Goal: Task Accomplishment & Management: Complete application form

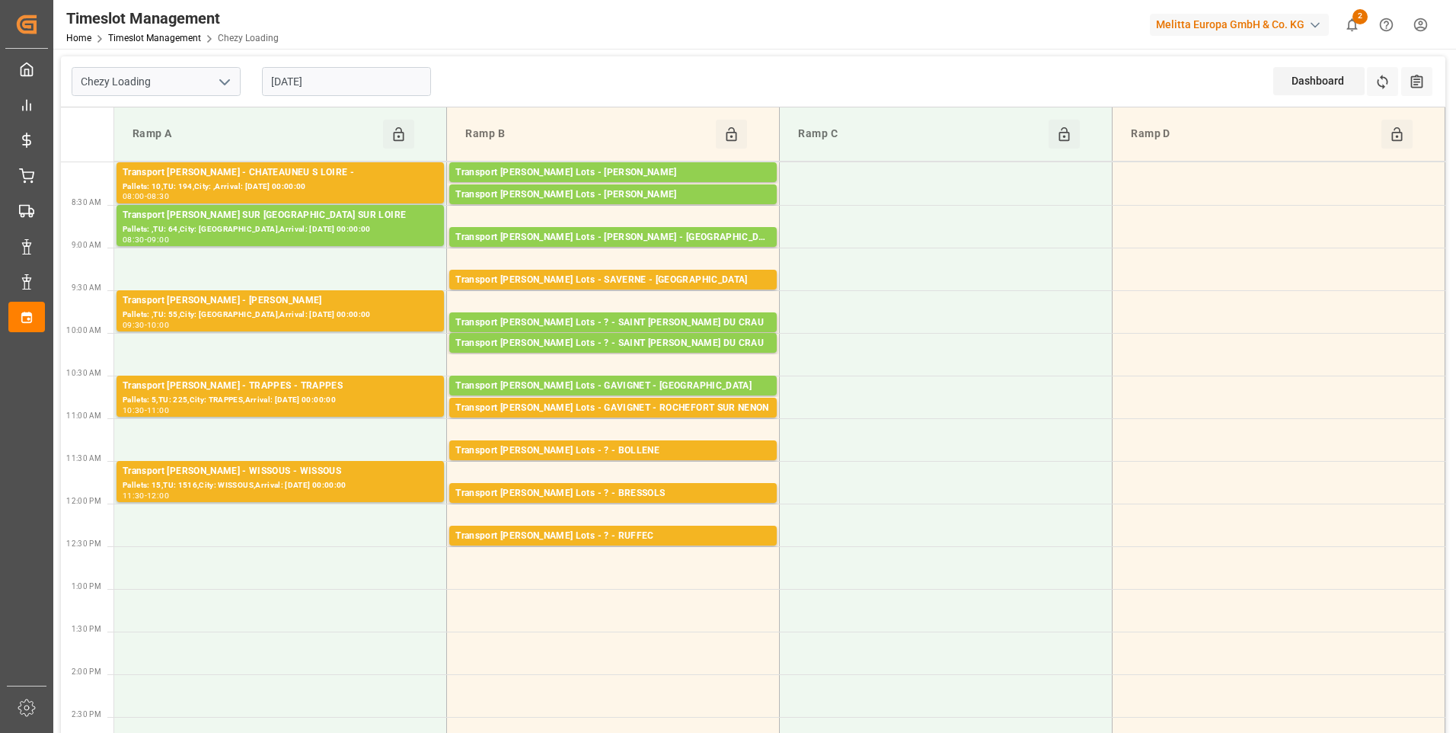
click at [229, 78] on icon "open menu" at bounding box center [225, 82] width 18 height 18
click at [129, 151] on div "Chezy Unloading" at bounding box center [156, 150] width 168 height 34
type input "Chezy Unloading"
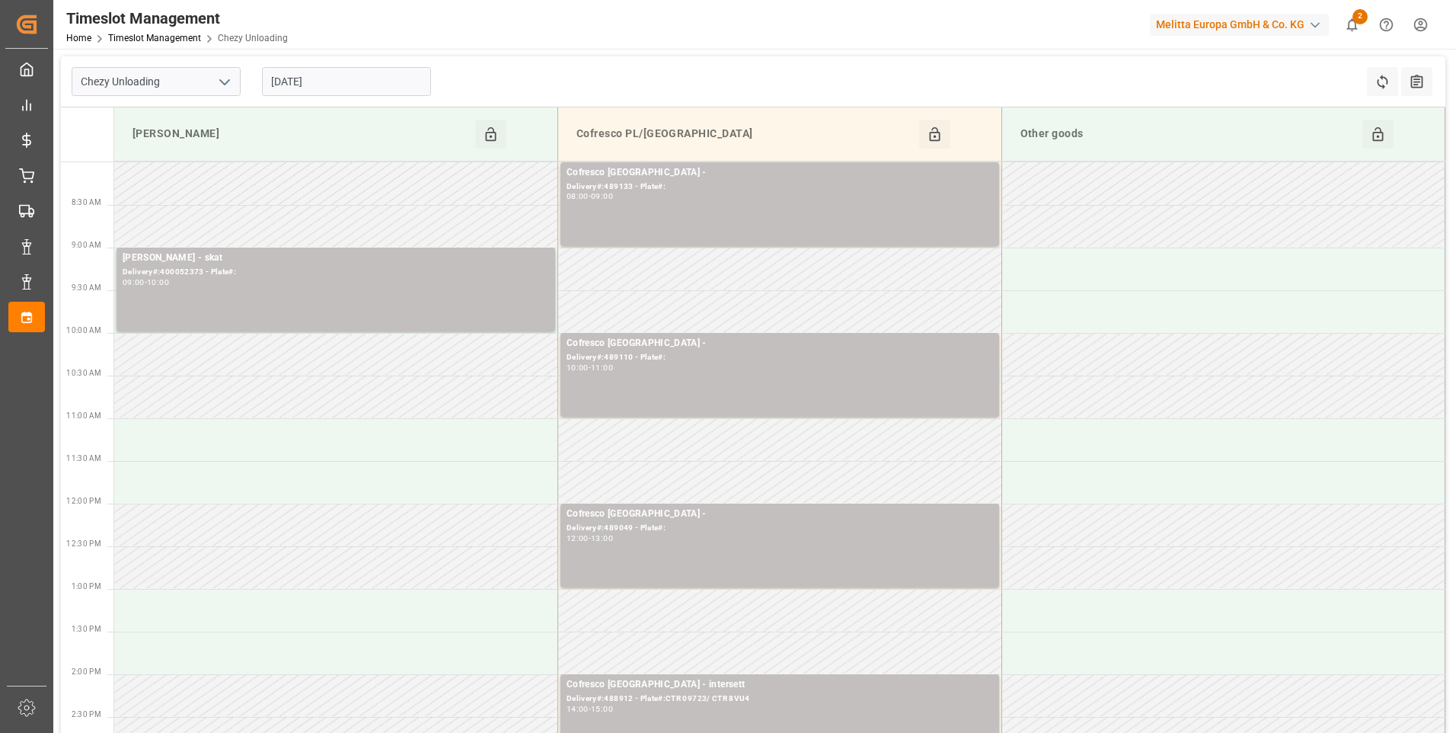
click at [332, 70] on input "[DATE]" at bounding box center [346, 81] width 169 height 29
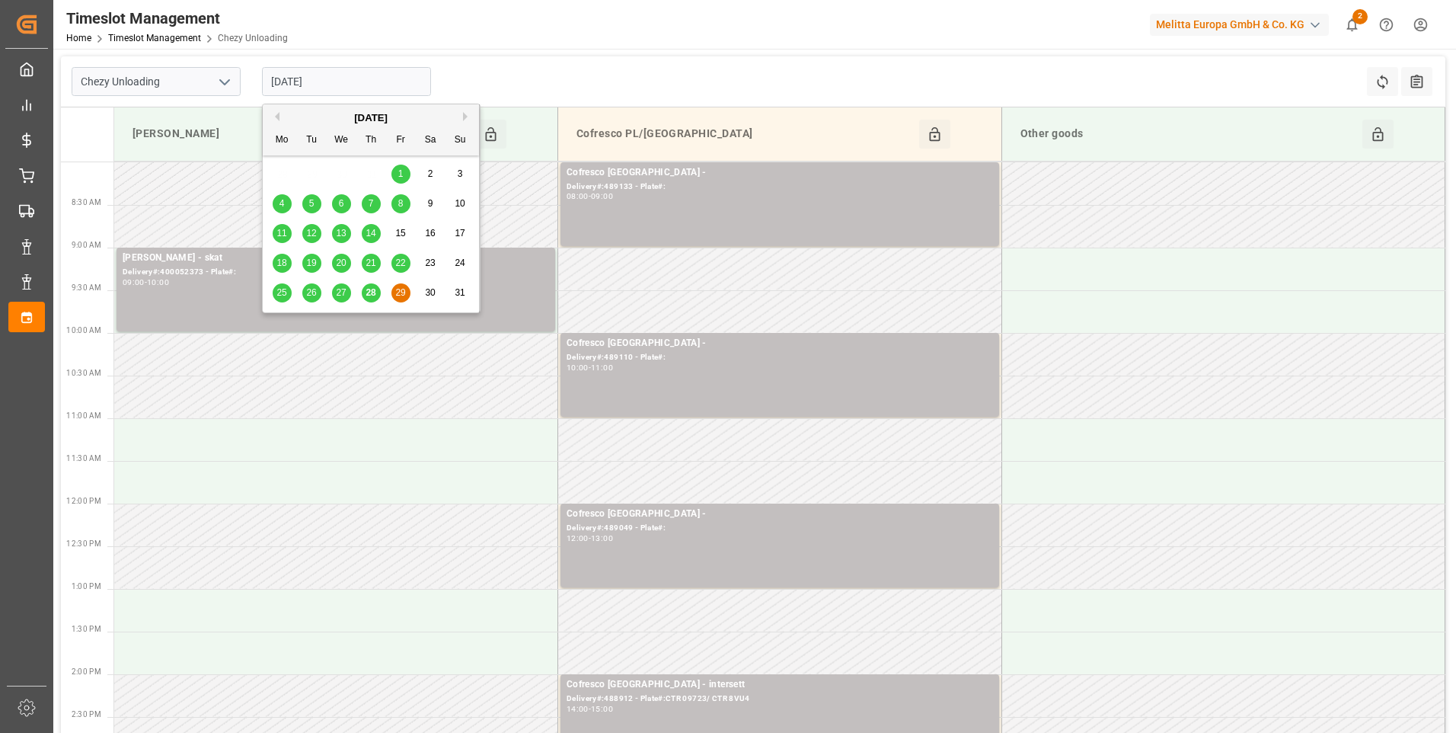
click at [373, 292] on span "28" at bounding box center [371, 292] width 10 height 11
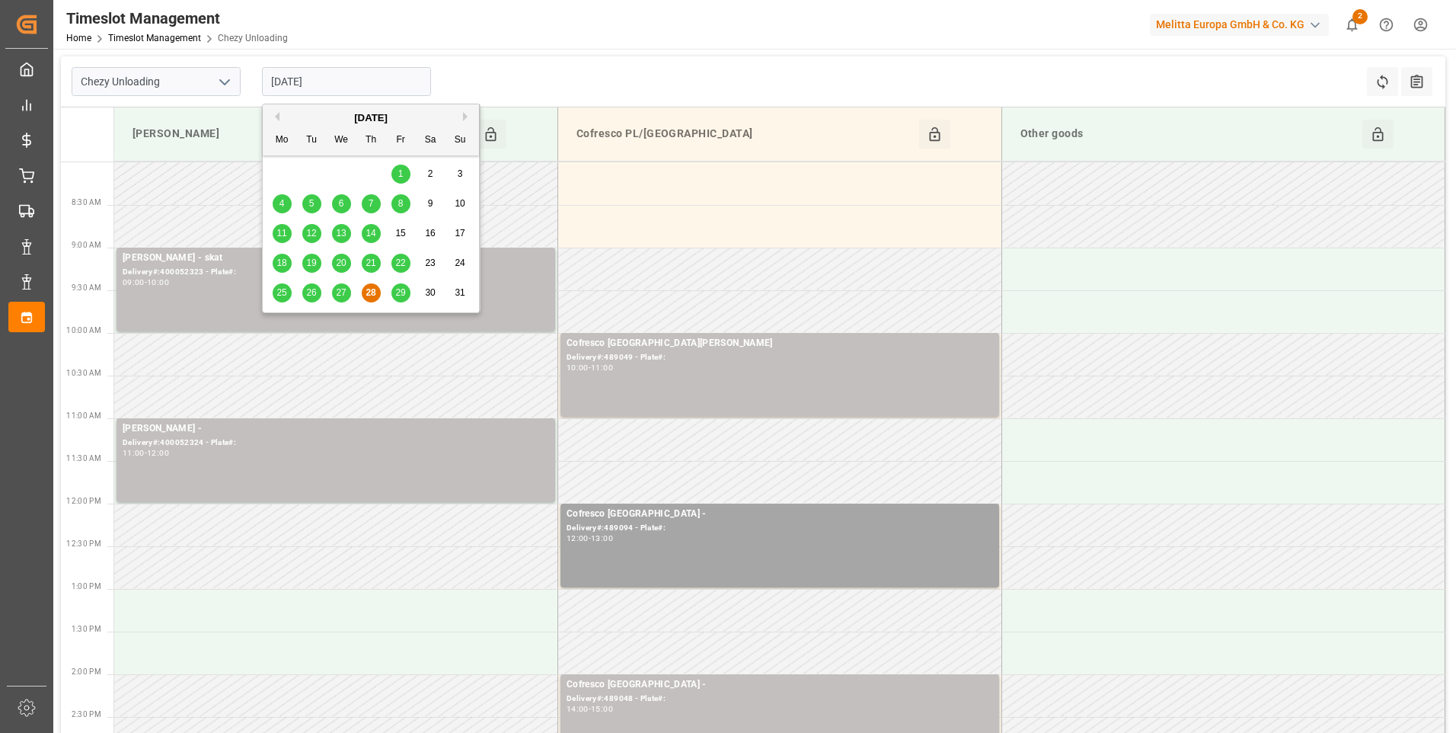
click at [347, 80] on input "[DATE]" at bounding box center [346, 81] width 169 height 29
click at [340, 295] on span "27" at bounding box center [341, 292] width 10 height 11
type input "[DATE]"
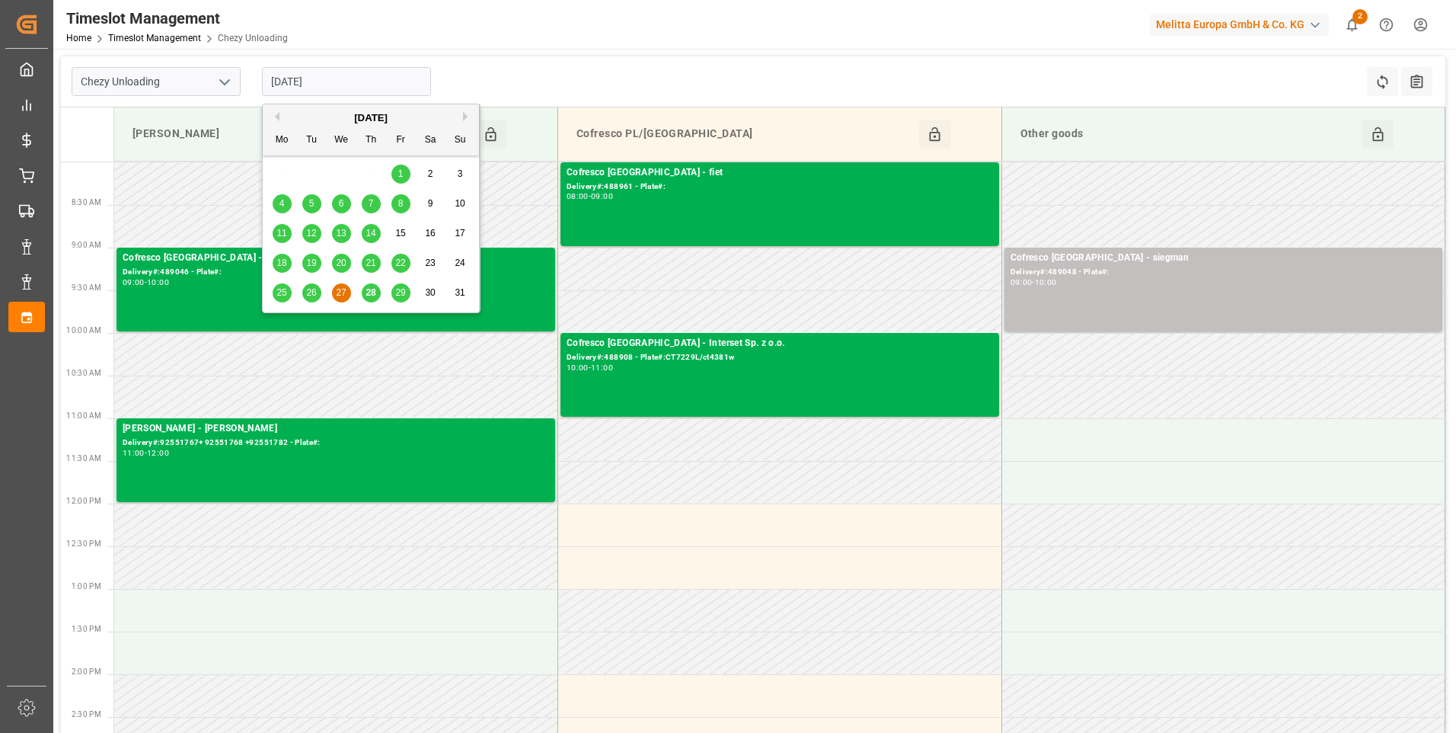
click at [344, 82] on input "[DATE]" at bounding box center [346, 81] width 169 height 29
click at [223, 82] on icon "open menu" at bounding box center [225, 82] width 18 height 18
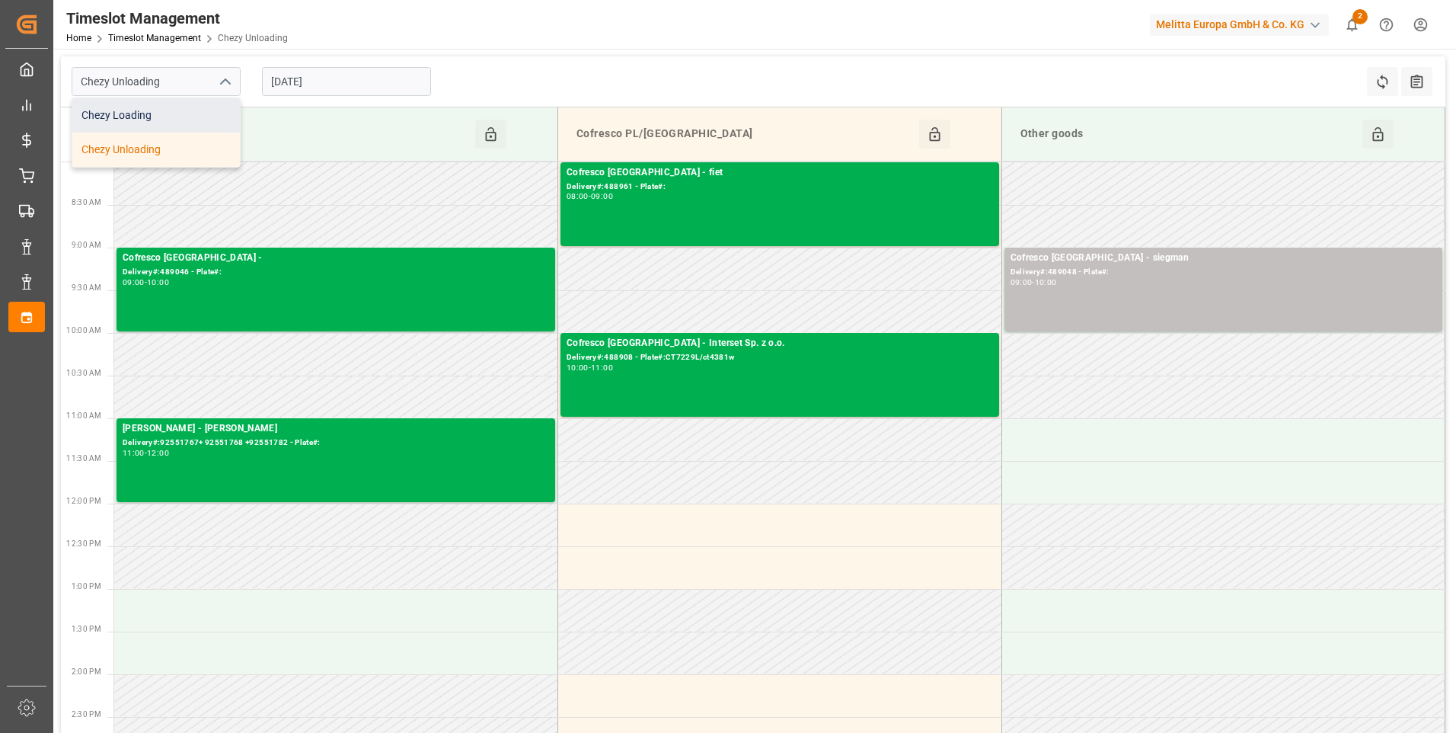
click at [143, 117] on div "Chezy Loading" at bounding box center [156, 115] width 168 height 34
type input "Chezy Loading"
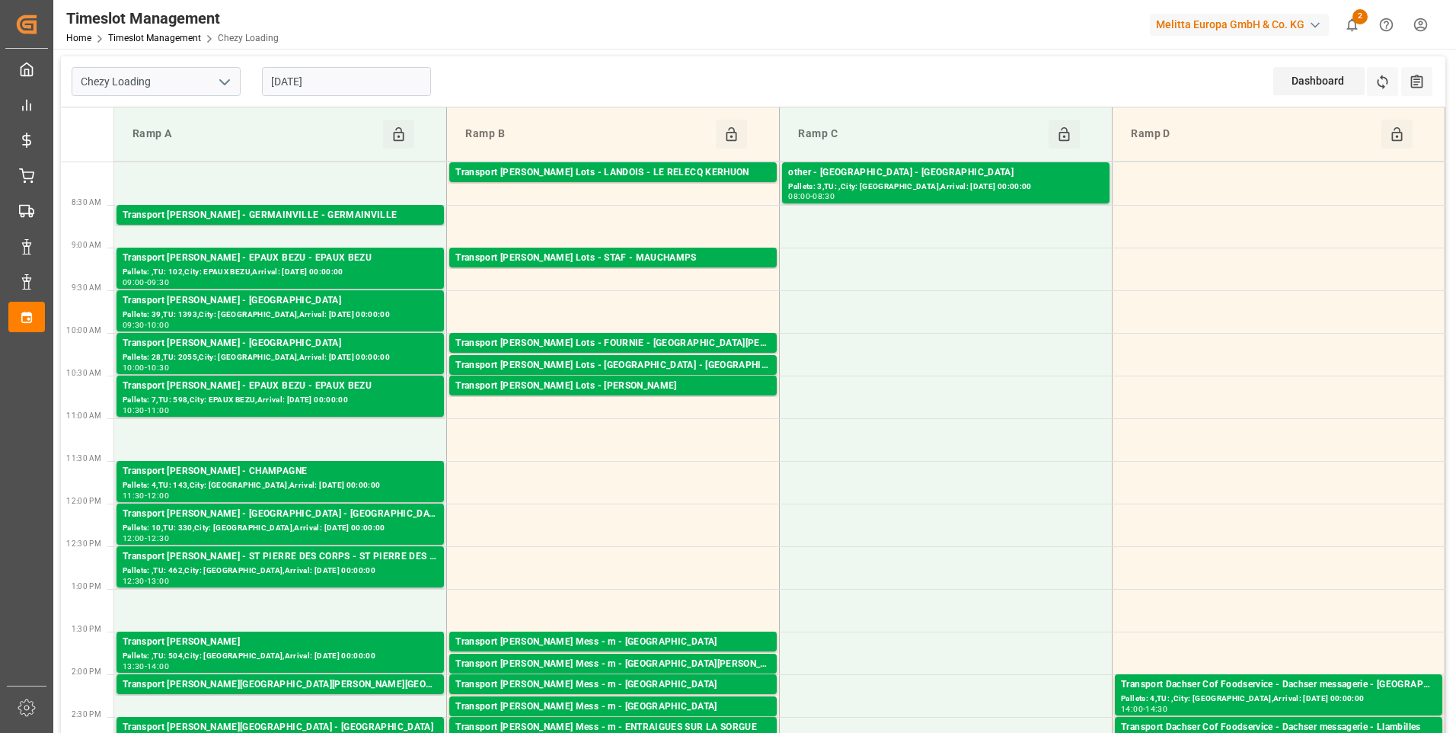
click at [353, 78] on input "[DATE]" at bounding box center [346, 81] width 169 height 29
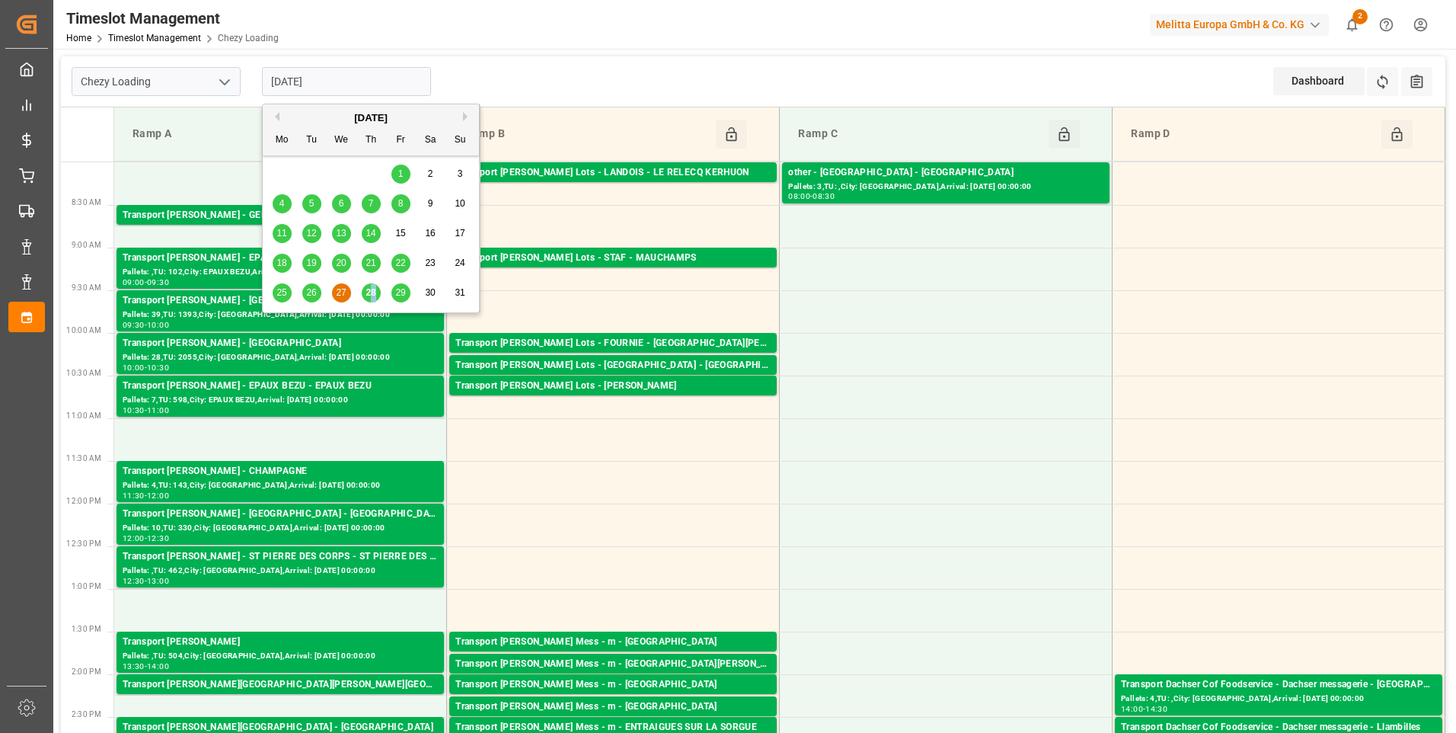
click at [376, 293] on span "28" at bounding box center [371, 292] width 10 height 11
type input "[DATE]"
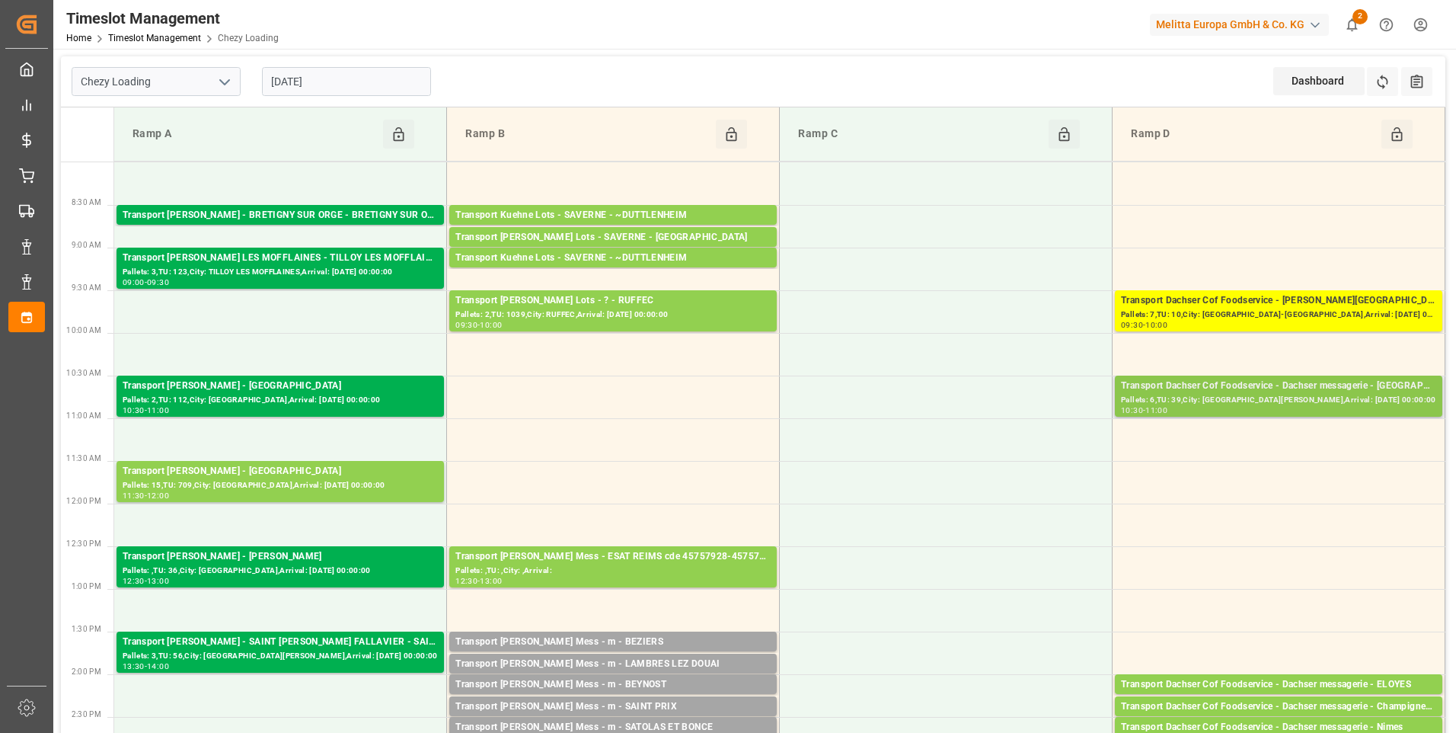
click at [1194, 396] on div "Pallets: 6,TU: 39,City: [GEOGRAPHIC_DATA][PERSON_NAME],Arrival: [DATE] 00:00:00" at bounding box center [1278, 400] width 315 height 13
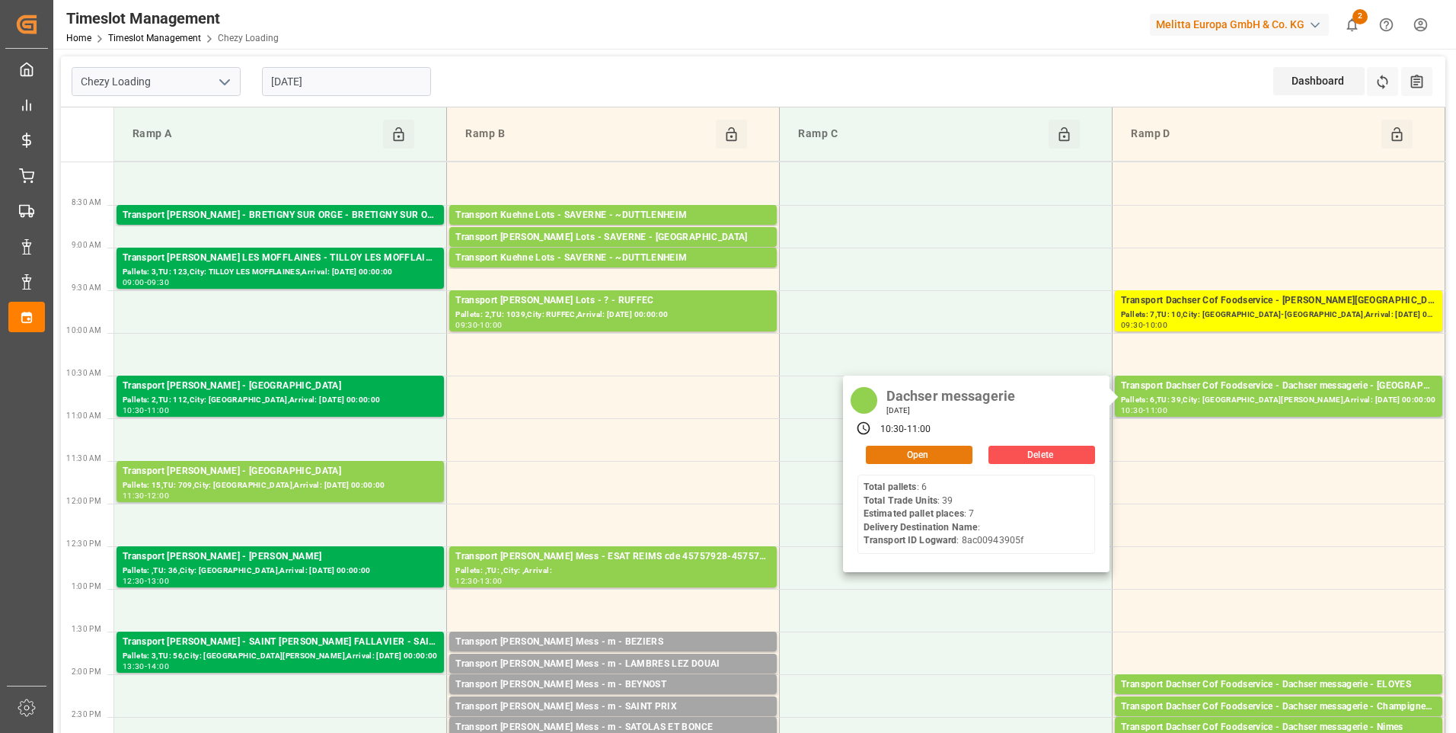
click at [937, 450] on button "Open" at bounding box center [919, 455] width 107 height 18
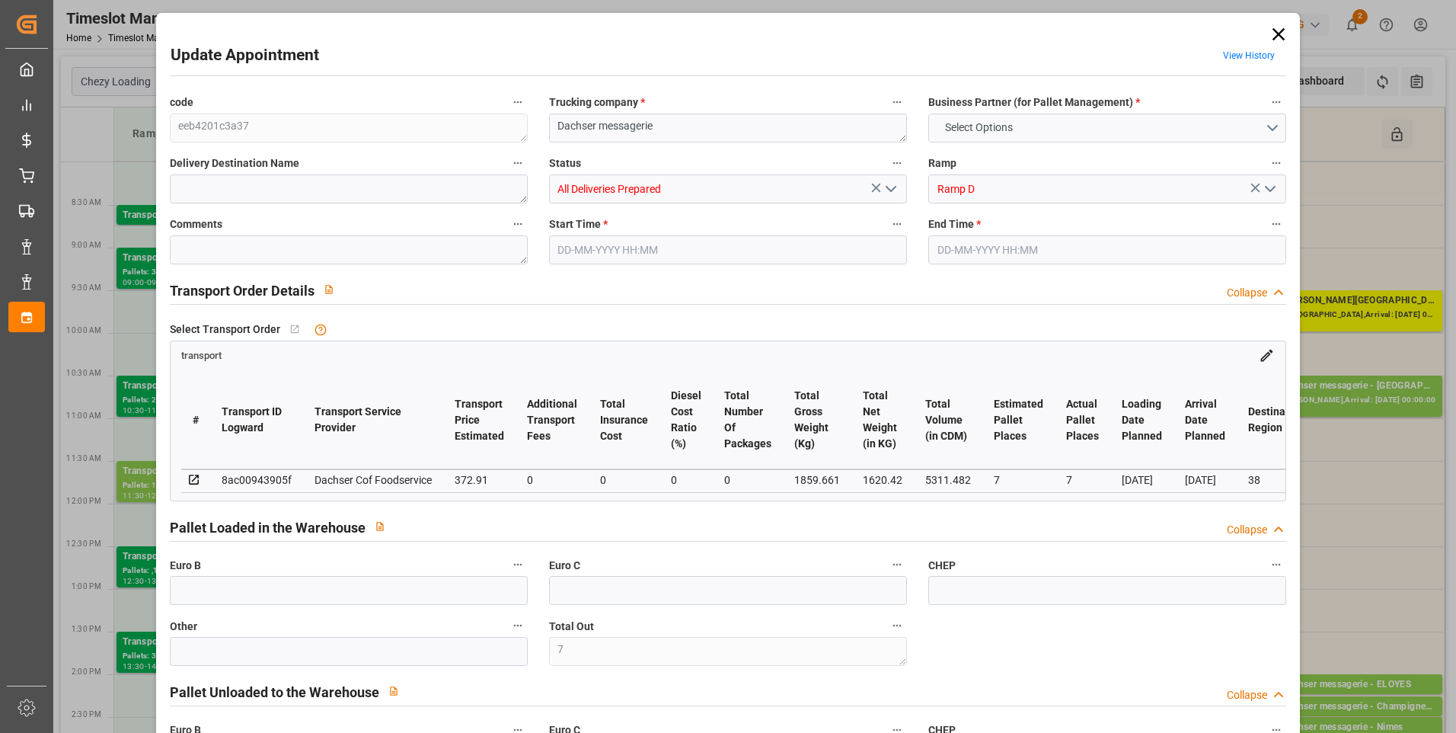
type input "7"
type input "372.91"
type input "0"
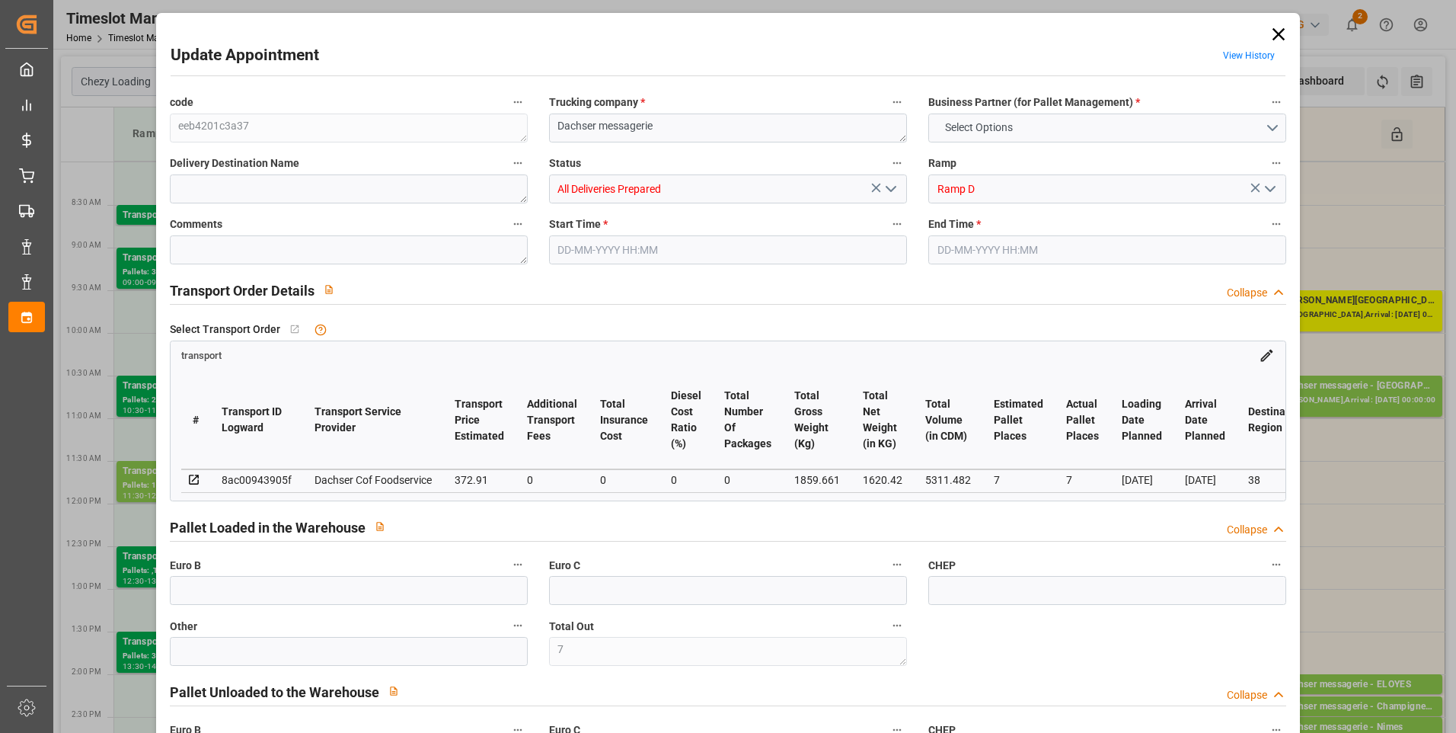
type input "0"
type input "363.0279"
type input "-9.8821"
type input "0"
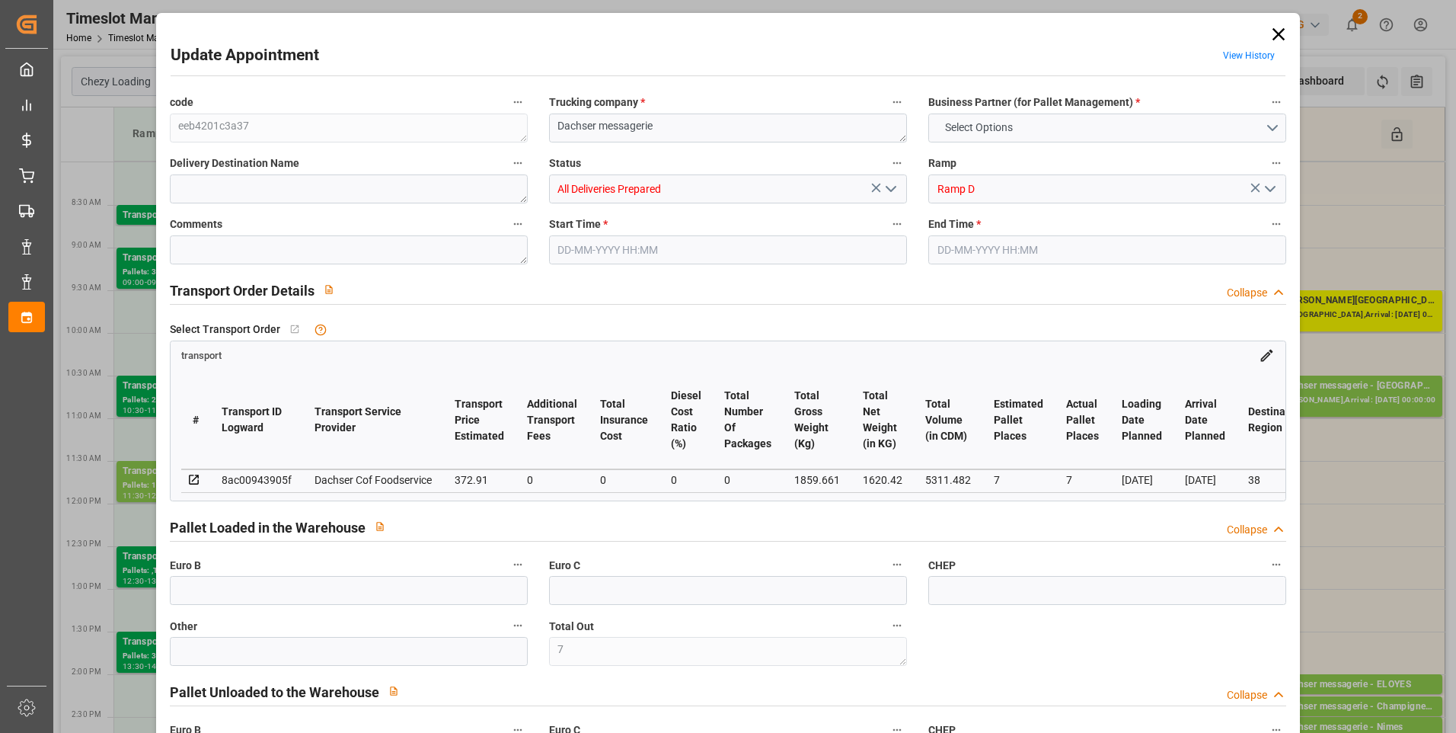
type input "1620.42"
type input "2033.407"
type input "5311.482"
type input "38"
type input "6"
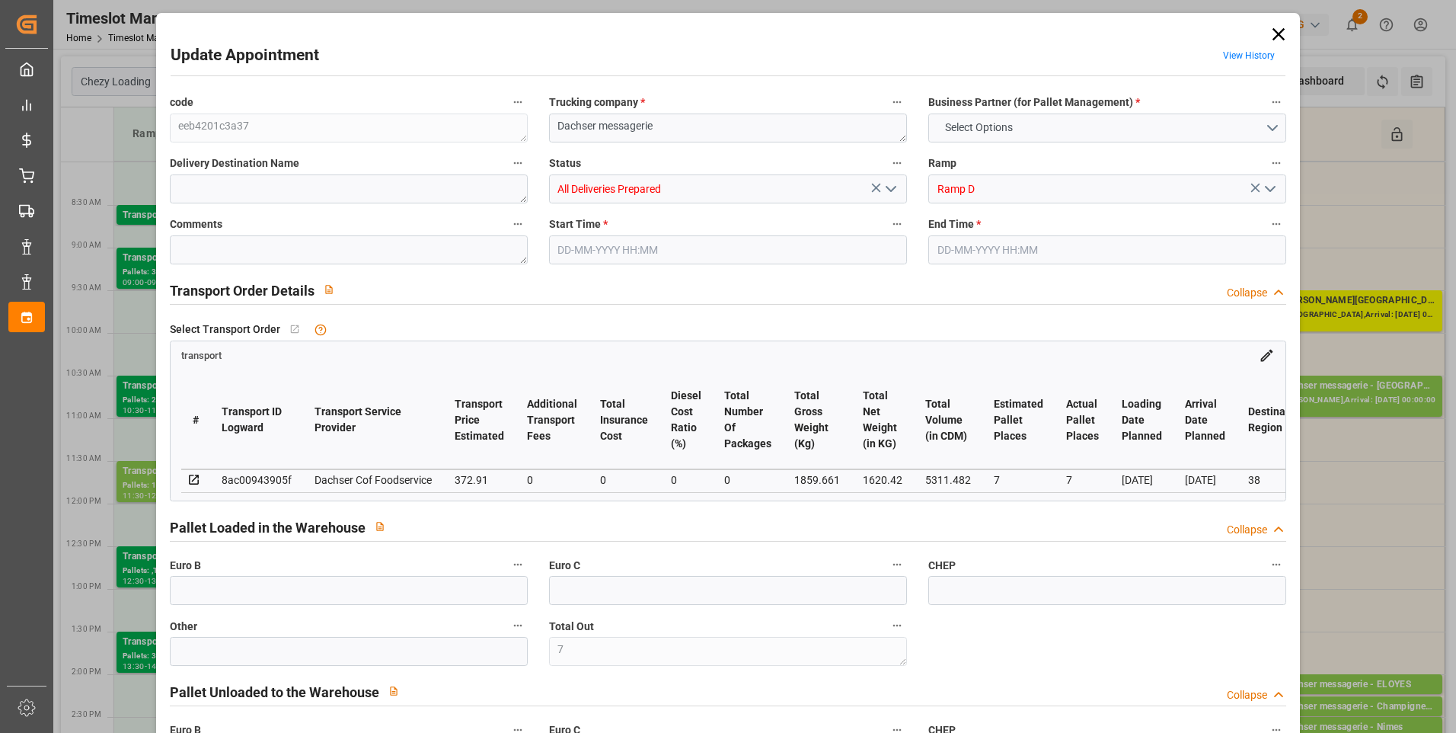
type input "39"
type input "7"
type input "101"
type input "1859.661"
type input "0"
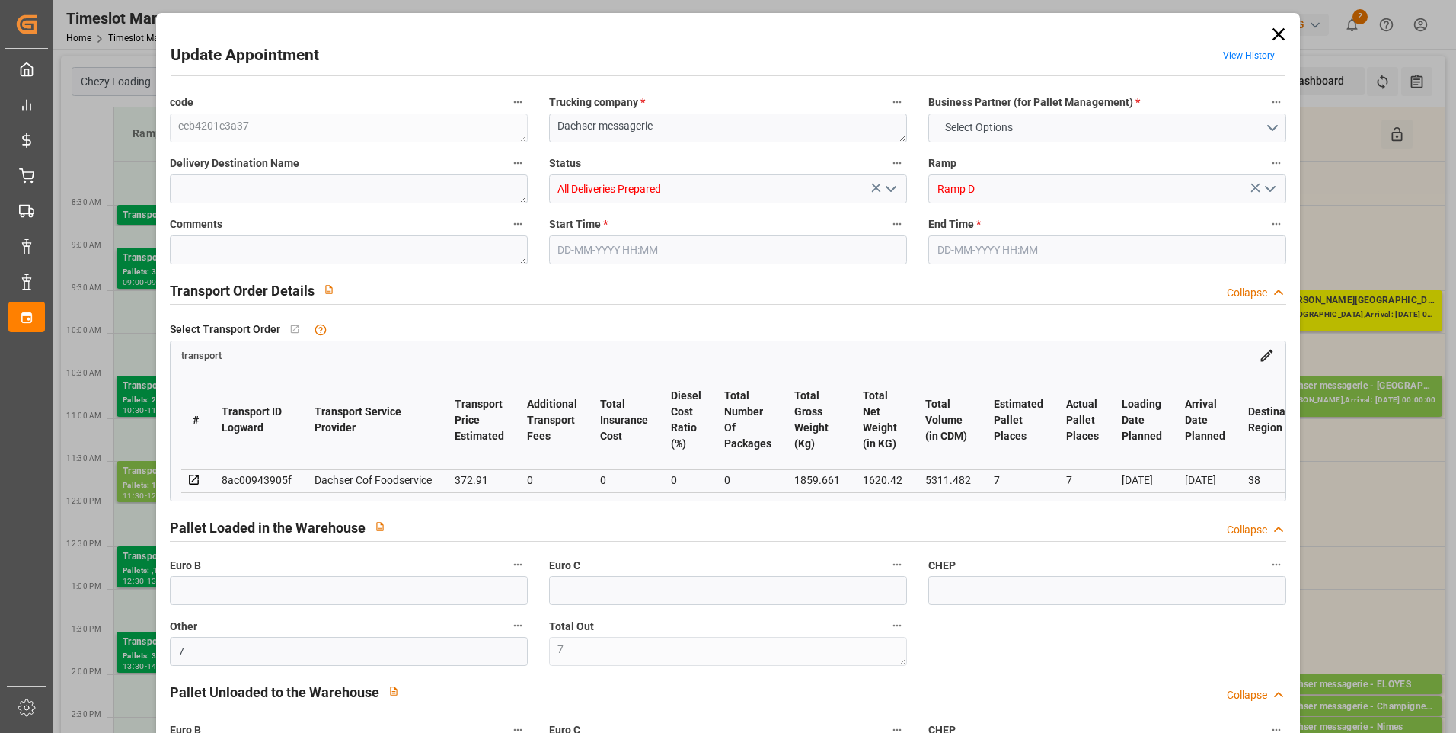
type input "10767.6795"
type input "0"
type input "21"
type input "80"
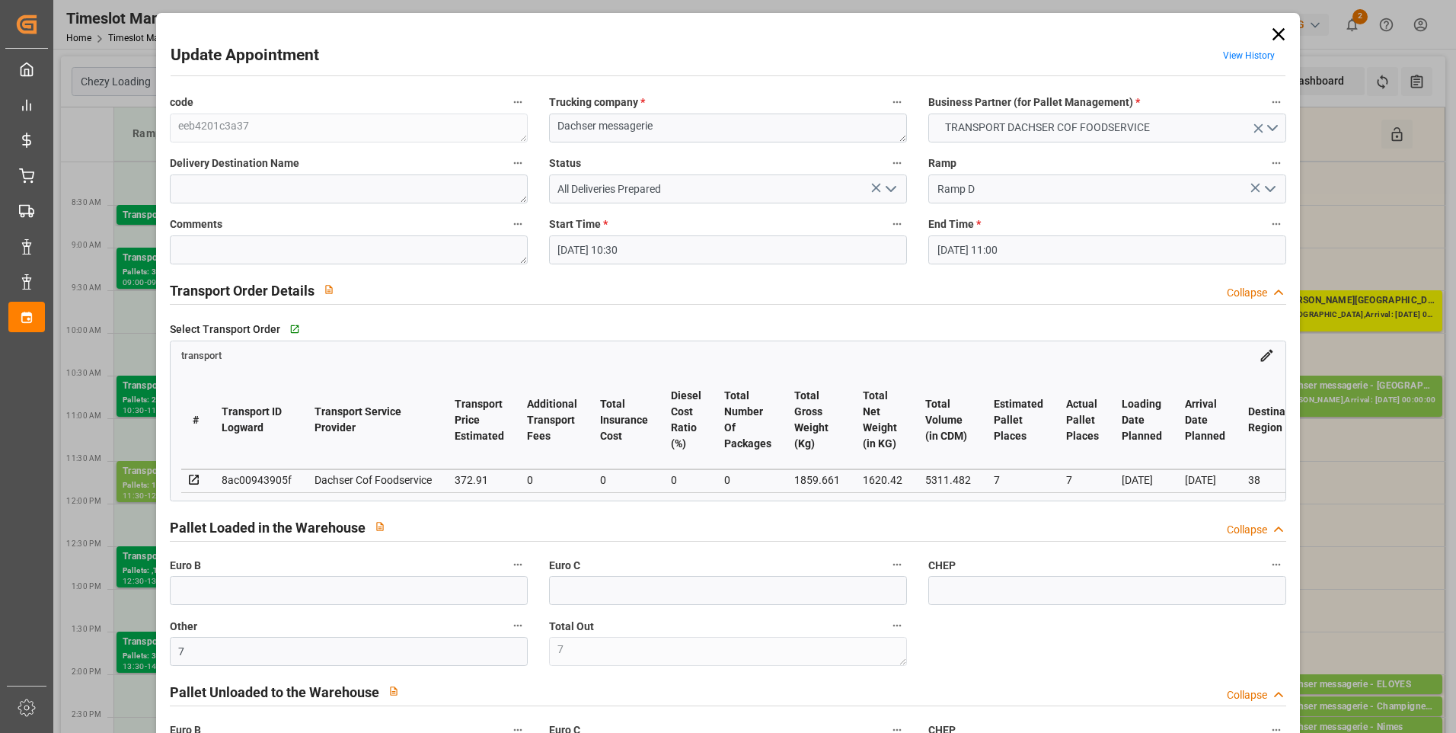
type input "28-08-2025 10:30"
type input "28-08-2025 11:00"
type input "27-08-2025 11:56"
type input "27-08-2025 11:41"
type input "03-09-2025"
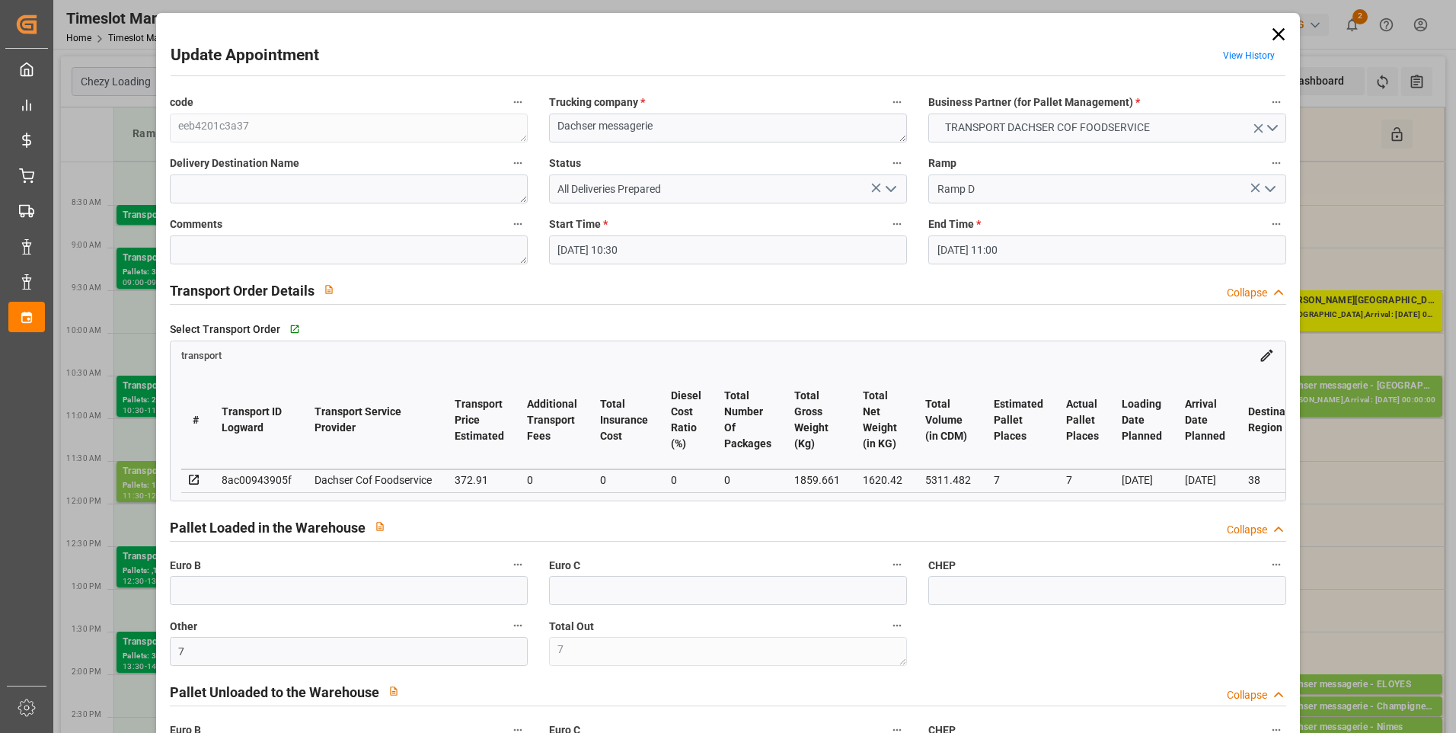
type input "[DATE]"
click at [891, 190] on icon "open menu" at bounding box center [891, 189] width 18 height 18
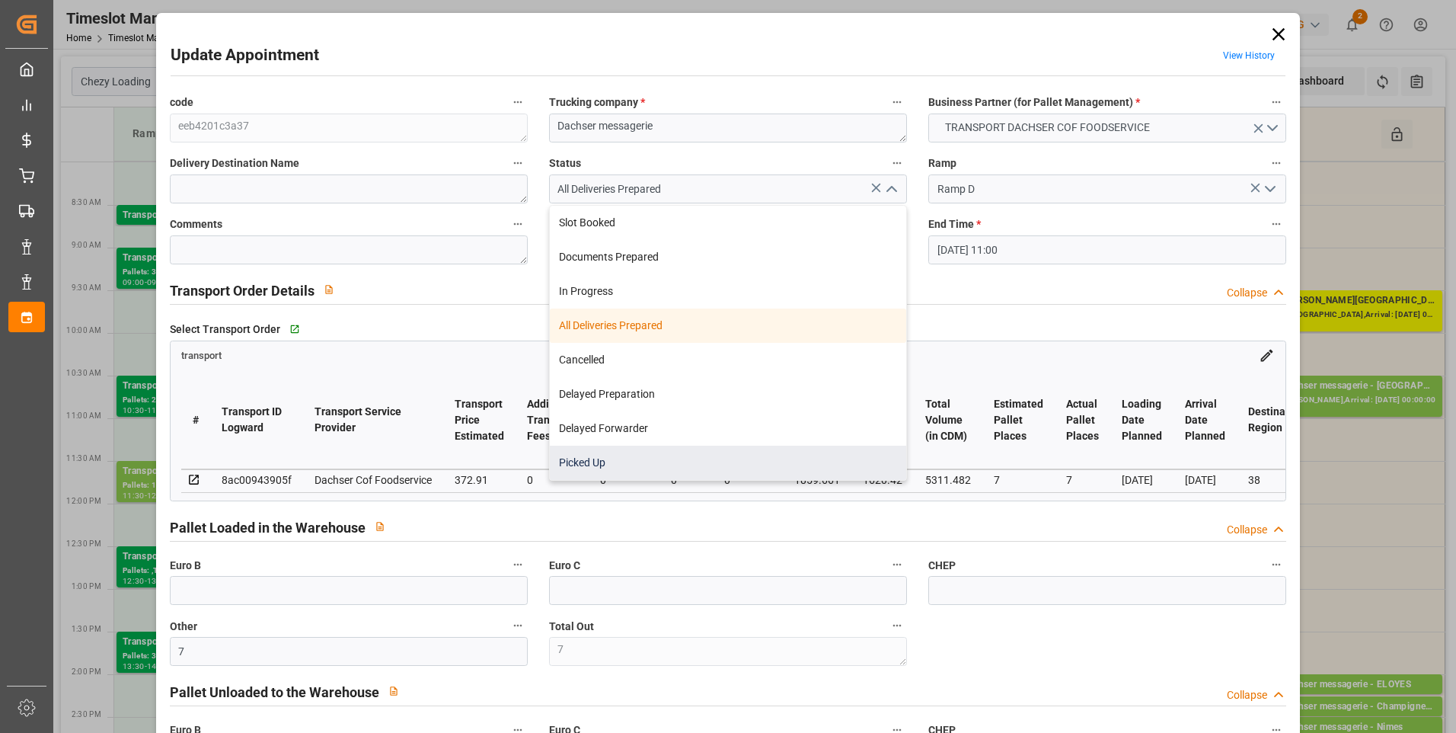
click at [596, 465] on div "Picked Up" at bounding box center [728, 463] width 356 height 34
type input "Picked Up"
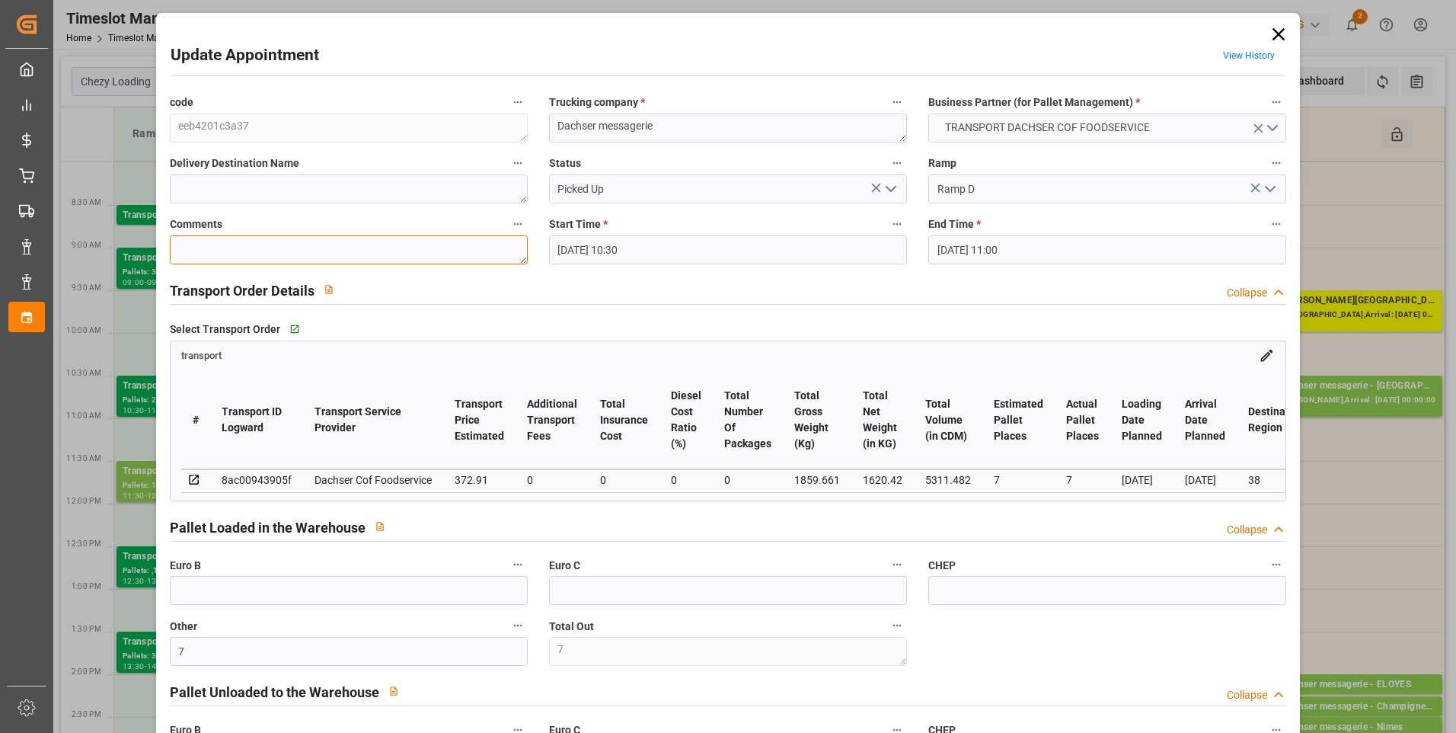
click at [209, 252] on textarea at bounding box center [349, 249] width 358 height 29
click at [1275, 40] on icon at bounding box center [1278, 34] width 21 height 21
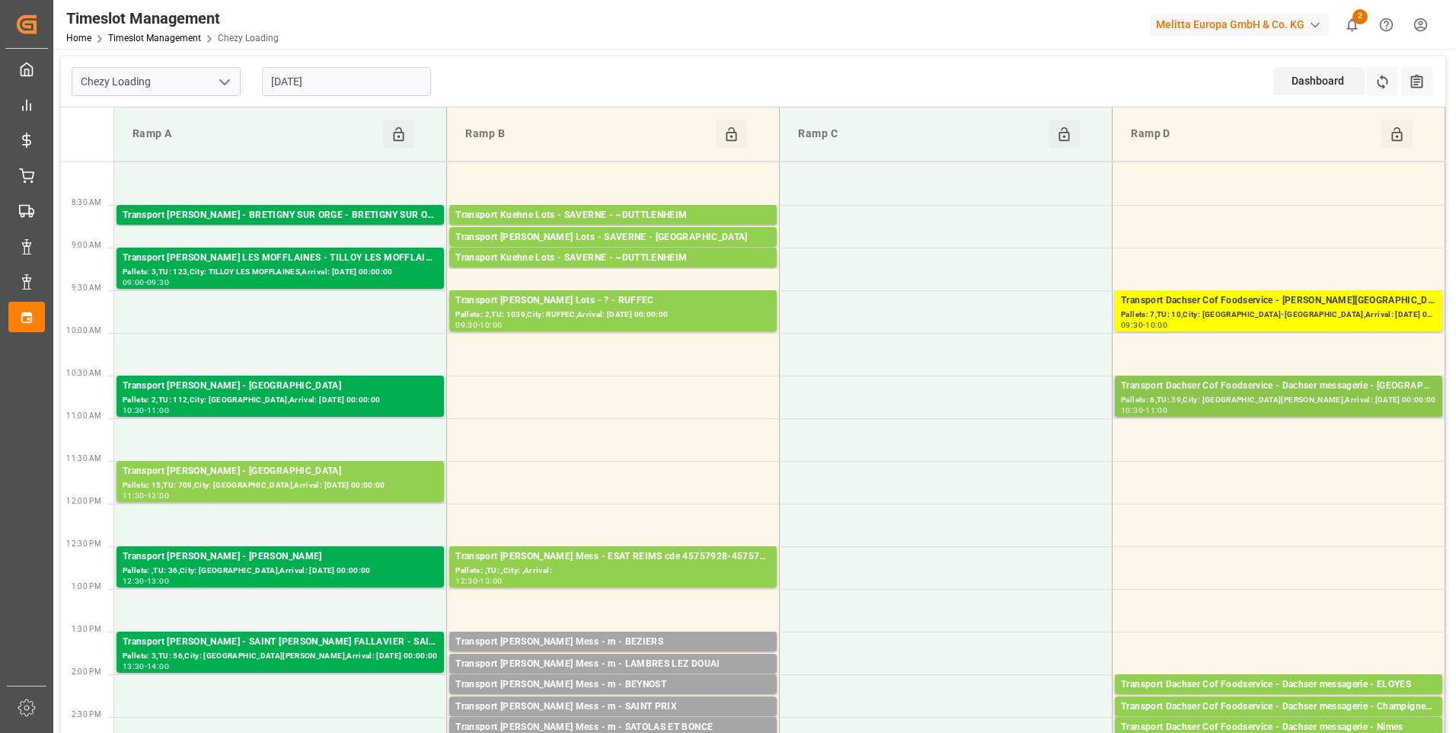
click at [1294, 395] on div "Pallets: 6,TU: 39,City: [GEOGRAPHIC_DATA][PERSON_NAME],Arrival: [DATE] 00:00:00" at bounding box center [1278, 400] width 315 height 13
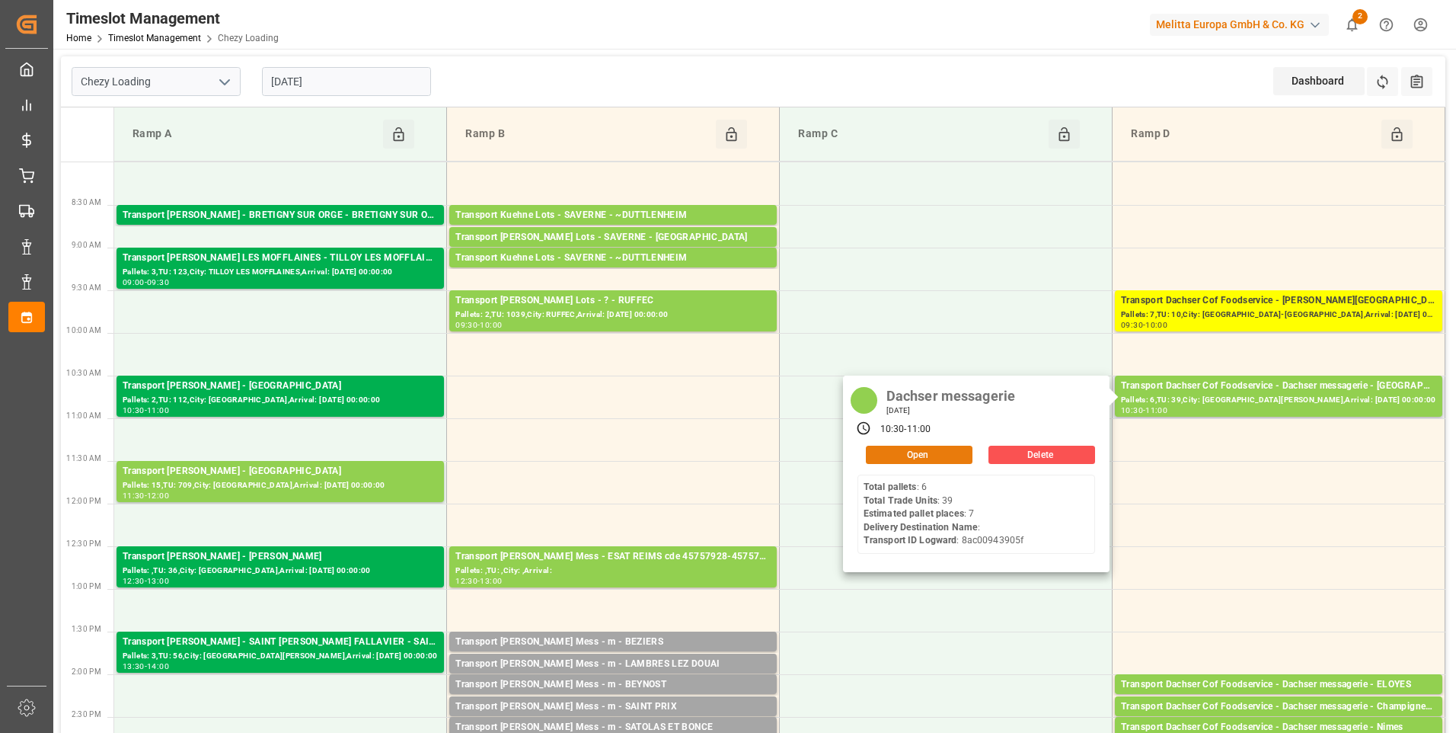
click at [930, 447] on button "Open" at bounding box center [919, 455] width 107 height 18
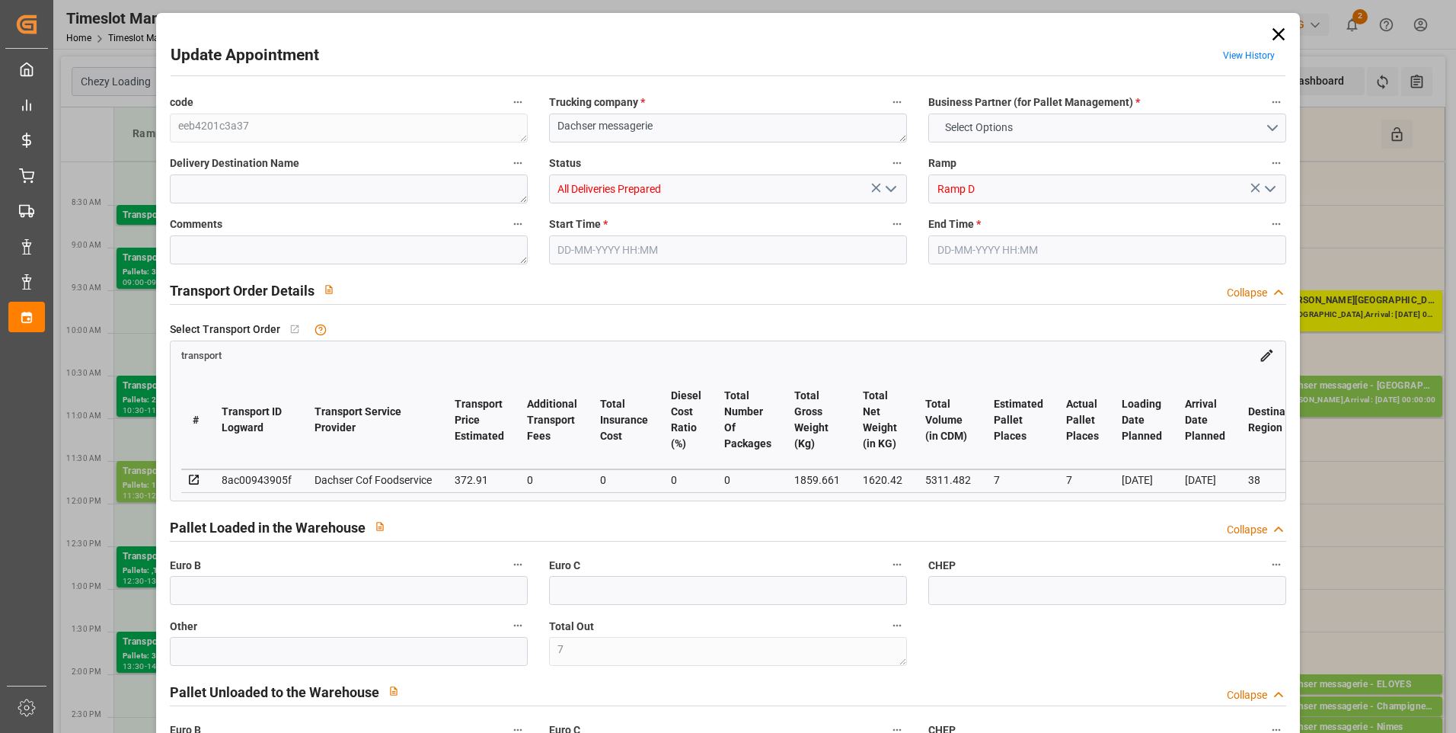
type input "7"
type input "372.91"
type input "0"
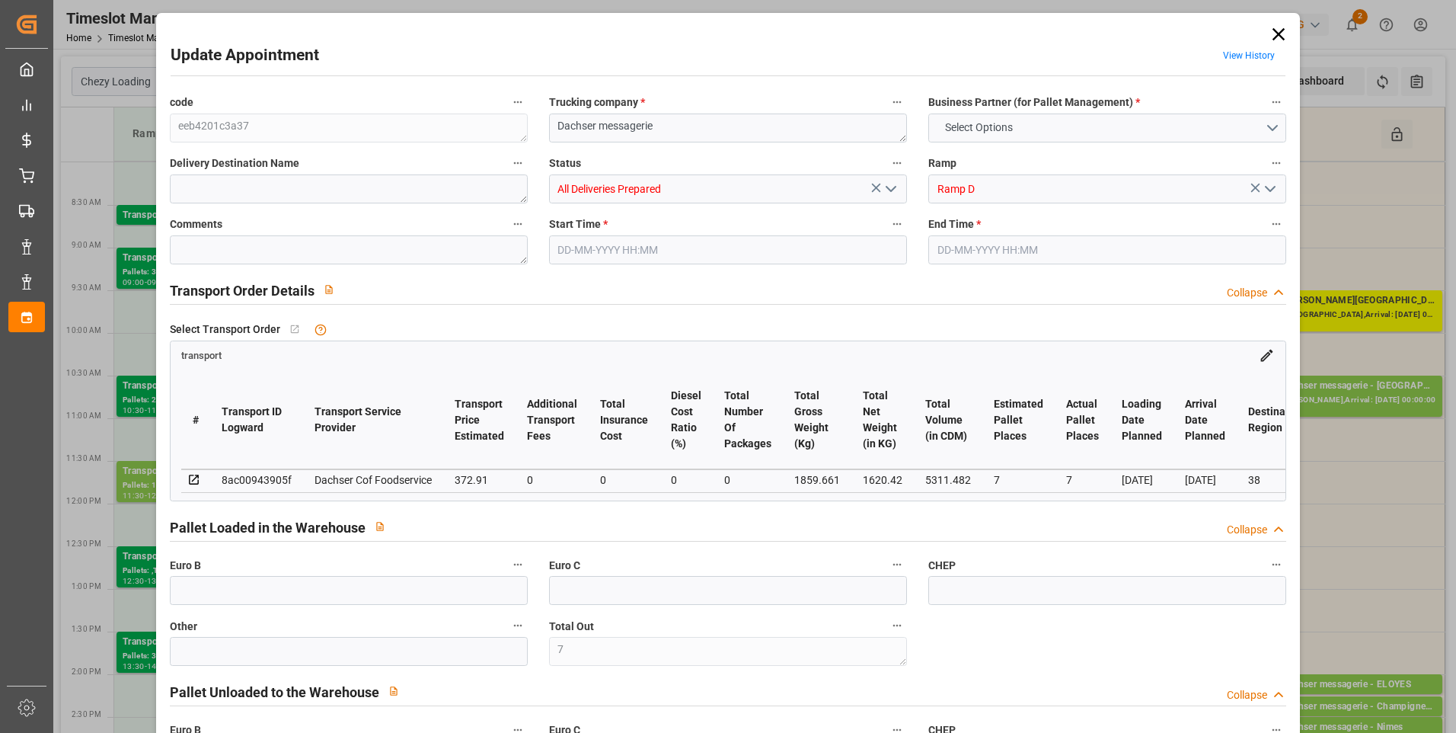
type input "0"
type input "363.0279"
type input "-9.8821"
type input "0"
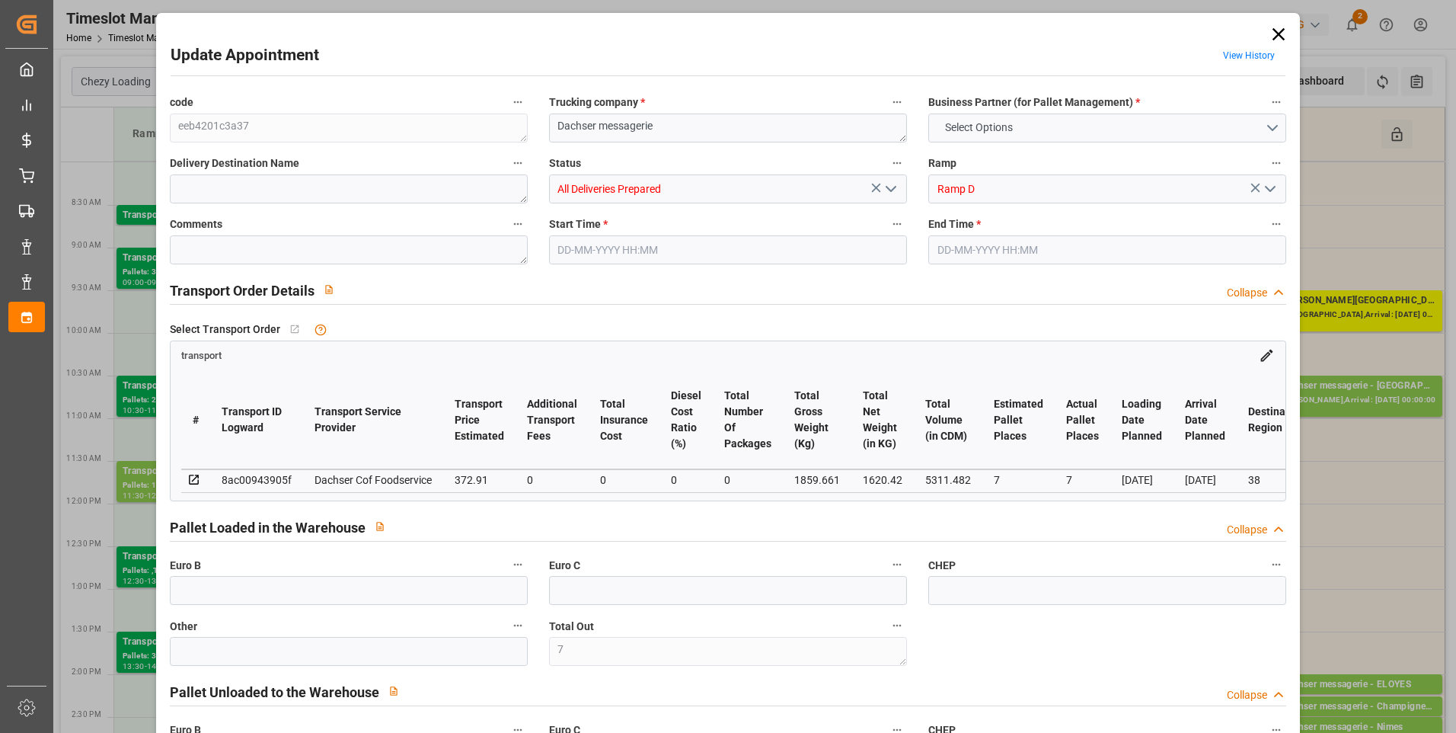
type input "1620.42"
type input "2033.407"
type input "5311.482"
type input "38"
type input "6"
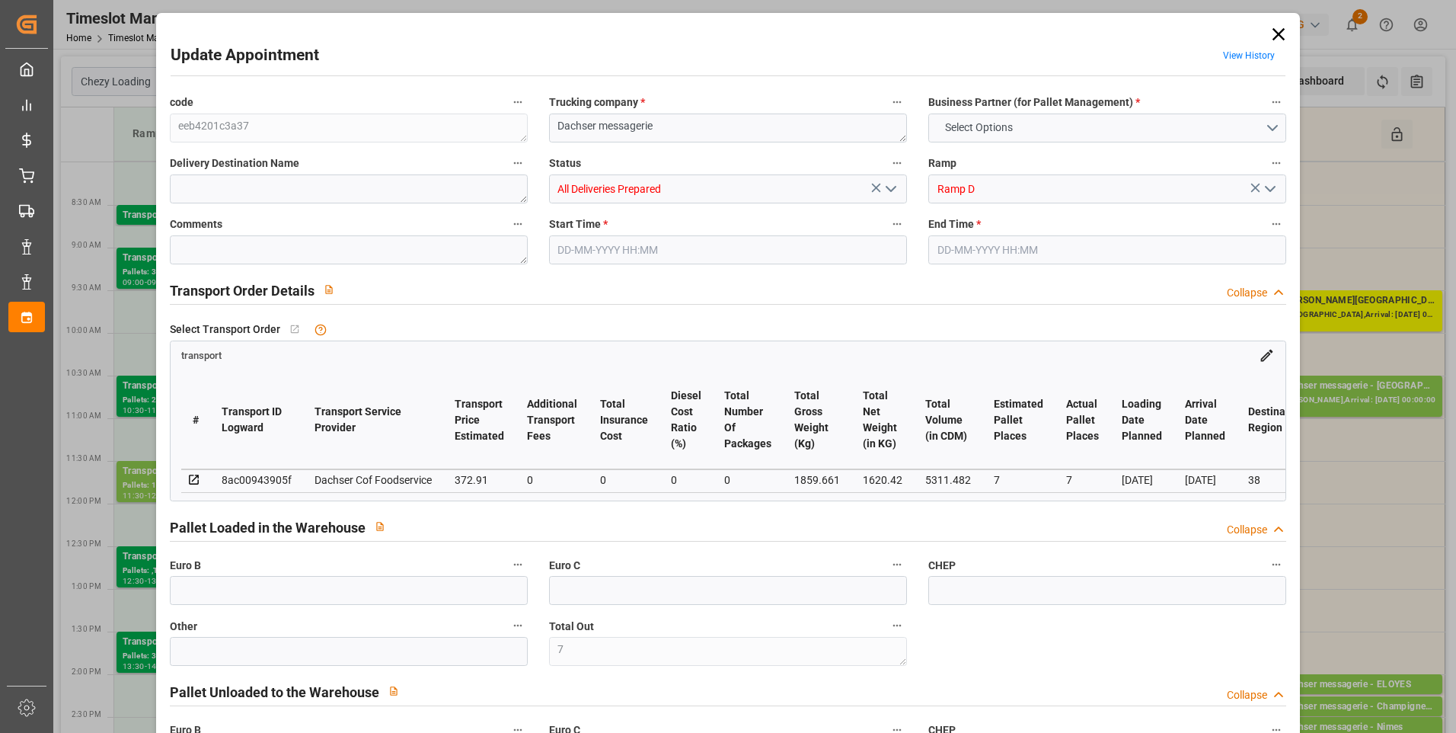
type input "39"
type input "7"
type input "101"
type input "1859.661"
type input "0"
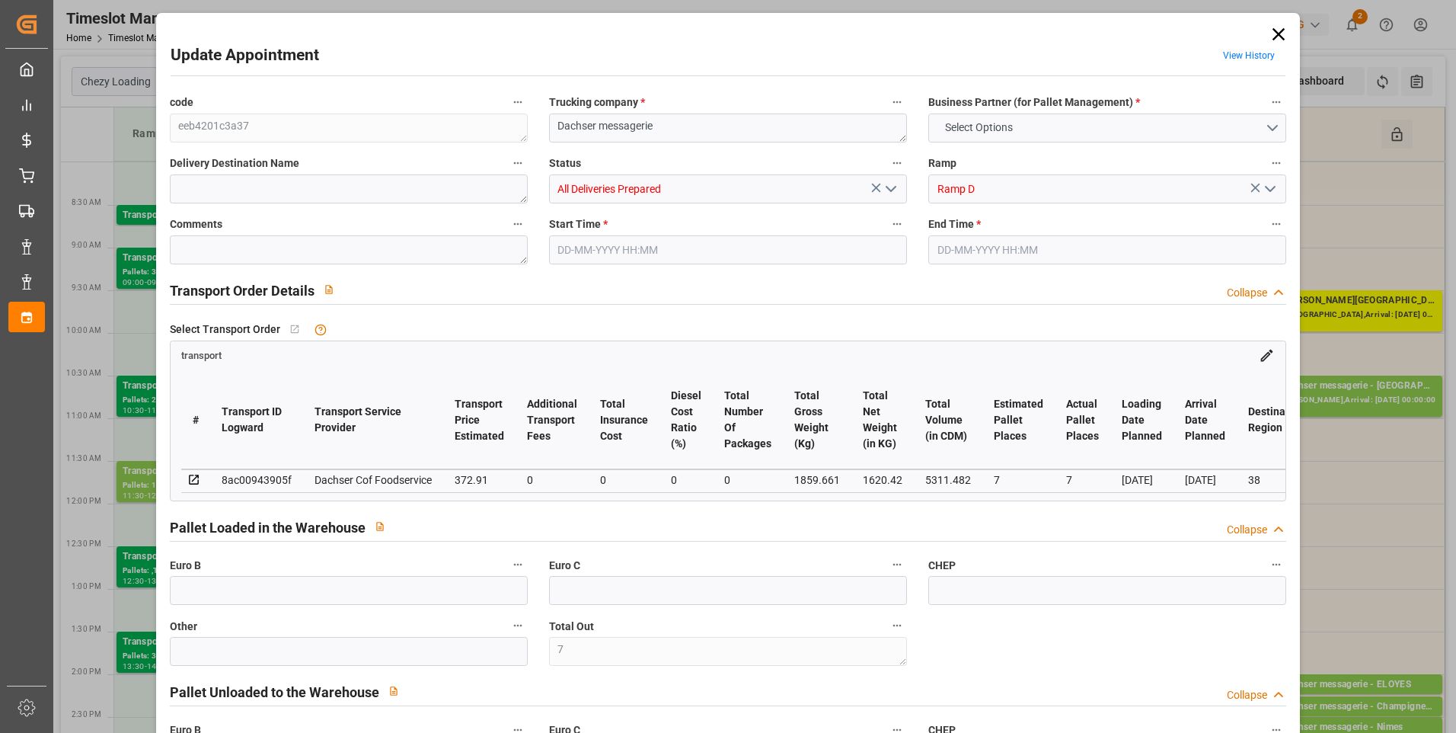
type input "10767.6795"
type input "0"
type input "21"
type input "80"
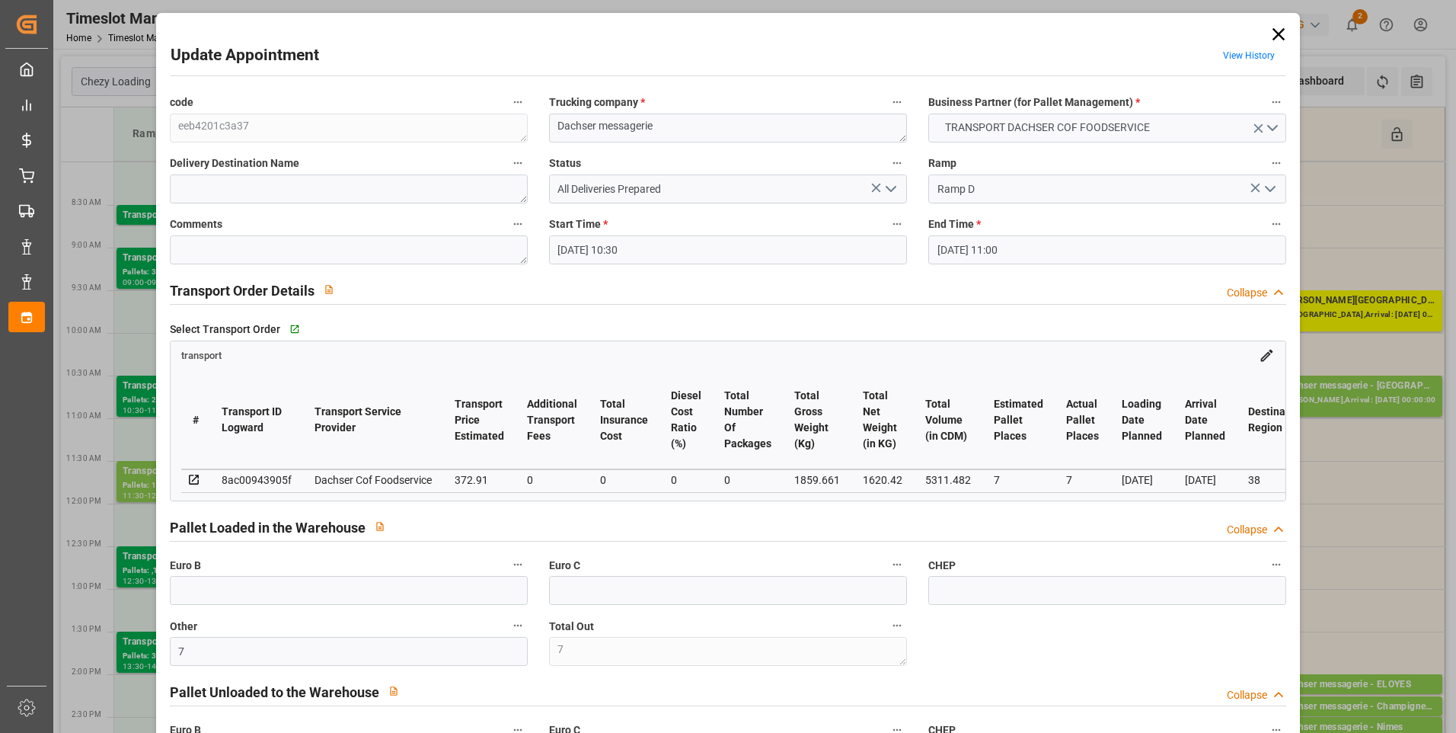
type input "28-08-2025 10:30"
type input "28-08-2025 11:00"
type input "27-08-2025 11:56"
type input "27-08-2025 11:41"
type input "03-09-2025"
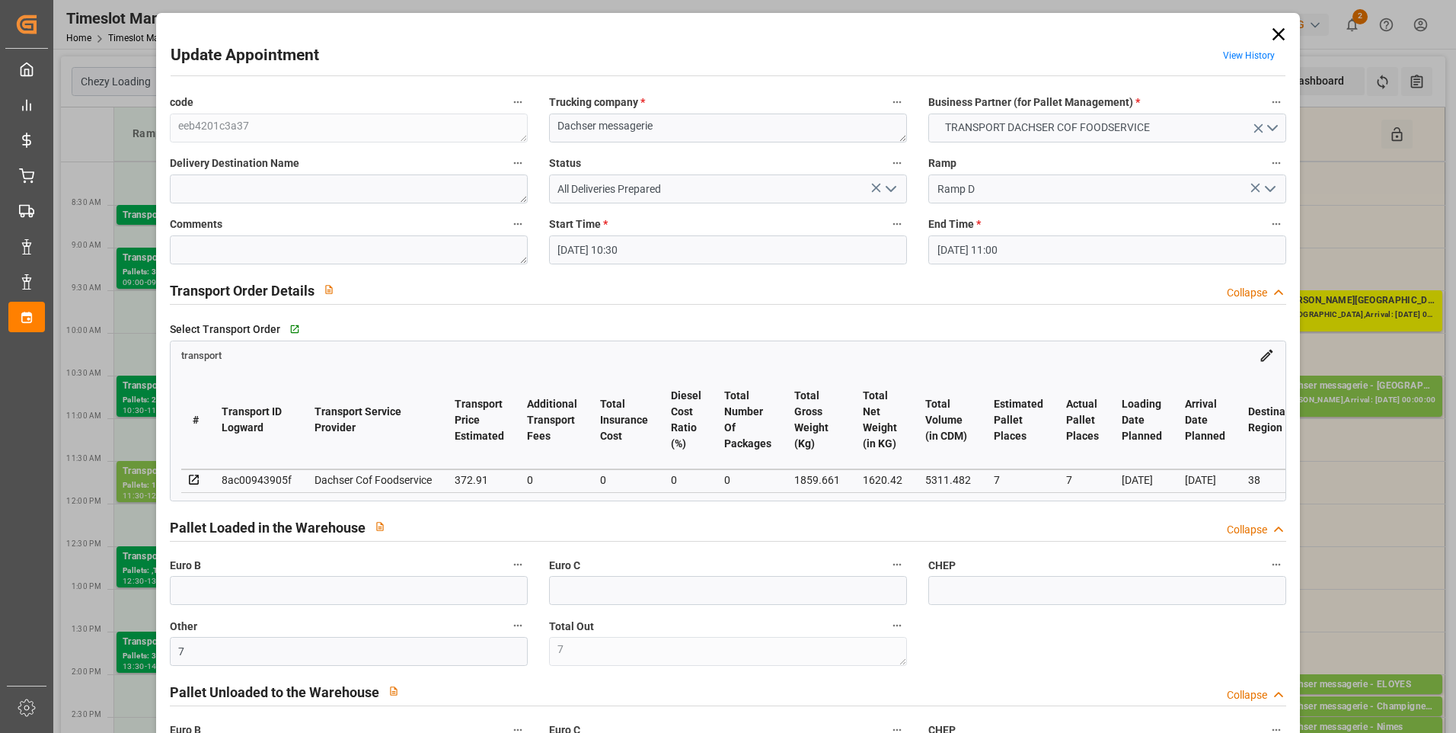
type input "[DATE]"
click at [893, 189] on icon "open menu" at bounding box center [891, 189] width 18 height 18
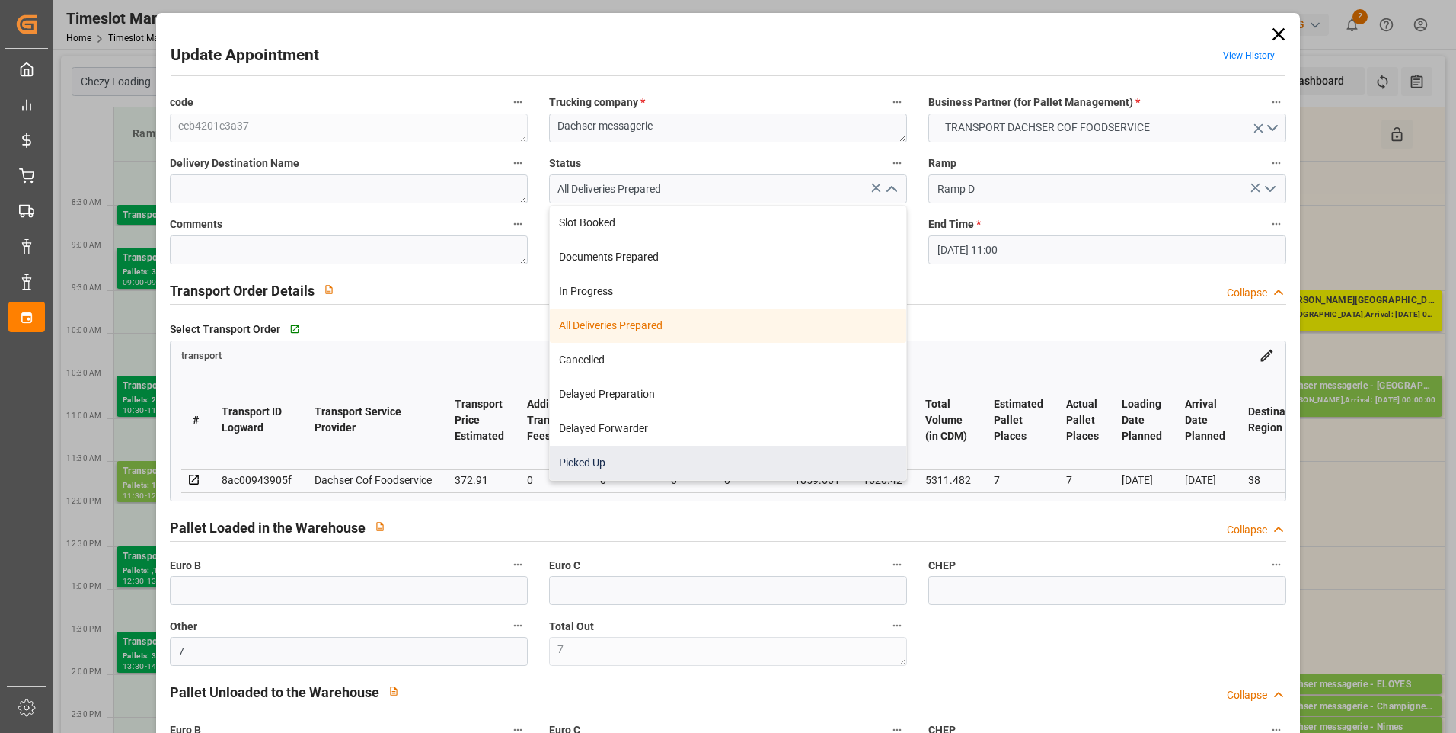
click at [601, 461] on div "Picked Up" at bounding box center [728, 463] width 356 height 34
type input "Picked Up"
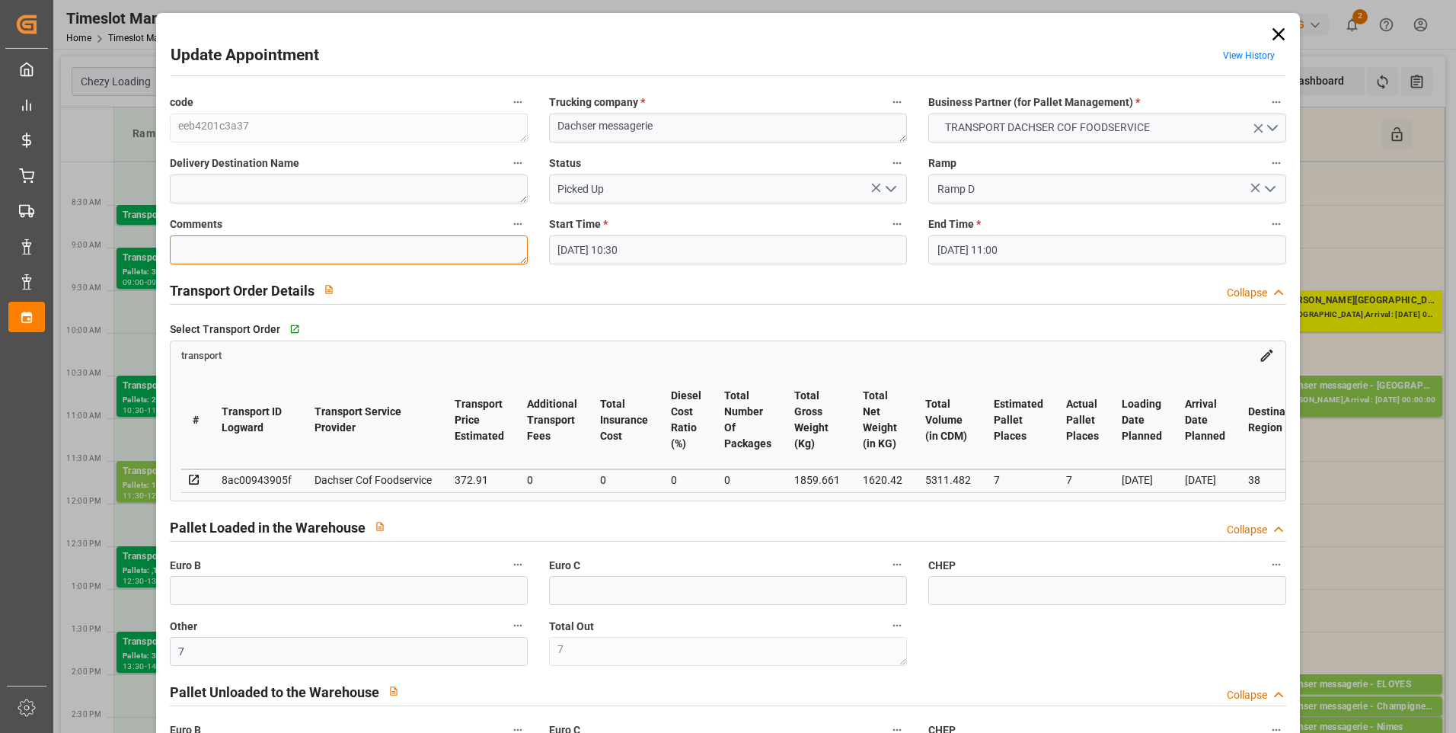
click at [206, 257] on textarea at bounding box center [349, 249] width 358 height 29
type textarea "ludo 7"
click at [1276, 30] on icon at bounding box center [1278, 34] width 21 height 21
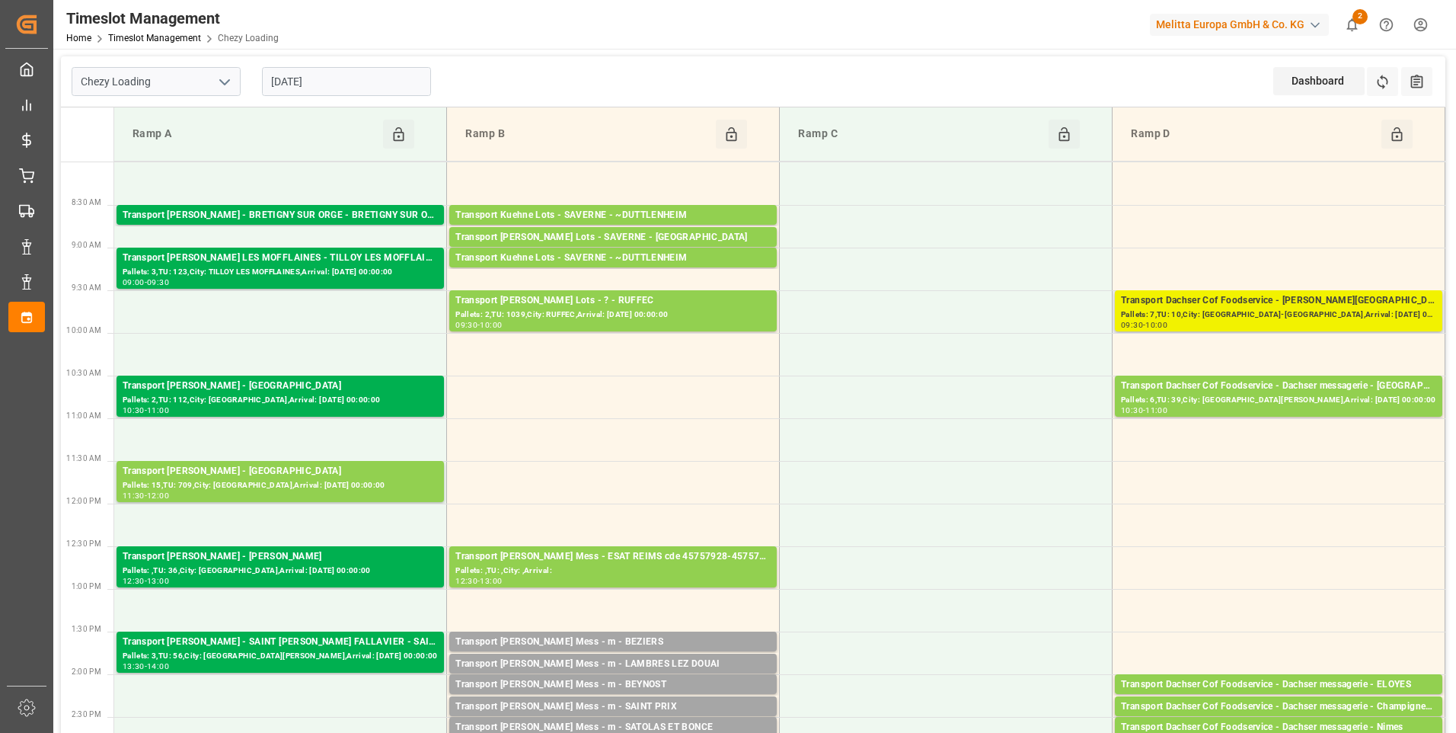
click at [1288, 306] on div "Transport Dachser Cof Foodservice - [PERSON_NAME][GEOGRAPHIC_DATA]-[GEOGRAPHIC_…" at bounding box center [1278, 300] width 315 height 15
click at [1307, 314] on div "Pallets: 7,TU: 10,City: [GEOGRAPHIC_DATA]-[GEOGRAPHIC_DATA],Arrival: [DATE] 00:…" at bounding box center [1278, 314] width 315 height 13
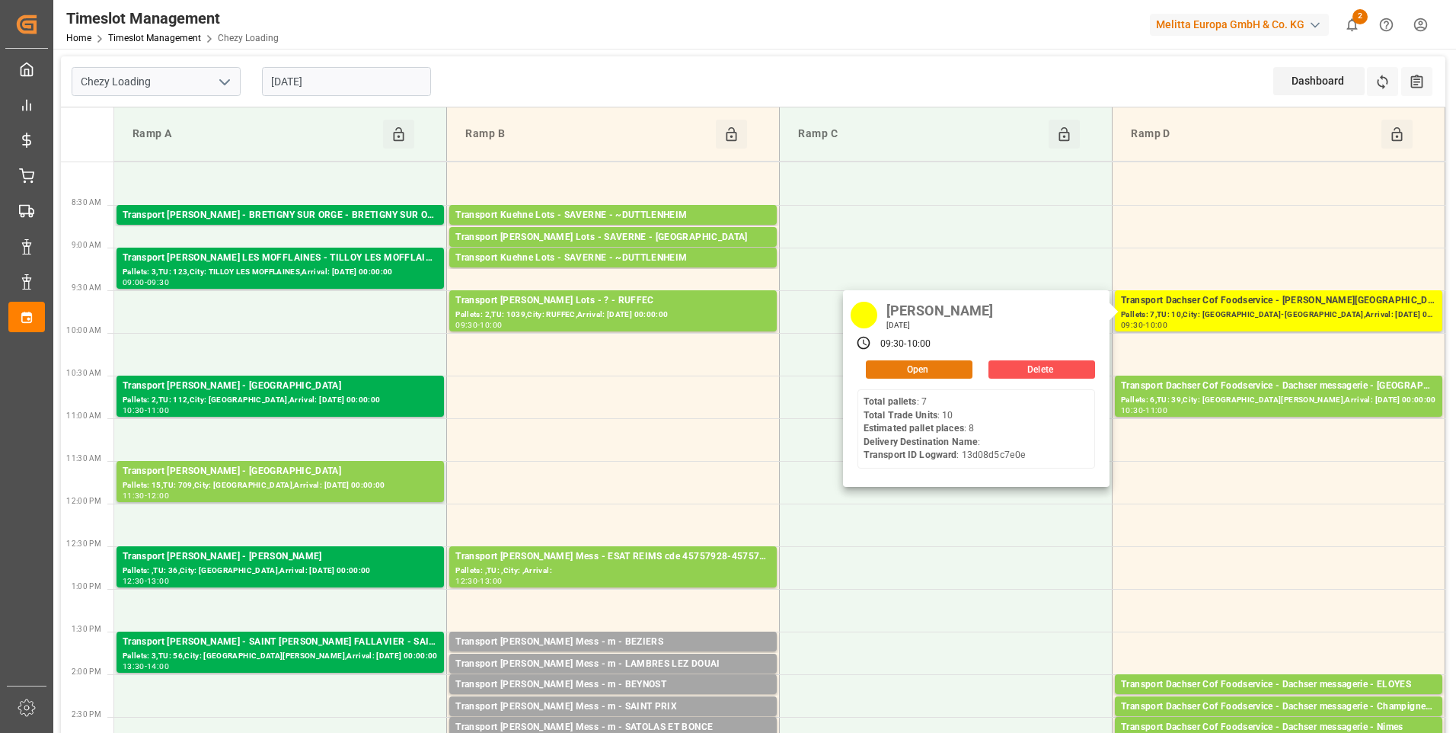
click at [948, 365] on button "Open" at bounding box center [919, 369] width 107 height 18
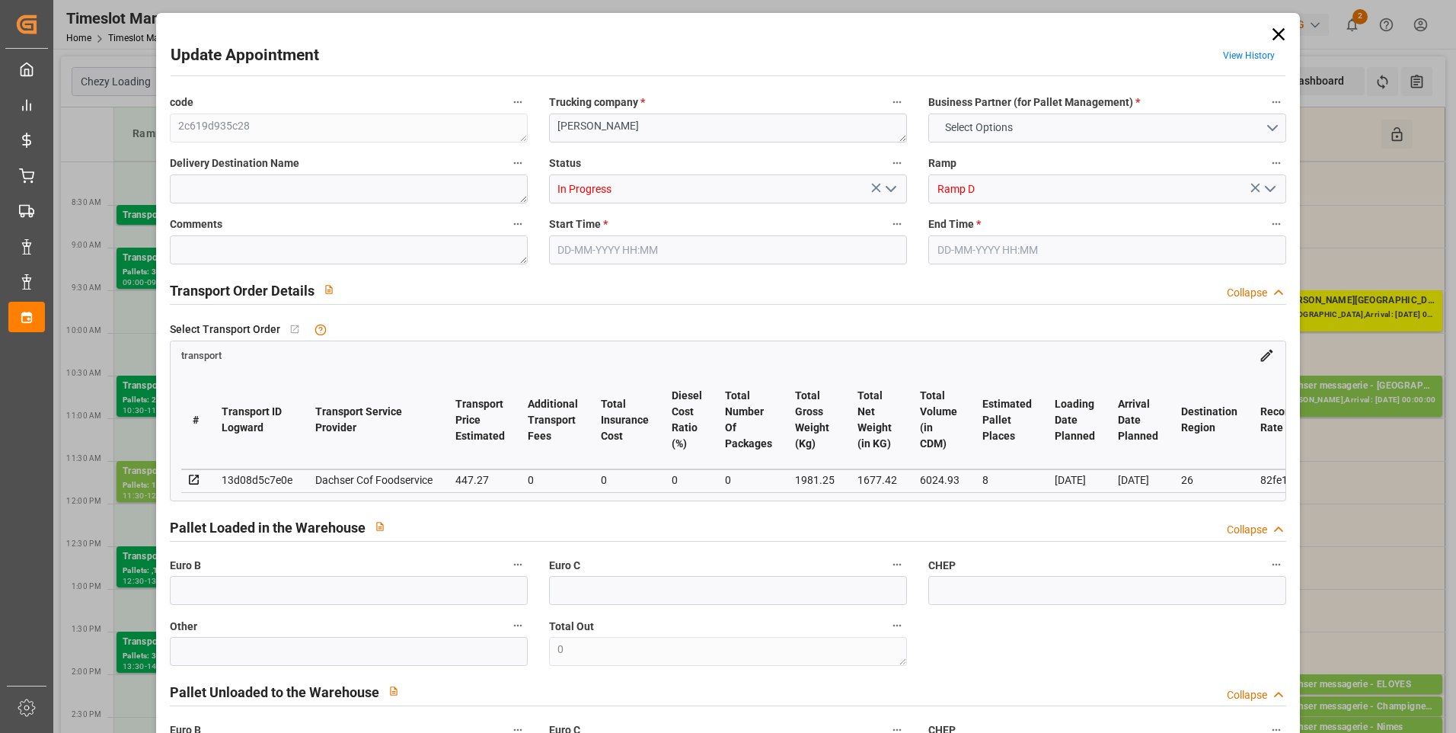
type input "8"
type input "447.27"
type input "0"
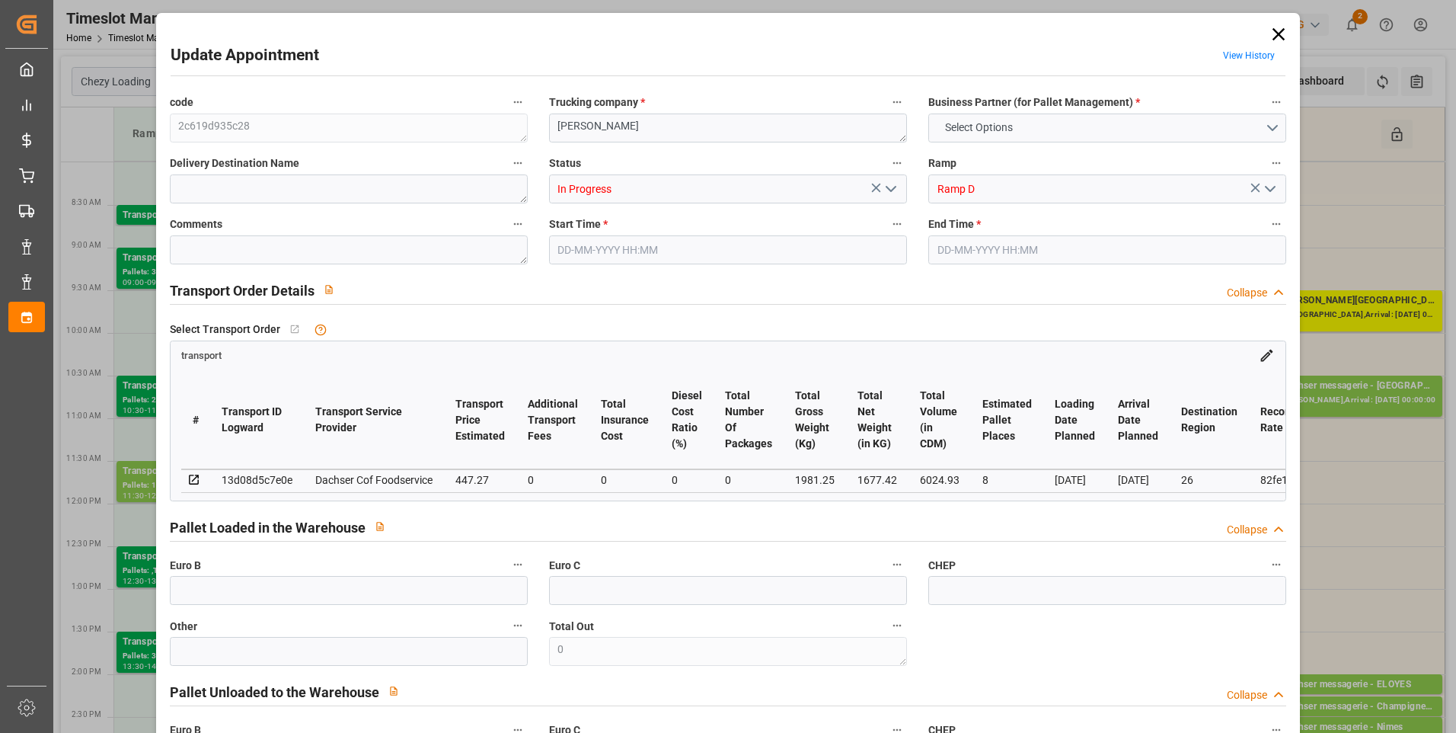
type input "435.4173"
type input "-11.8527"
type input "0"
type input "1677.42"
type input "2179.48"
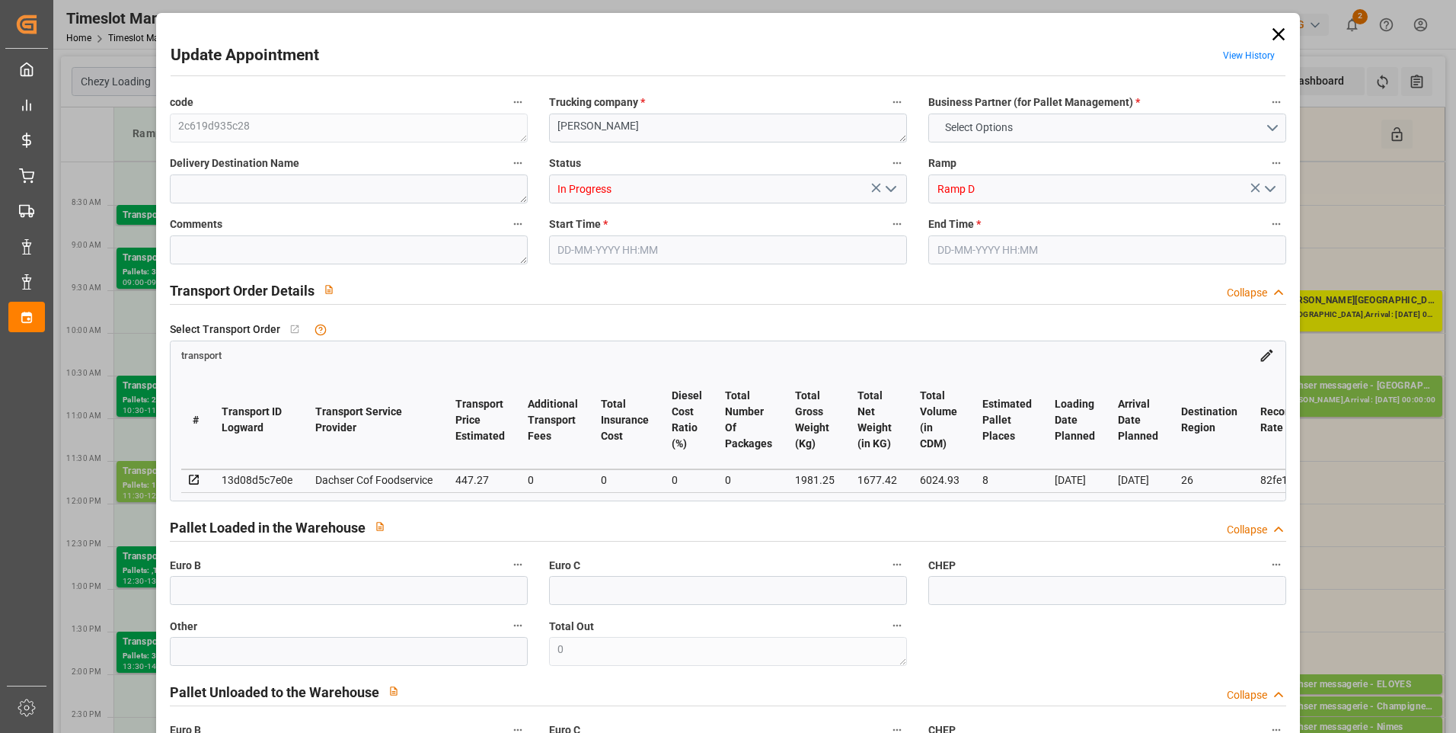
type input "6024.93"
type input "26"
type input "7"
type input "10"
type input "8"
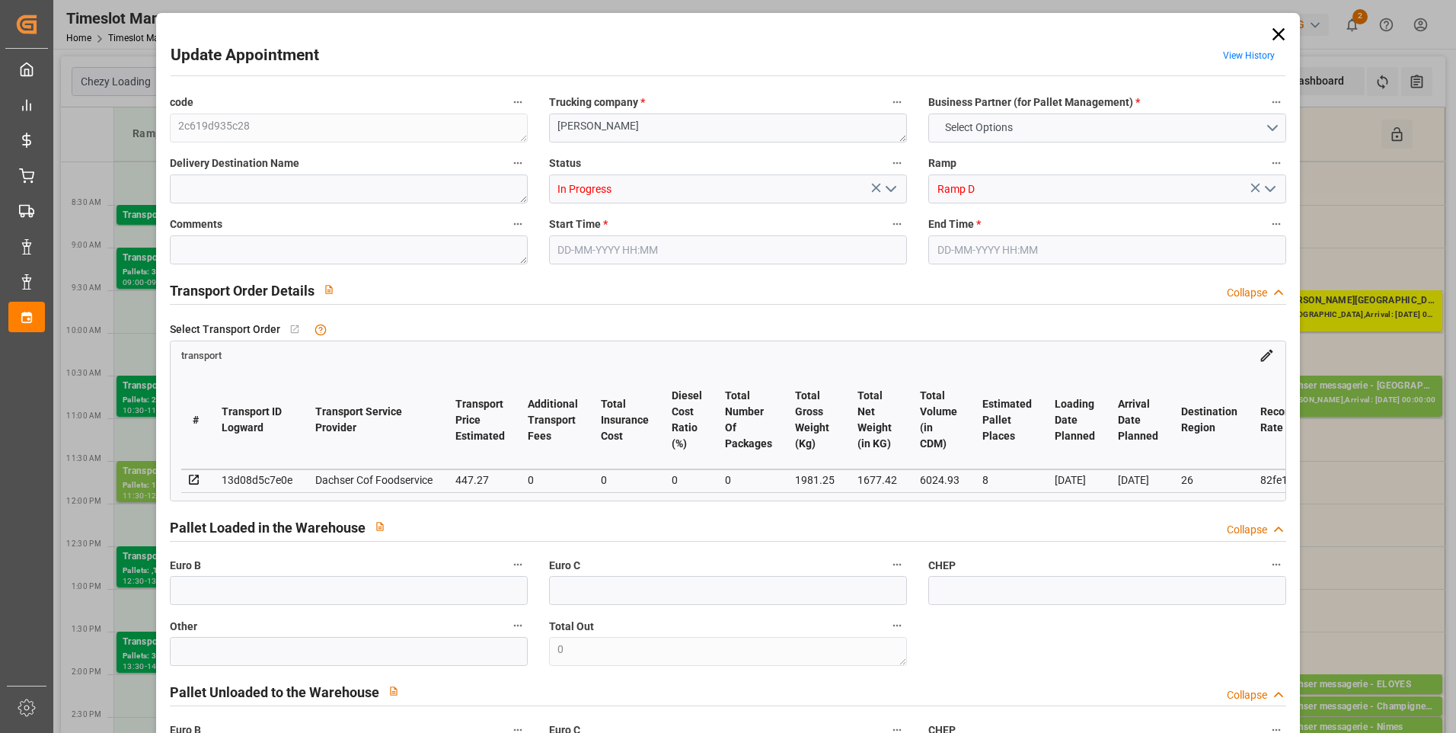
type input "101"
type input "1981.25"
type input "0"
type input "4710.8598"
type input "0"
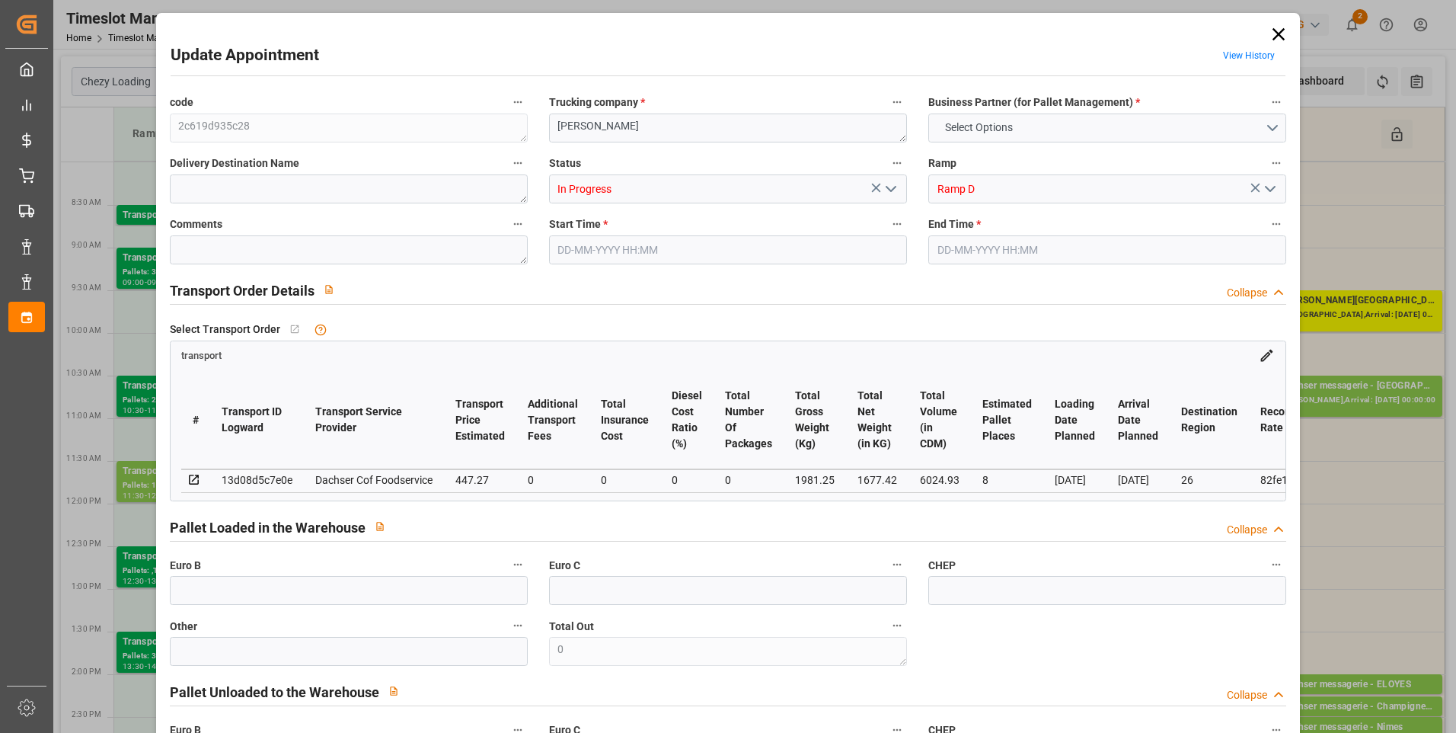
type input "0"
type input "21"
type input "35"
type input "[DATE] 09:30"
type input "[DATE] 10:00"
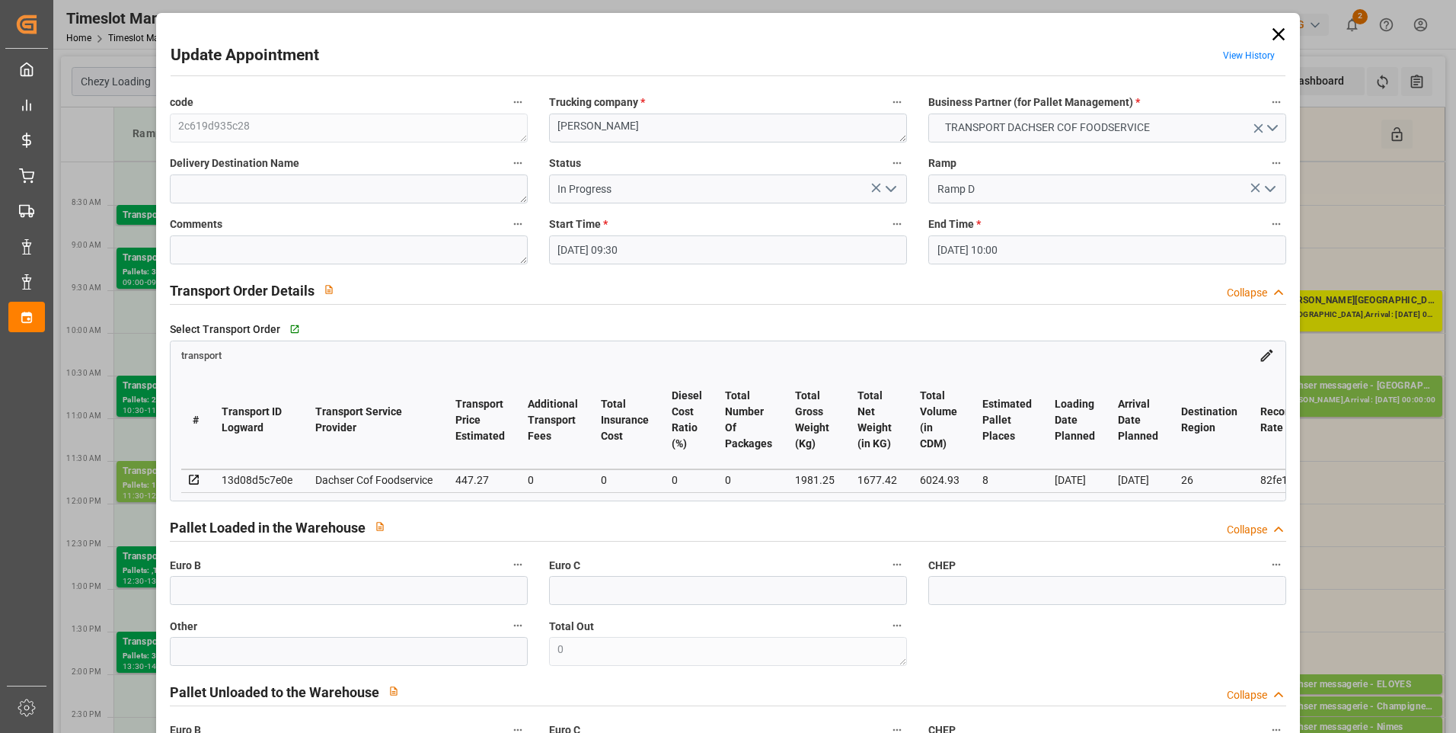
type input "[DATE] 12:17"
type input "[DATE] 12:02"
type input "[DATE]"
click at [890, 189] on polyline "open menu" at bounding box center [891, 189] width 9 height 5
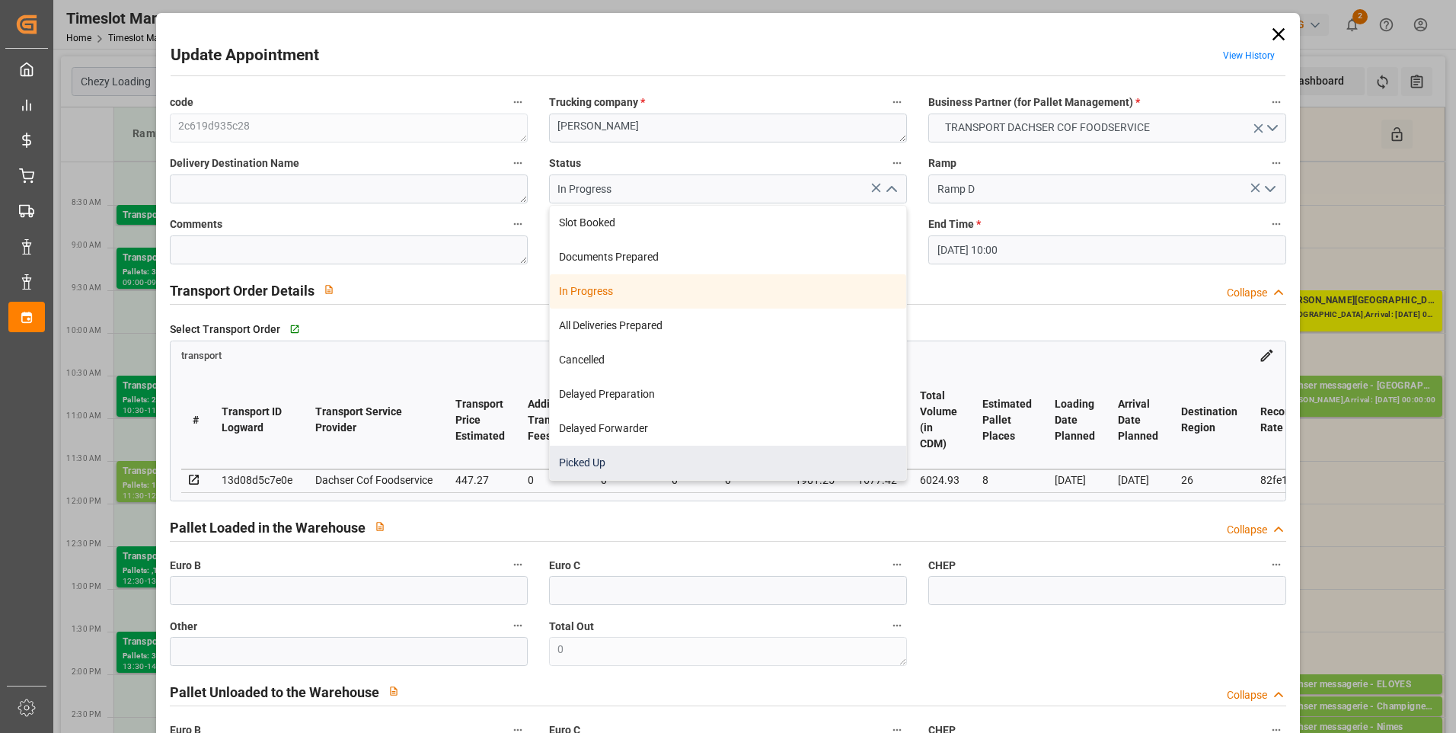
click at [578, 462] on div "Picked Up" at bounding box center [728, 463] width 356 height 34
type input "Picked Up"
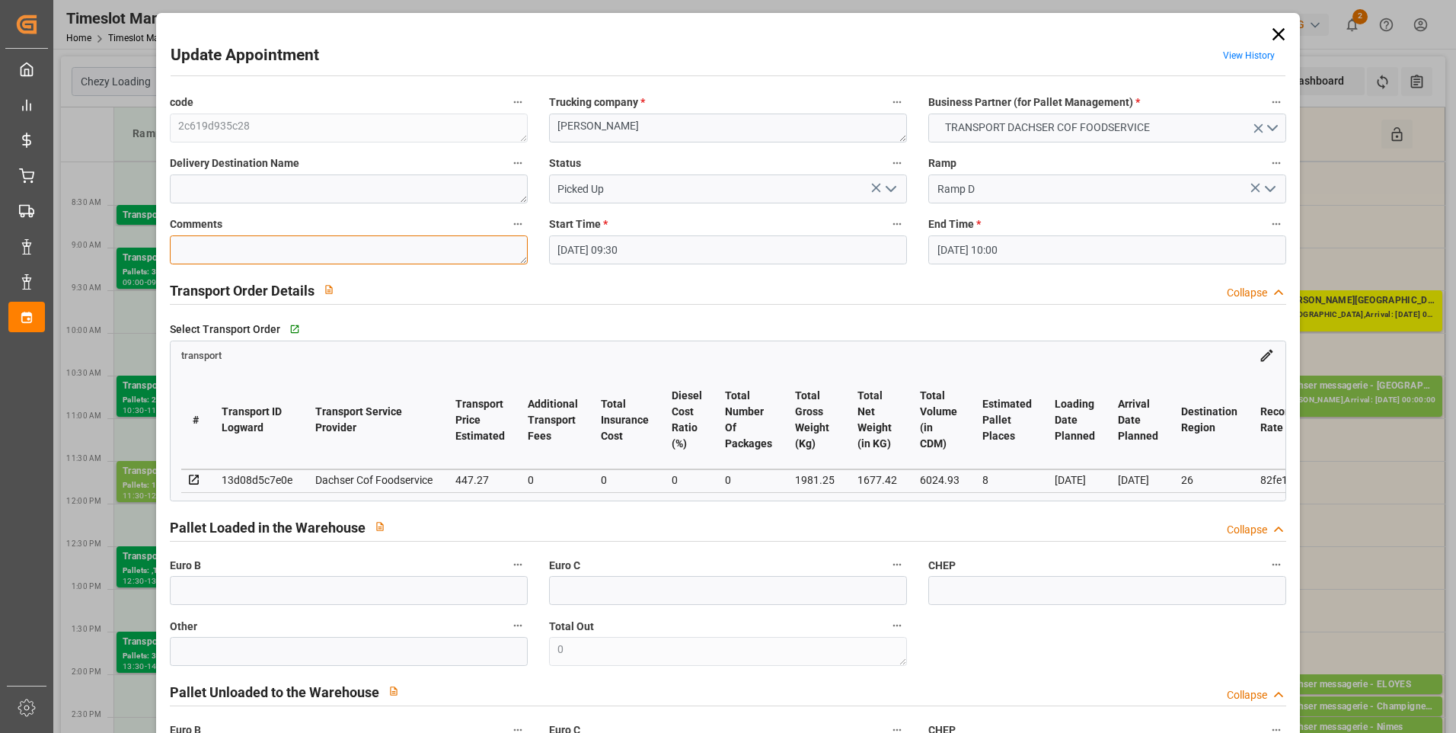
click at [200, 249] on textarea at bounding box center [349, 249] width 358 height 29
type textarea "ludo 7"
click at [893, 186] on icon "open menu" at bounding box center [891, 189] width 18 height 18
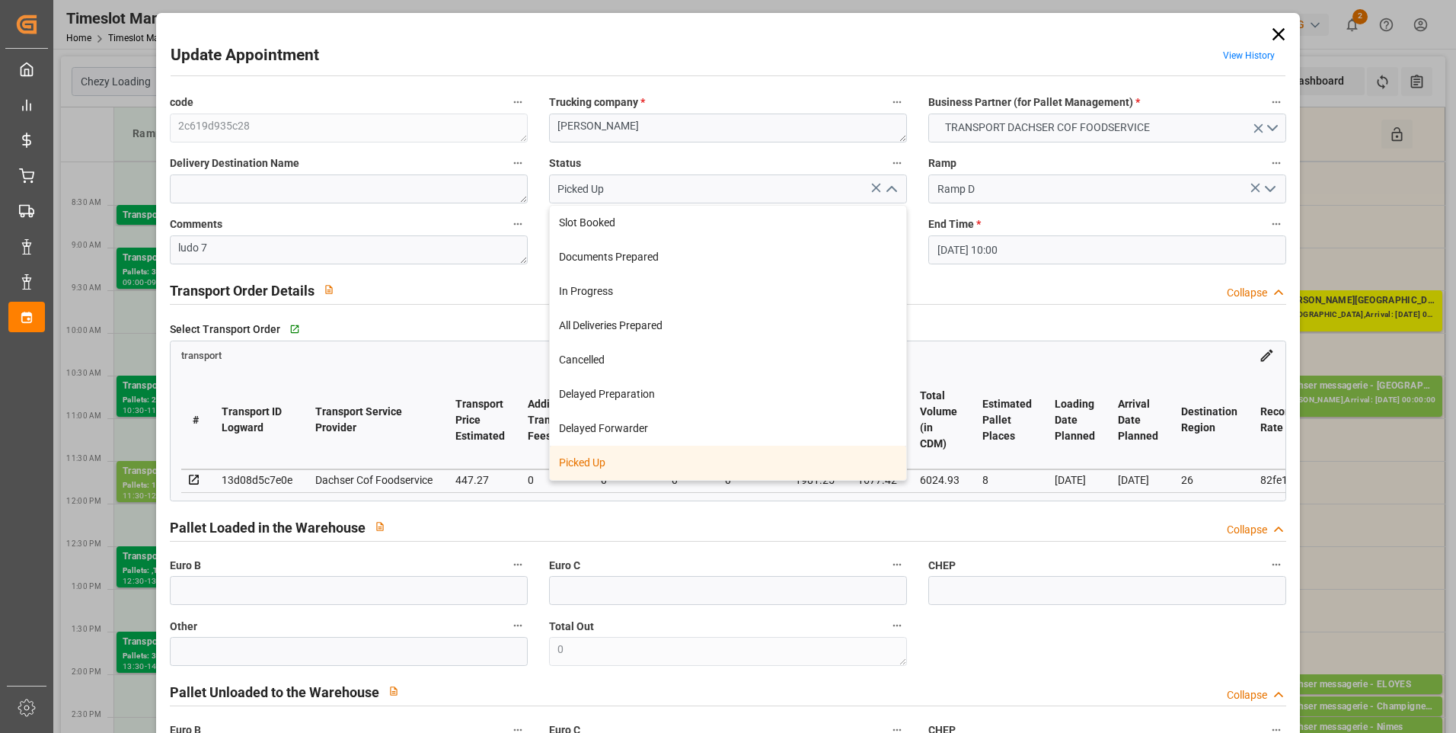
click at [619, 462] on div "Picked Up" at bounding box center [728, 463] width 356 height 34
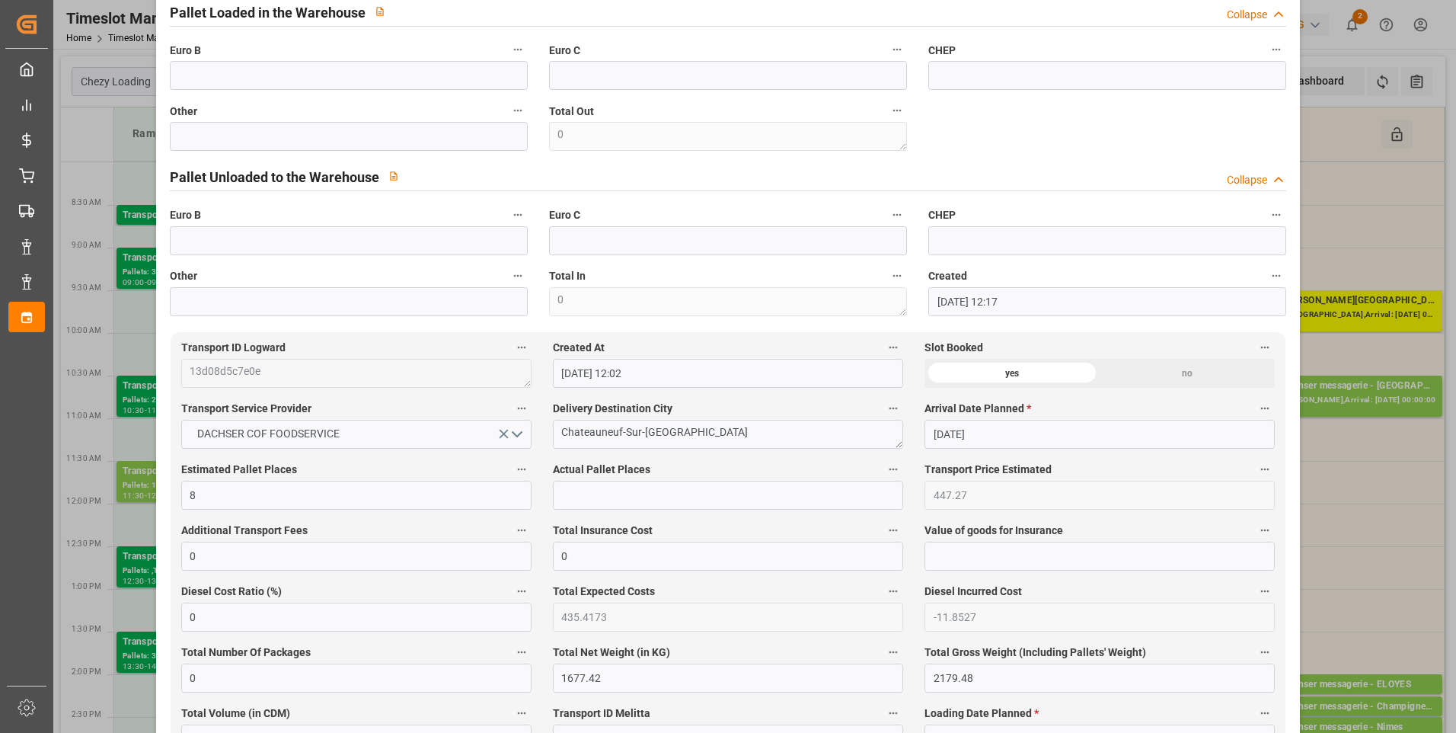
scroll to position [533, 0]
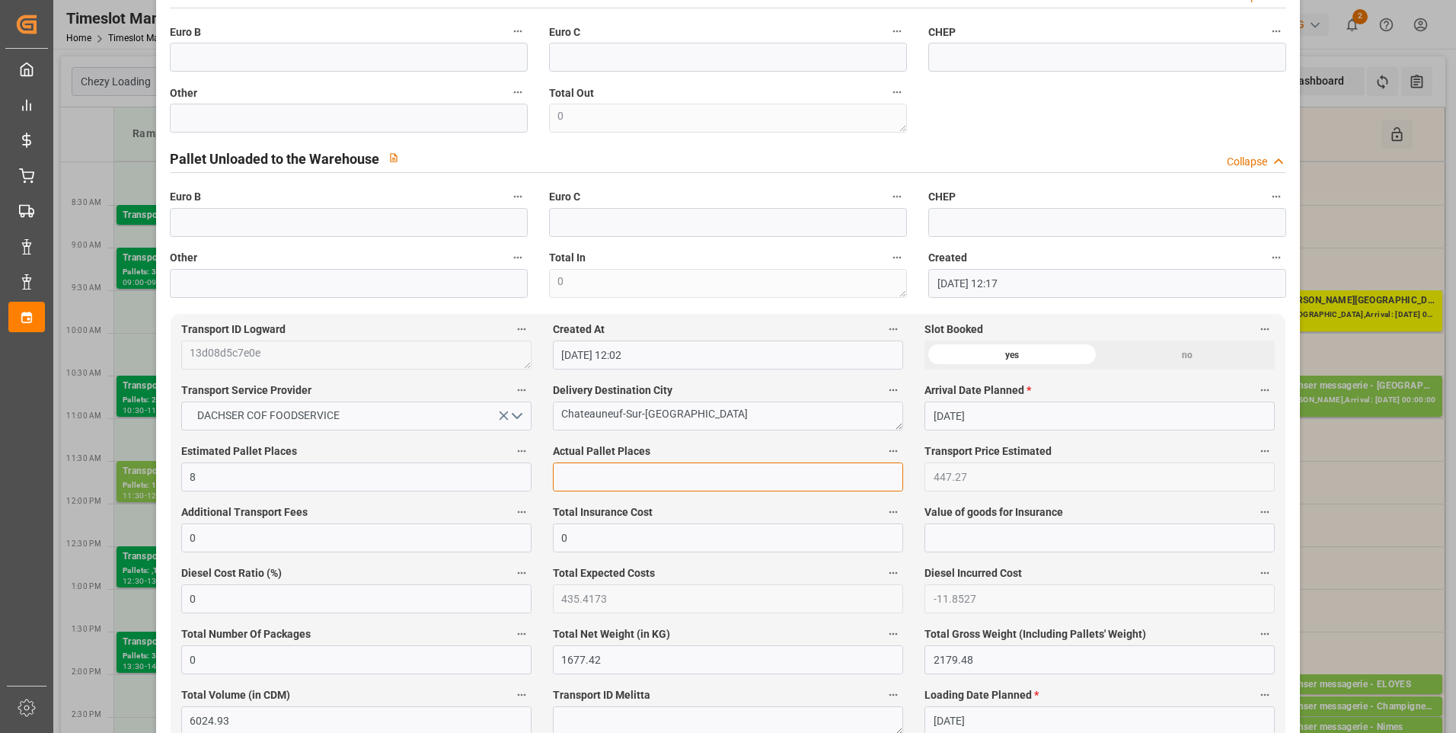
click at [587, 491] on input "text" at bounding box center [728, 476] width 350 height 29
type input "7"
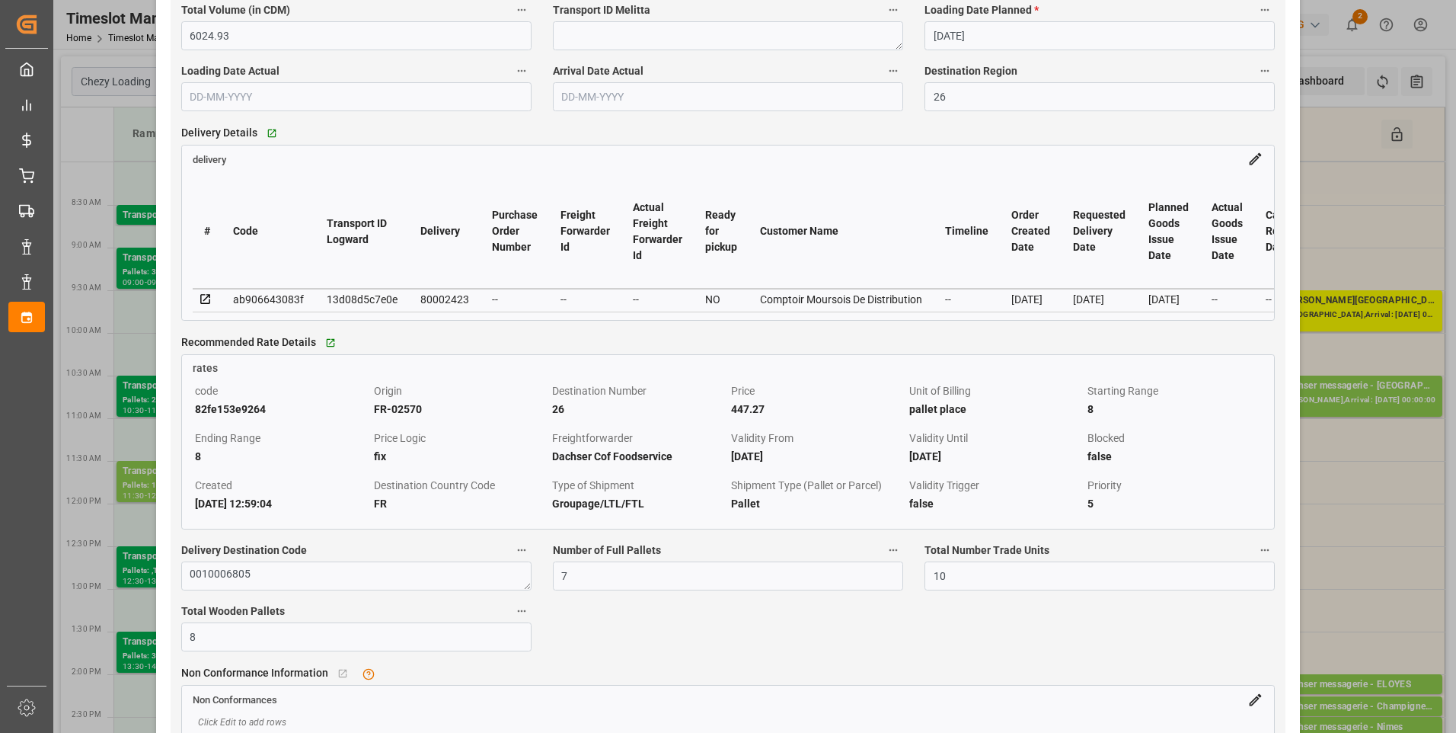
scroll to position [1447, 0]
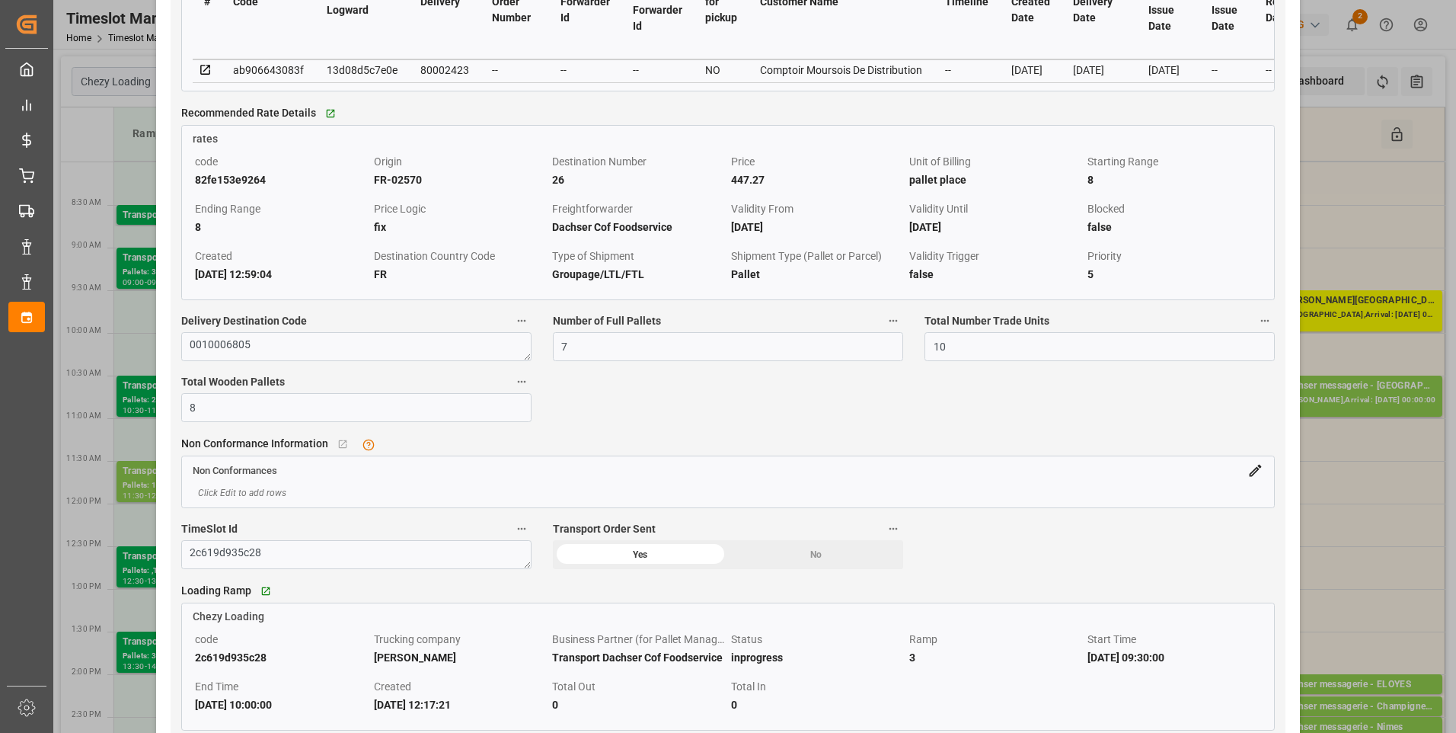
click at [205, 77] on icon at bounding box center [206, 70] width 14 height 14
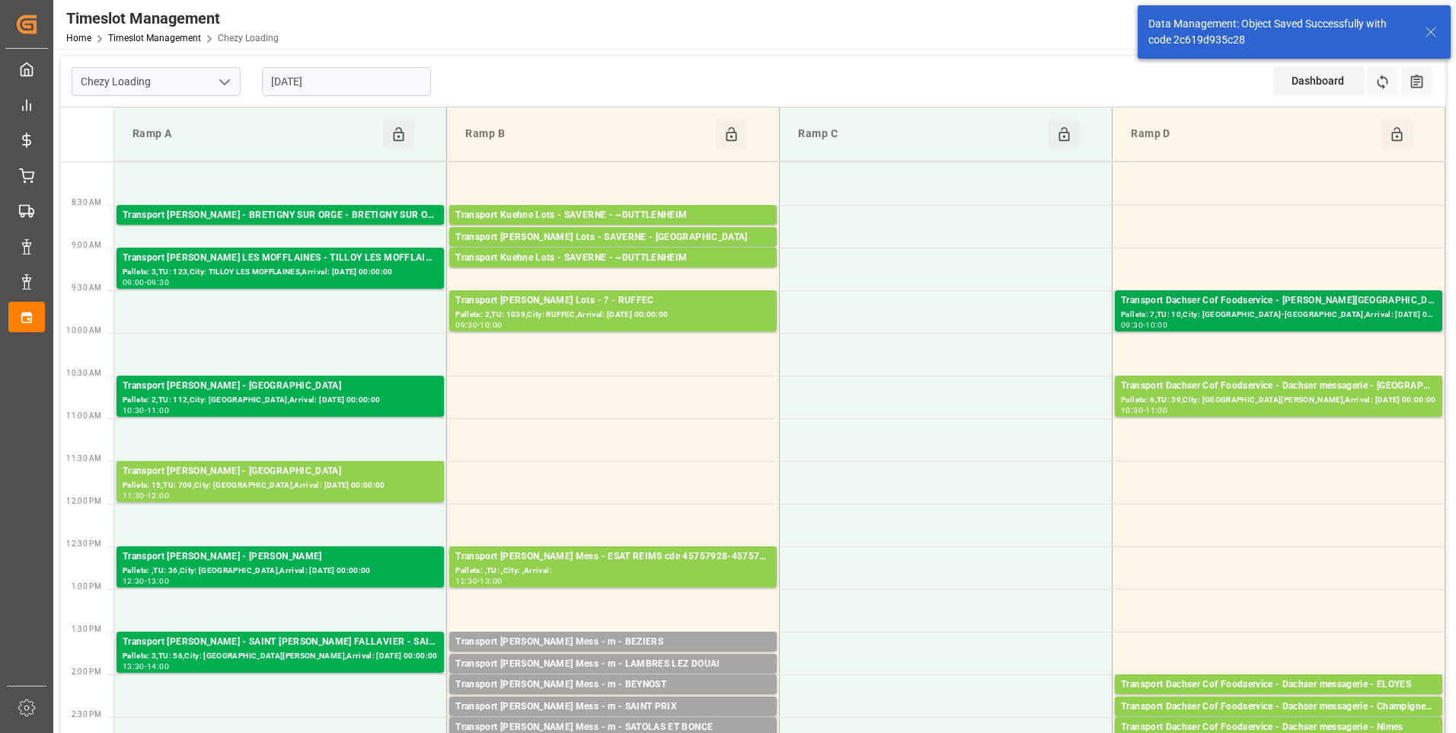
click at [1324, 315] on div "Pallets: 7,TU: 10,City: [GEOGRAPHIC_DATA]-[GEOGRAPHIC_DATA],Arrival: [DATE] 00:…" at bounding box center [1278, 314] width 315 height 13
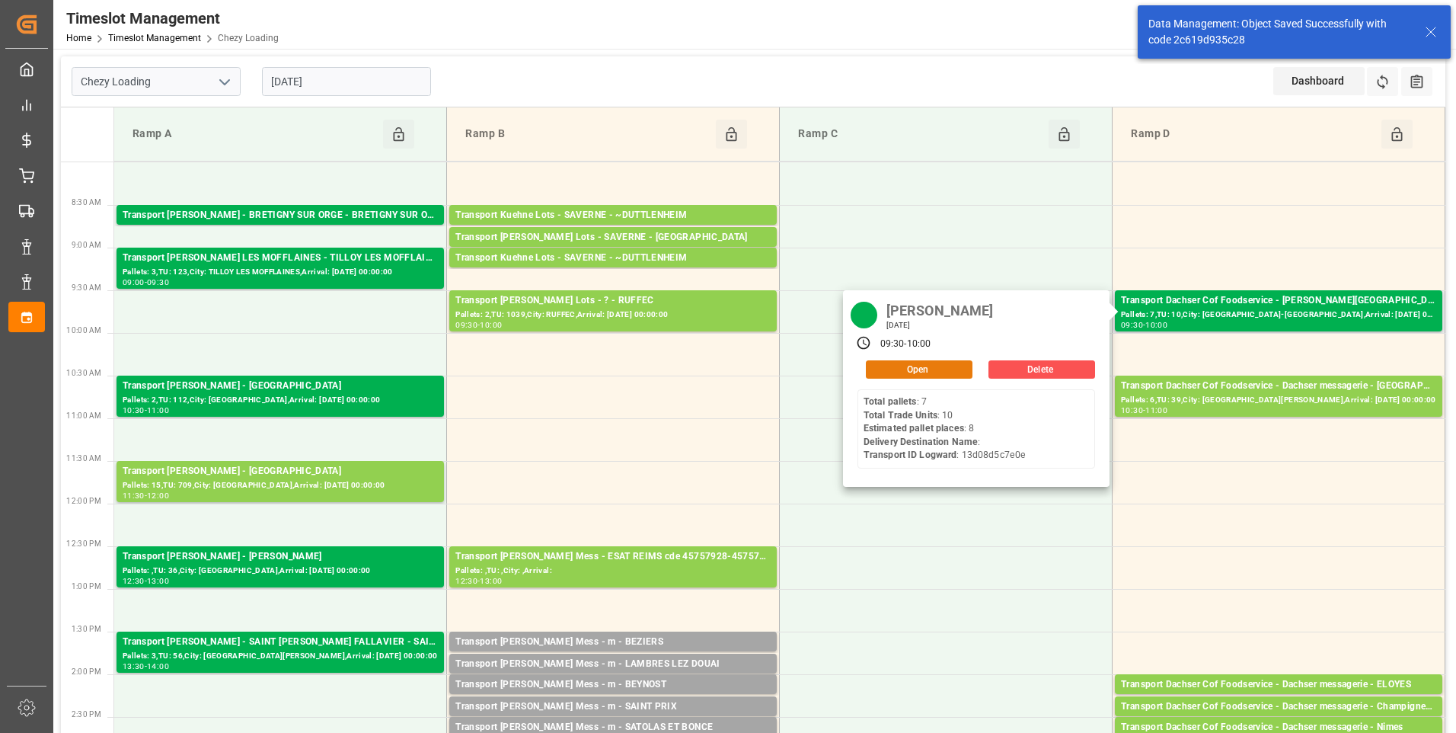
click at [940, 366] on button "Open" at bounding box center [919, 369] width 107 height 18
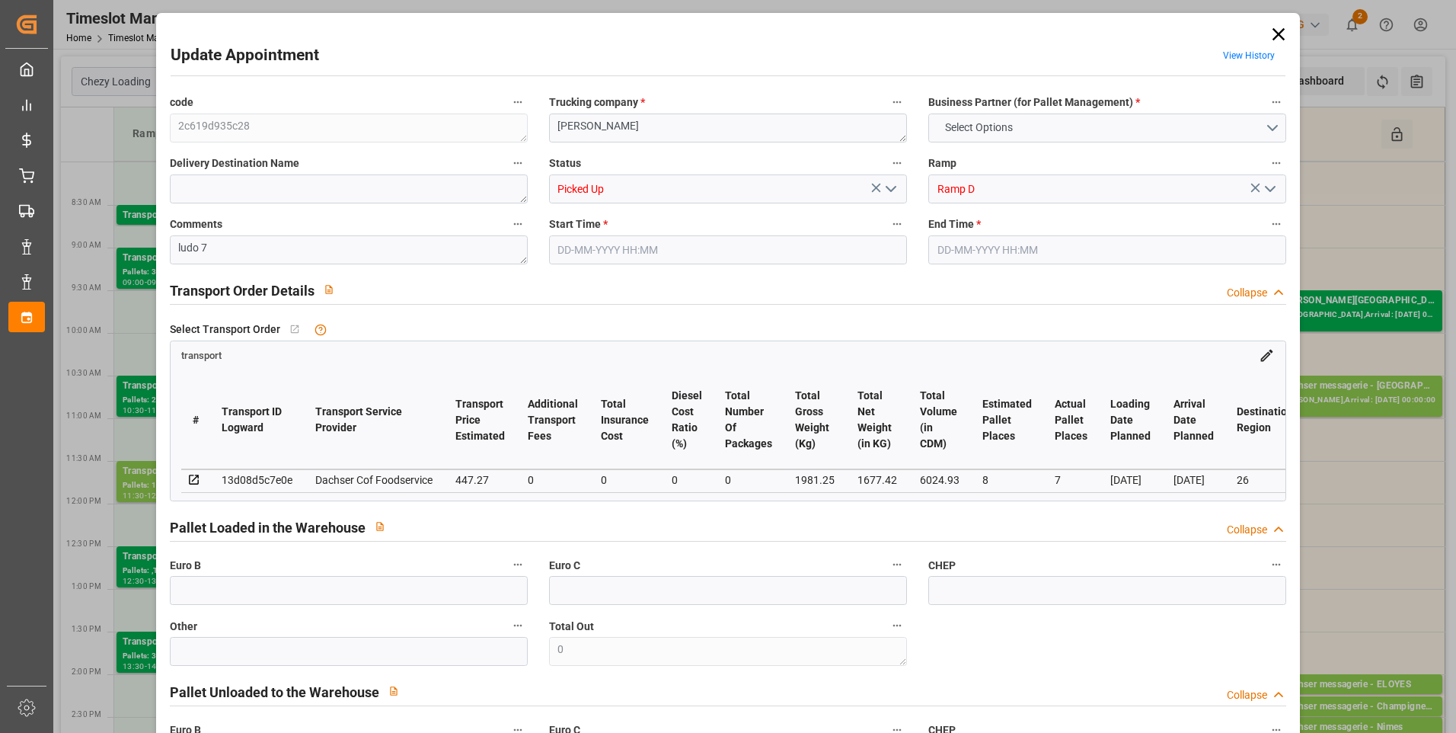
type input "8"
type input "7"
type input "447.27"
type input "0"
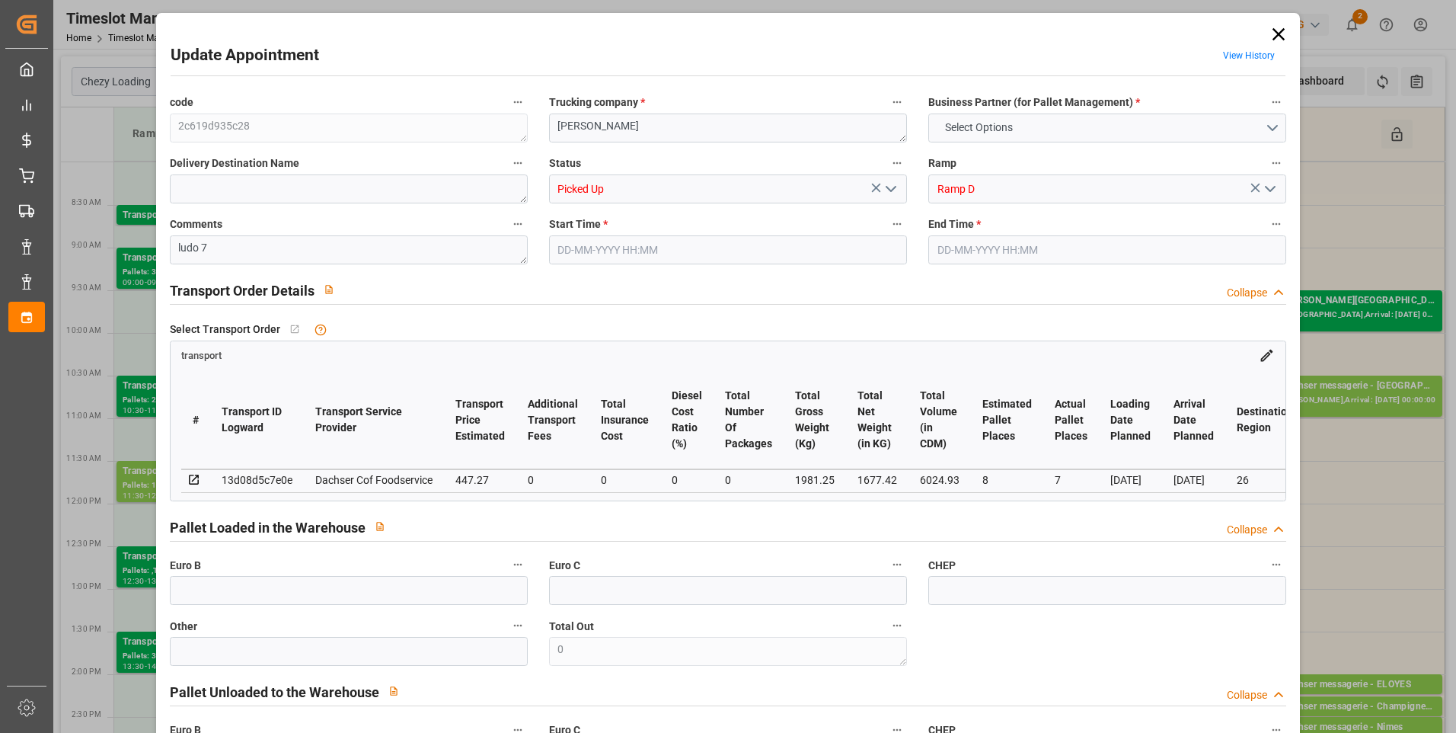
type input "0"
type input "435.4173"
type input "-11.8527"
type input "0"
type input "1677.42"
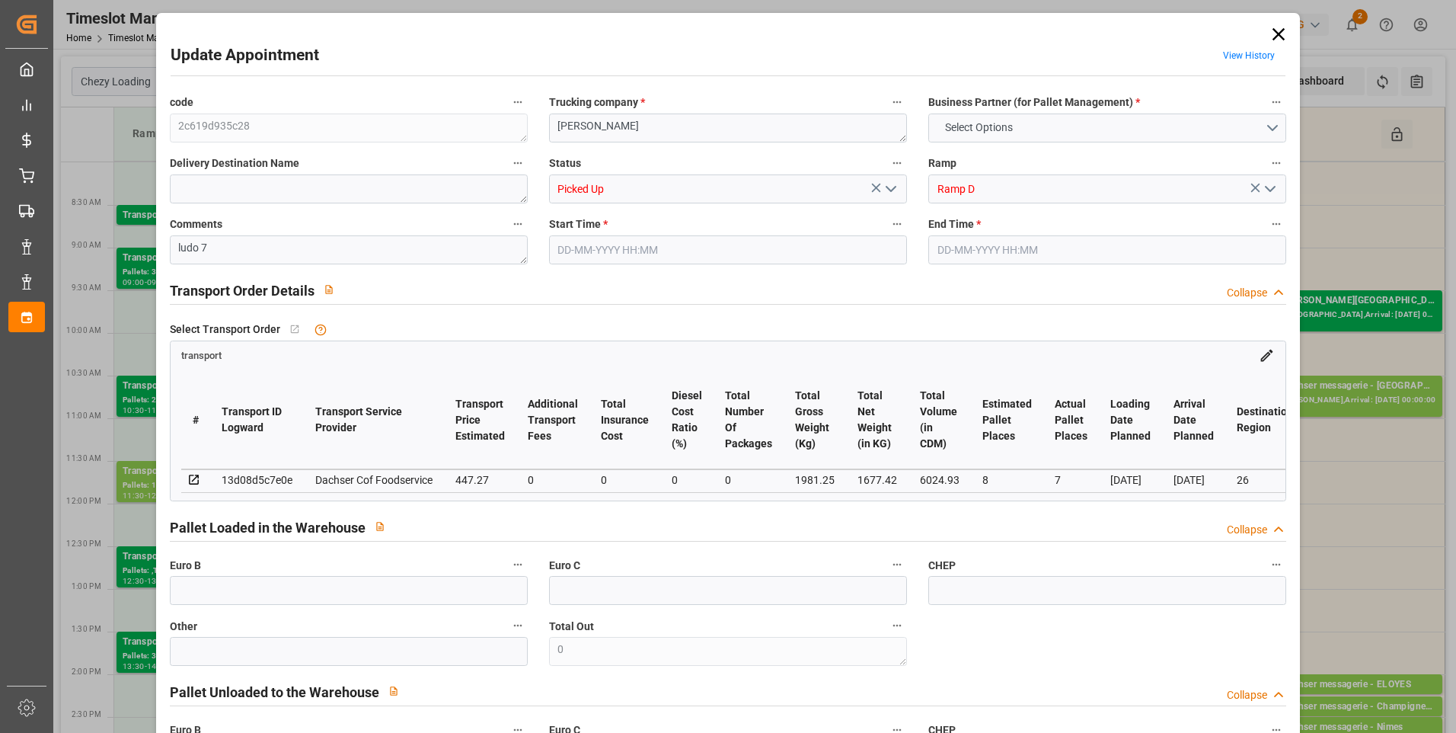
type input "2179.48"
type input "6024.93"
type input "26"
type input "7"
type input "10"
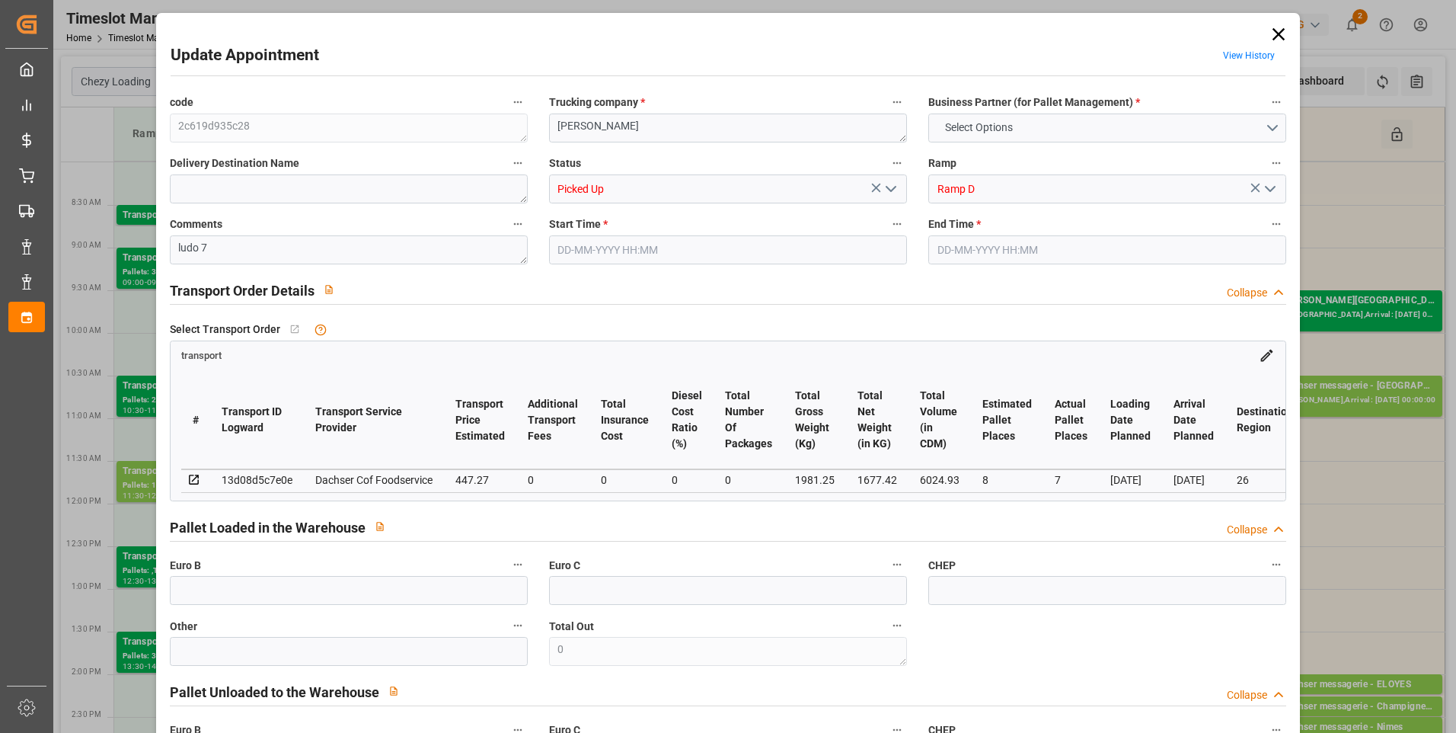
type input "7"
type input "101"
type input "1981.25"
type input "0"
type input "10767.6795"
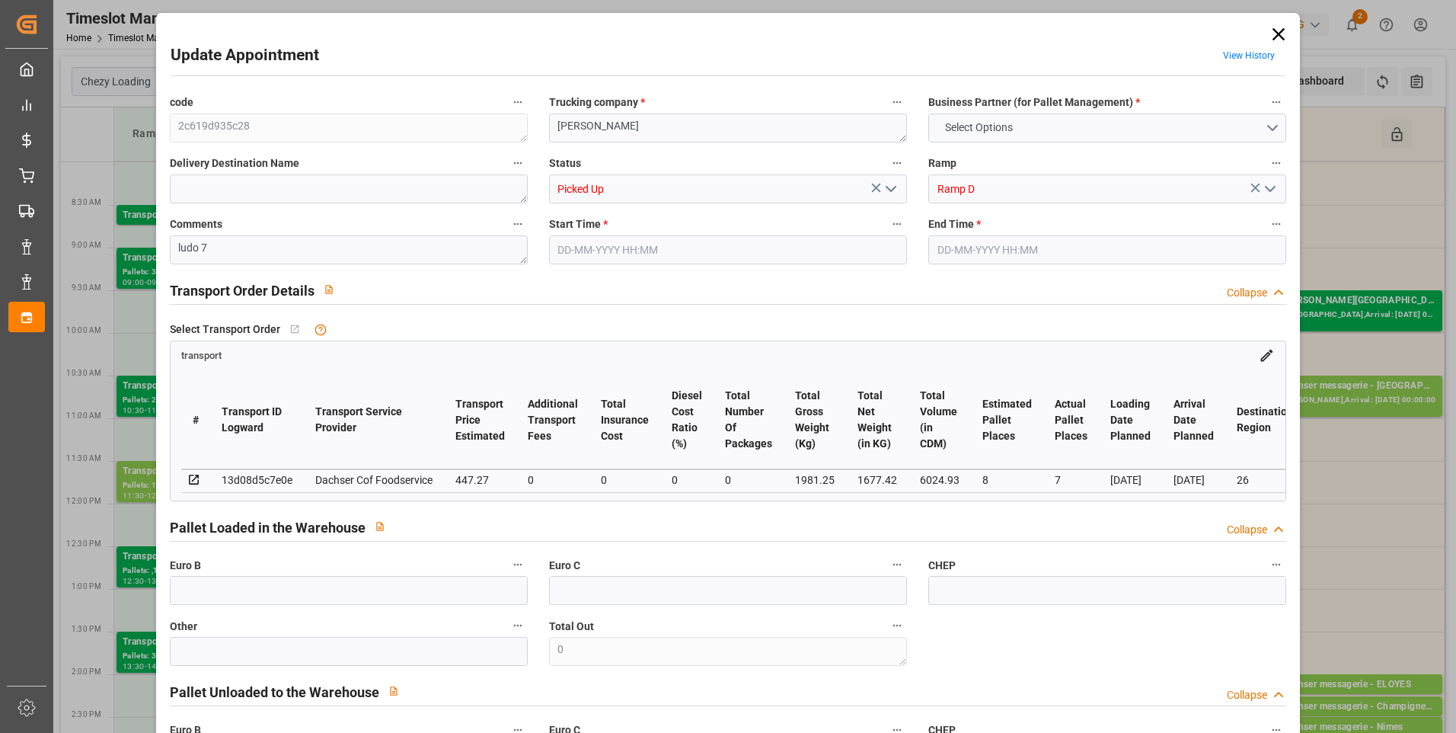
type input "0"
type input "21"
type input "80"
type input "[DATE] 09:30"
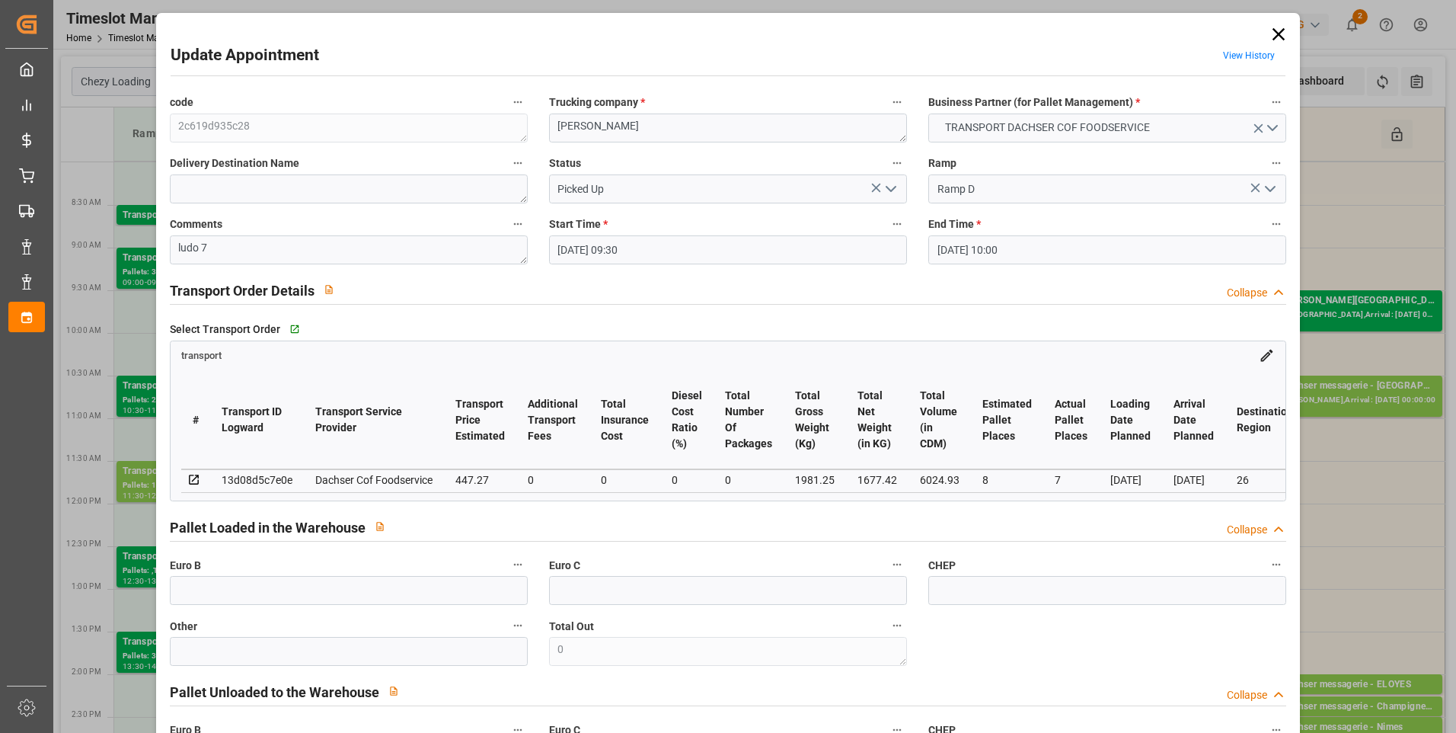
type input "[DATE] 10:00"
type input "[DATE] 12:17"
type input "[DATE] 12:02"
type input "[DATE]"
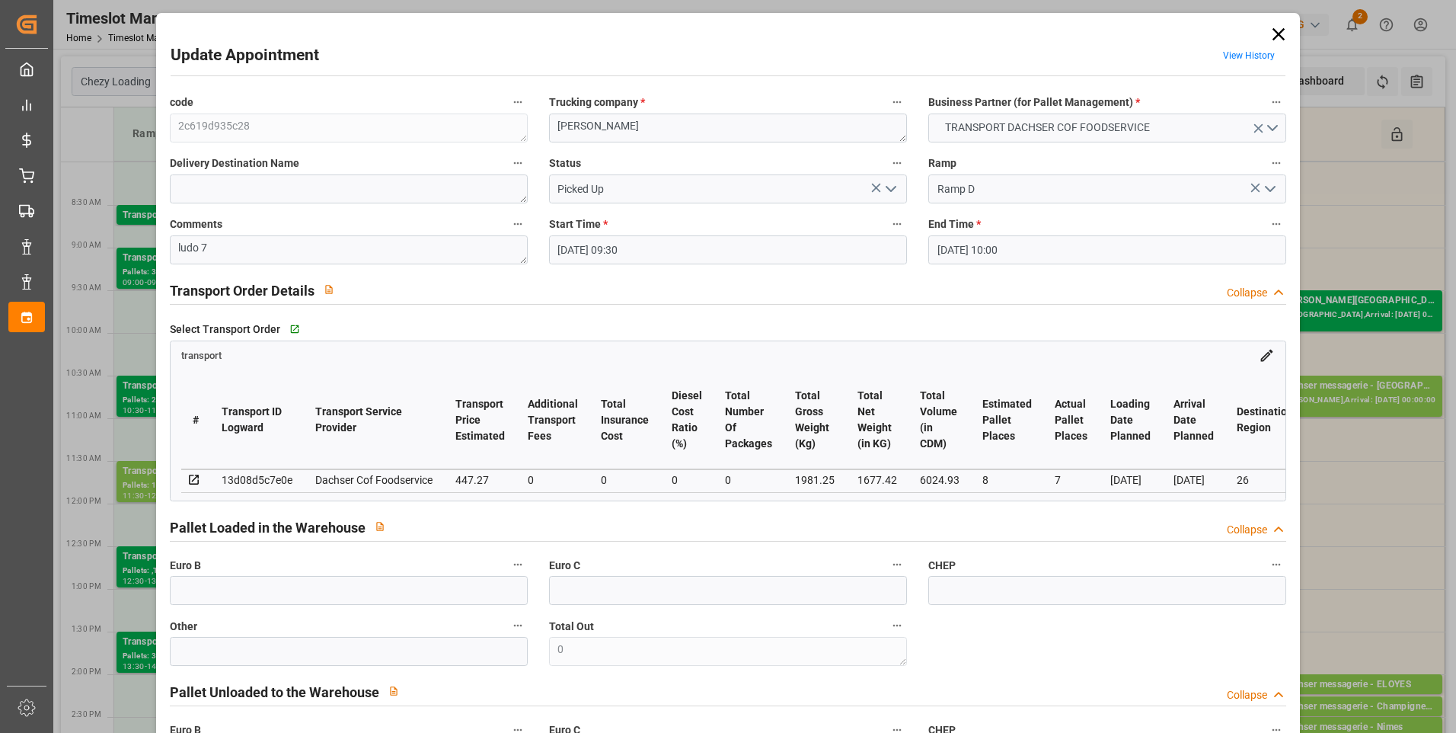
click at [892, 189] on icon "open menu" at bounding box center [891, 189] width 18 height 18
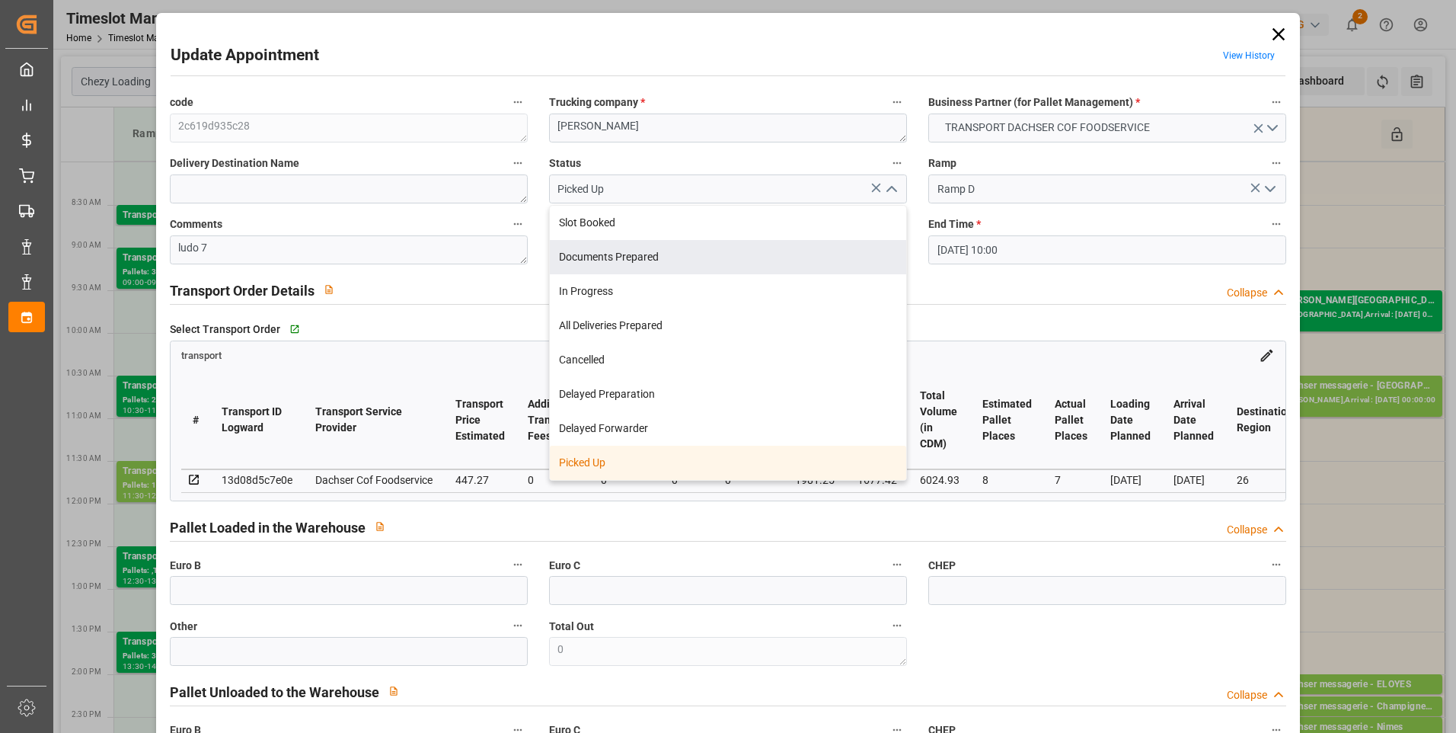
click at [1041, 319] on div "Select Transport Order   Go to transport Grid" at bounding box center [728, 329] width 1117 height 23
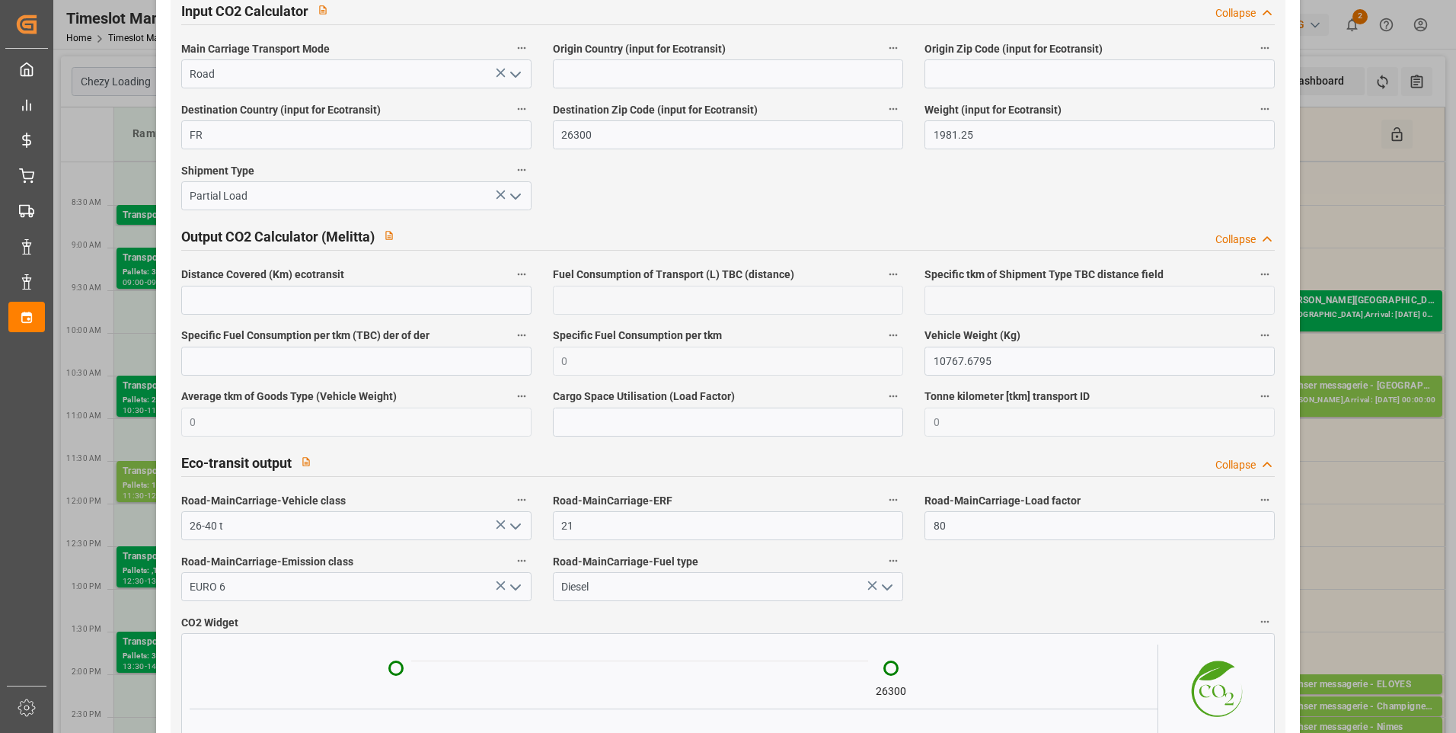
scroll to position [2467, 0]
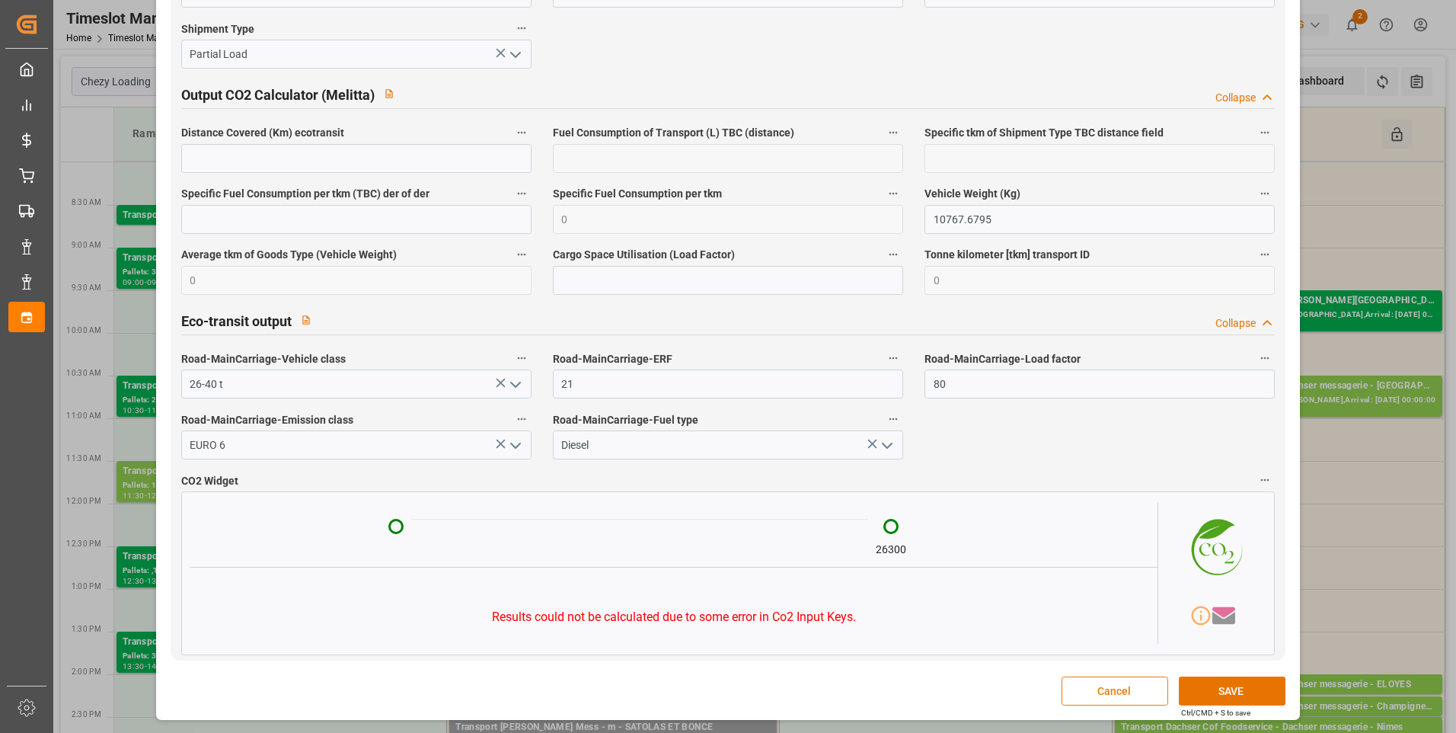
click at [1115, 691] on button "Cancel" at bounding box center [1115, 690] width 107 height 29
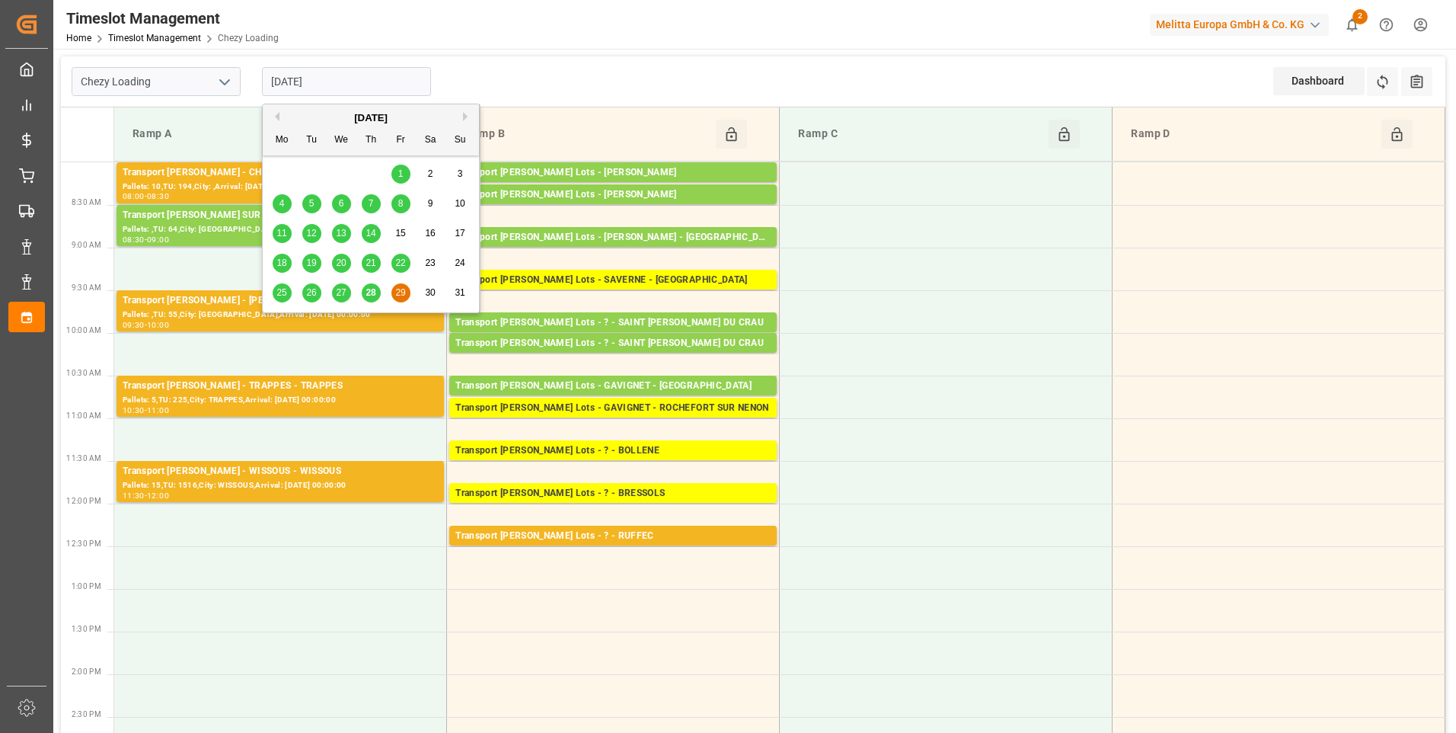
click at [363, 78] on input "[DATE]" at bounding box center [346, 81] width 169 height 29
click at [372, 293] on span "28" at bounding box center [371, 292] width 10 height 11
type input "[DATE]"
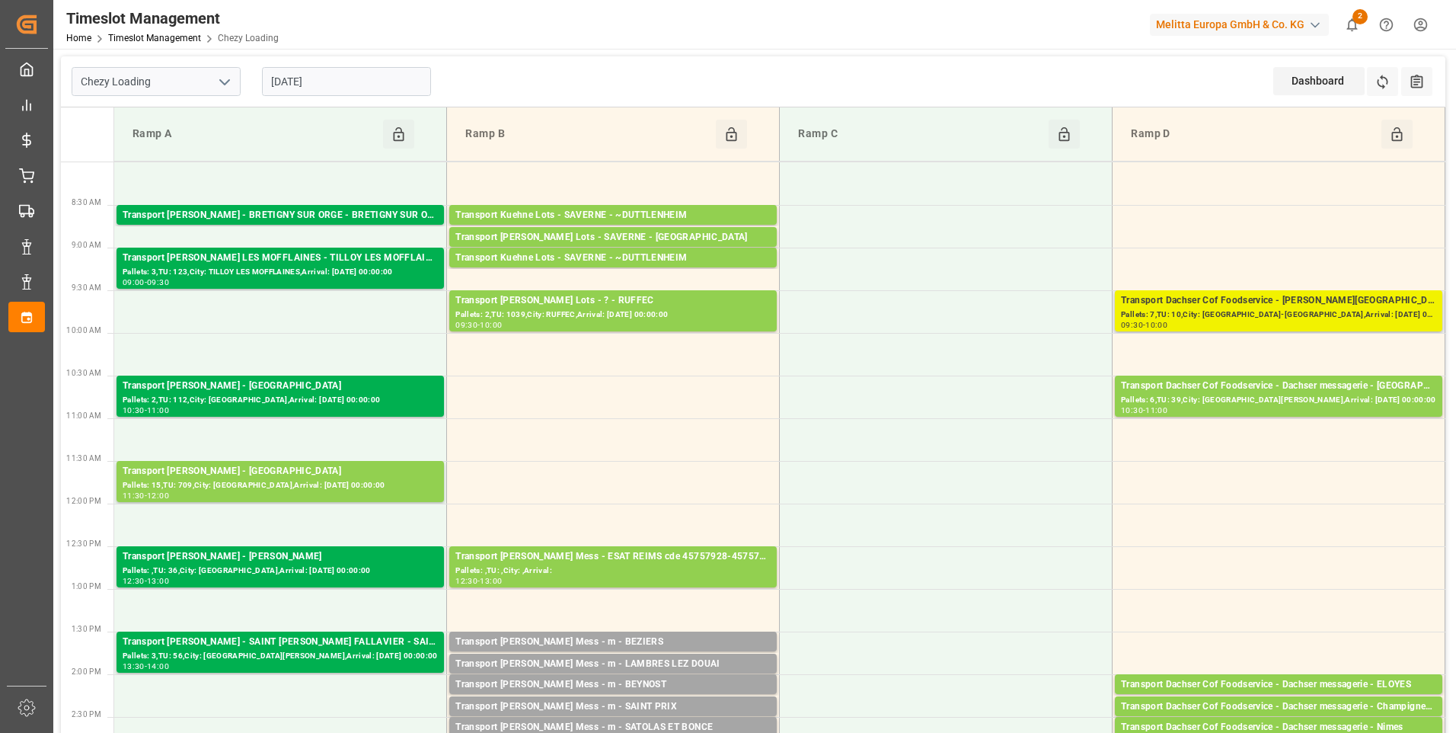
click at [1247, 312] on div "Pallets: 7,TU: 10,City: [GEOGRAPHIC_DATA]-[GEOGRAPHIC_DATA],Arrival: [DATE] 00:…" at bounding box center [1278, 314] width 315 height 13
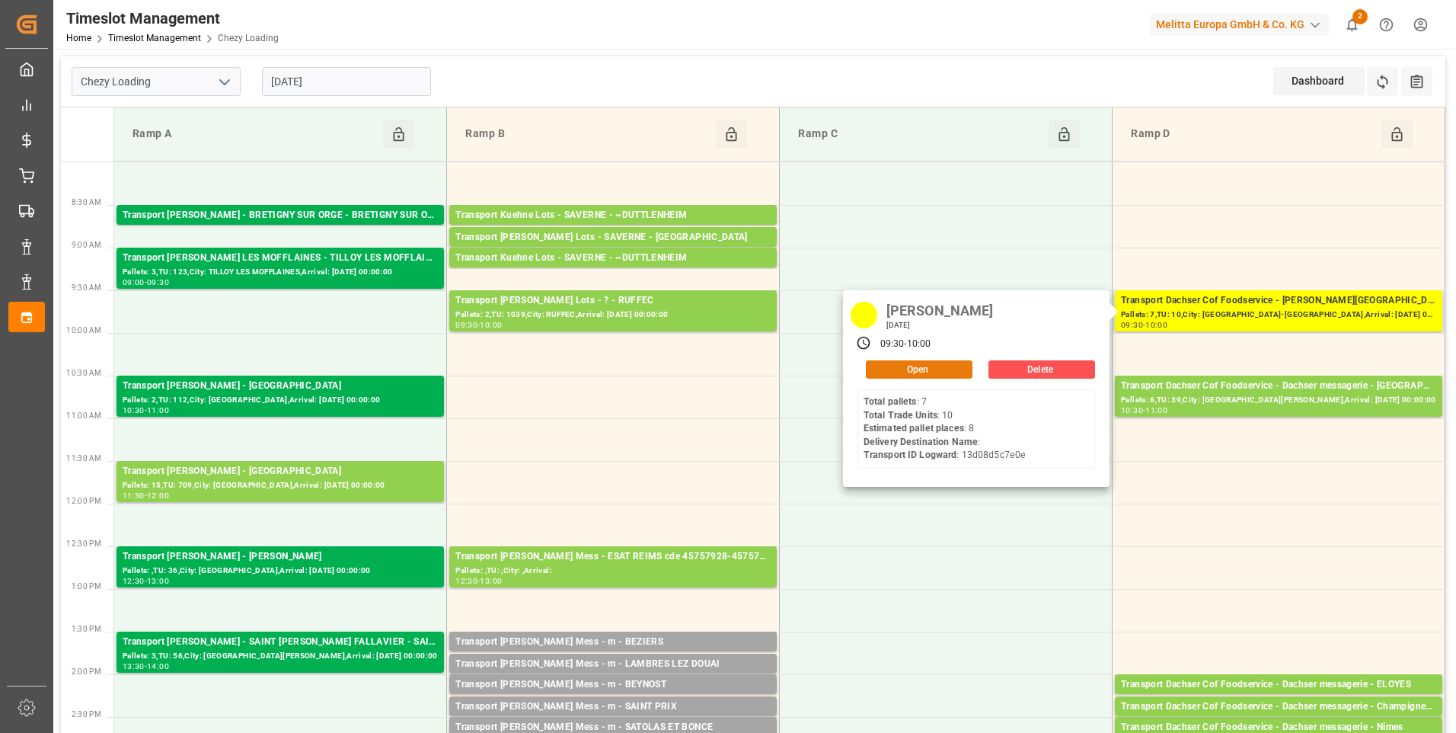
click at [938, 366] on button "Open" at bounding box center [919, 369] width 107 height 18
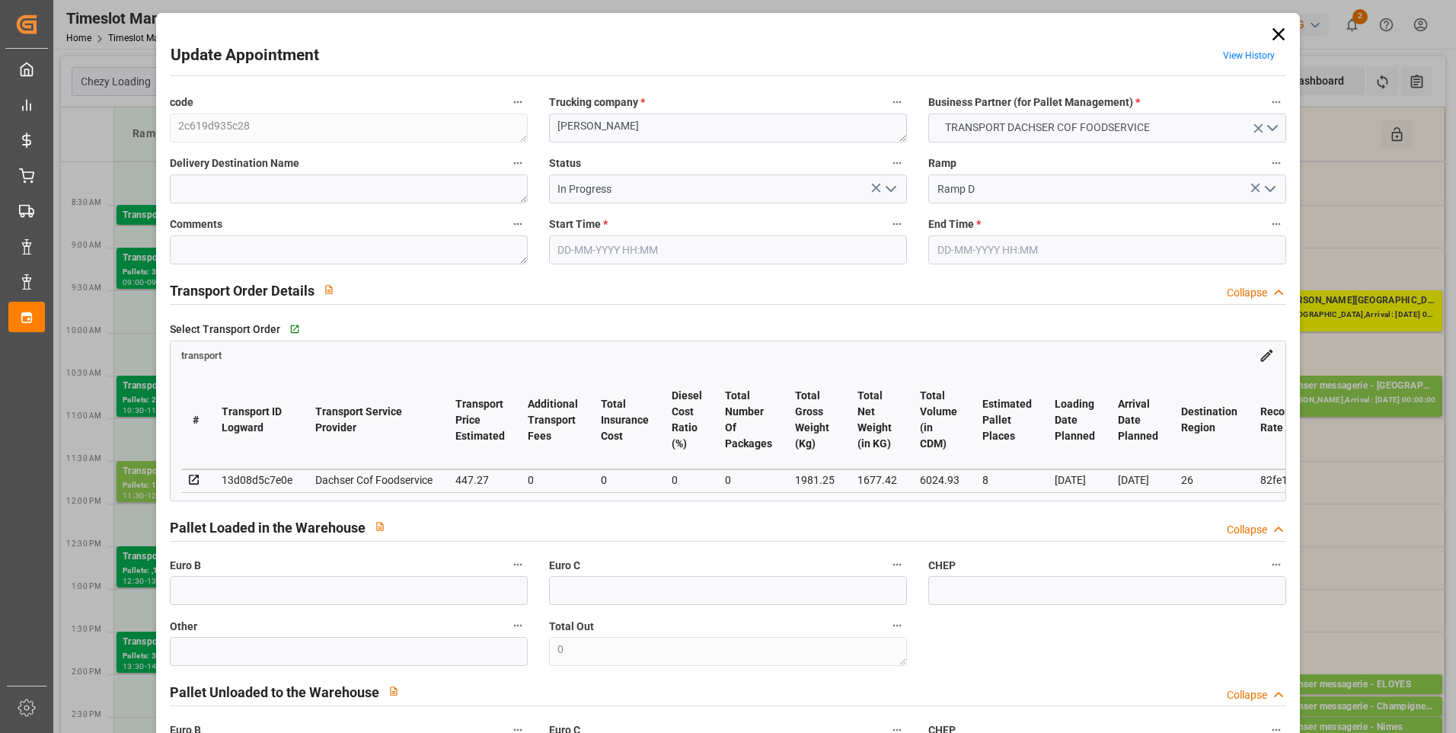
type input "8"
type input "447.27"
type input "0"
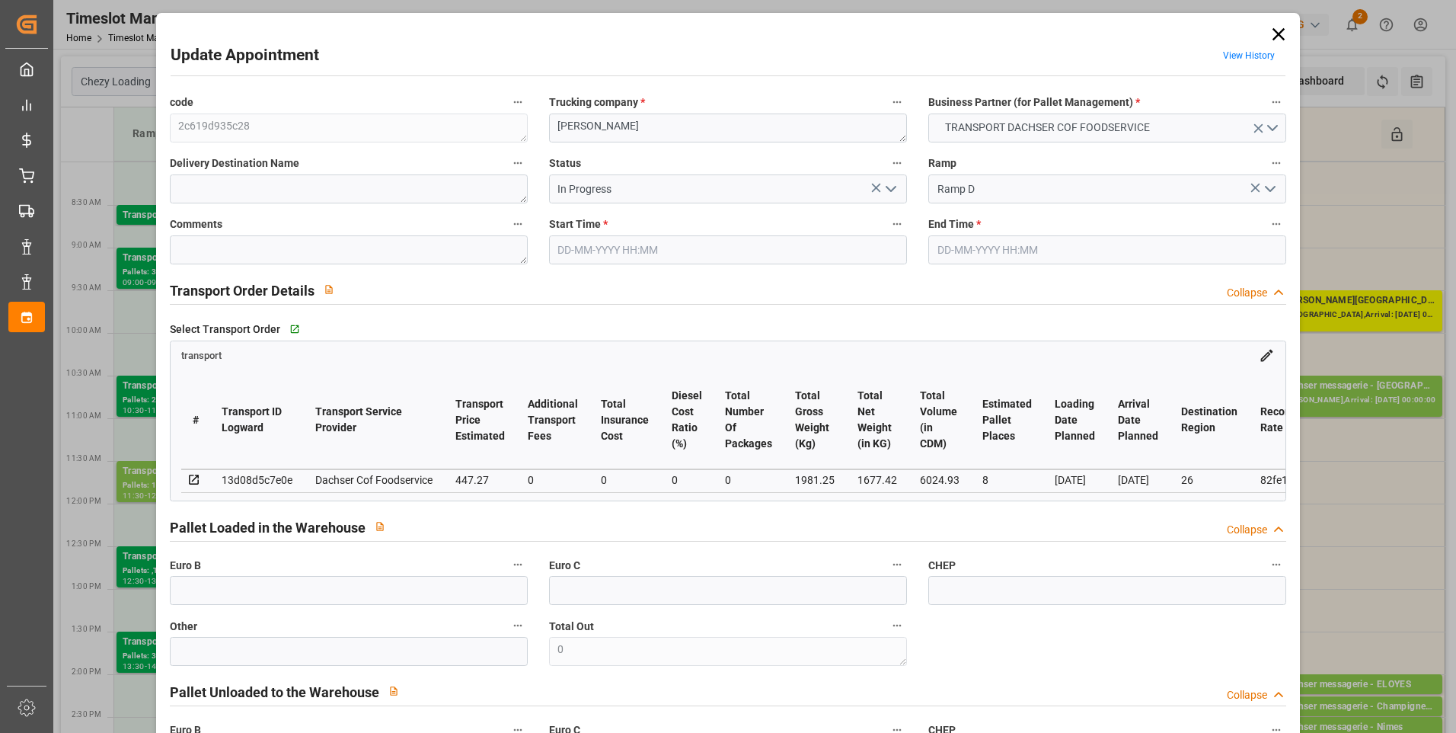
type input "435.4173"
type input "-11.8527"
type input "0"
type input "1677.42"
type input "2179.48"
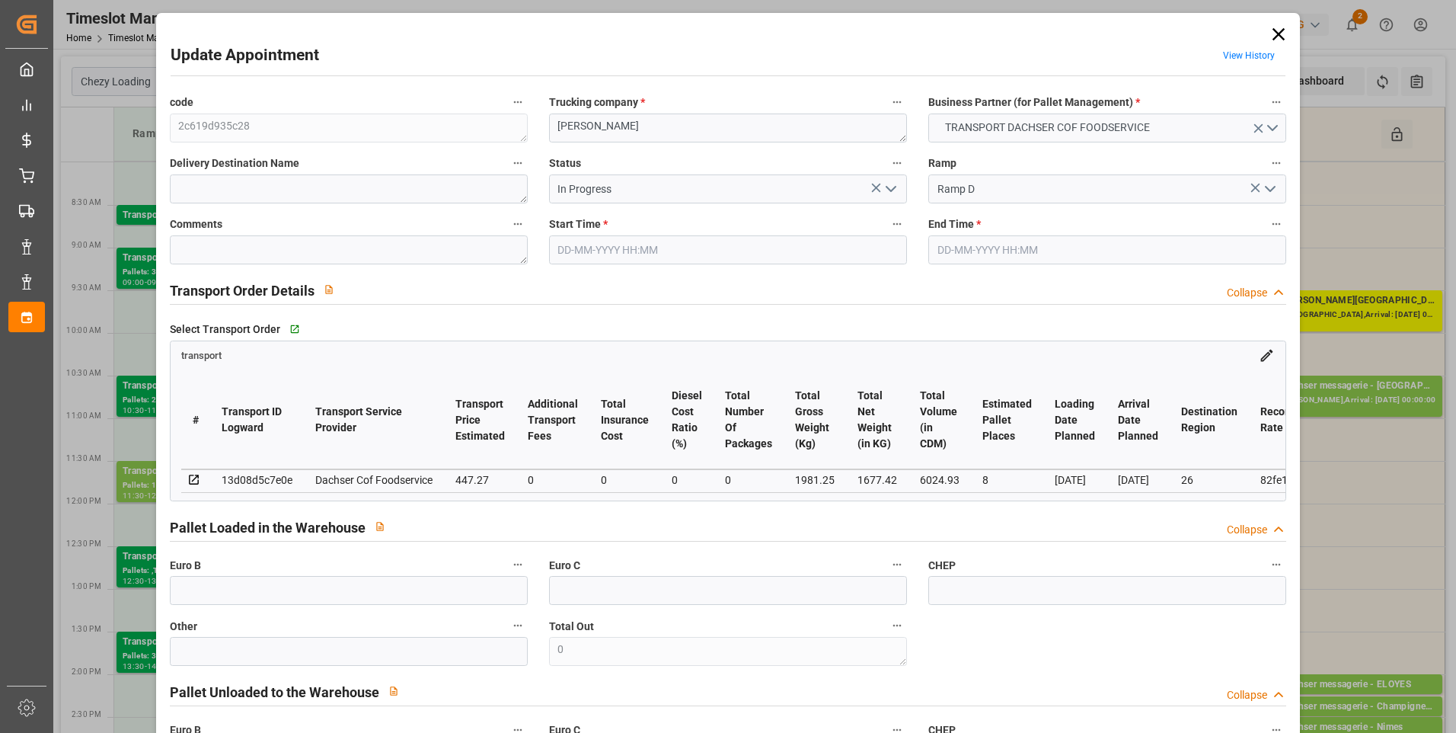
type input "6024.93"
type input "26"
type input "7"
type input "10"
type input "8"
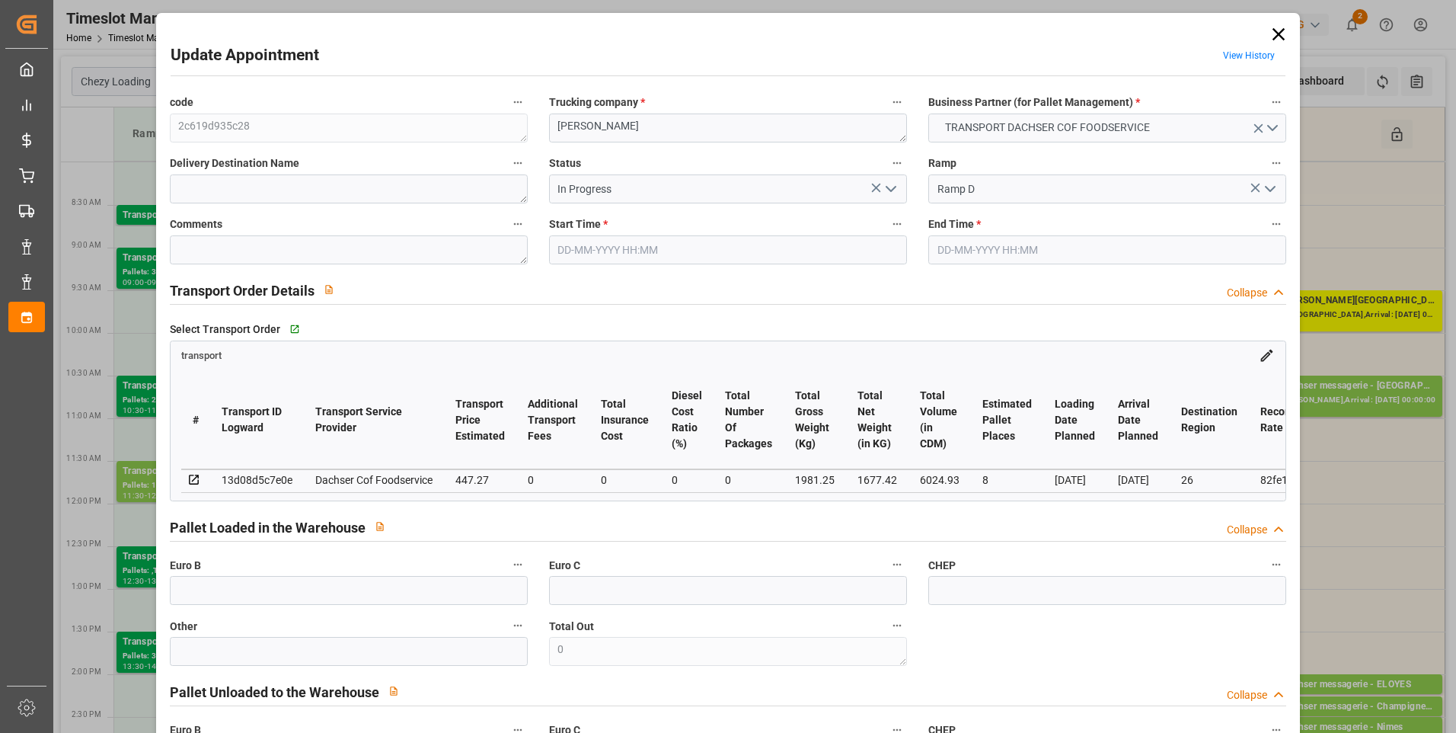
type input "101"
type input "1981.25"
type input "0"
type input "4710.8598"
type input "0"
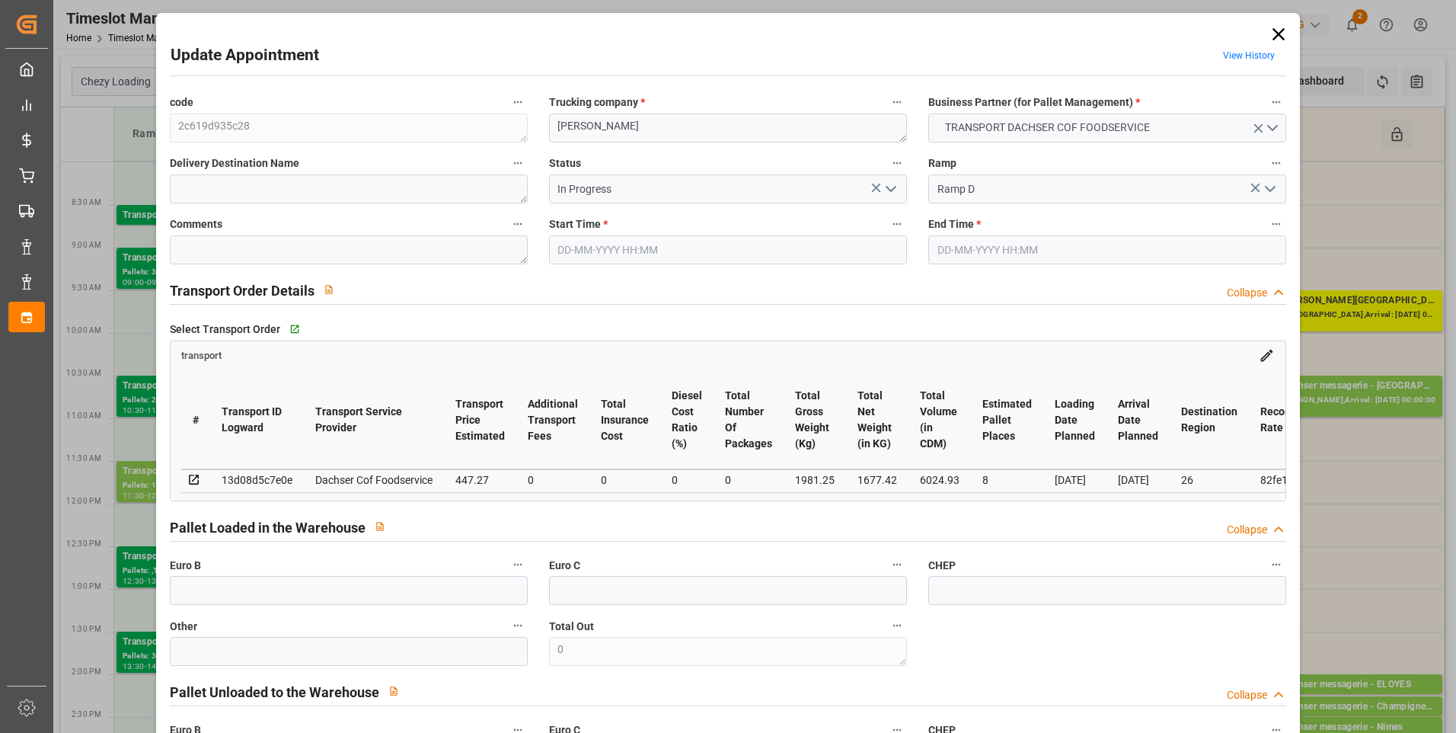
type input "0"
type input "21"
type input "35"
type input "[DATE] 09:30"
type input "[DATE] 10:00"
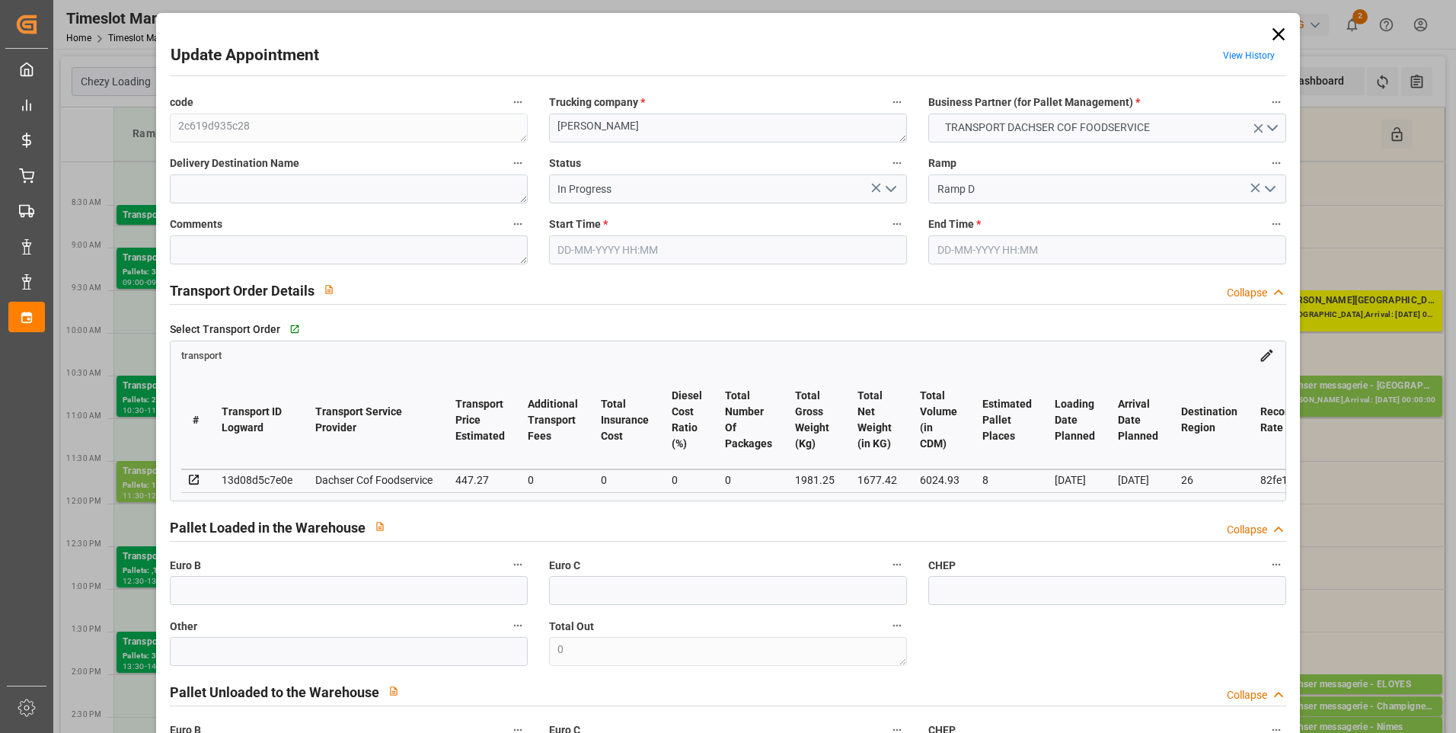
type input "[DATE] 12:17"
type input "[DATE] 12:02"
type input "[DATE]"
click at [213, 252] on textarea at bounding box center [349, 249] width 358 height 29
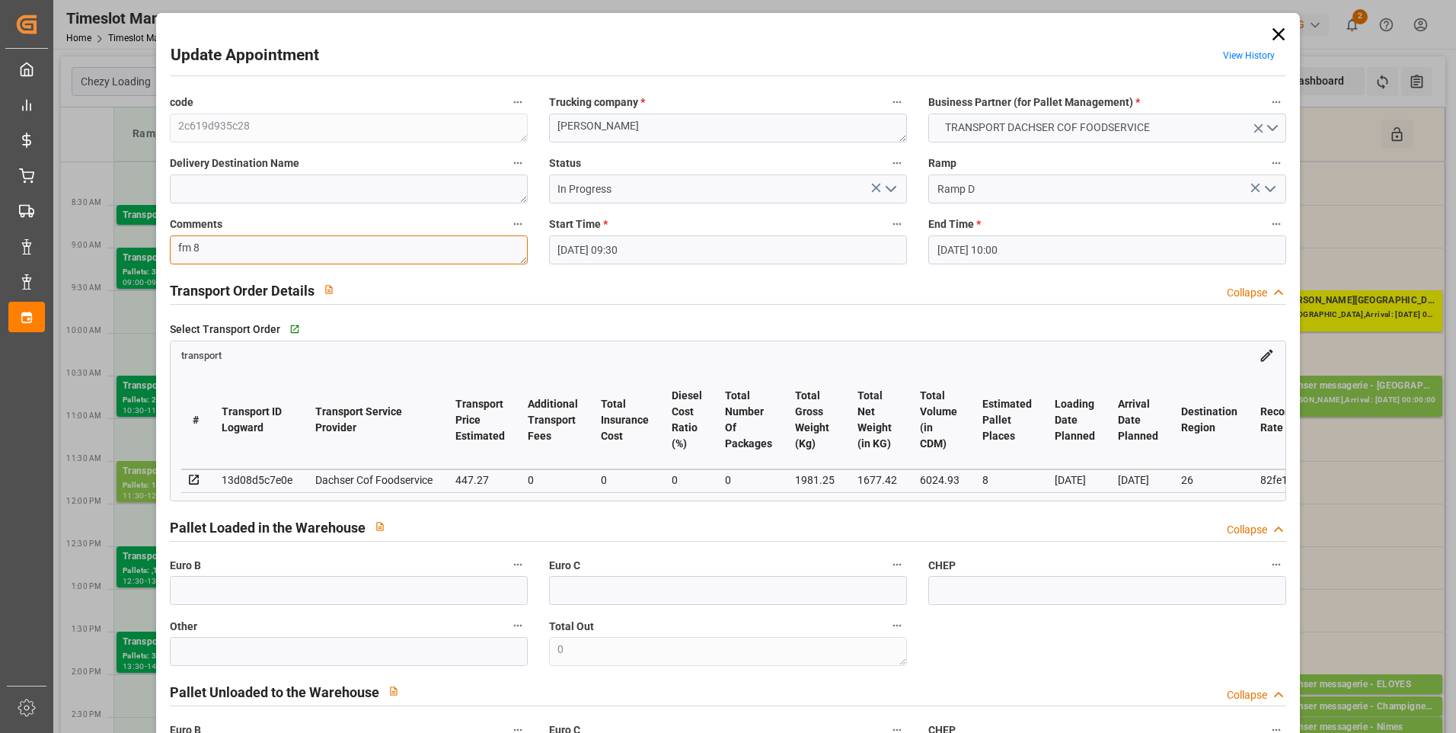
type textarea "fm 8"
click at [887, 183] on icon "open menu" at bounding box center [891, 189] width 18 height 18
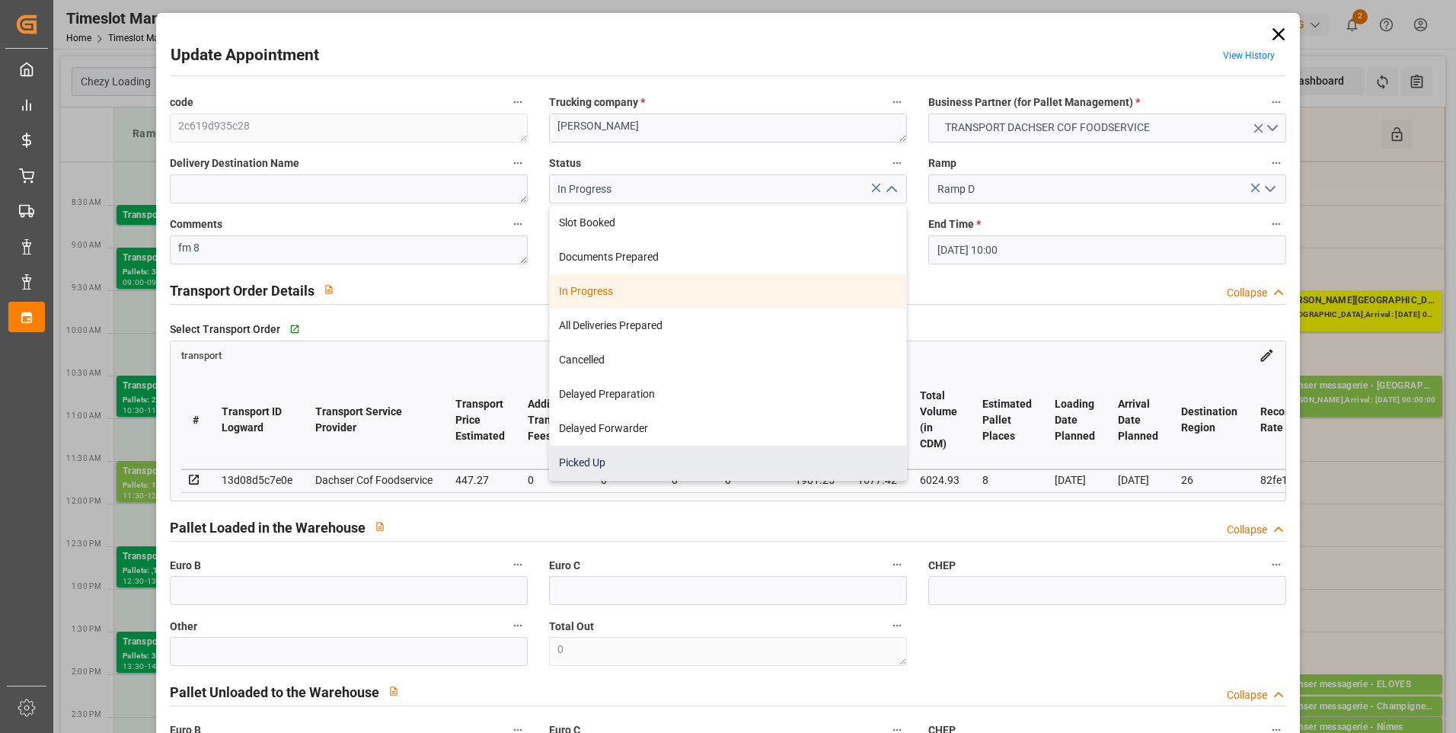
click at [610, 459] on div "Picked Up" at bounding box center [728, 463] width 356 height 34
type input "Picked Up"
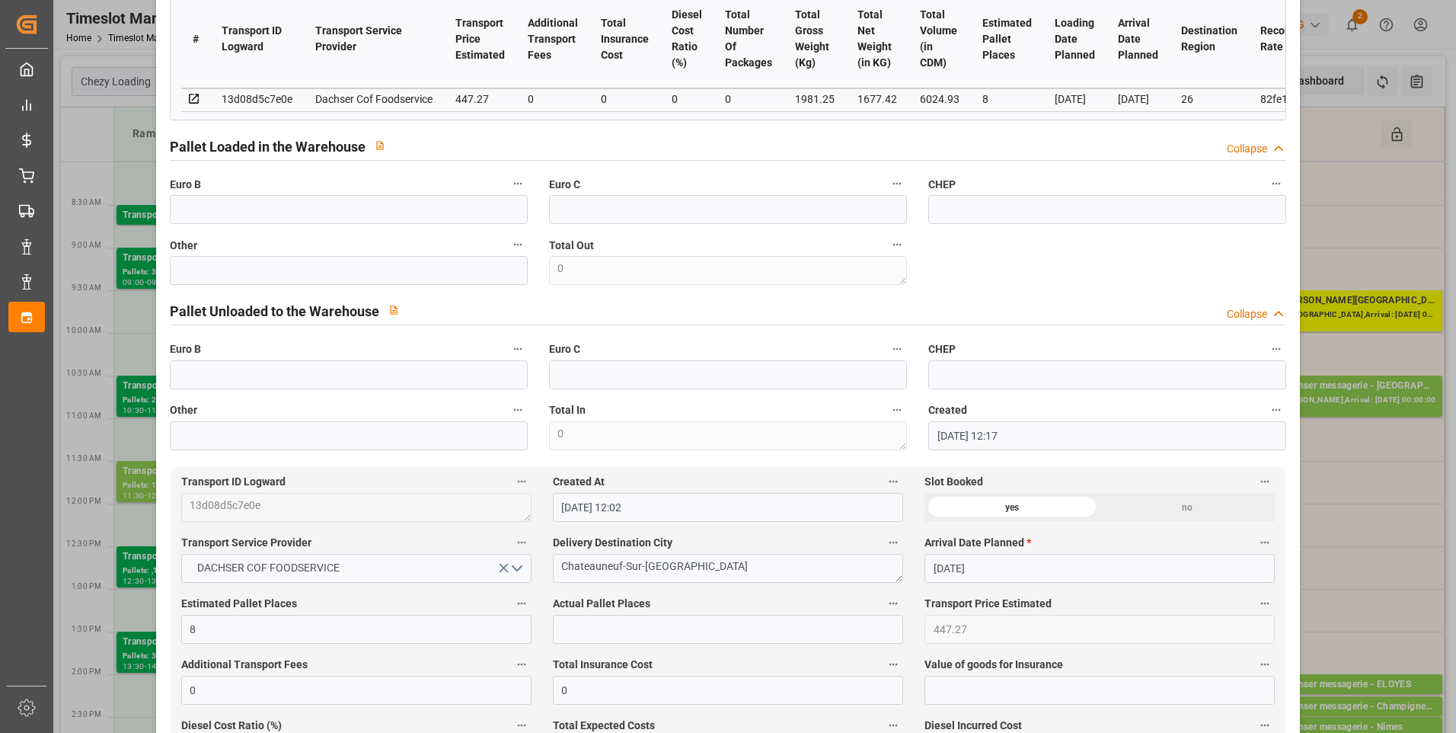
scroll to position [76, 0]
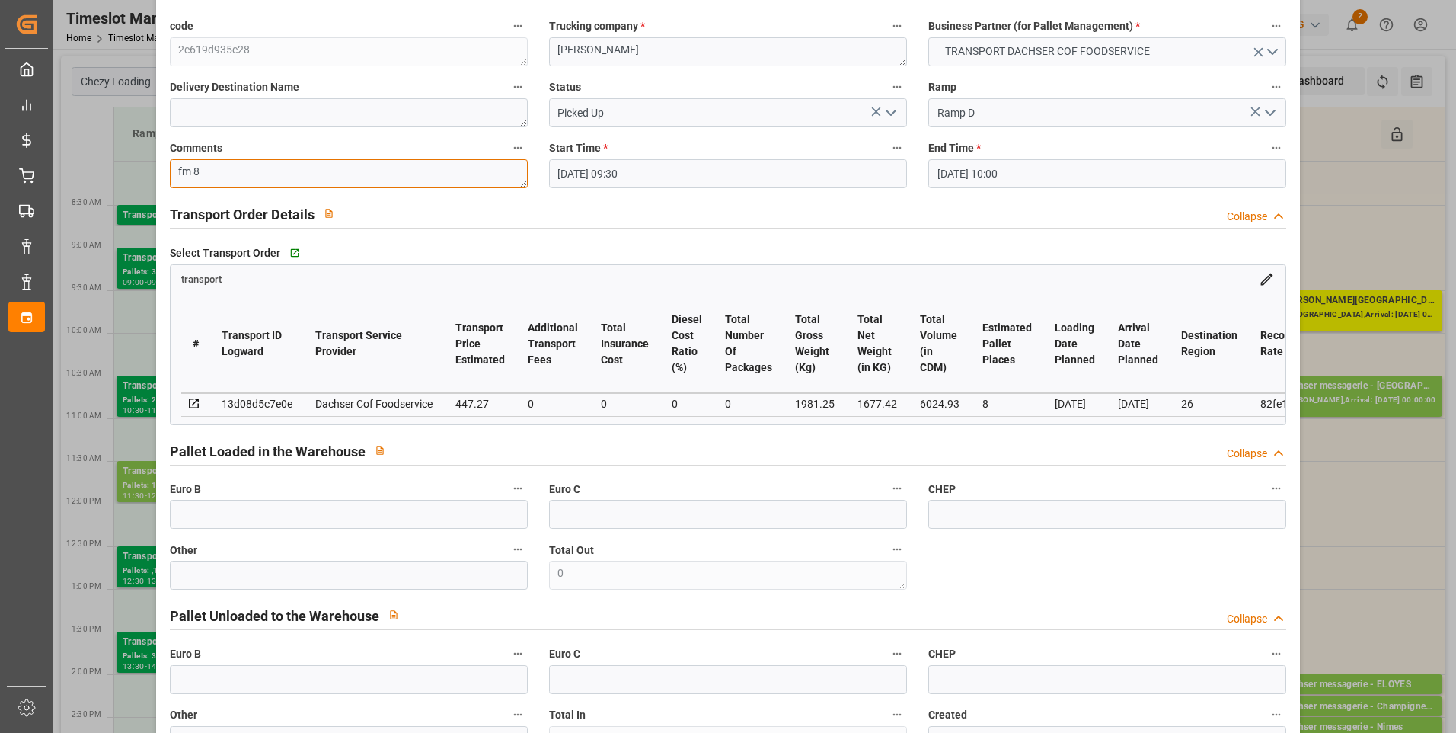
click at [191, 177] on textarea "fm 8" at bounding box center [349, 173] width 358 height 29
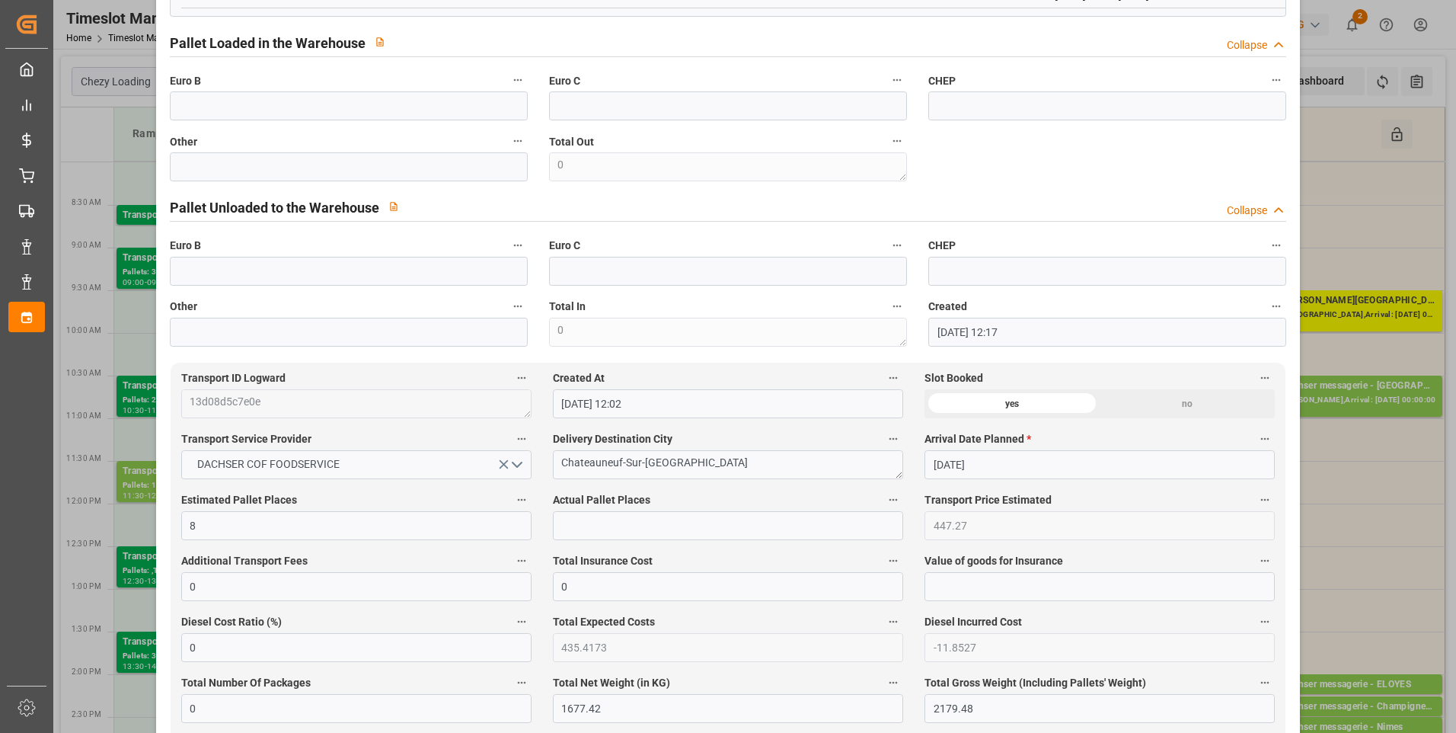
scroll to position [533, 0]
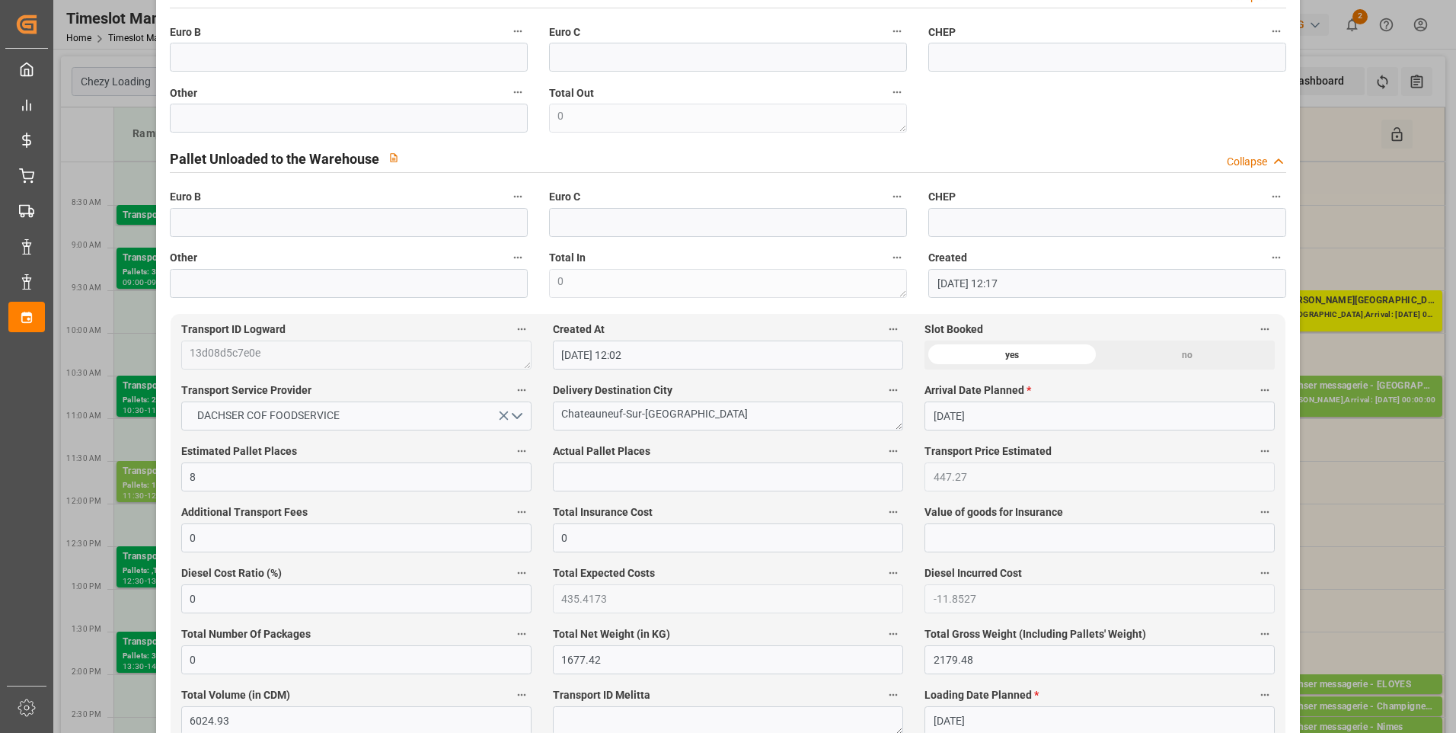
type textarea "ludo 8"
click at [576, 491] on input "text" at bounding box center [728, 476] width 350 height 29
type input "8"
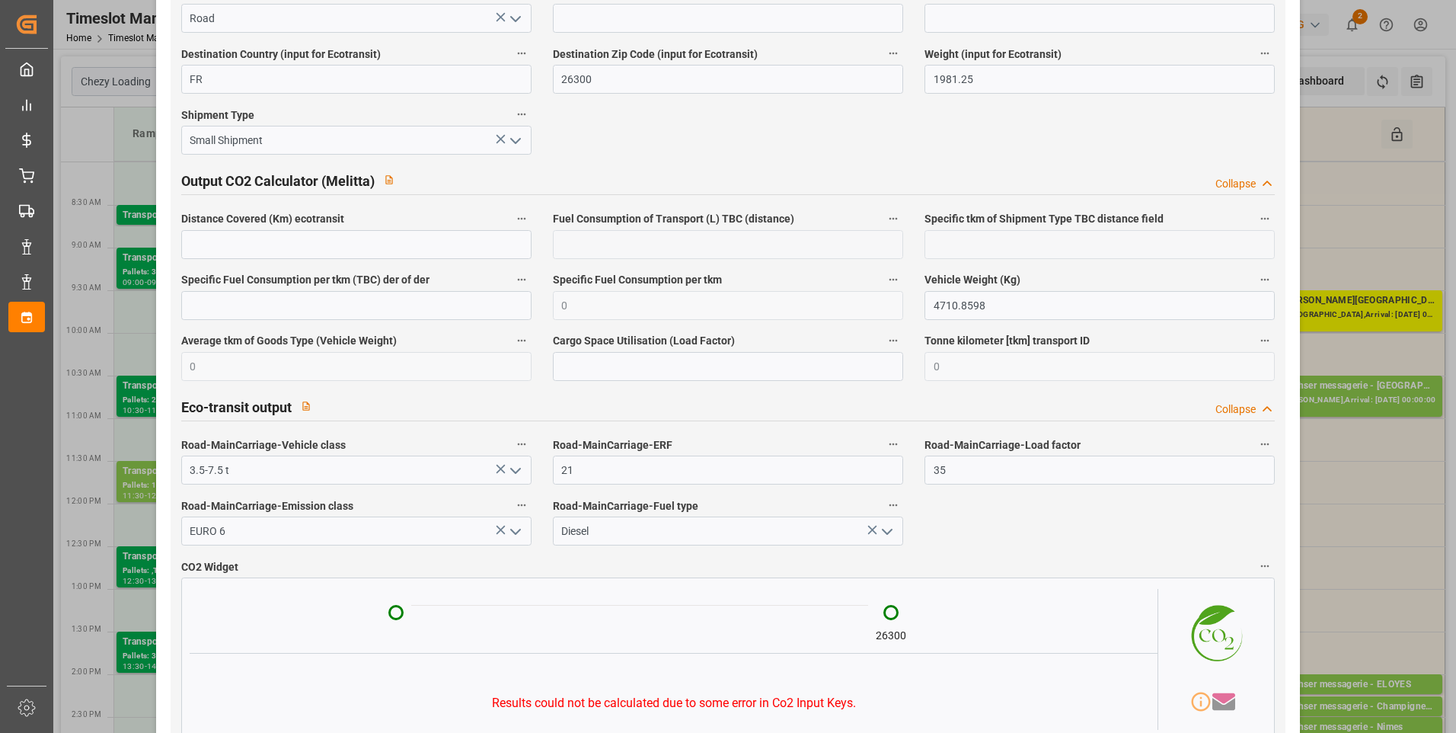
scroll to position [2467, 0]
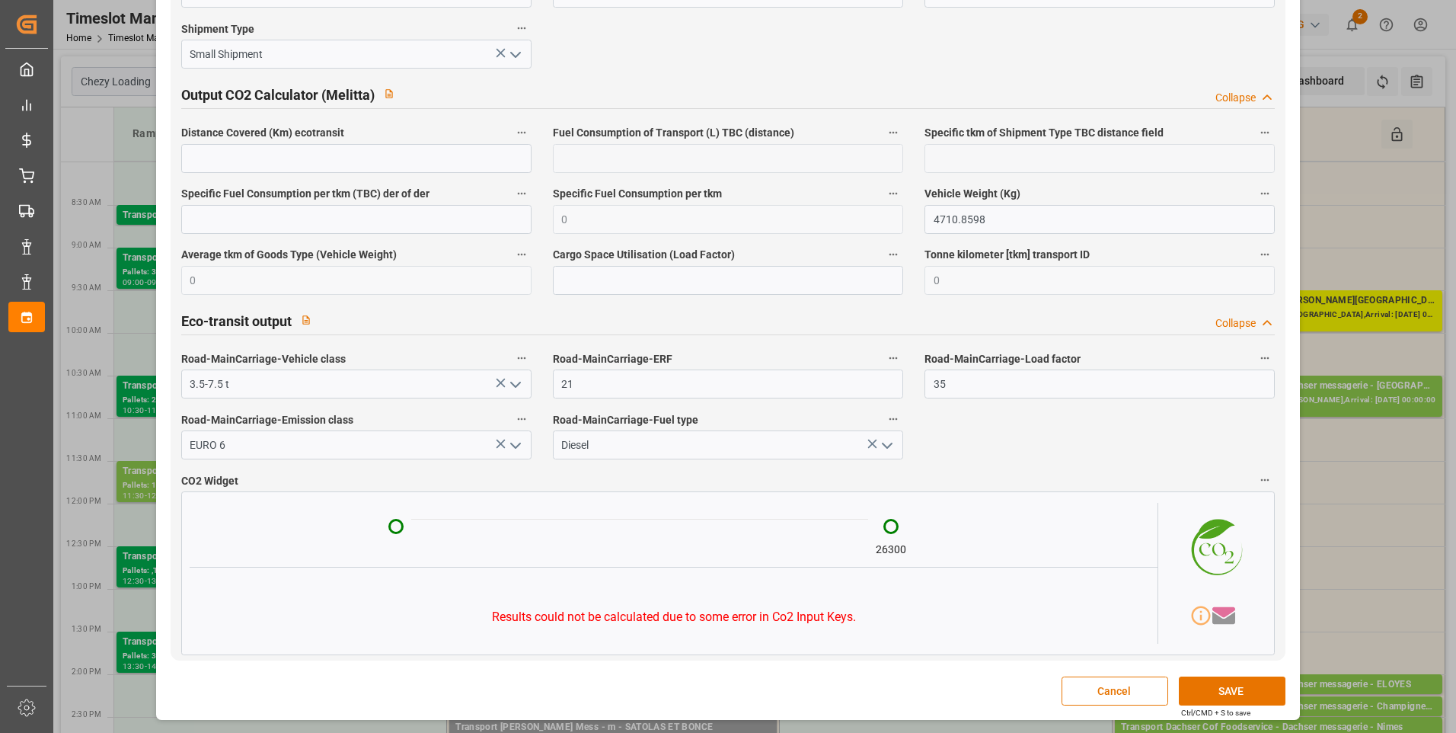
click at [1367, 558] on div "Update Appointment View History code 2c619d935c28 Trucking company * [PERSON_NA…" at bounding box center [728, 366] width 1456 height 733
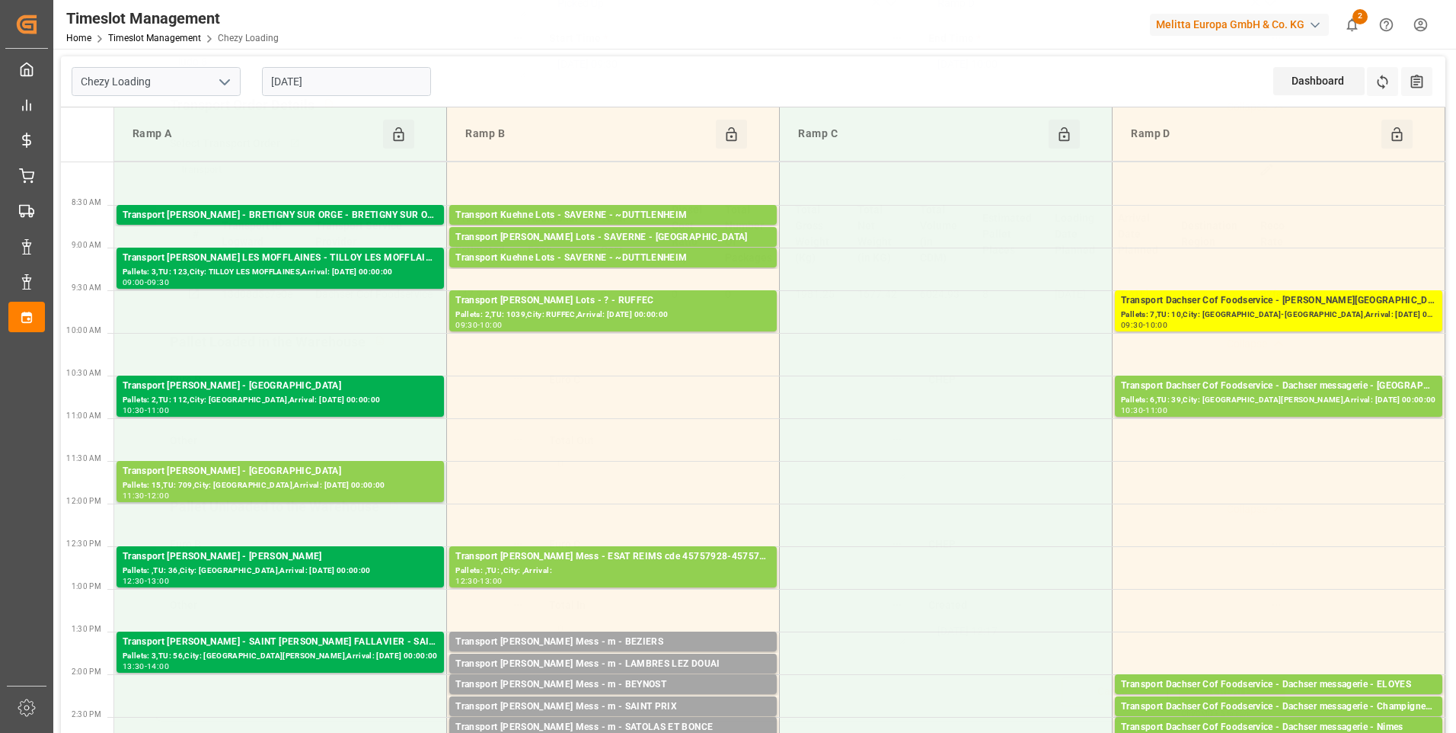
scroll to position [191, 0]
click at [1299, 322] on div "09:30 - 10:00" at bounding box center [1278, 325] width 315 height 8
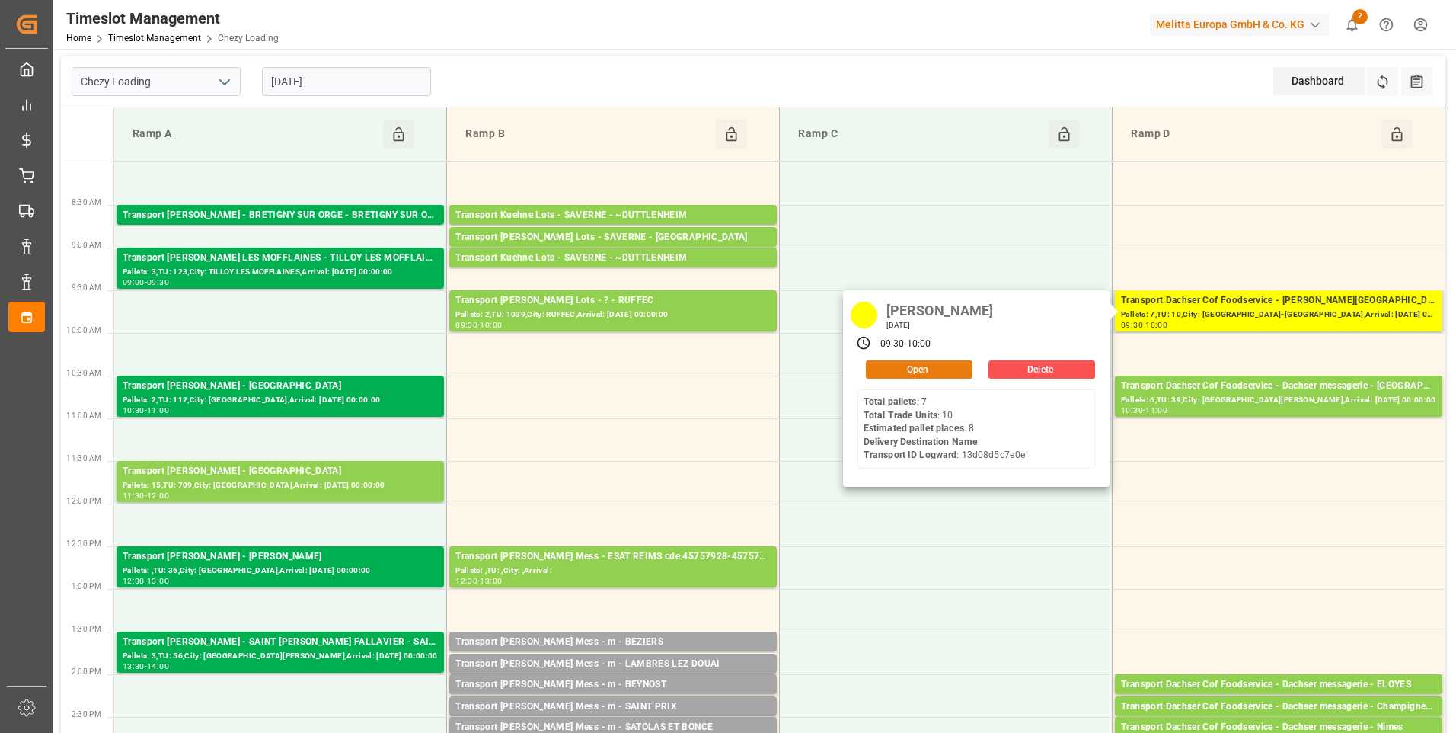
click at [935, 366] on button "Open" at bounding box center [919, 369] width 107 height 18
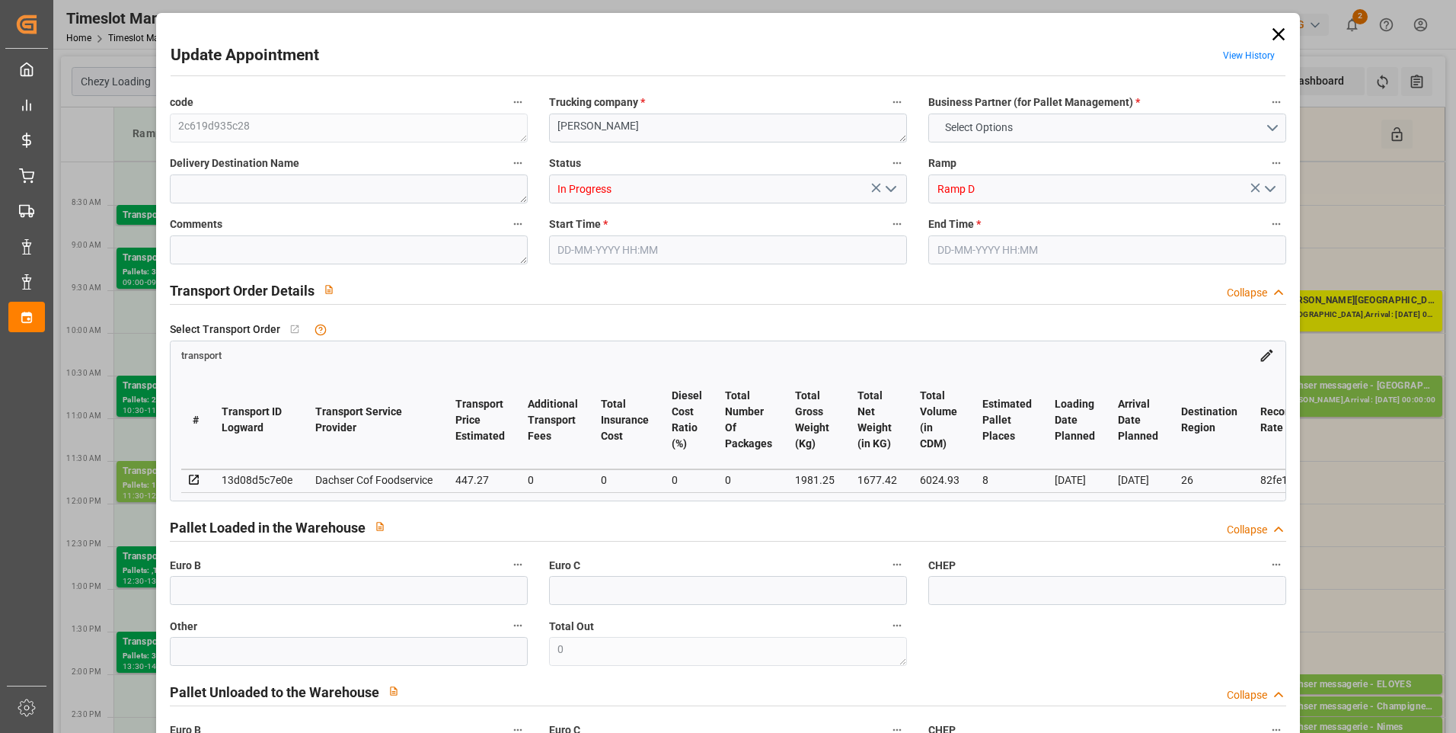
type input "8"
type input "447.27"
type input "0"
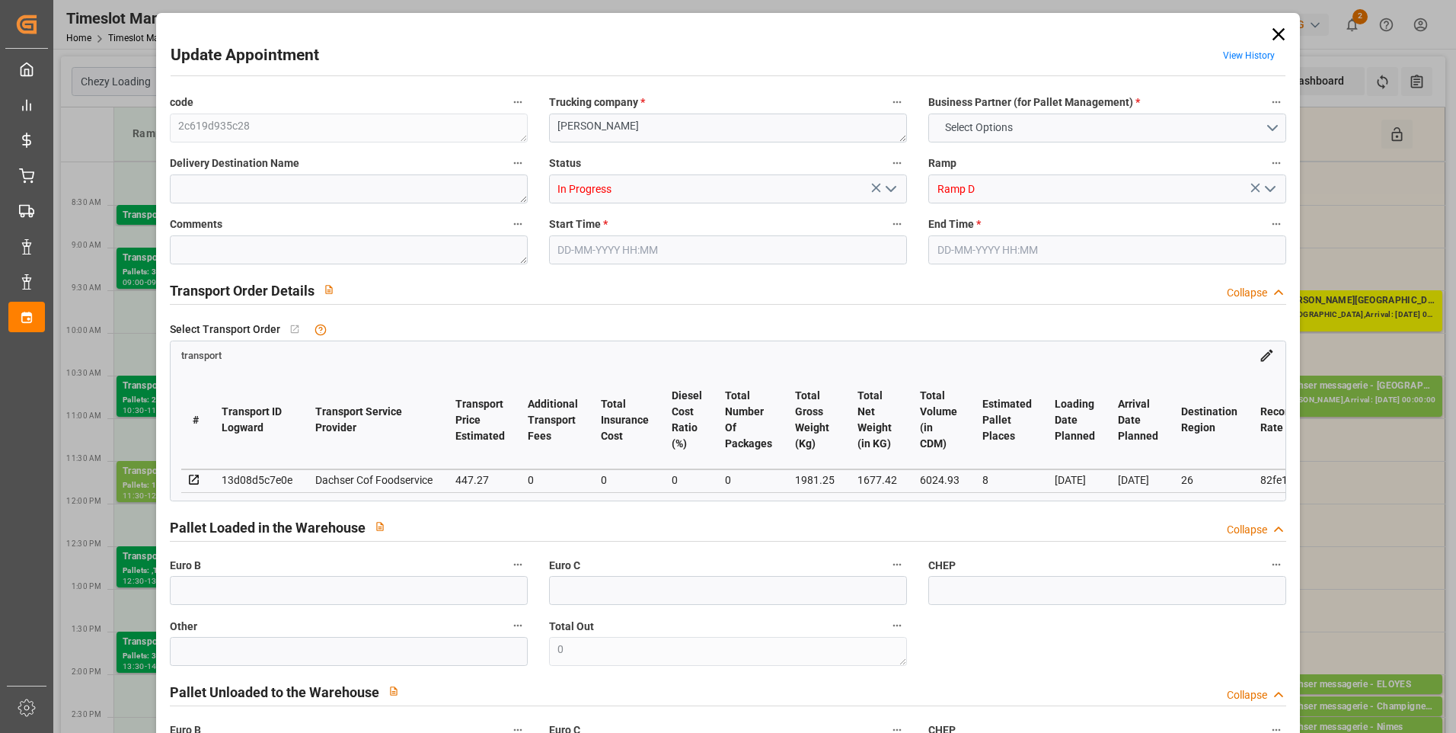
type input "435.4173"
type input "-11.8527"
type input "0"
type input "1677.42"
type input "2179.48"
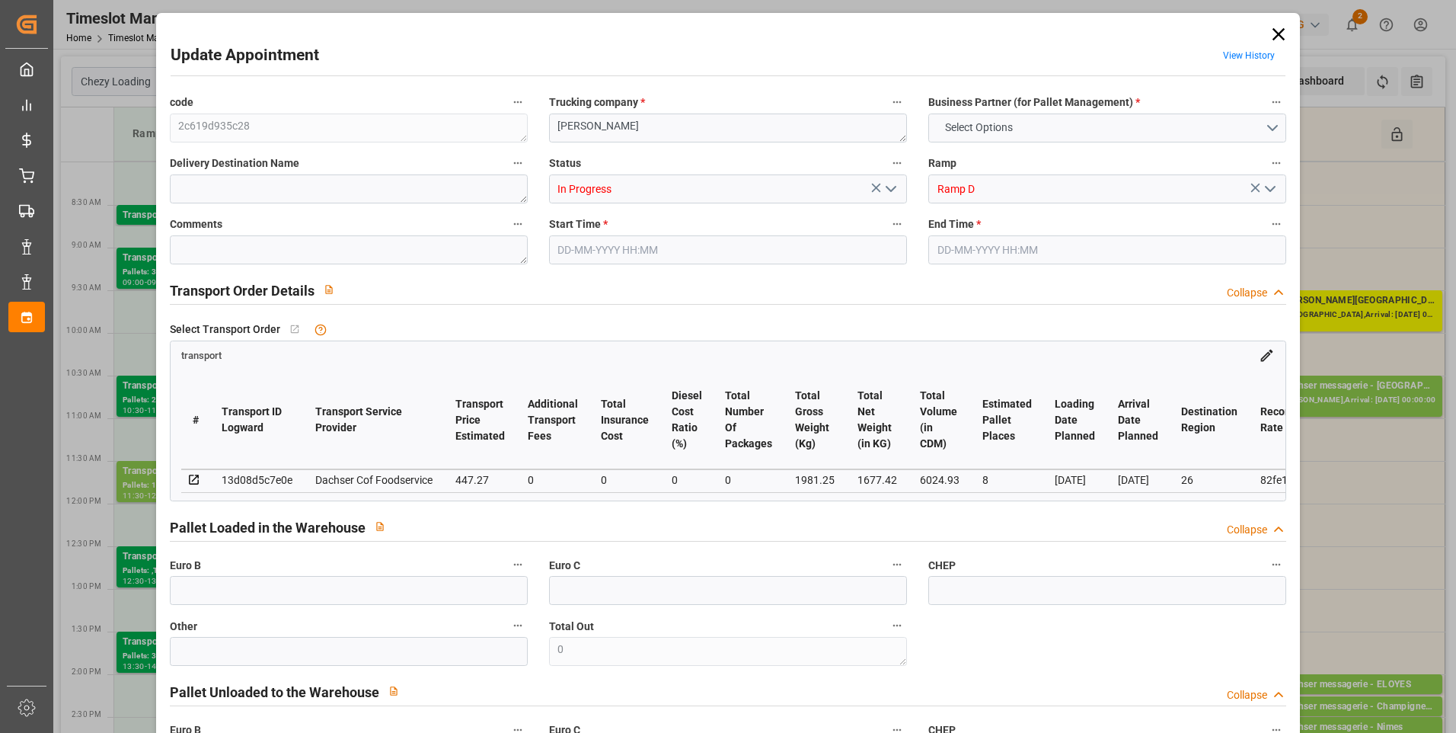
type input "6024.93"
type input "26"
type input "7"
type input "10"
type input "8"
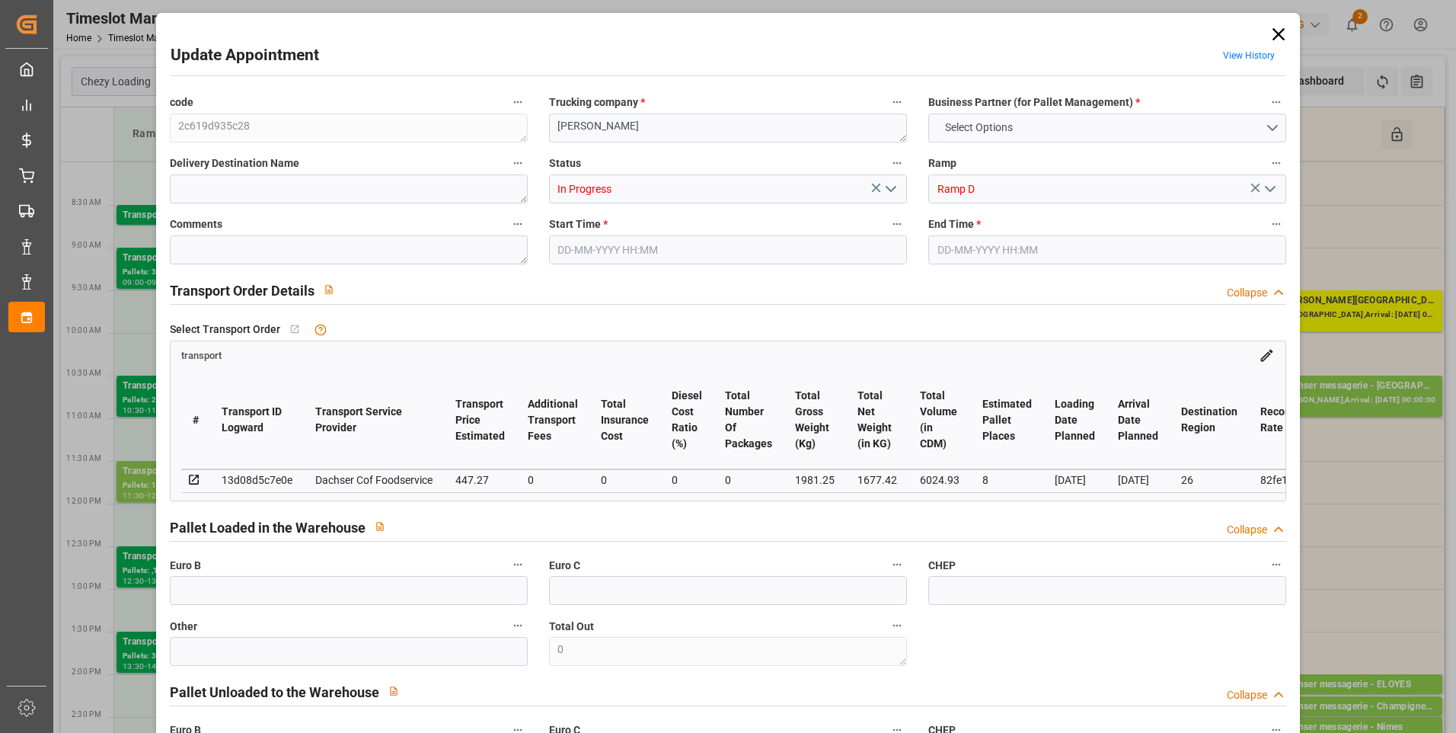
type input "101"
type input "1981.25"
type input "0"
type input "4710.8598"
type input "0"
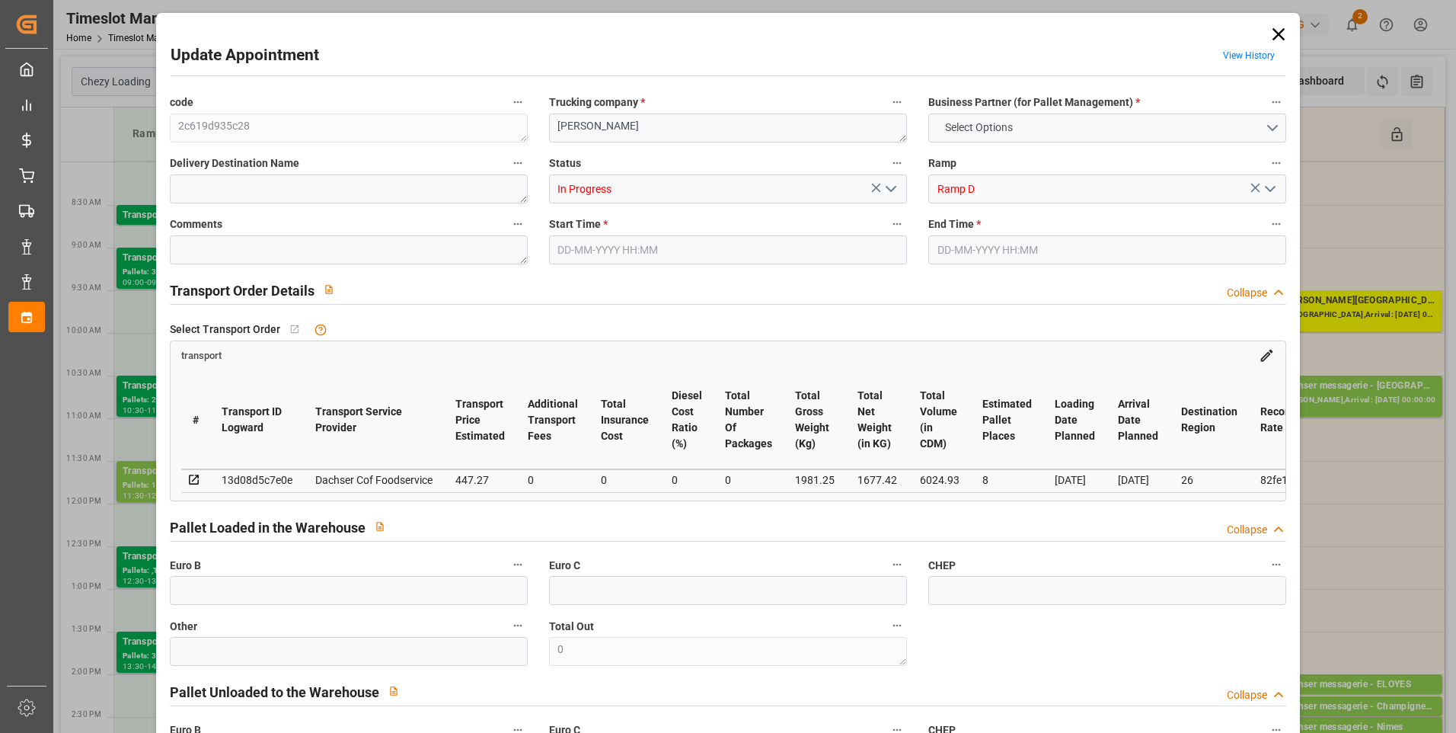
type input "0"
type input "21"
type input "35"
type input "[DATE] 09:30"
type input "[DATE] 10:00"
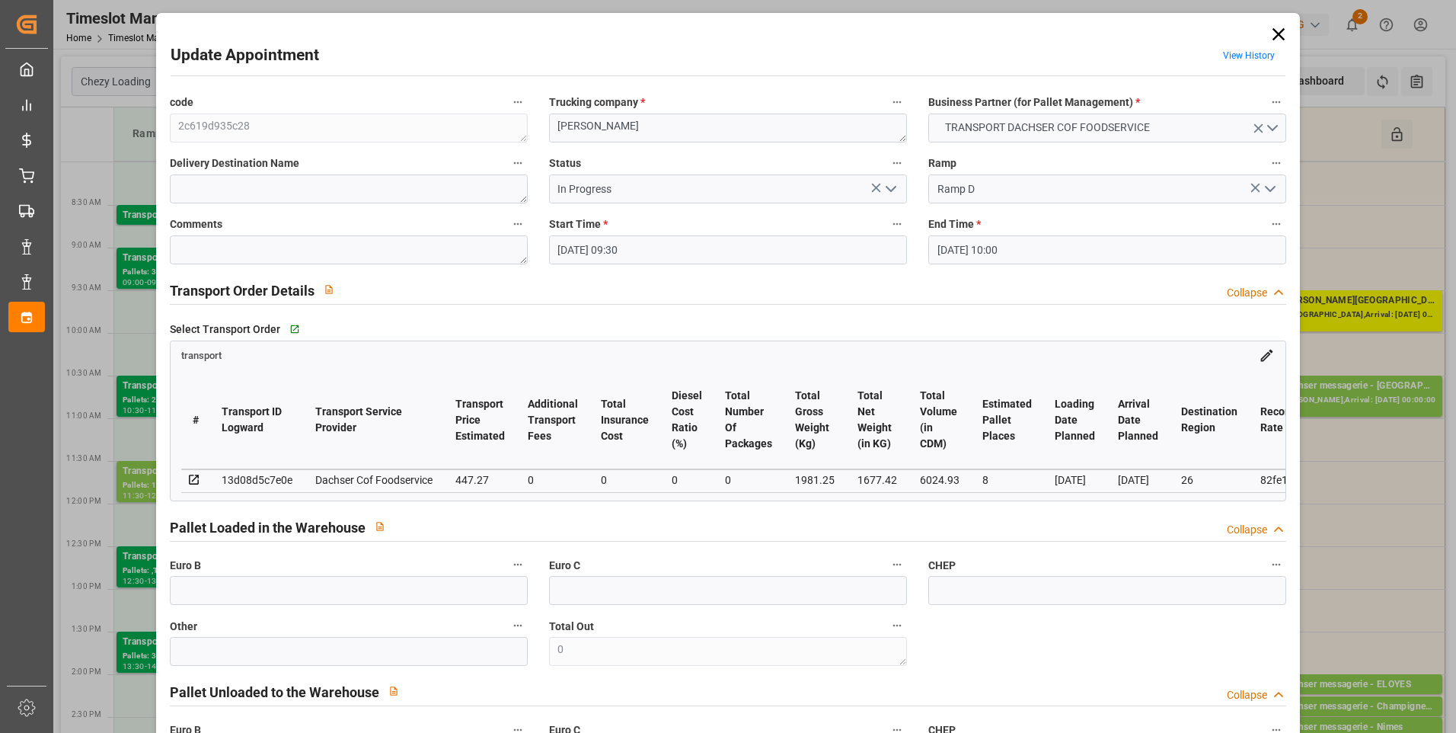
type input "[DATE] 12:17"
type input "[DATE] 12:02"
type input "[DATE]"
click at [888, 184] on icon "open menu" at bounding box center [891, 189] width 18 height 18
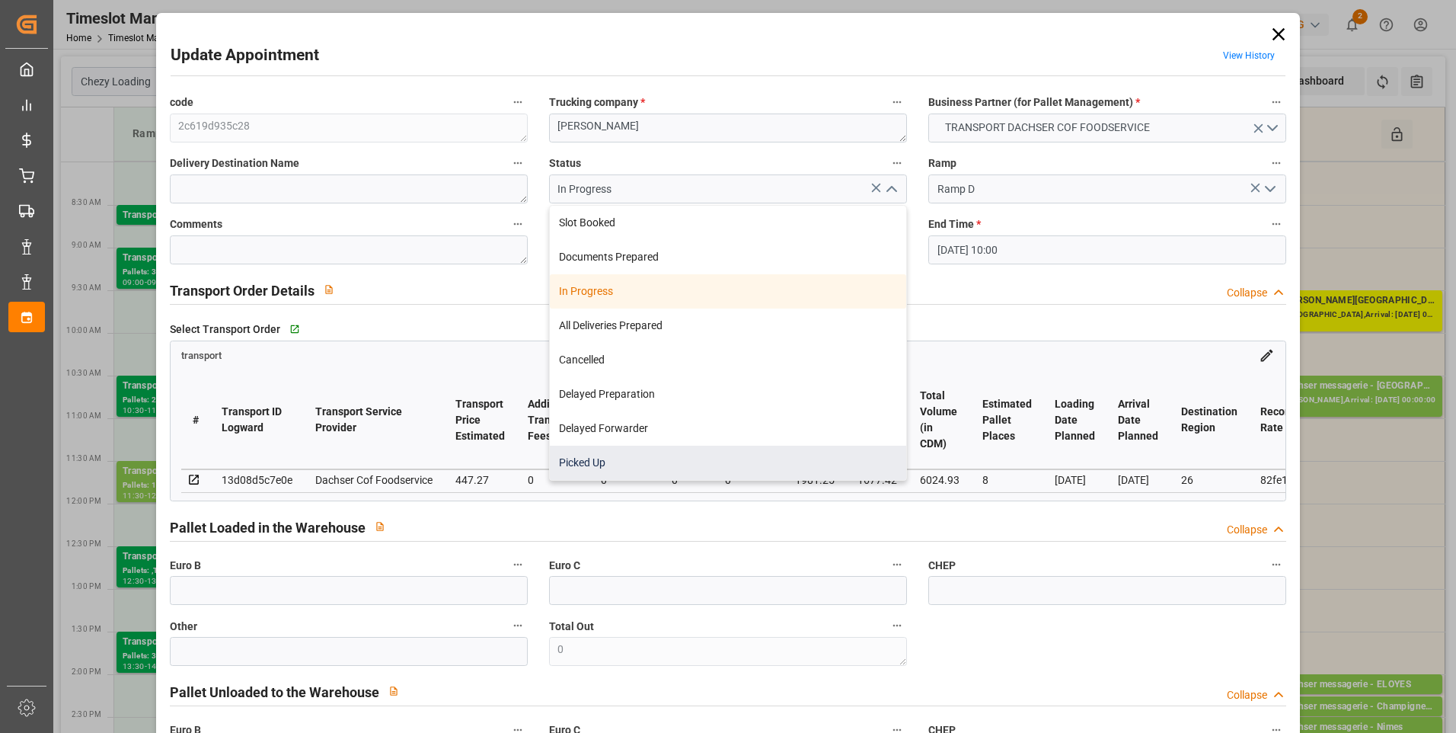
click at [593, 459] on div "Picked Up" at bounding box center [728, 463] width 356 height 34
type input "Picked Up"
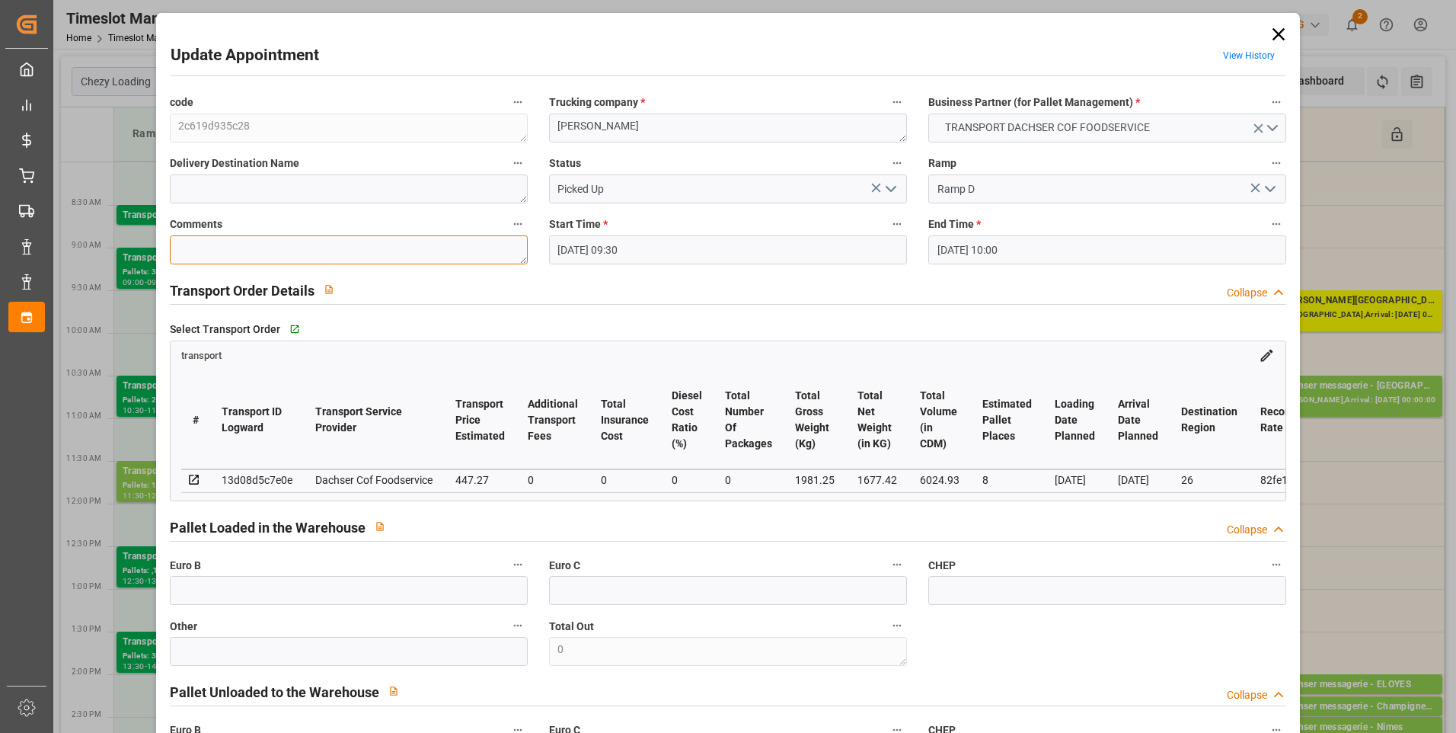
click at [203, 255] on textarea at bounding box center [349, 249] width 358 height 29
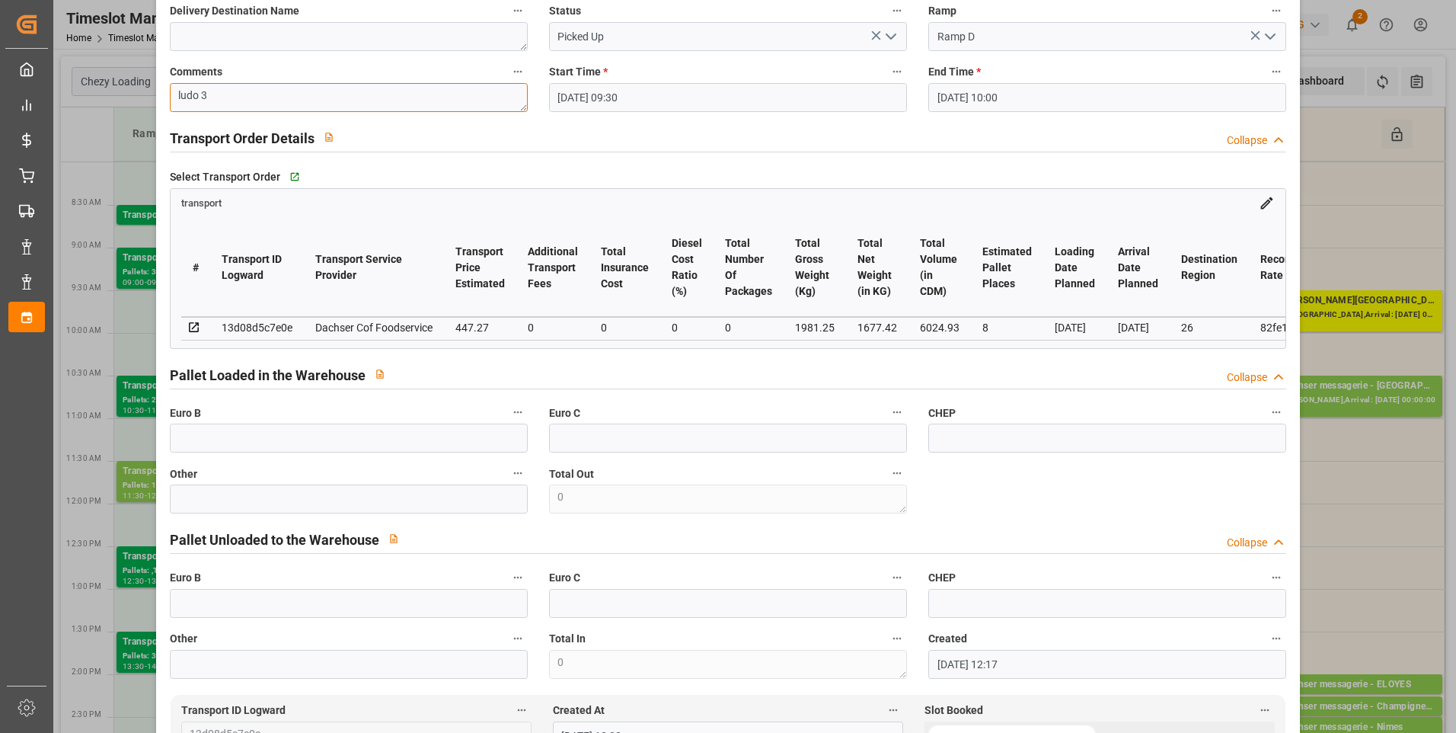
scroll to position [0, 0]
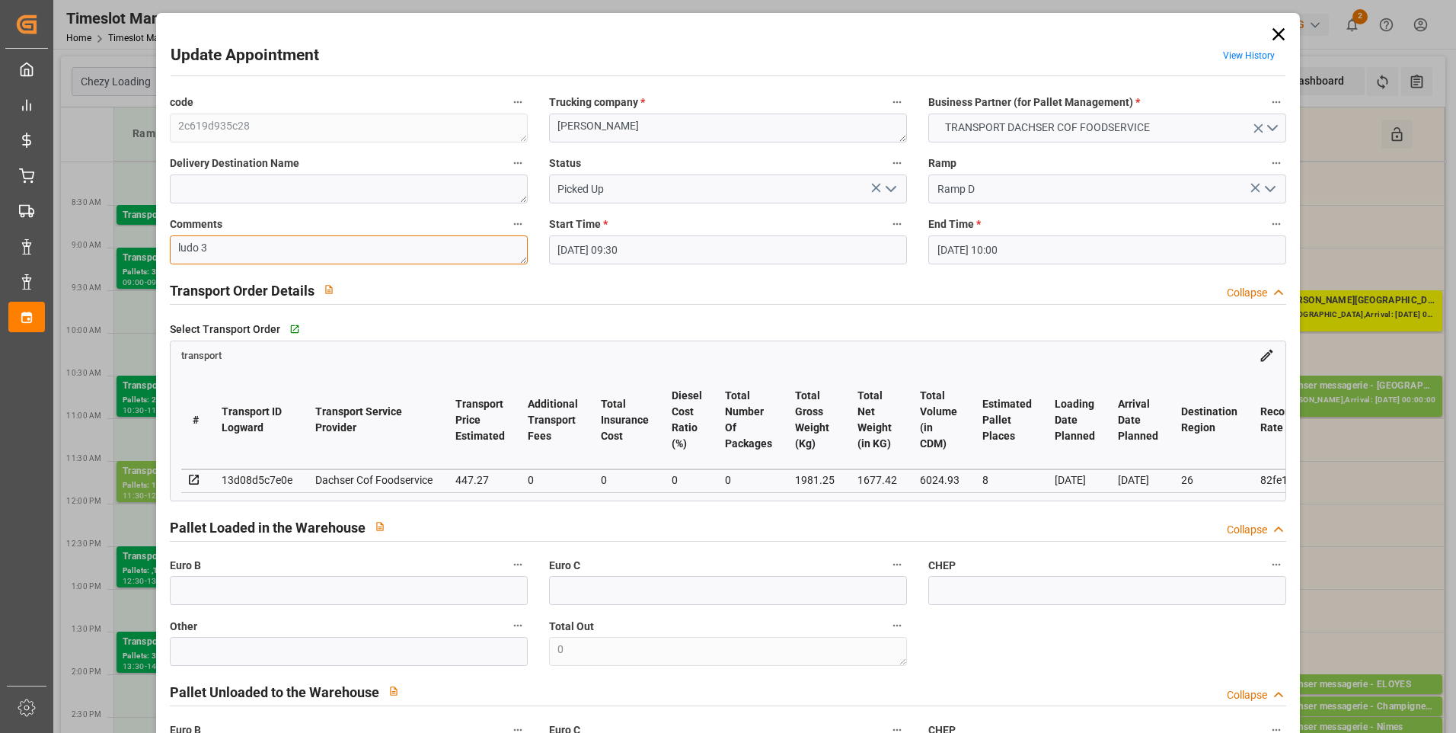
type textarea "ludo 3"
click at [1283, 35] on icon at bounding box center [1278, 34] width 21 height 21
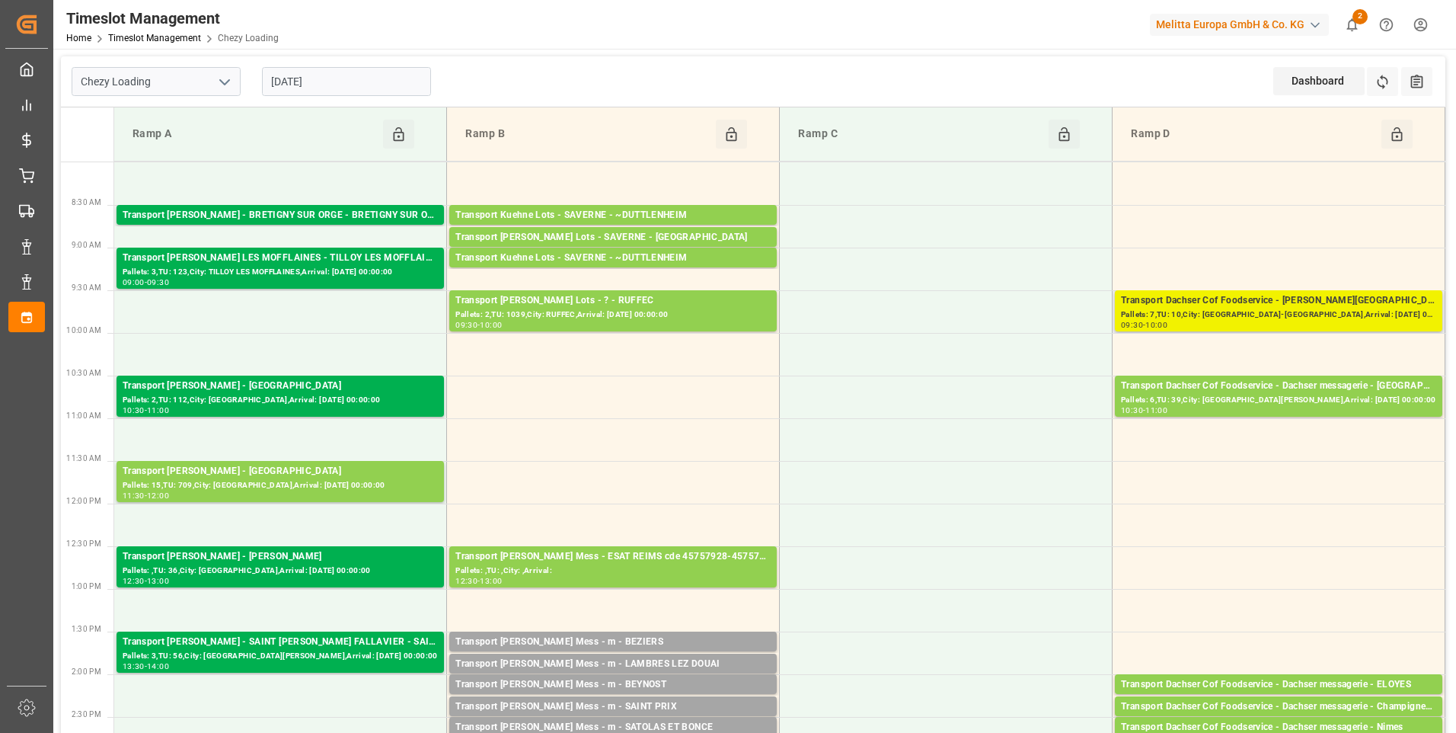
click at [1218, 303] on div "Transport Dachser Cof Foodservice - [PERSON_NAME][GEOGRAPHIC_DATA]-[GEOGRAPHIC_…" at bounding box center [1278, 300] width 315 height 15
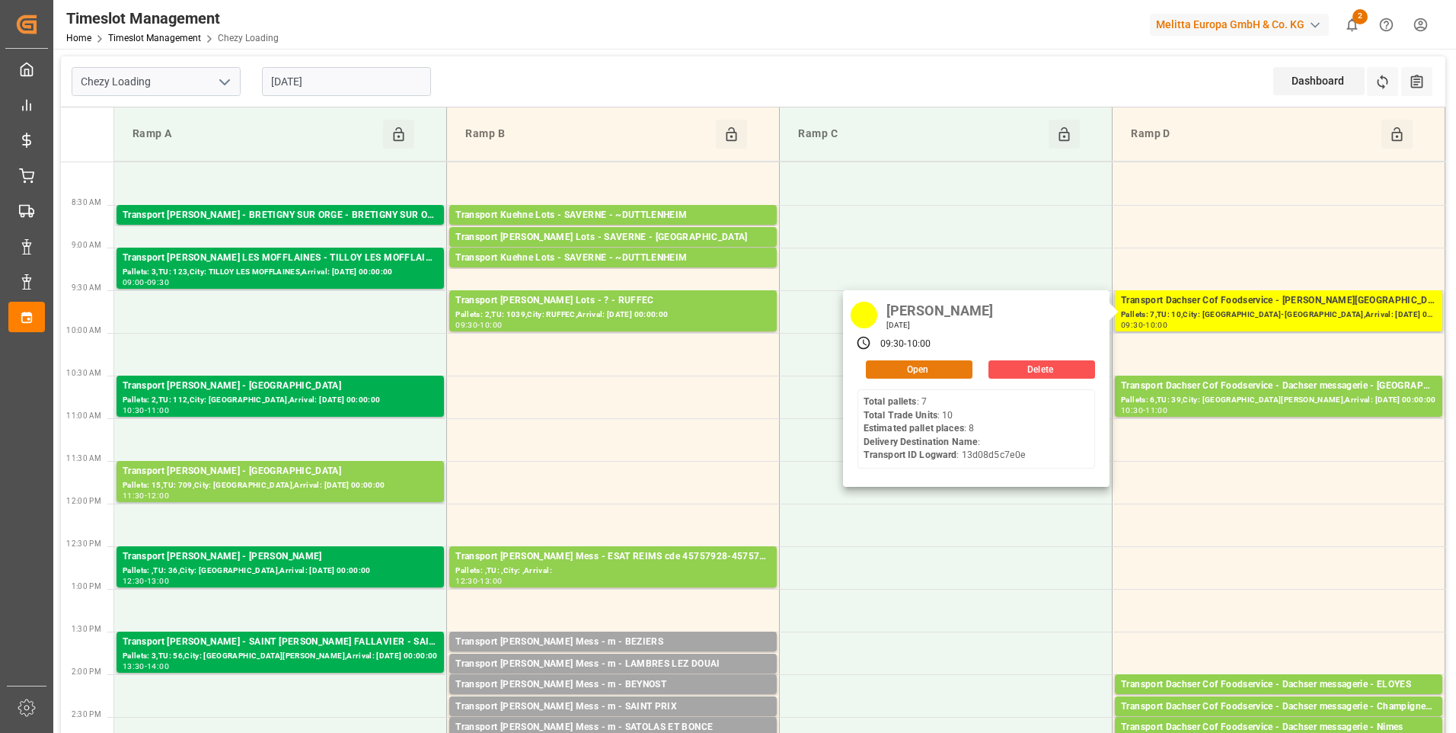
click at [932, 366] on button "Open" at bounding box center [919, 369] width 107 height 18
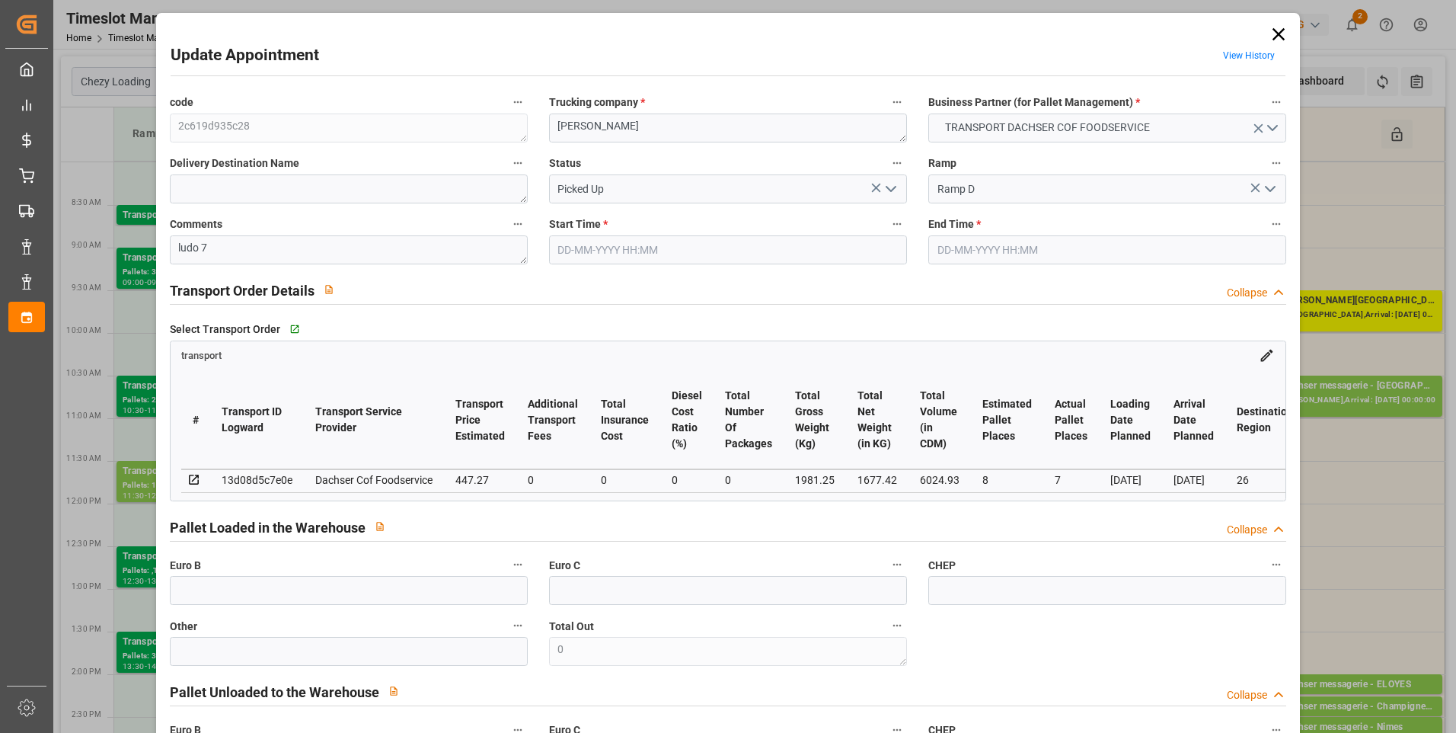
type input "8"
type input "7"
type input "447.27"
type input "0"
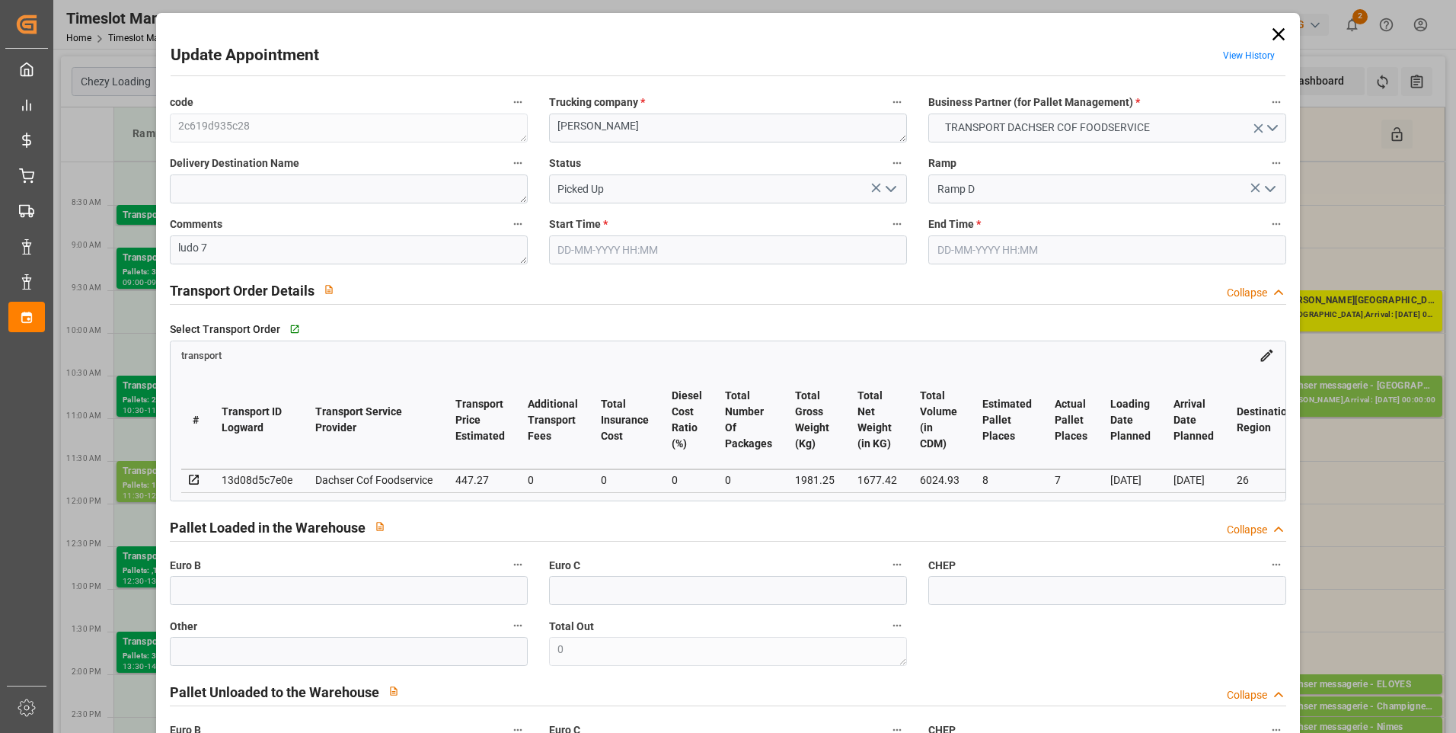
type input "0"
type input "435.4173"
type input "-11.8527"
type input "0"
type input "1677.42"
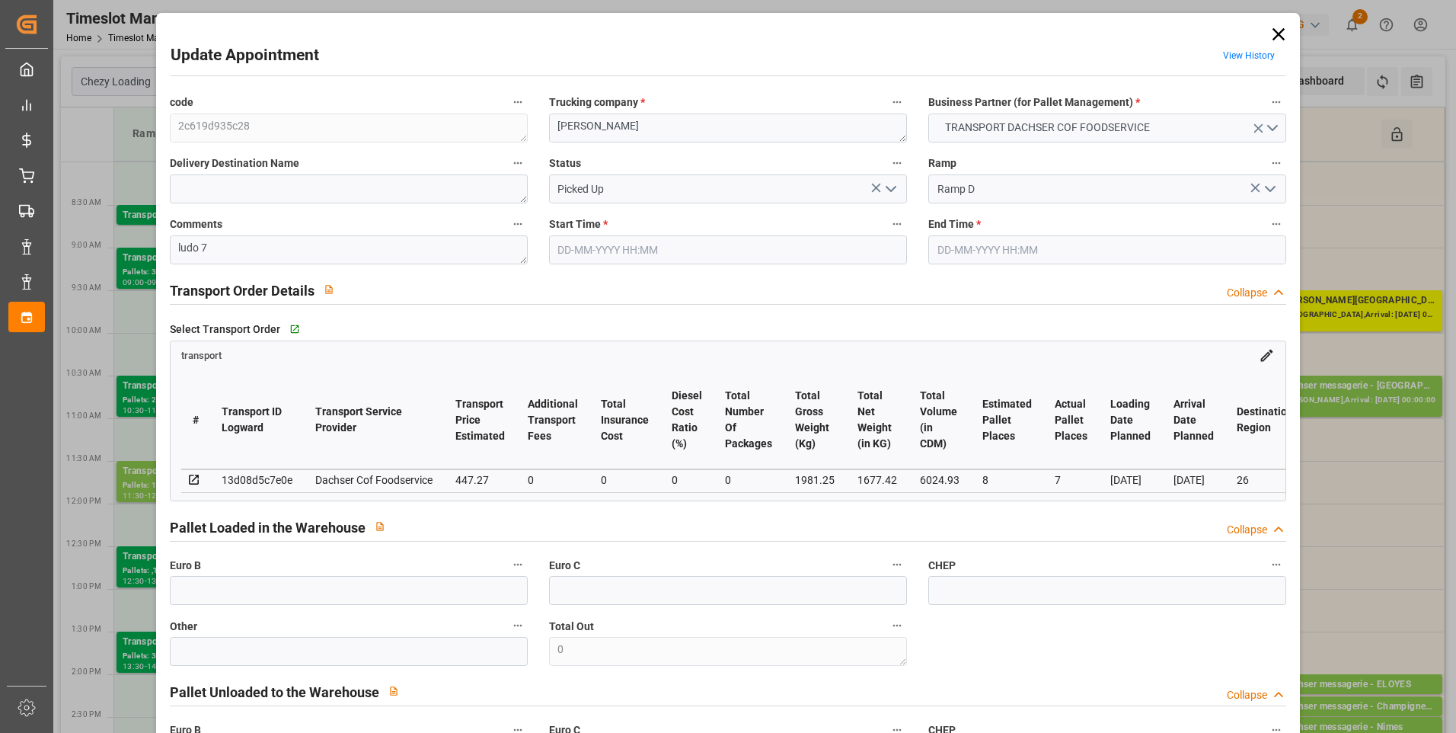
type input "2179.48"
type input "6024.93"
type input "26"
type input "7"
type input "10"
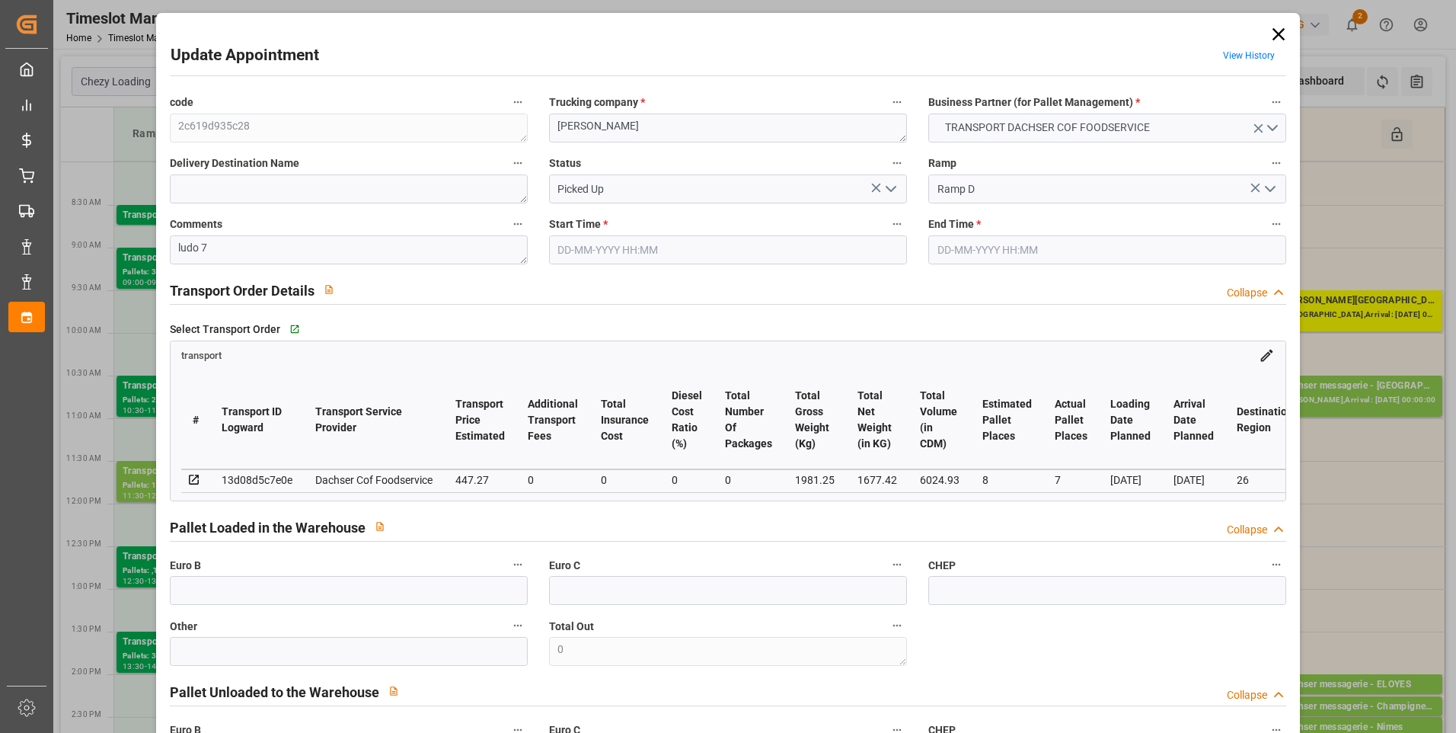
type input "7"
type input "101"
type input "1981.25"
type input "0"
type input "10767.6795"
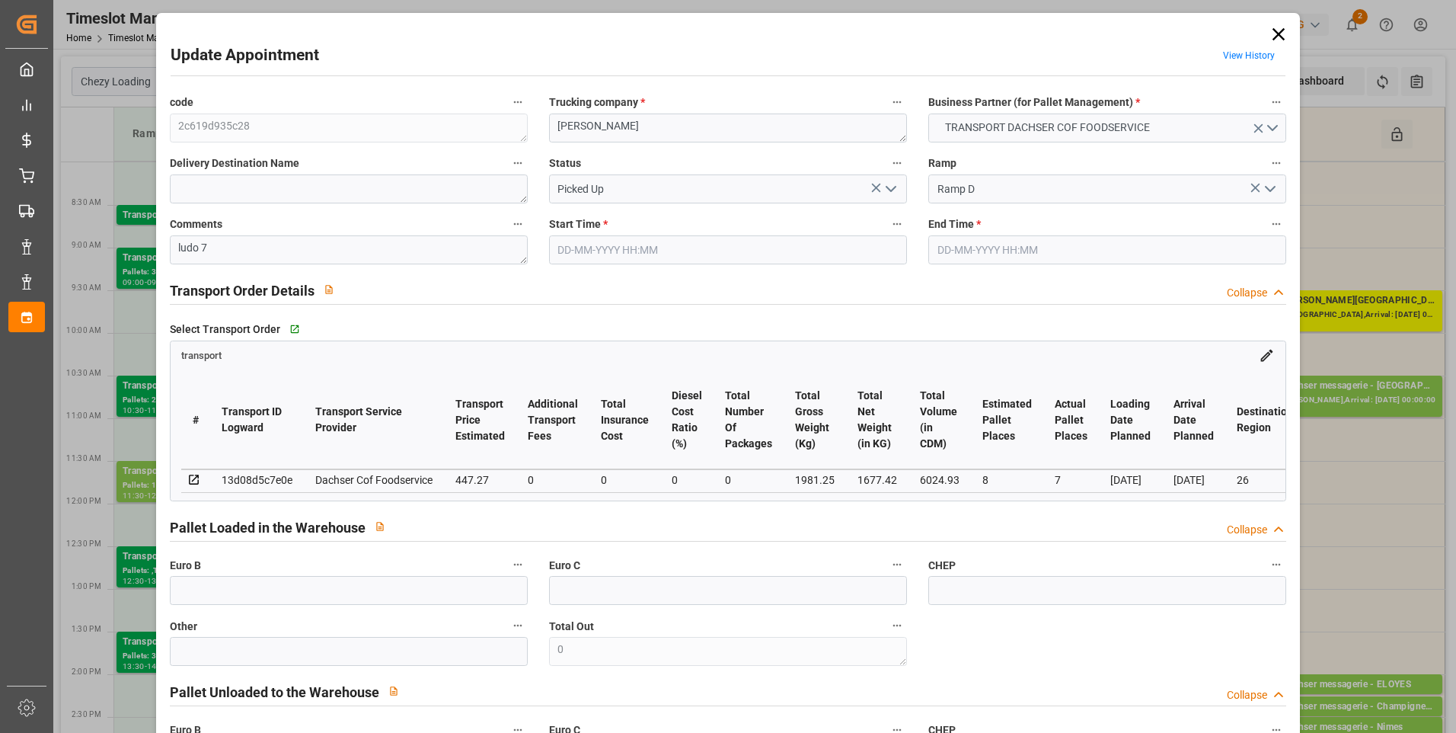
type input "0"
type input "21"
type input "80"
type input "[DATE] 09:30"
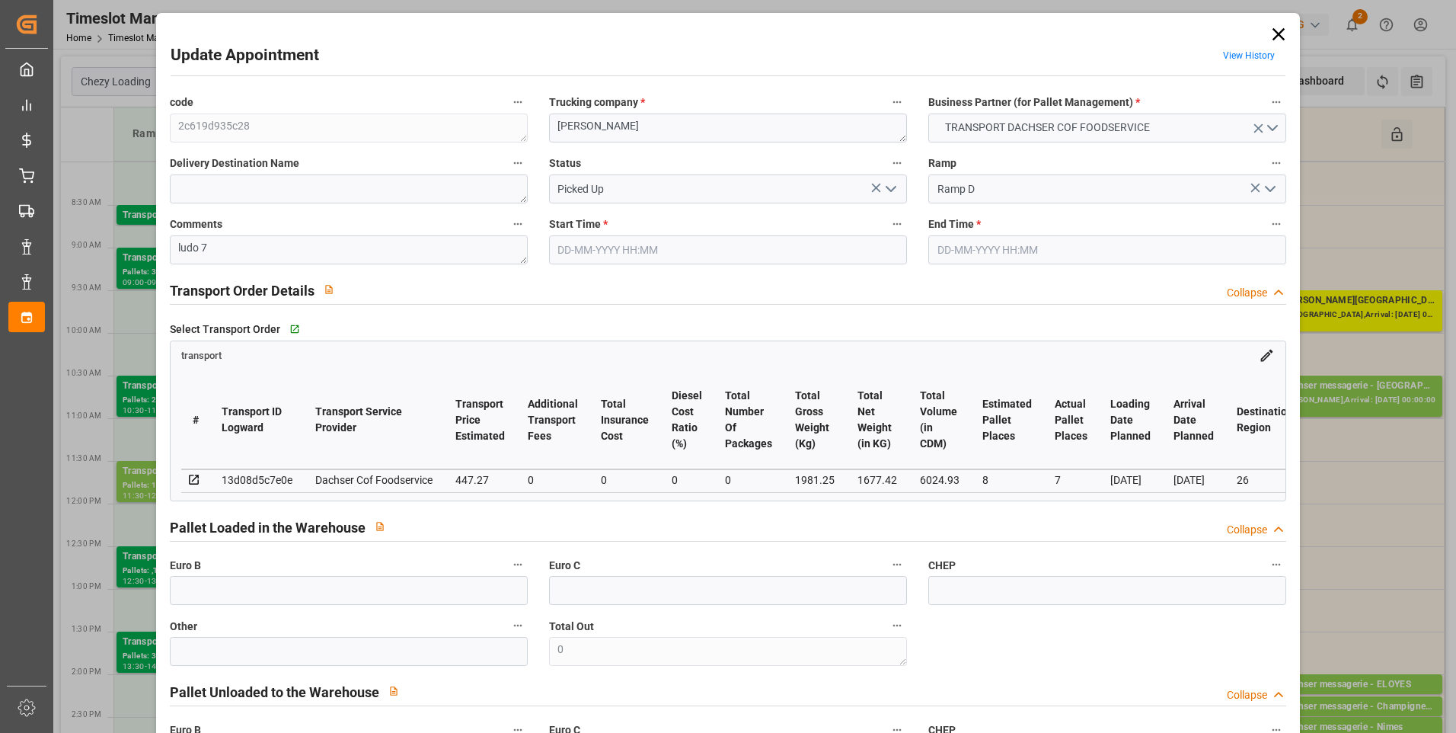
type input "[DATE] 10:00"
type input "[DATE] 12:17"
type input "[DATE] 12:02"
type input "[DATE]"
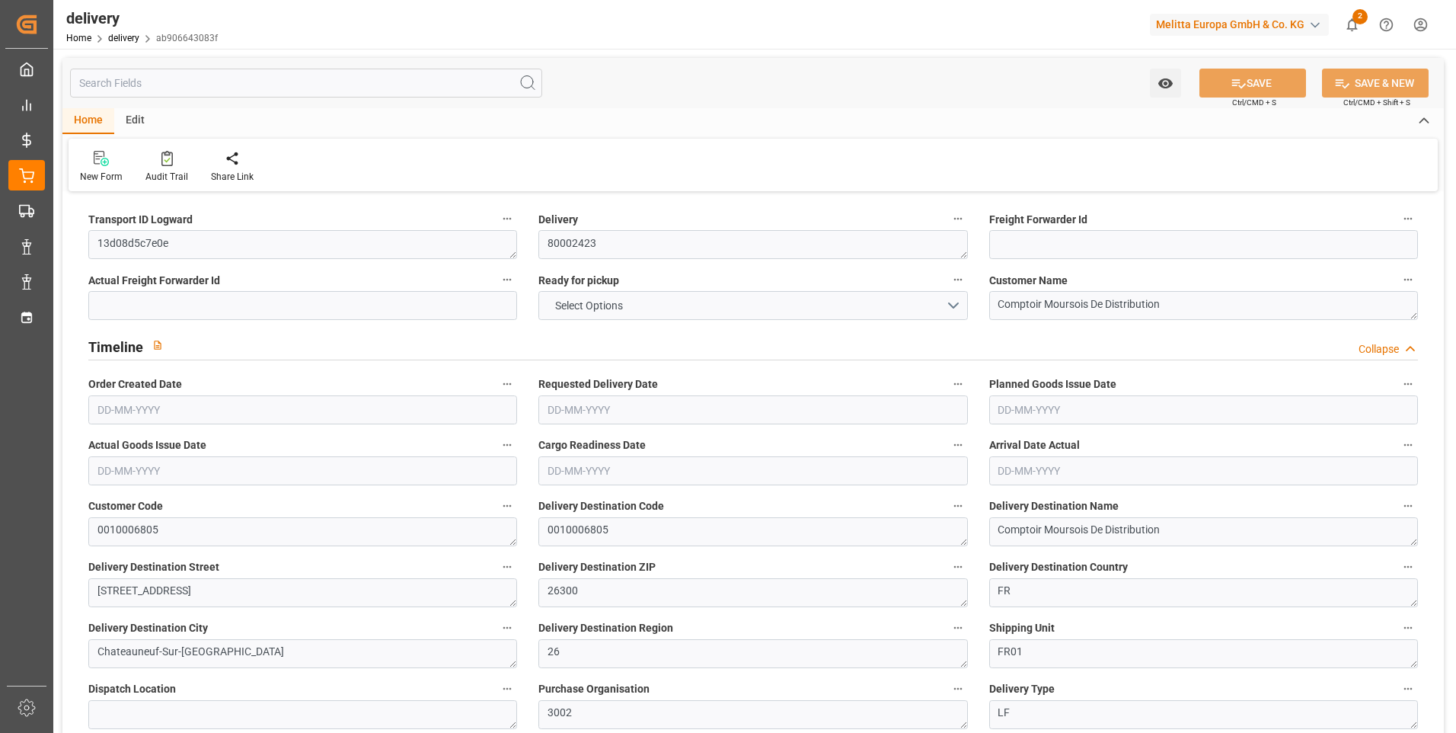
type input "1677.42"
type input "2179.48"
type input "6024.93"
type input "10"
type input "8"
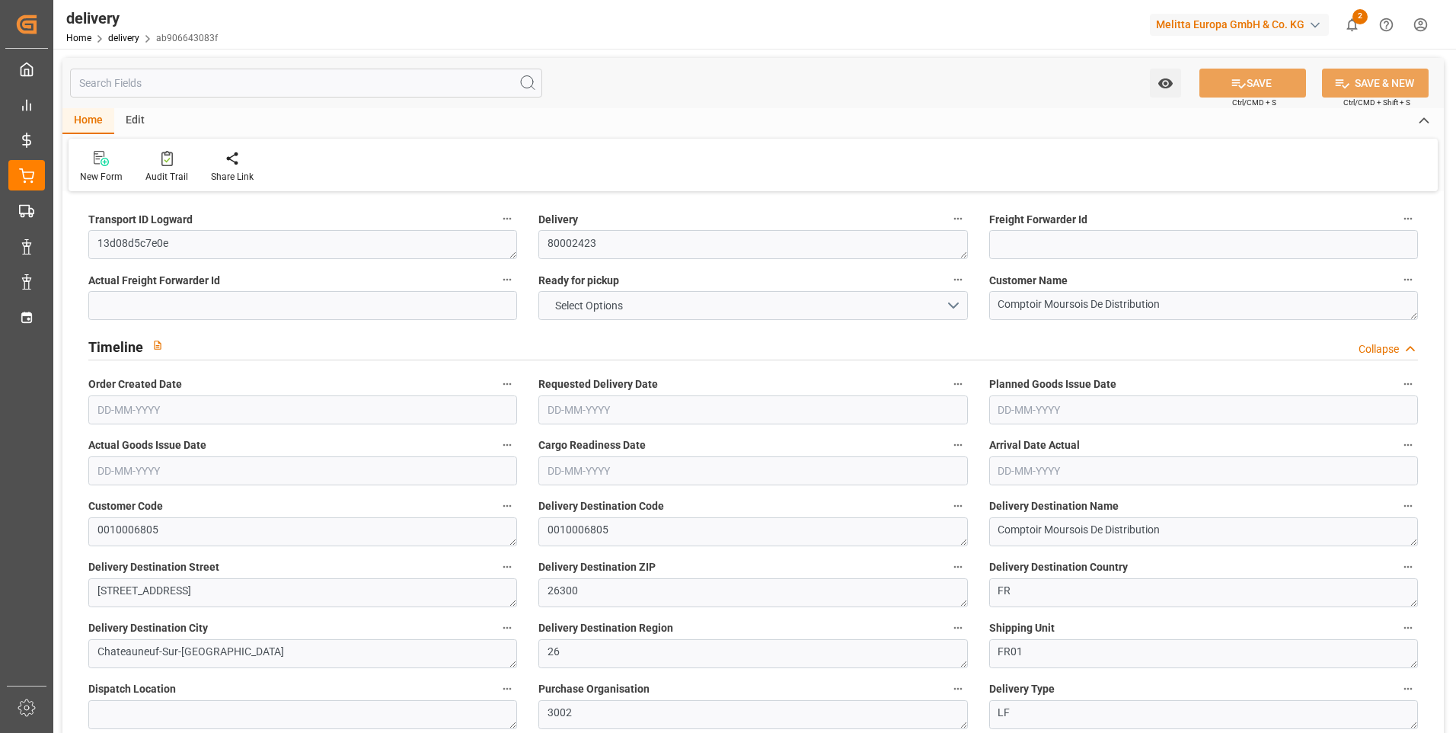
type input "7"
type input "8"
type input "0"
type input "-11.8527"
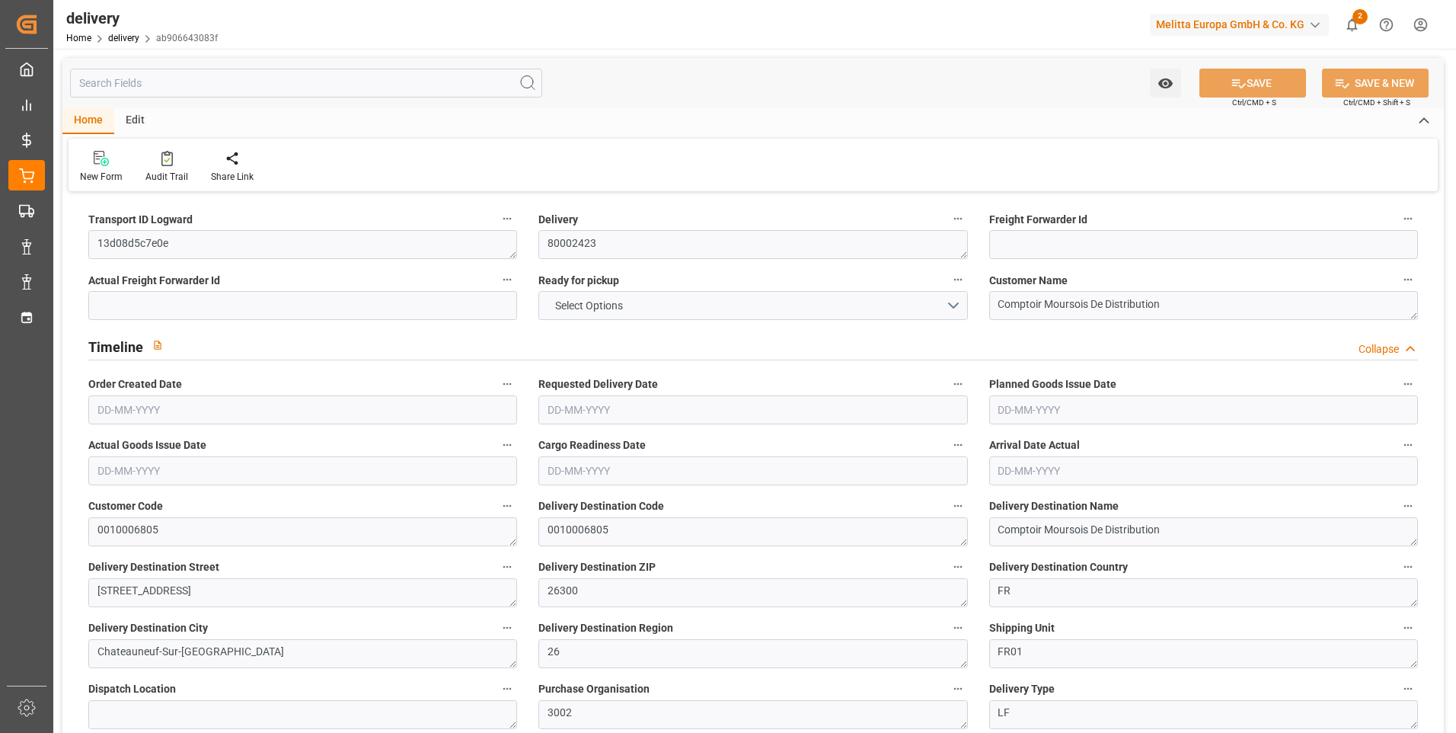
type input "447.27"
type input "435.4173"
type input "17.15"
type input "3.6"
type input "1.5"
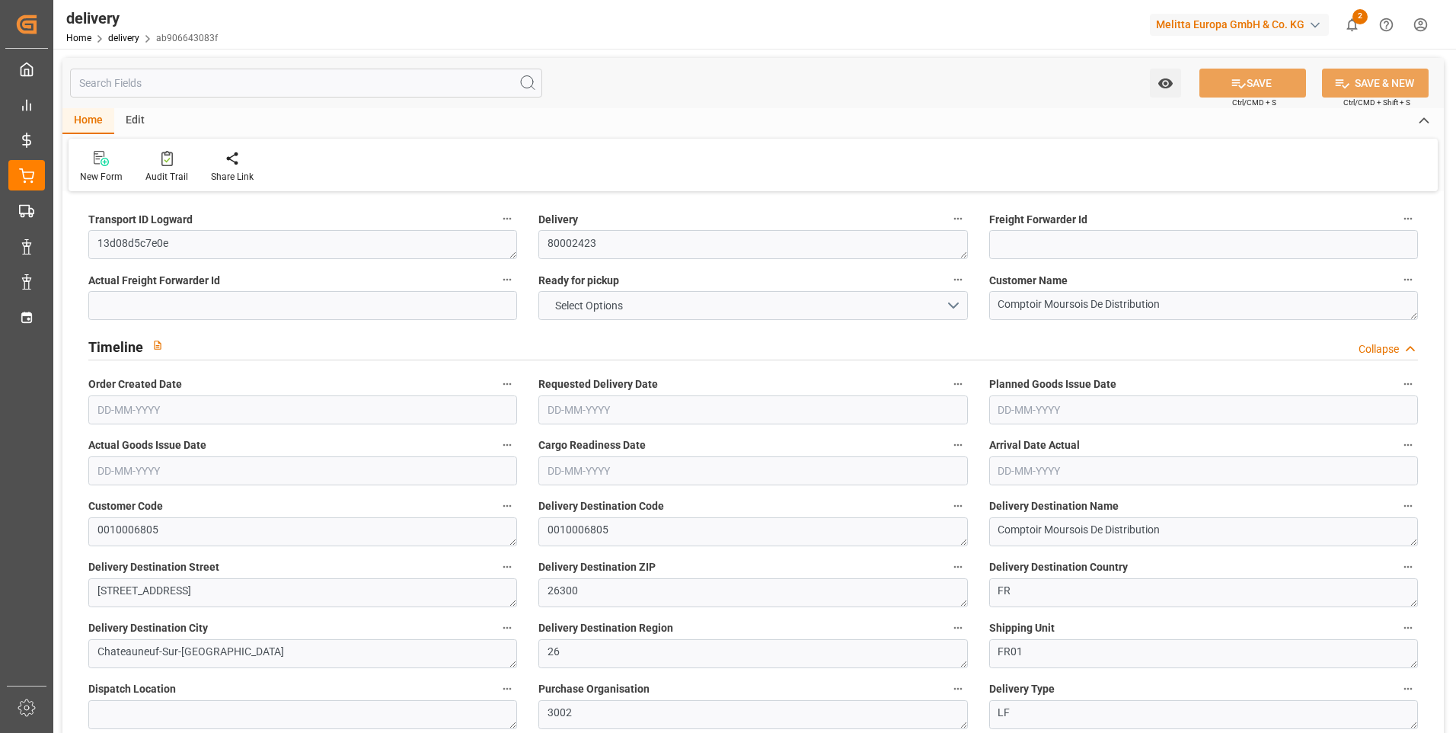
type input "1.3"
type input "0"
type input "12"
type input "1981.25"
type input "101"
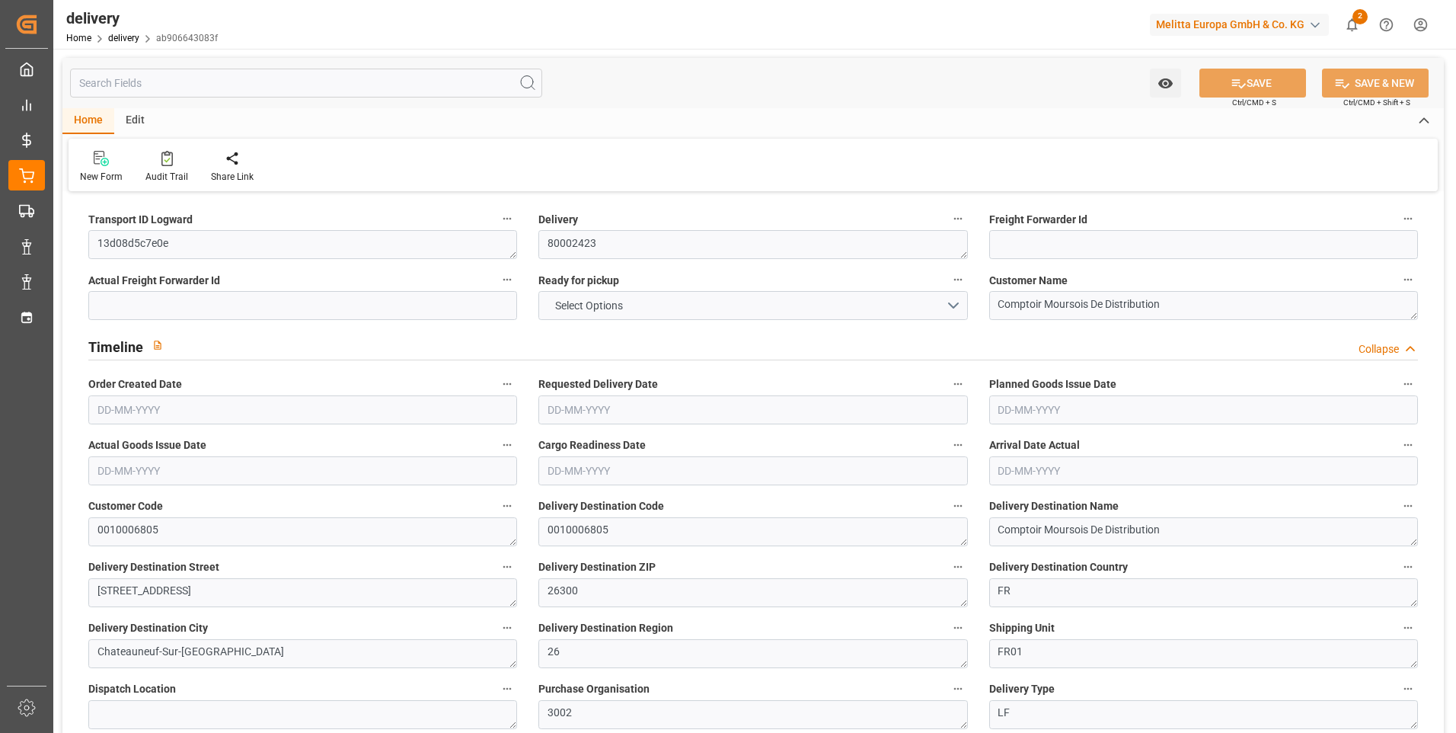
type input "0"
type input "[DATE]"
type input "19-08-2025 01:00"
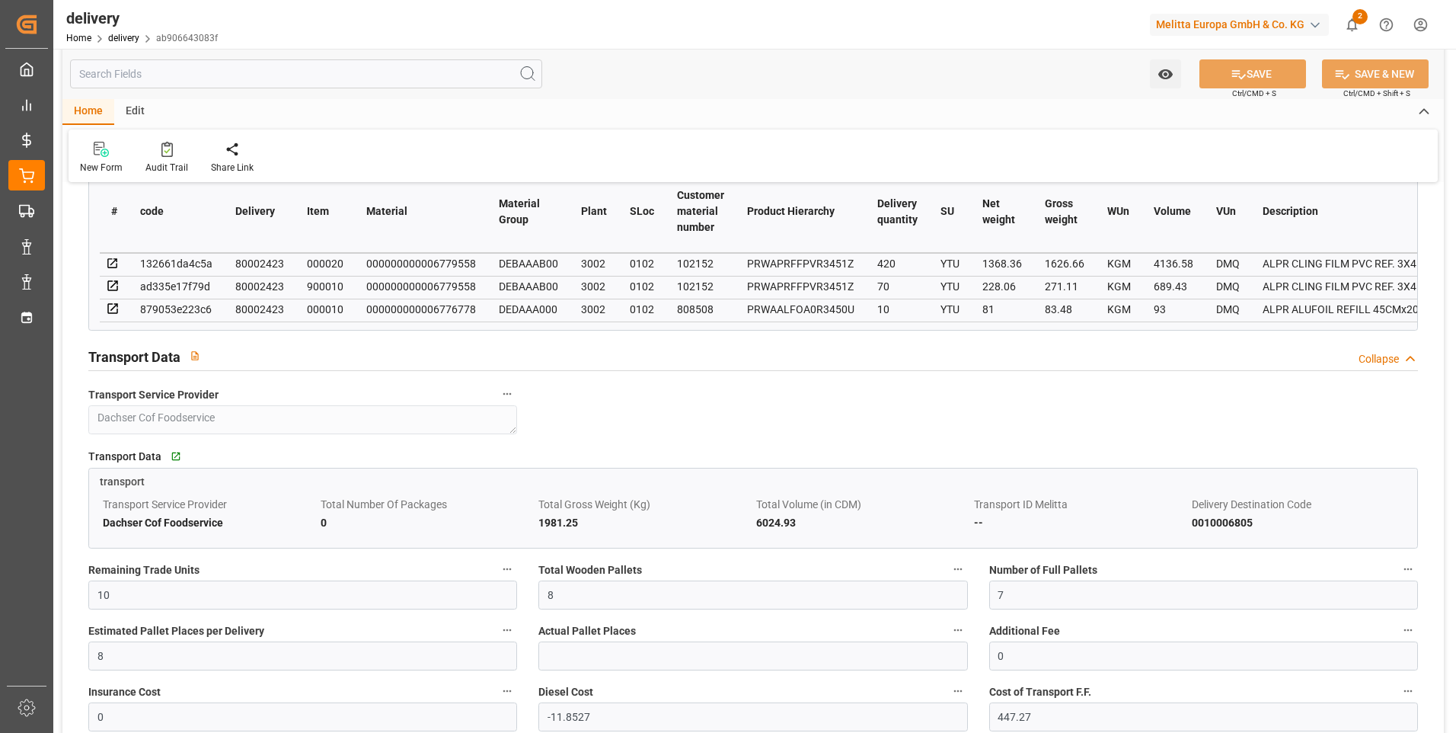
scroll to position [990, 0]
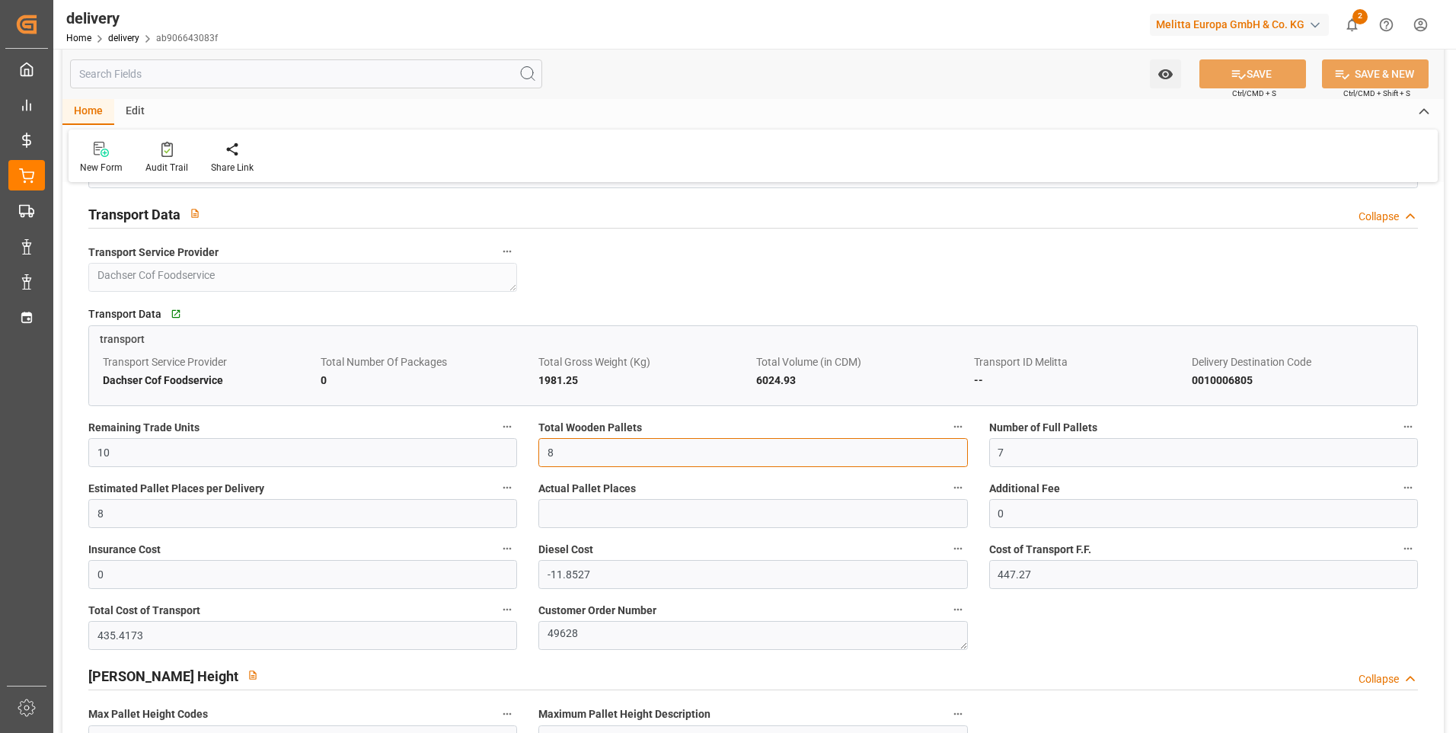
click at [569, 456] on input "8" at bounding box center [753, 452] width 429 height 29
type input "7"
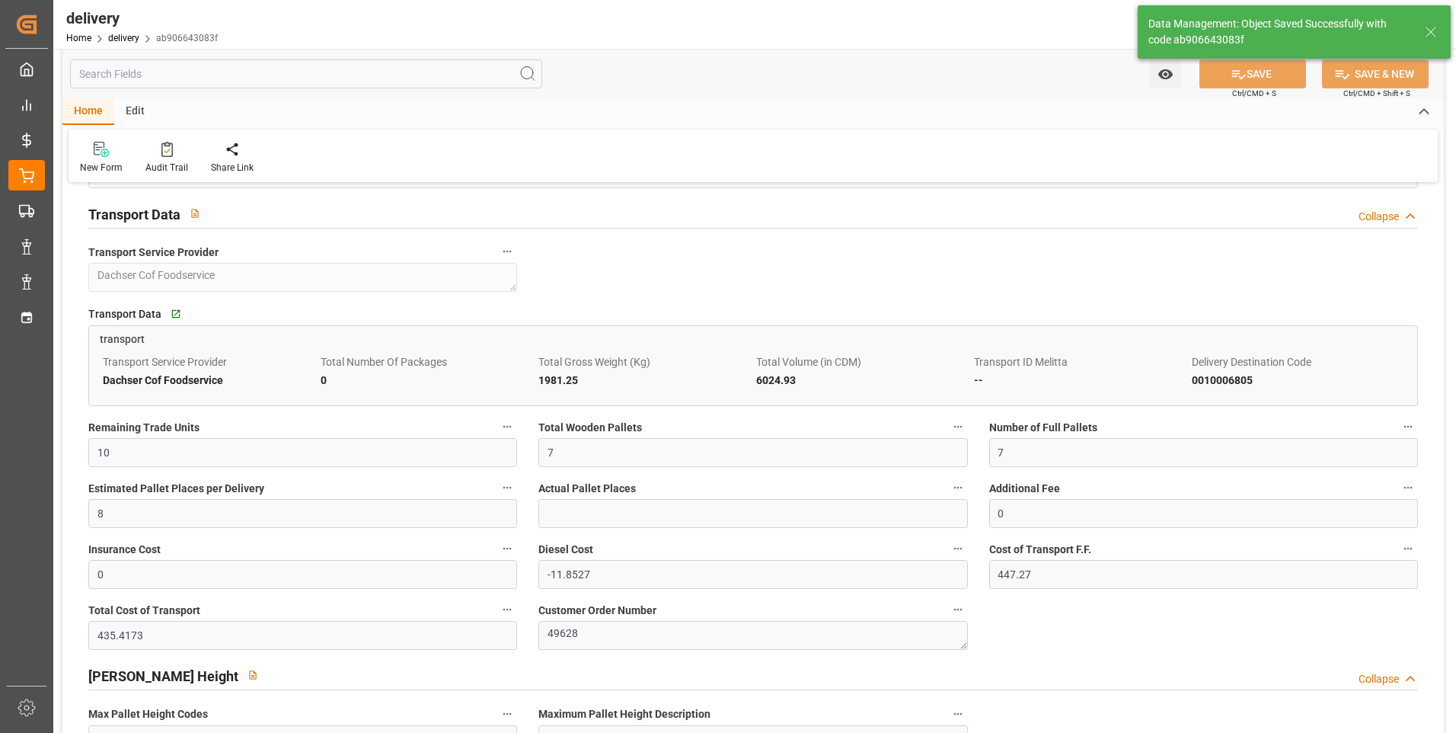
type input "10.5"
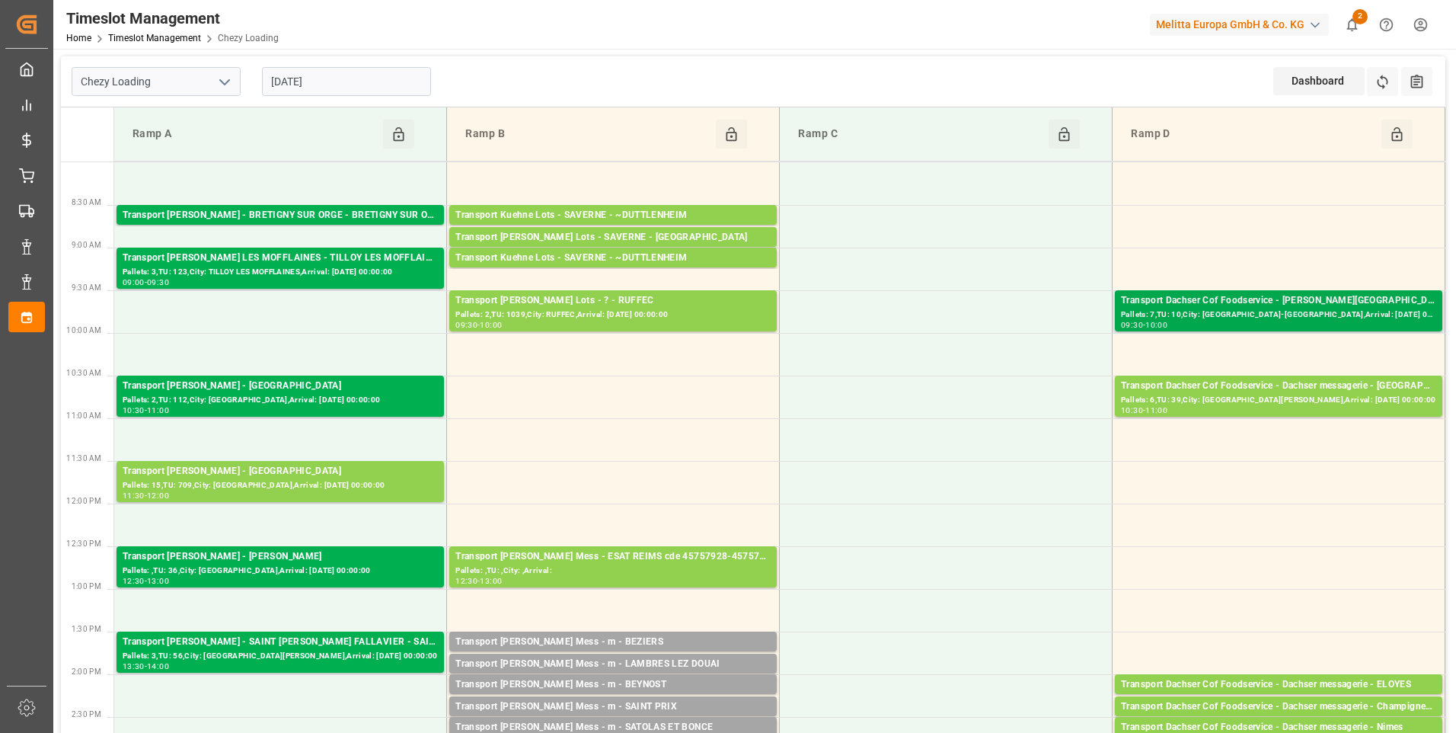
click at [1284, 306] on div "Transport Dachser Cof Foodservice - [PERSON_NAME][GEOGRAPHIC_DATA]-[GEOGRAPHIC_…" at bounding box center [1278, 300] width 315 height 15
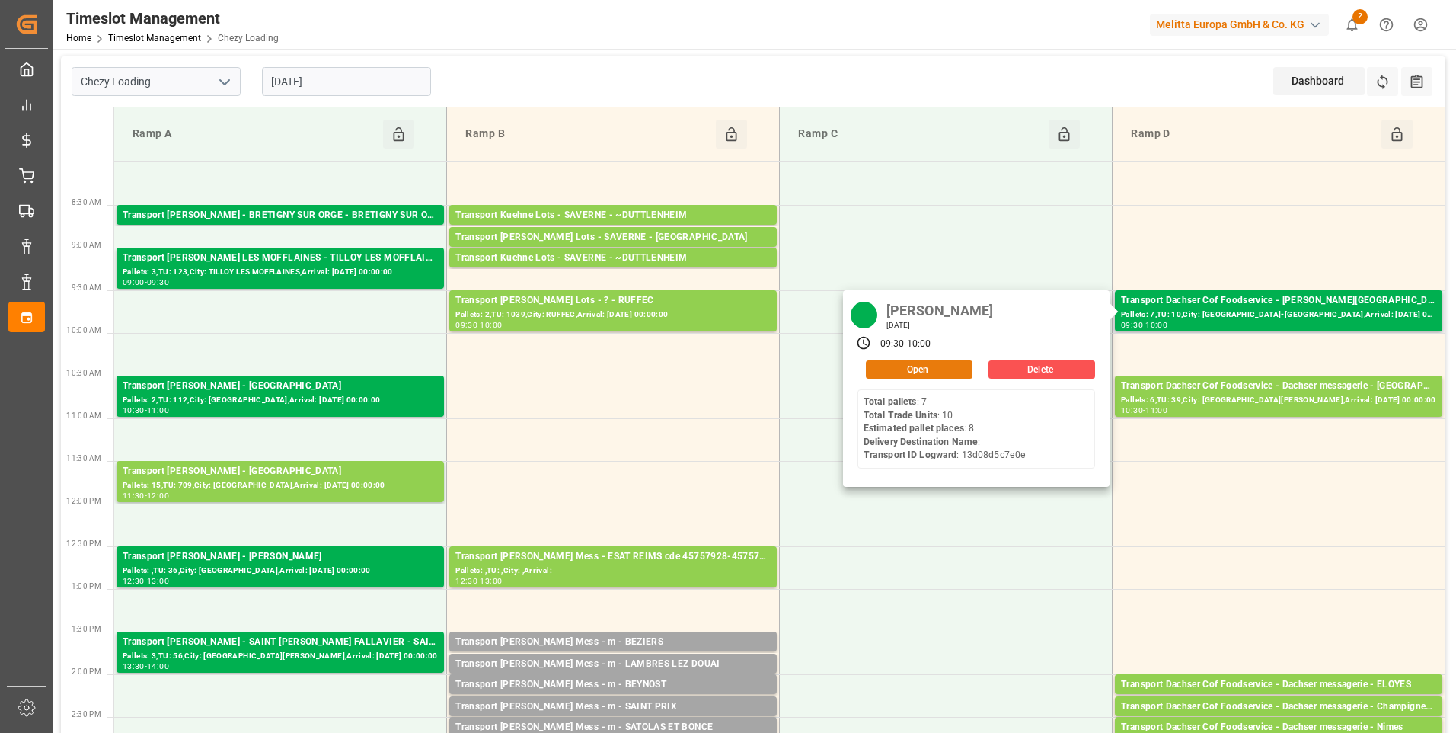
click at [919, 368] on button "Open" at bounding box center [919, 369] width 107 height 18
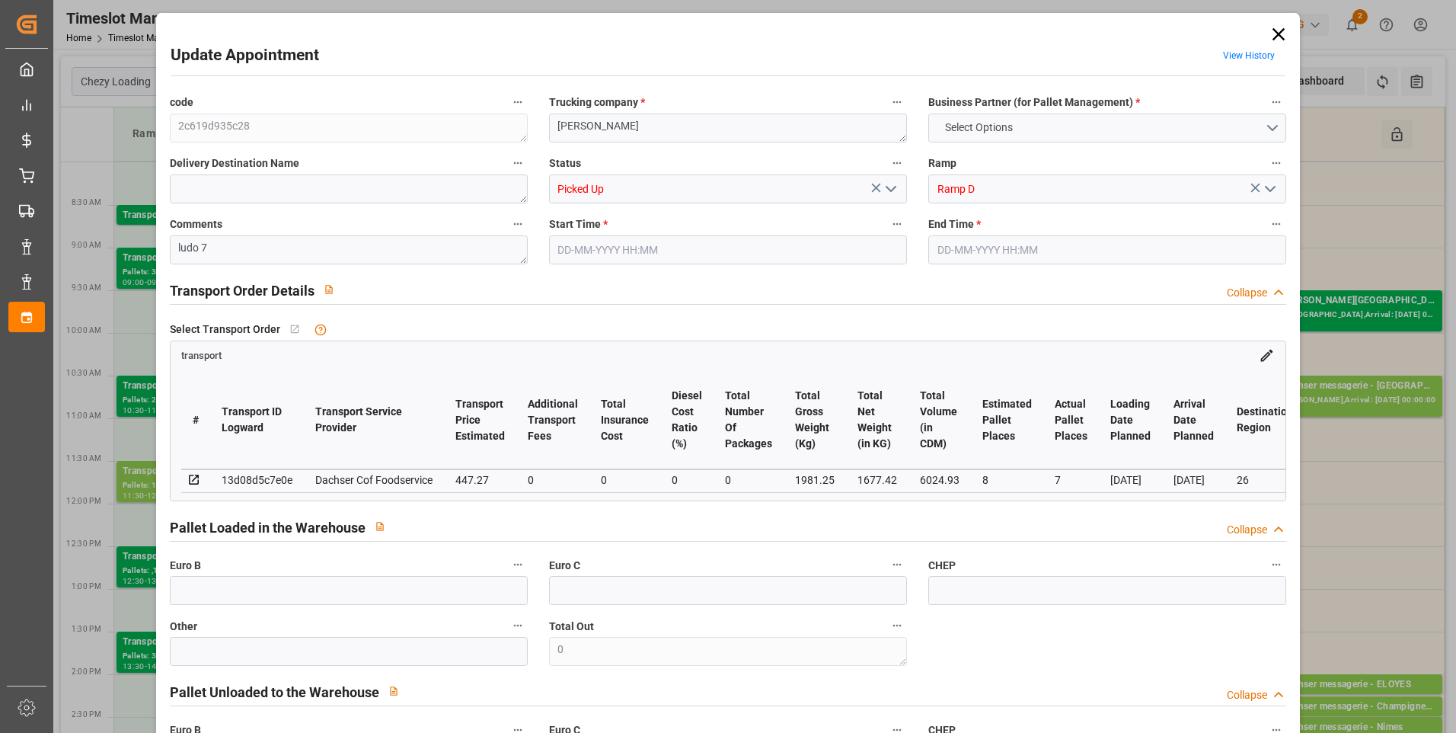
type input "8"
type input "7"
type input "447.27"
type input "0"
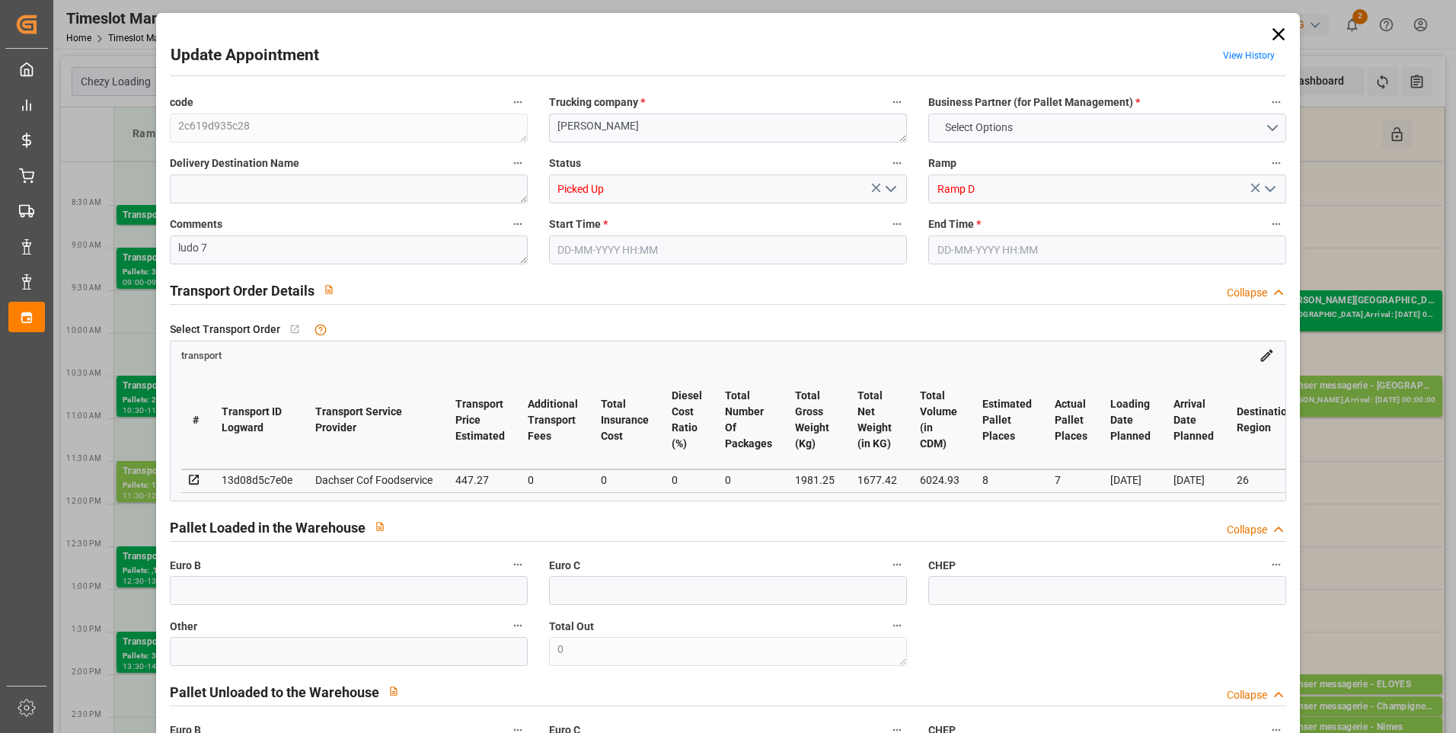
type input "0"
type input "435.4173"
type input "-11.8527"
type input "0"
type input "1677.42"
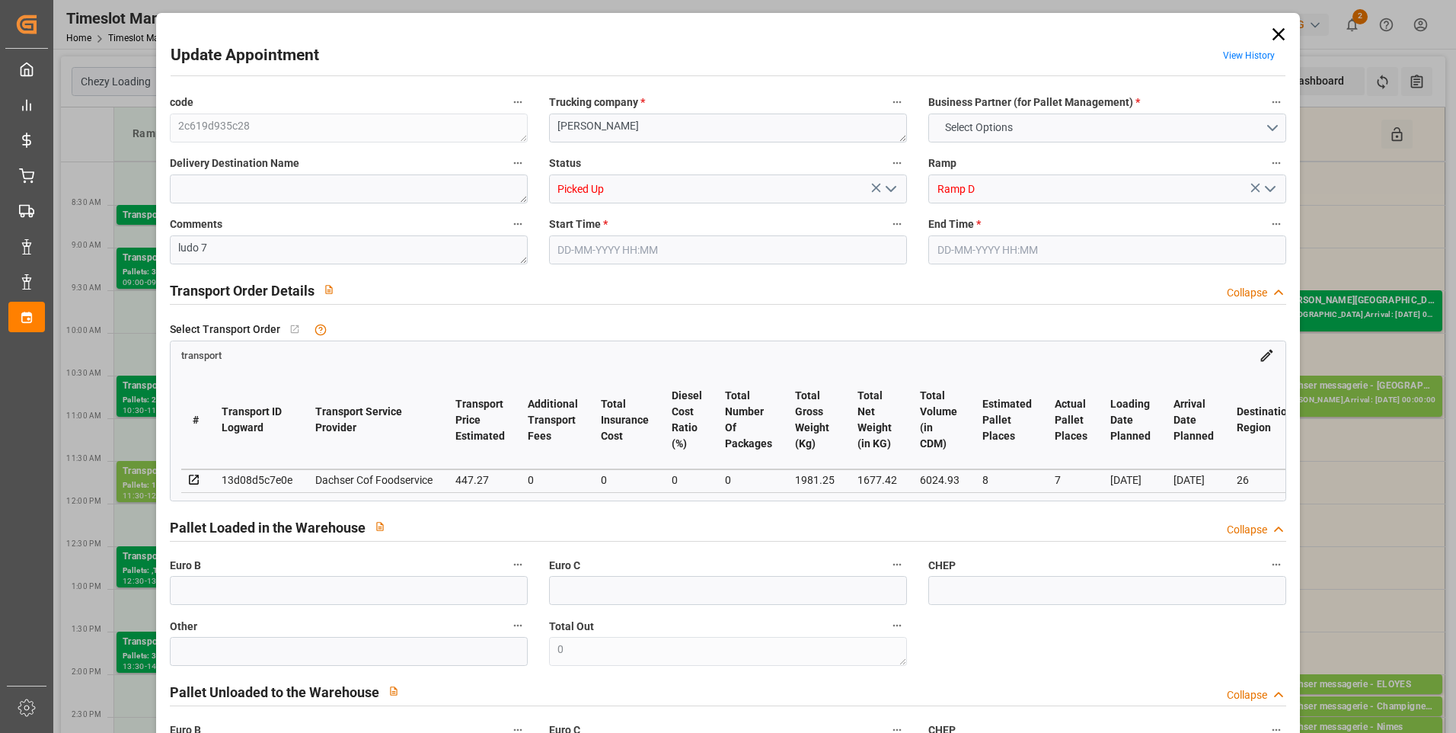
type input "2179.48"
type input "6024.93"
type input "26"
type input "7"
type input "10"
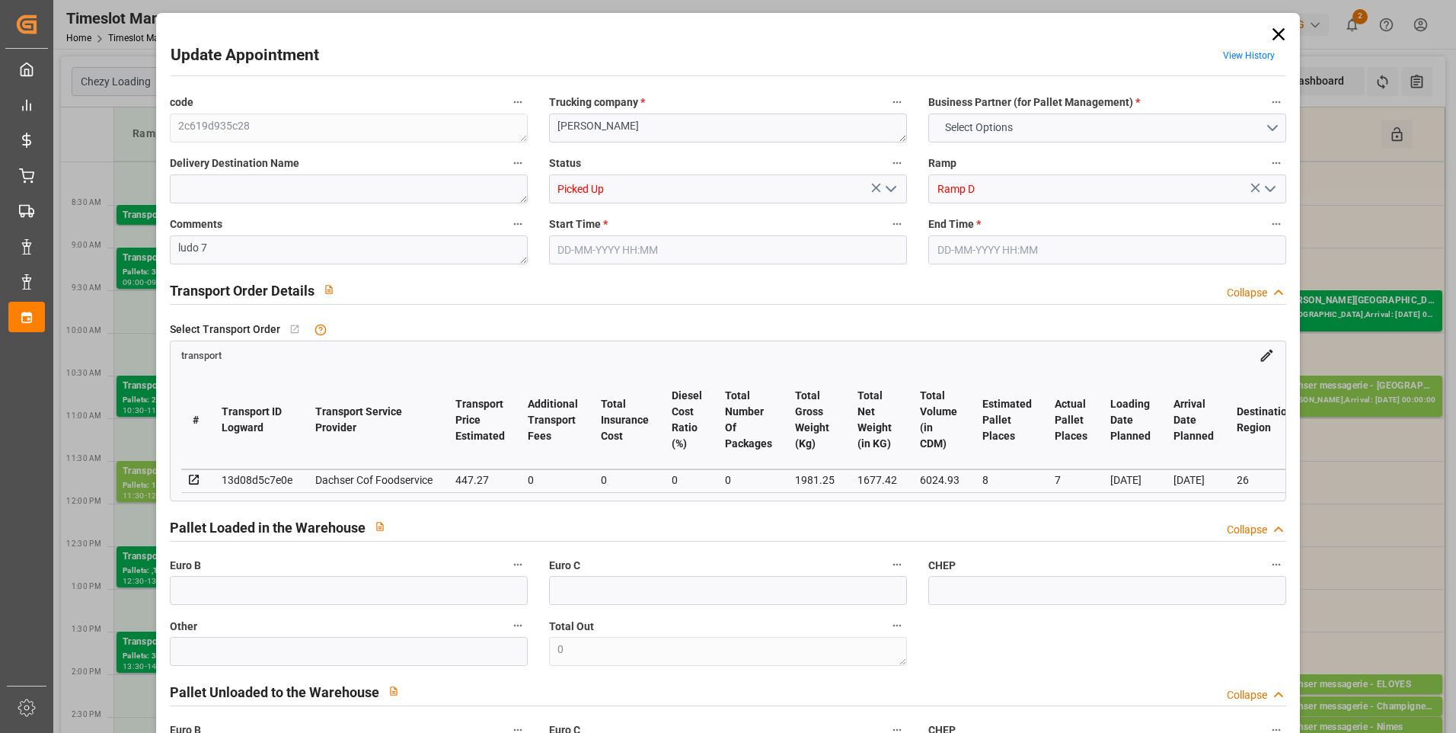
type input "7"
type input "101"
type input "1981.25"
type input "0"
type input "10767.6795"
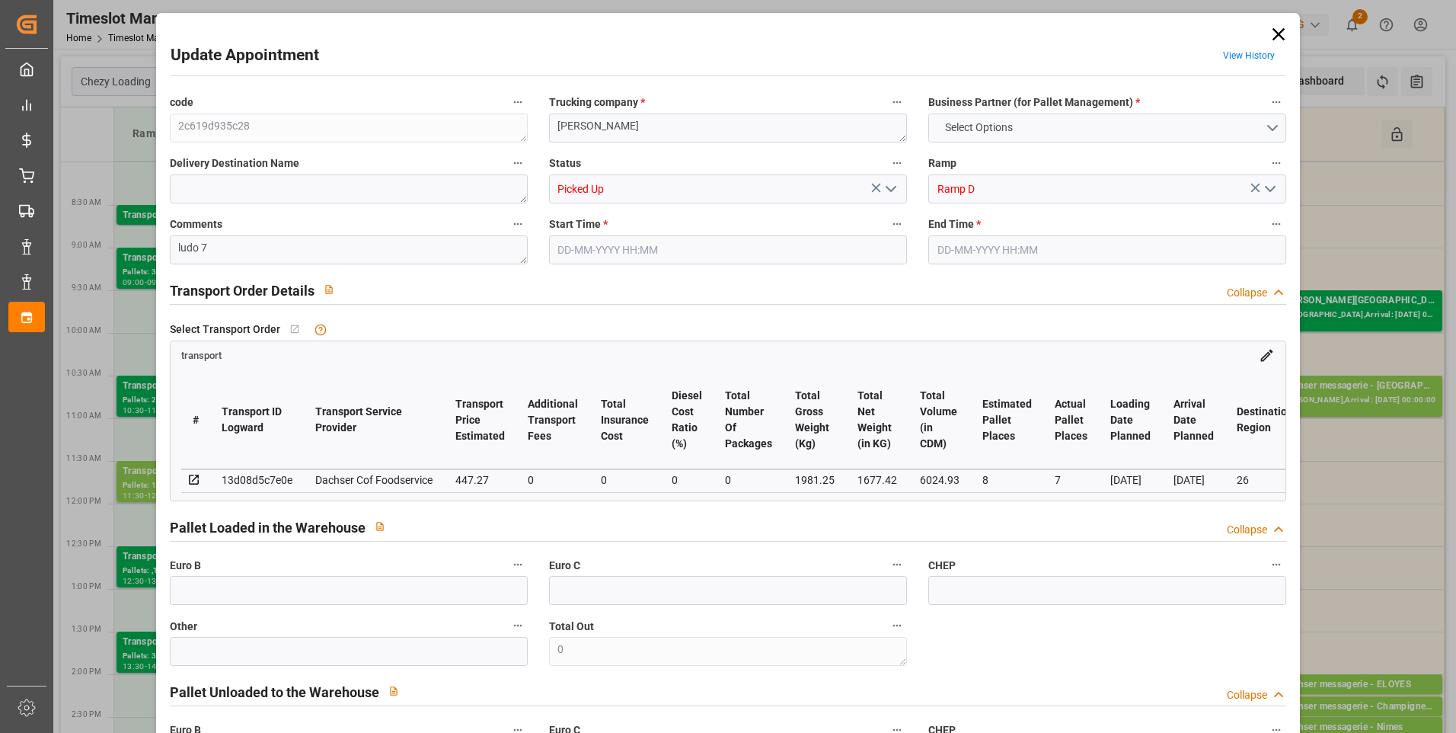
type input "0"
type input "21"
type input "80"
type input "[DATE] 09:30"
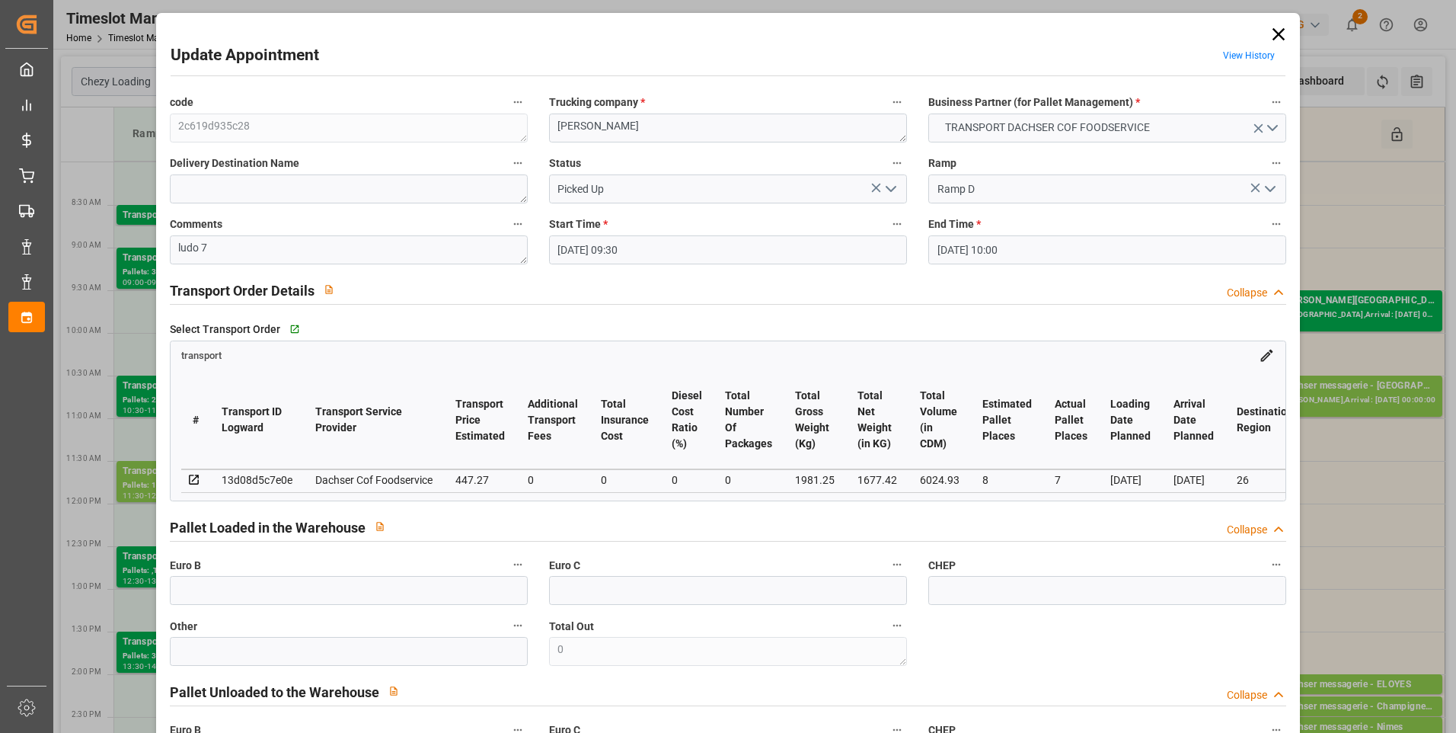
type input "[DATE] 10:00"
type input "[DATE] 12:17"
type input "[DATE] 12:02"
type input "[DATE]"
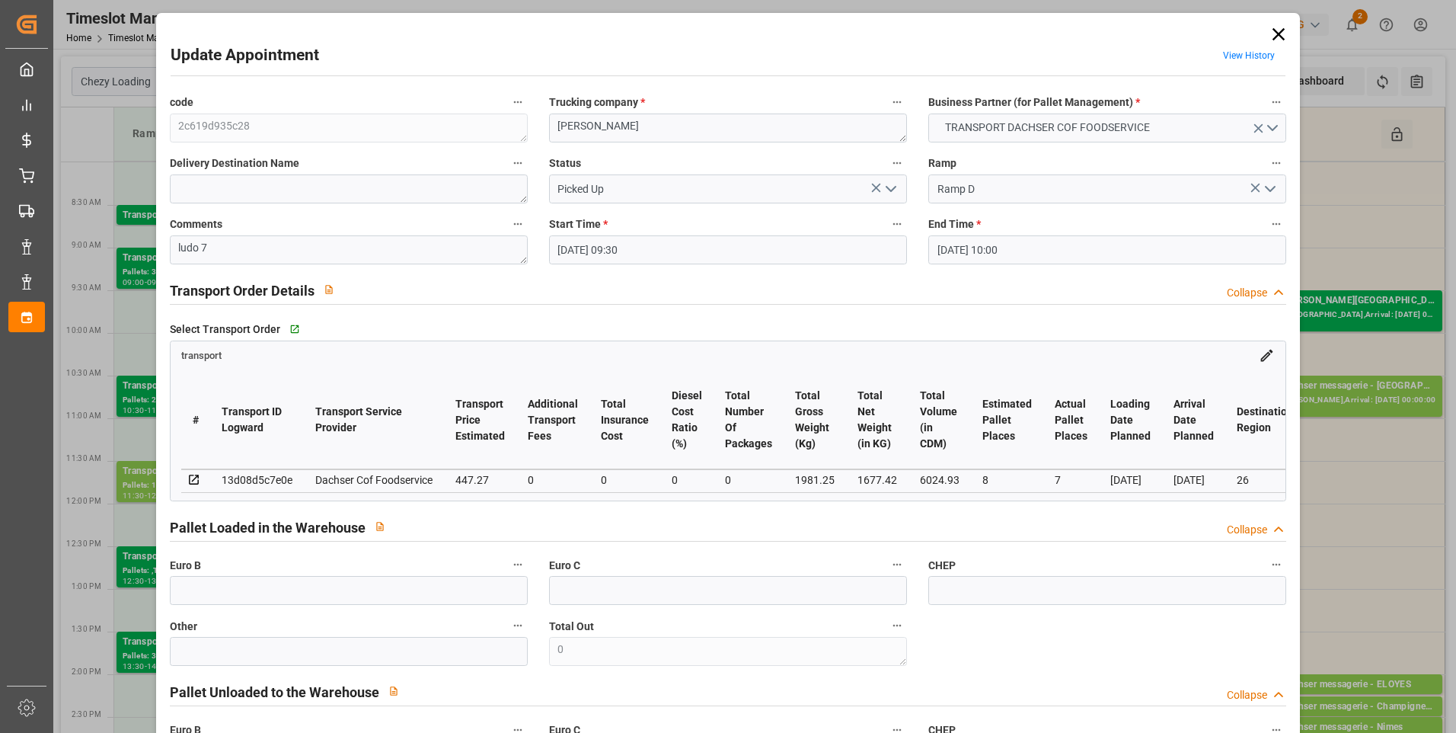
click at [1279, 35] on icon at bounding box center [1278, 34] width 21 height 21
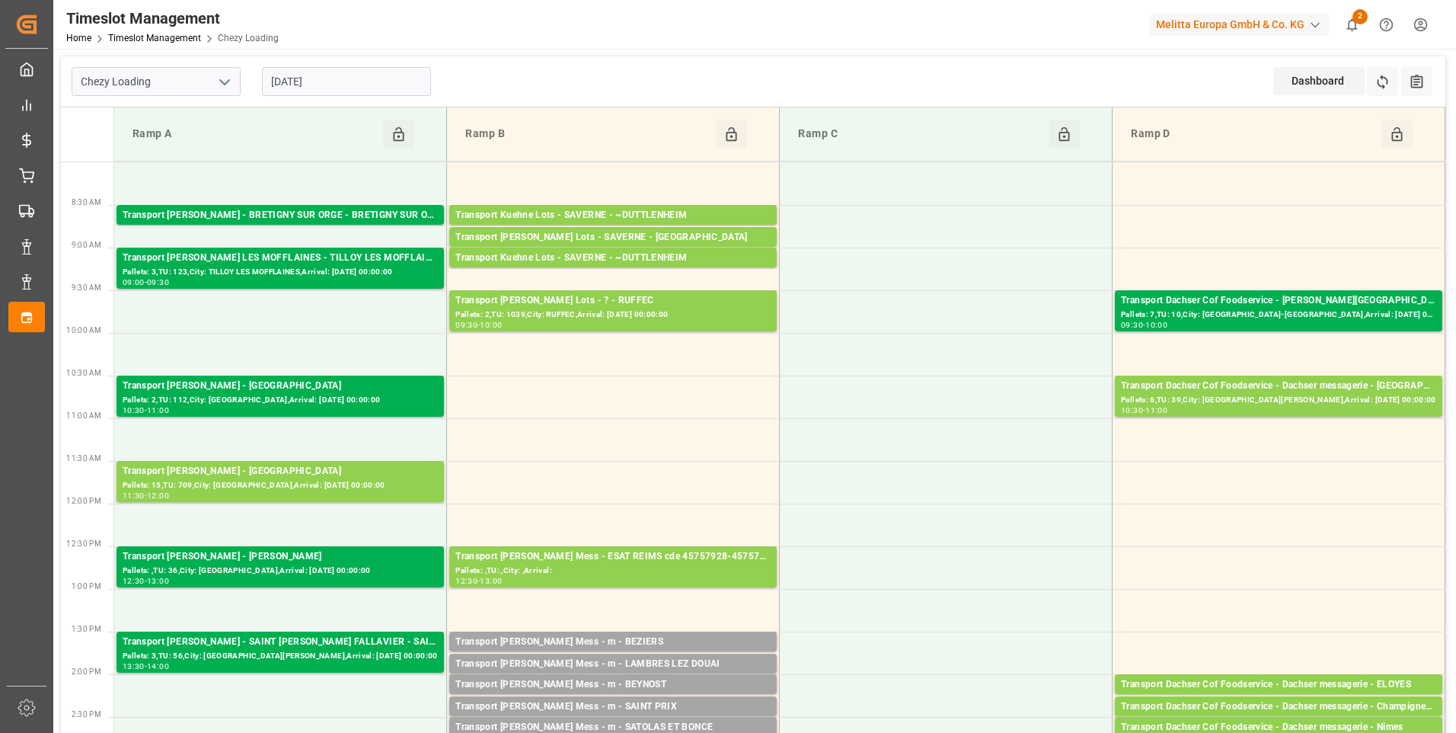
click at [335, 84] on input "[DATE]" at bounding box center [346, 81] width 169 height 29
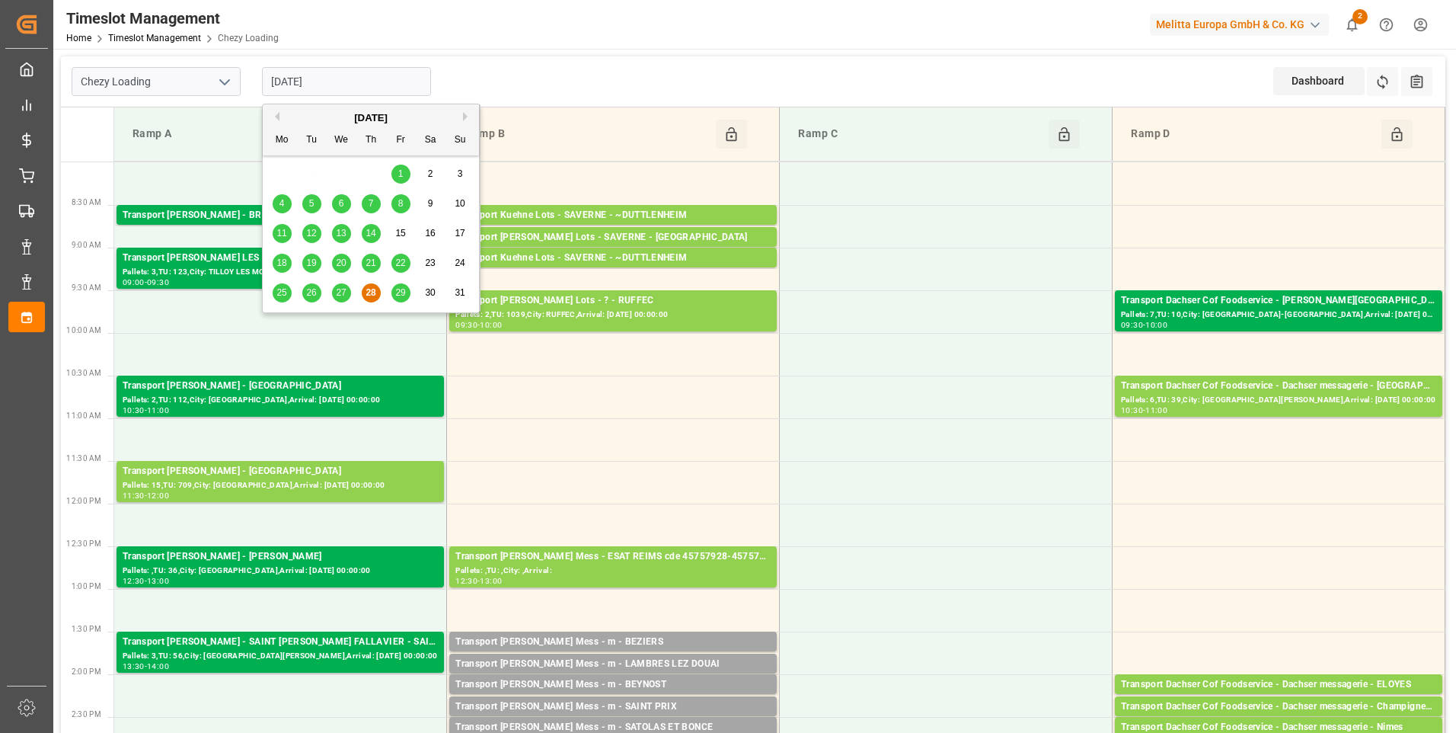
click at [403, 288] on span "29" at bounding box center [400, 292] width 10 height 11
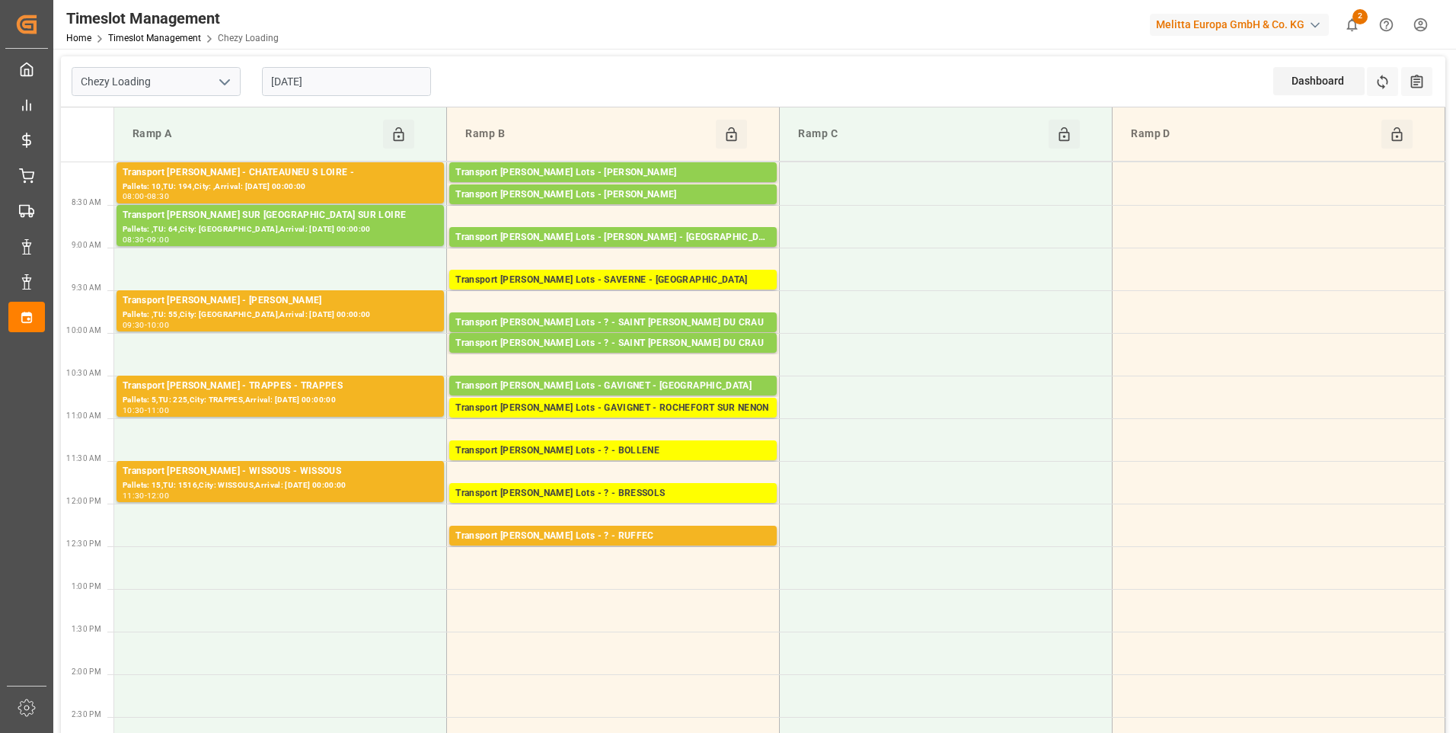
click at [346, 85] on input "[DATE]" at bounding box center [346, 81] width 169 height 29
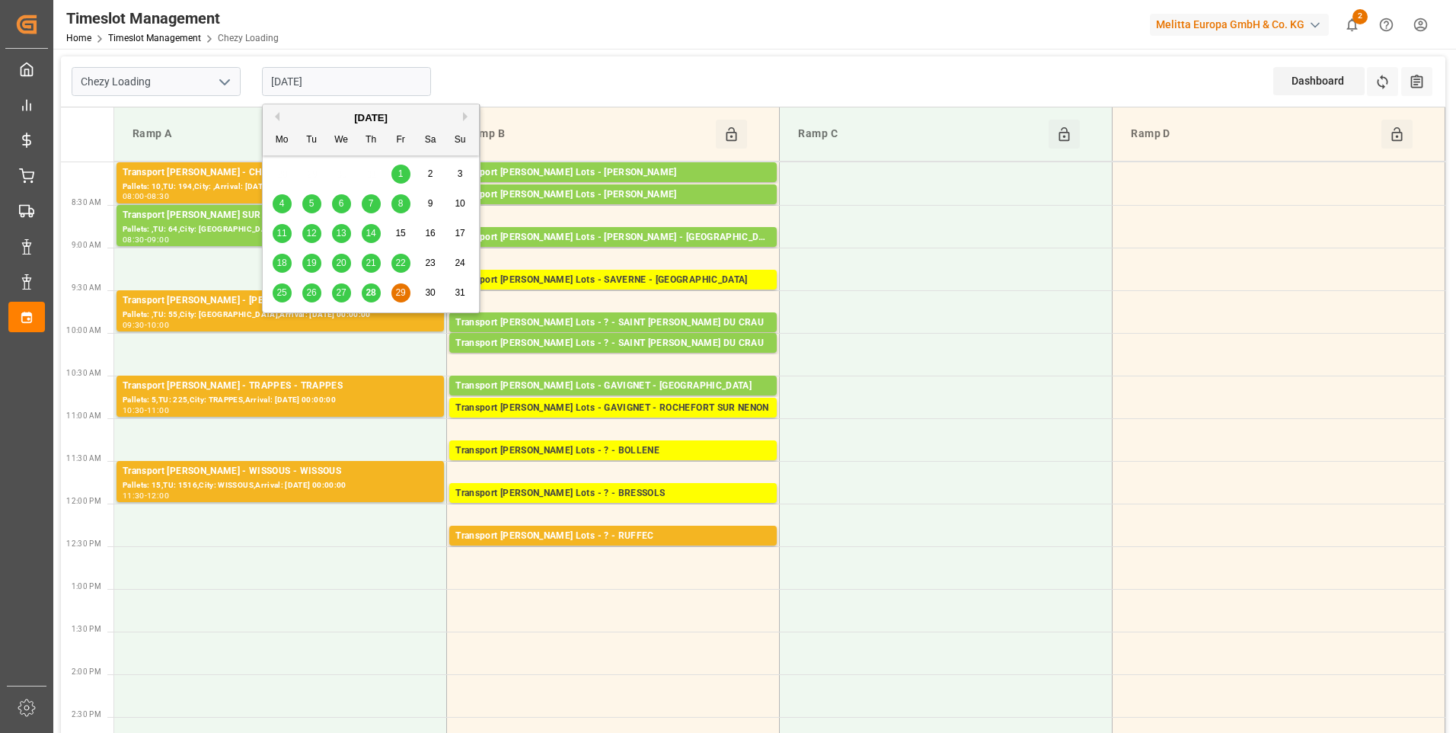
click at [465, 113] on button "Next Month" at bounding box center [467, 116] width 9 height 9
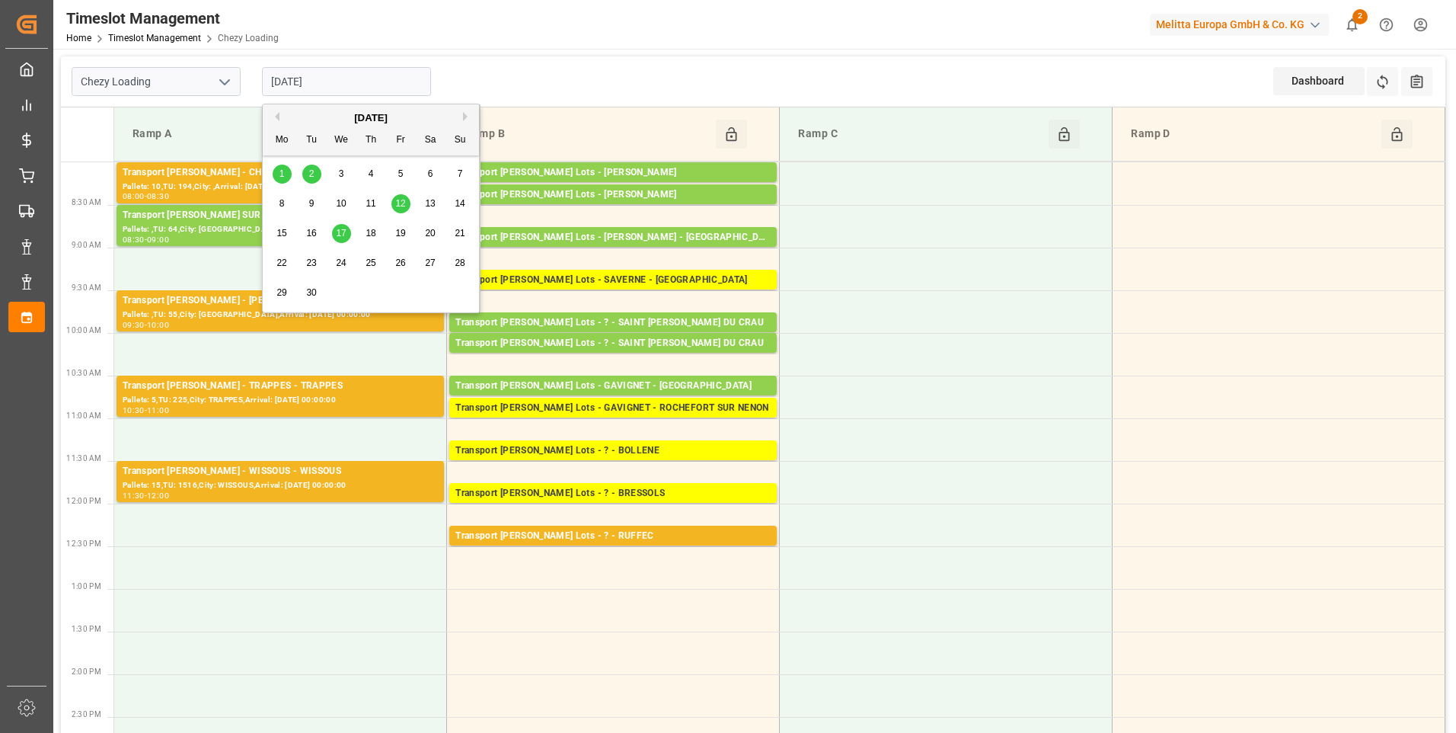
click at [284, 172] on span "1" at bounding box center [282, 173] width 5 height 11
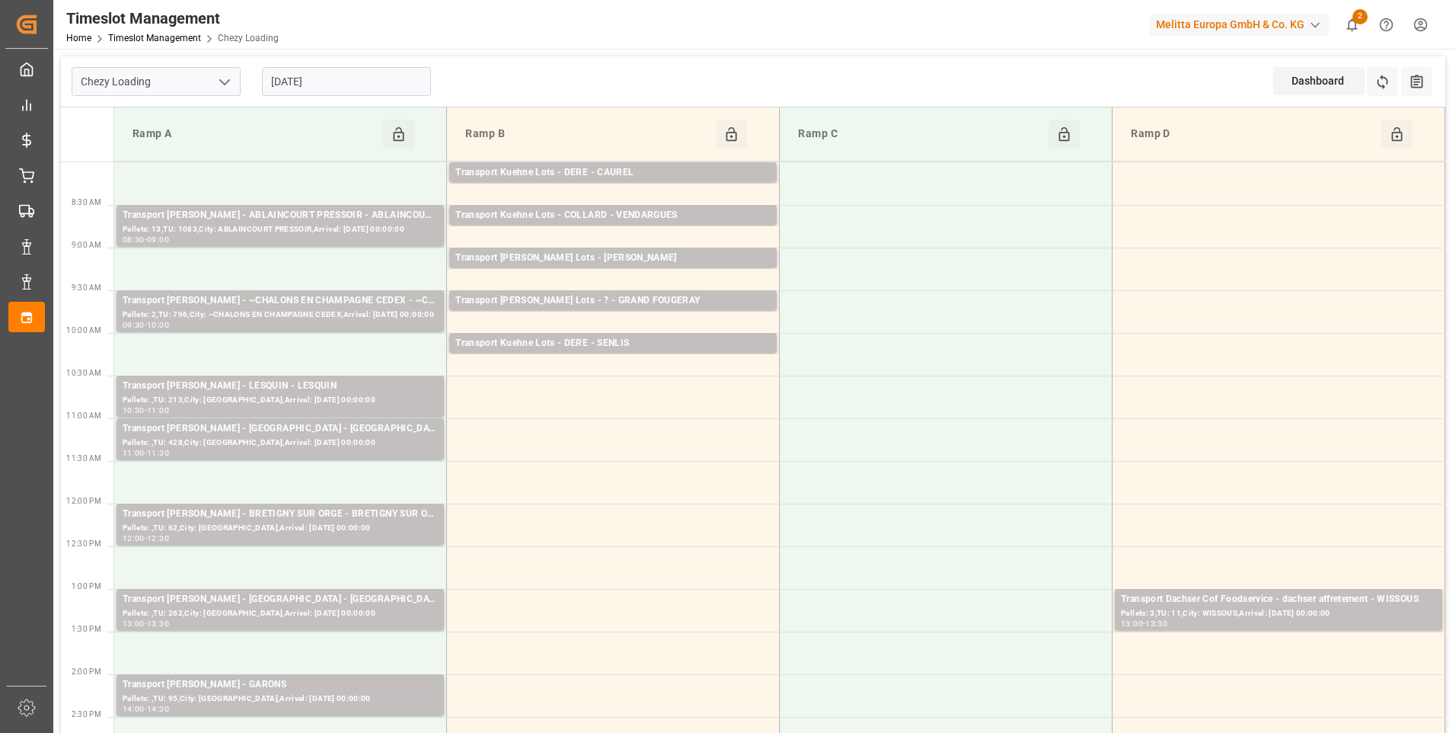
click at [355, 78] on input "01-09-2025" at bounding box center [346, 81] width 169 height 29
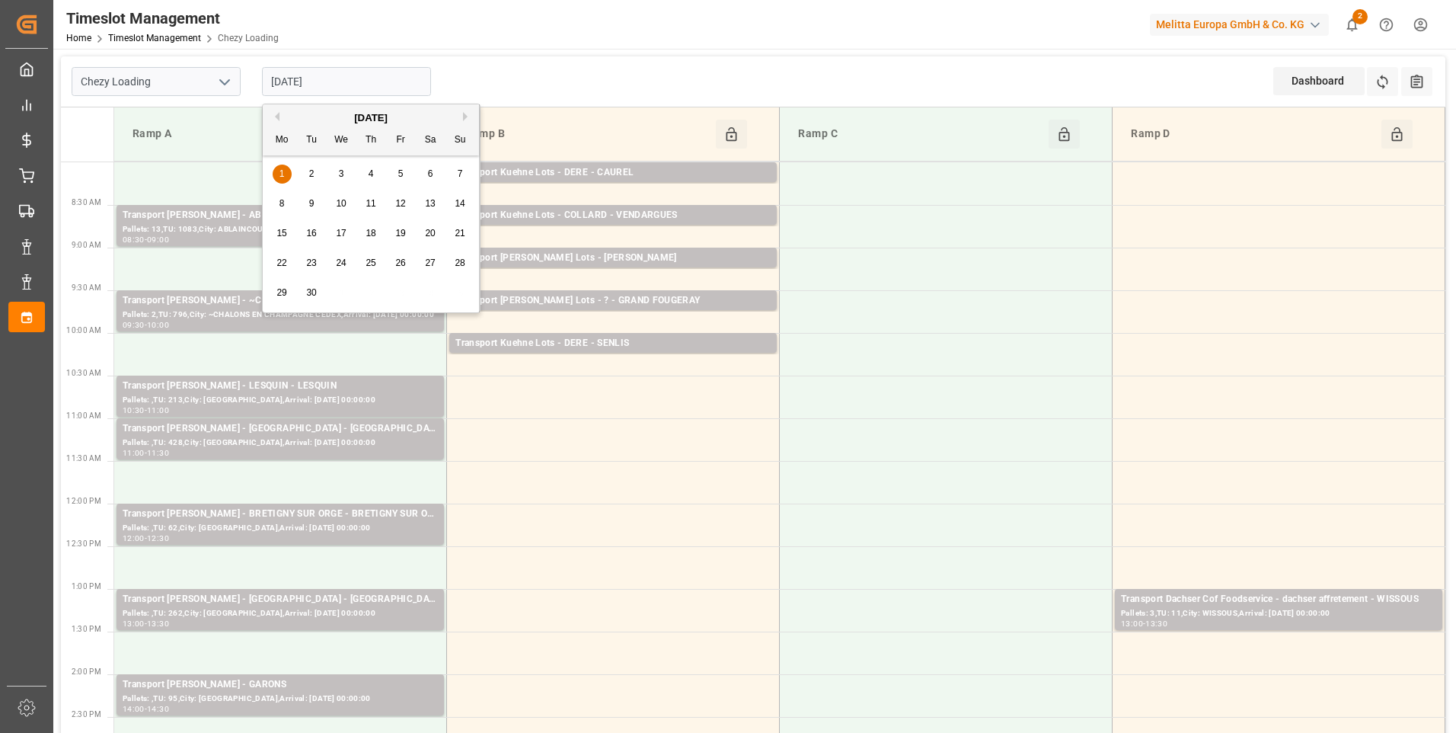
click at [279, 115] on button "Previous Month" at bounding box center [274, 116] width 9 height 9
click at [366, 286] on div "28" at bounding box center [371, 293] width 19 height 18
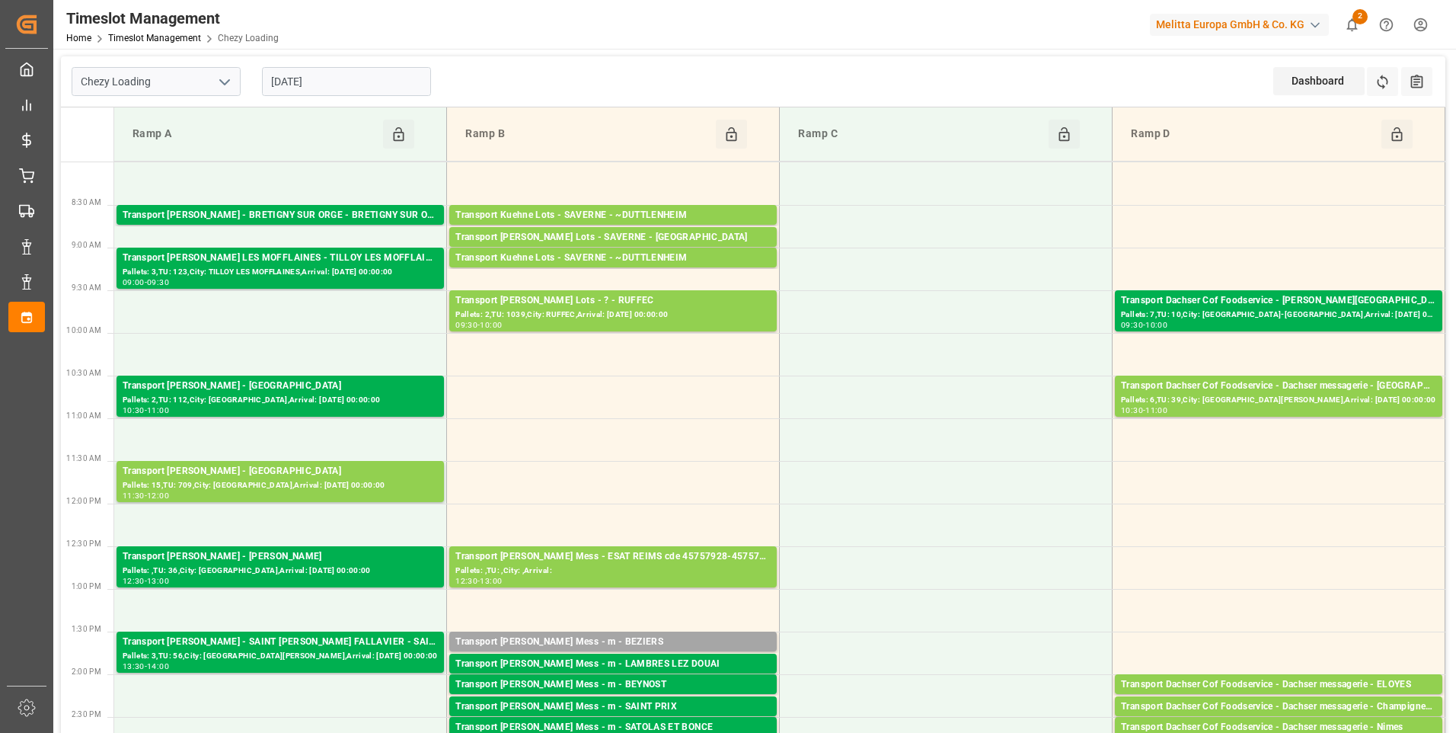
click at [334, 84] on input "[DATE]" at bounding box center [346, 81] width 169 height 29
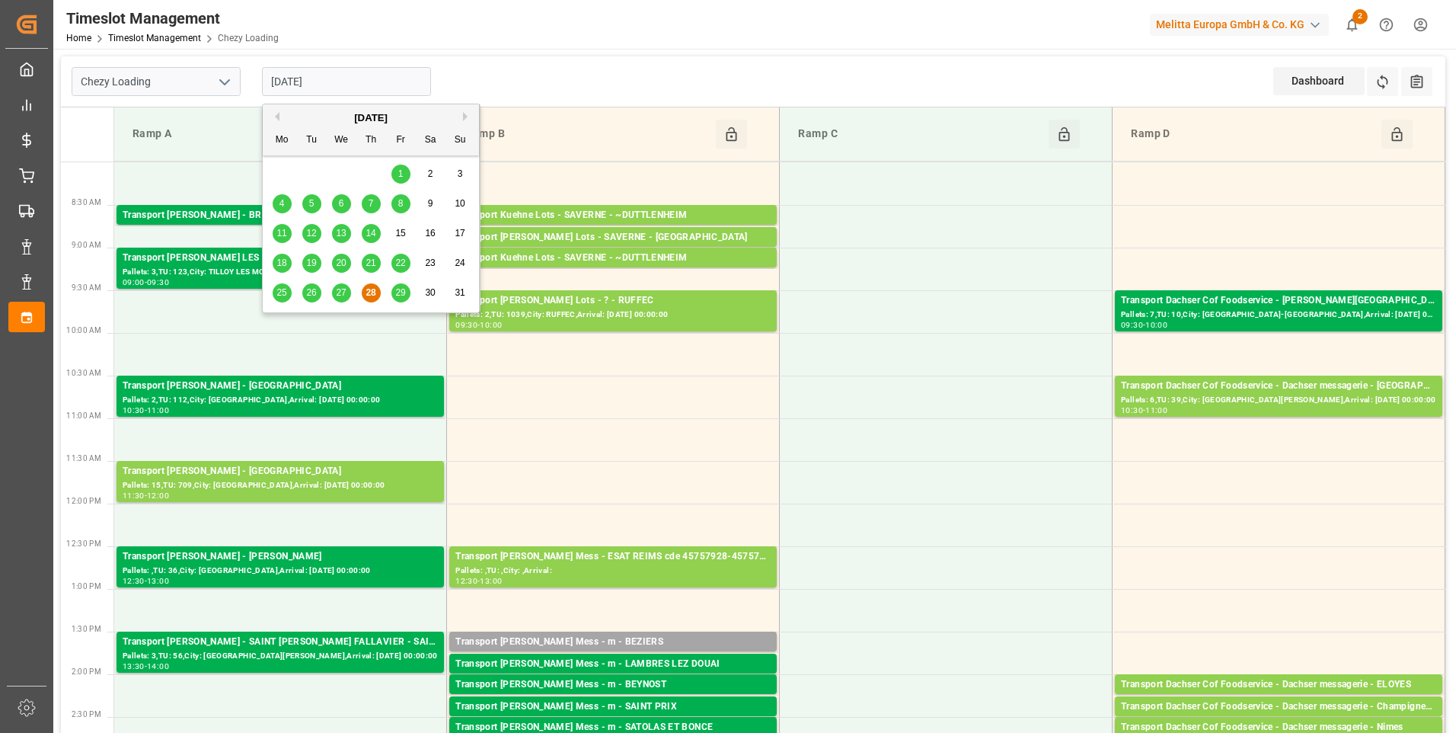
click at [405, 292] on span "29" at bounding box center [400, 292] width 10 height 11
type input "[DATE]"
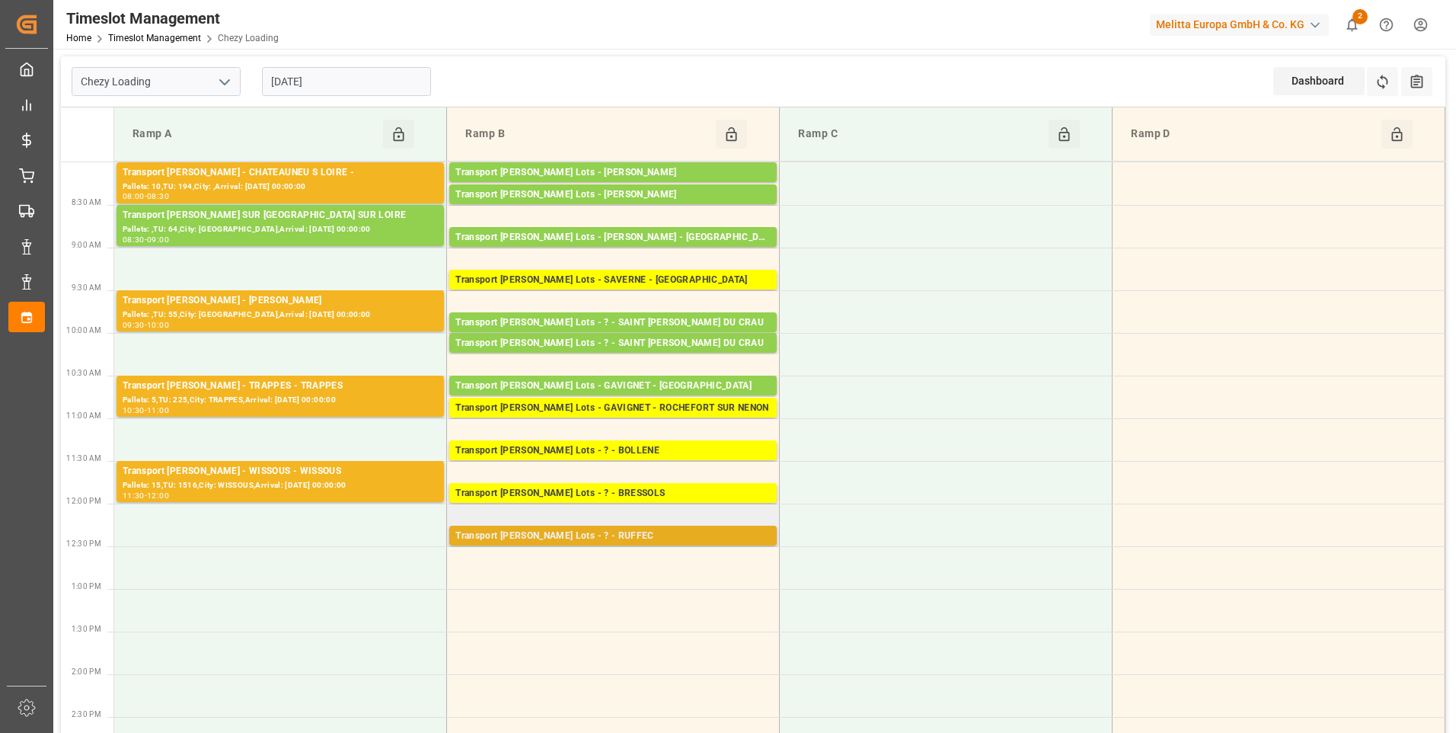
click at [603, 537] on div "Transport [PERSON_NAME] Lots - ? - RUFFEC" at bounding box center [613, 536] width 315 height 15
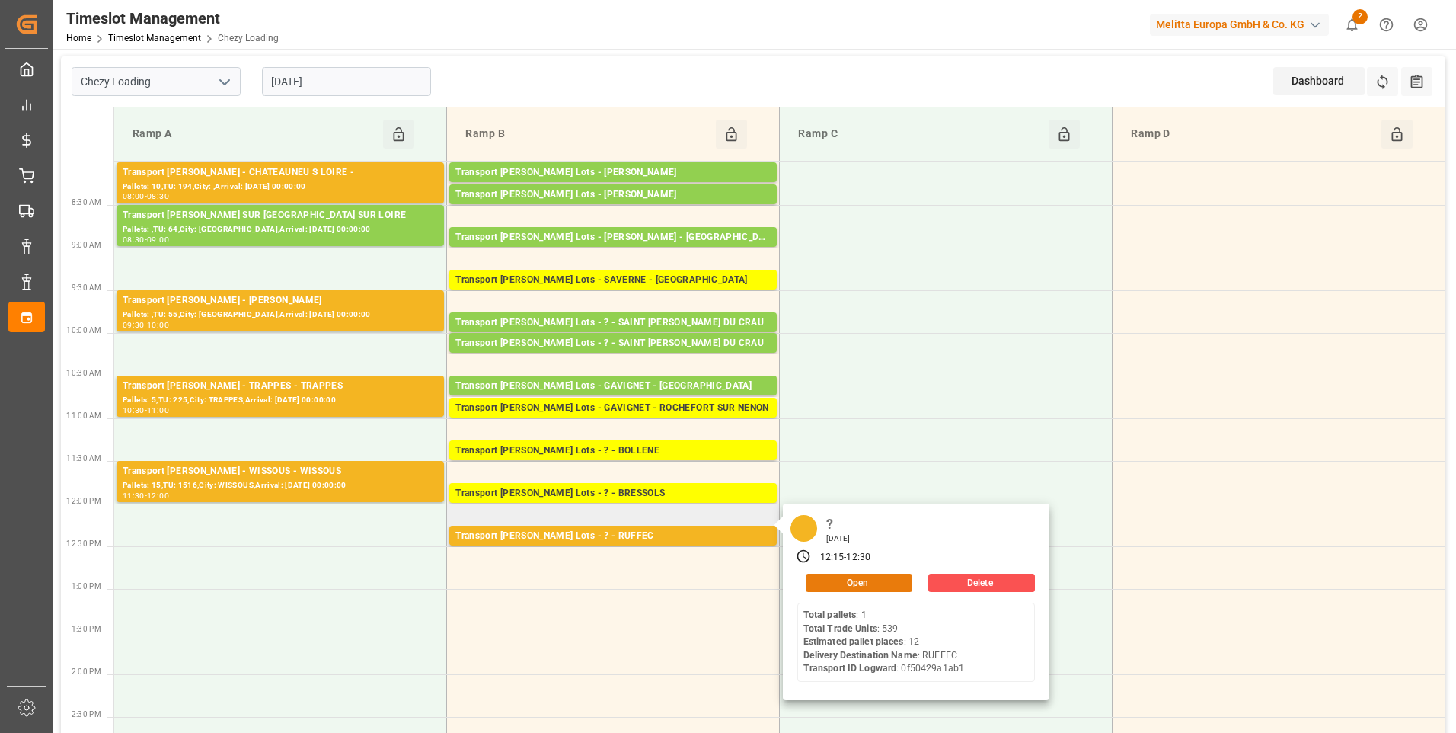
click at [825, 580] on button "Open" at bounding box center [859, 583] width 107 height 18
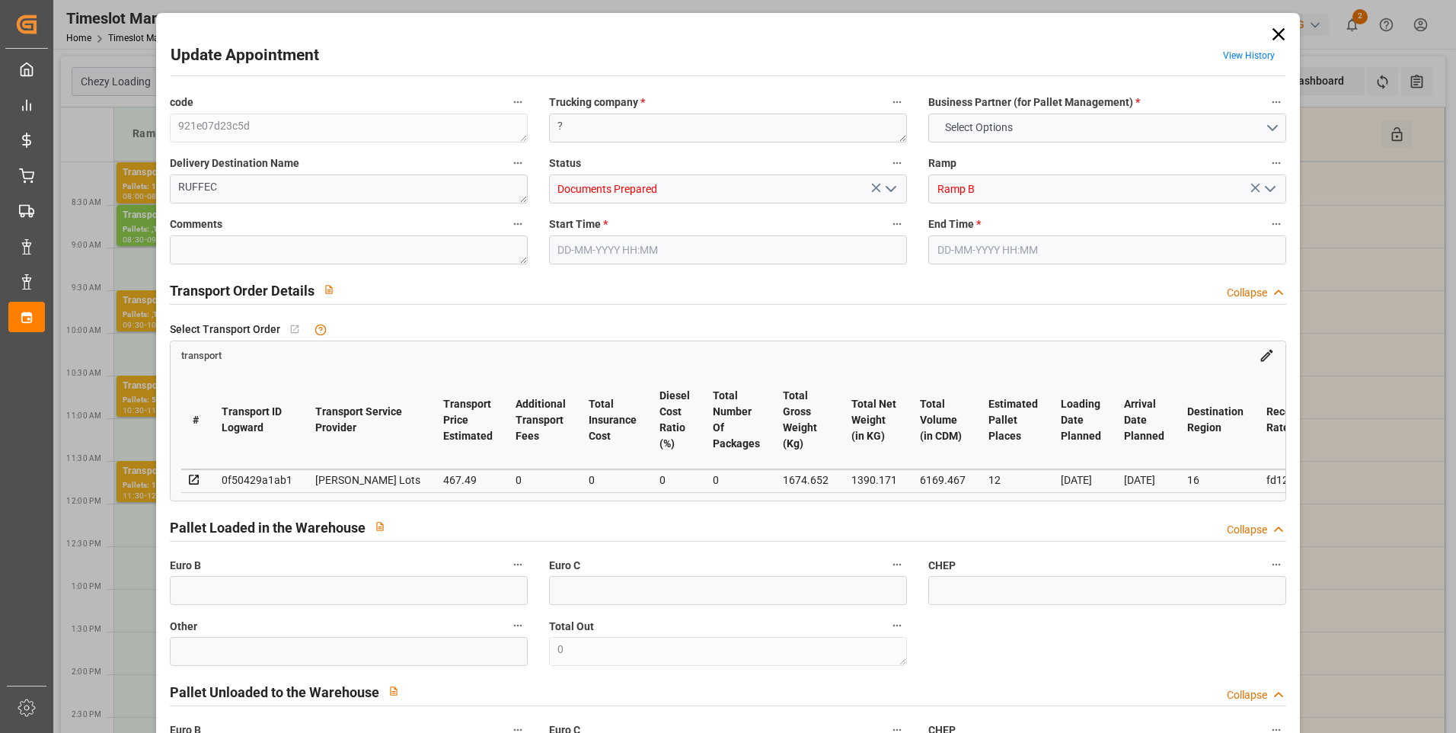
type input "12"
type input "467.49"
type input "0"
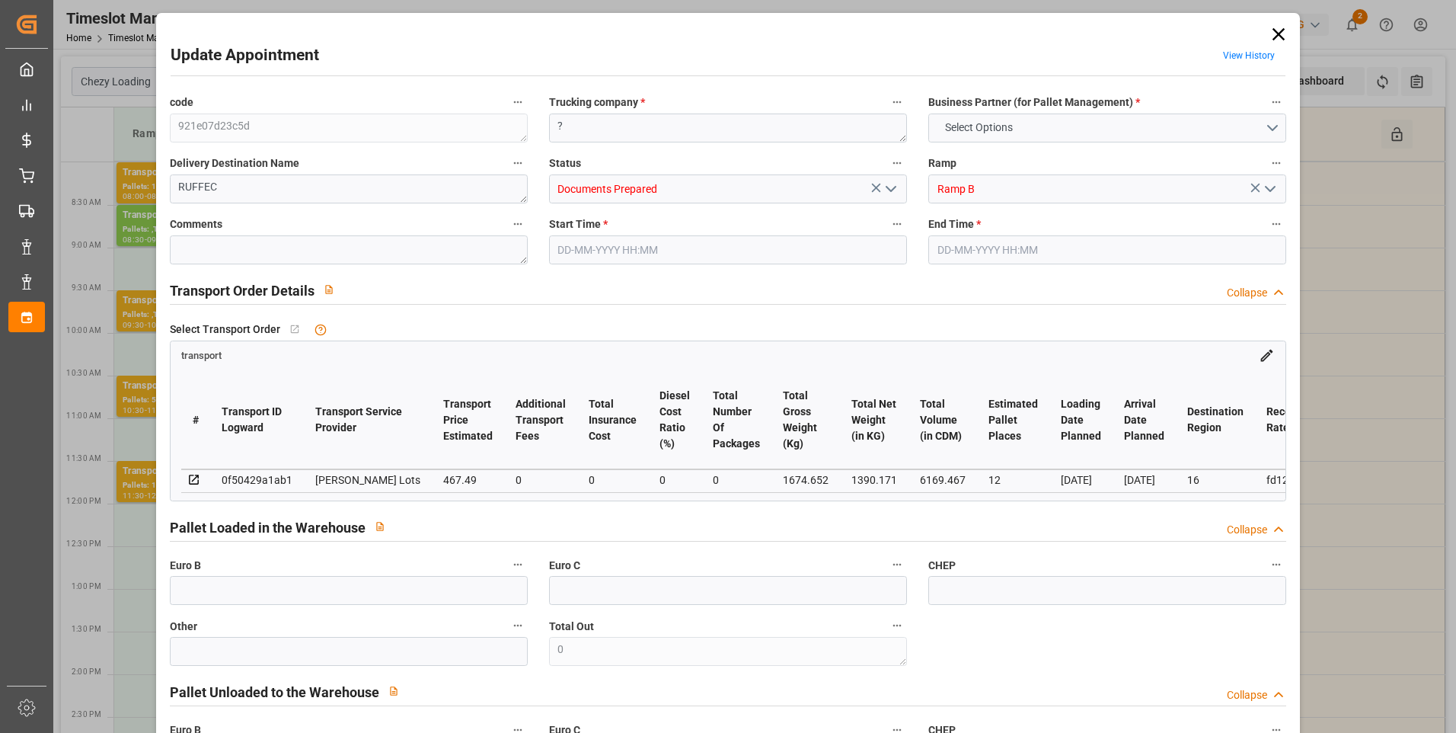
type input "467.49"
type input "0"
type input "1390.171"
type input "2898.124"
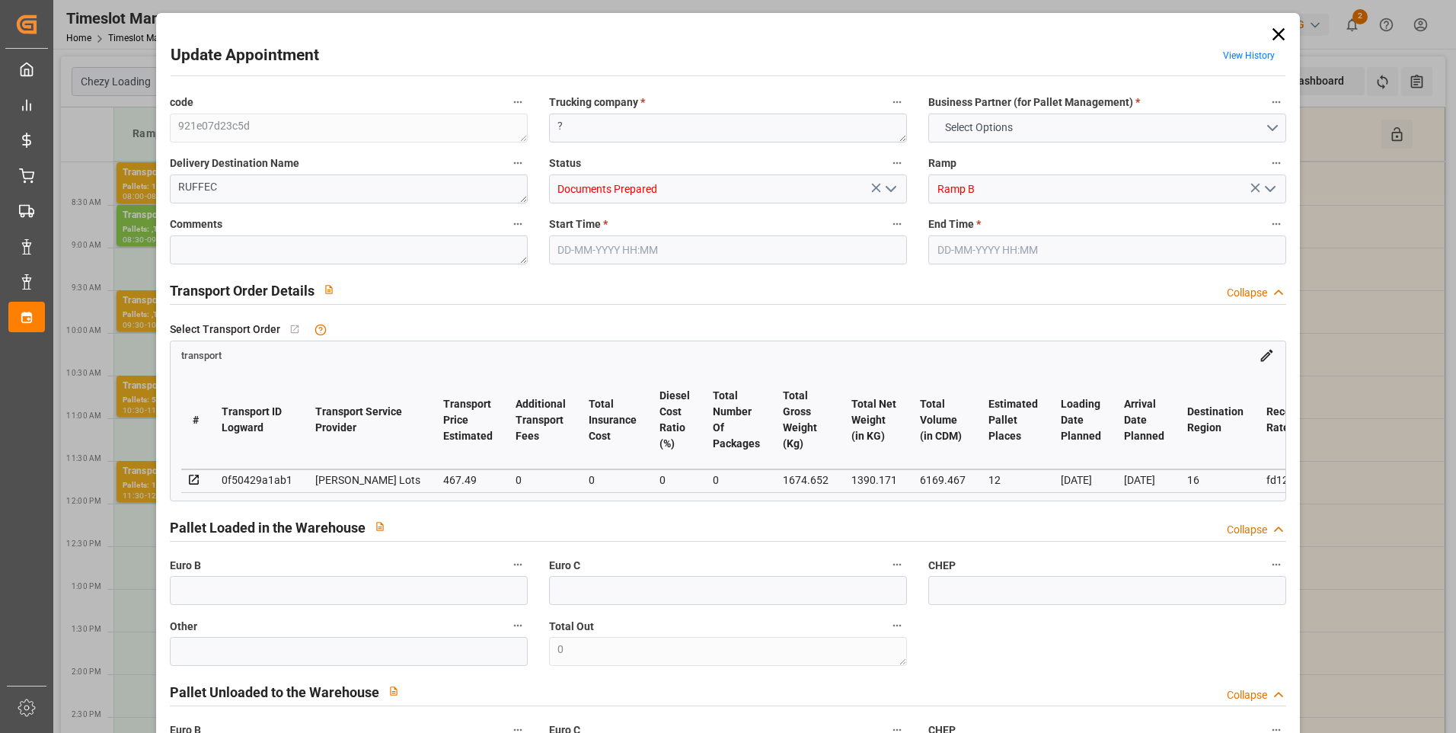
type input "6169.467"
type input "16"
type input "1"
type input "539"
type input "53"
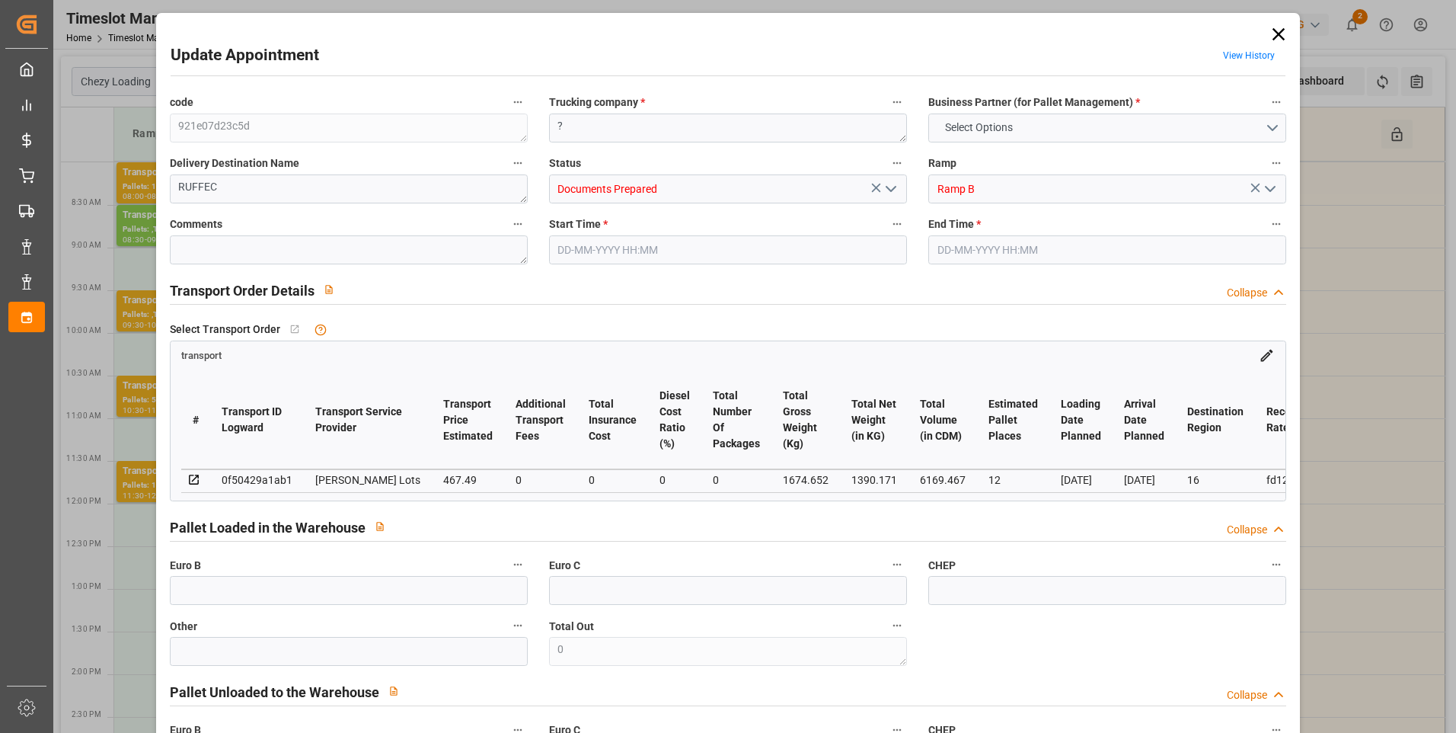
type input "101"
type input "1674.652"
type input "0"
type input "4710.8598"
type input "0"
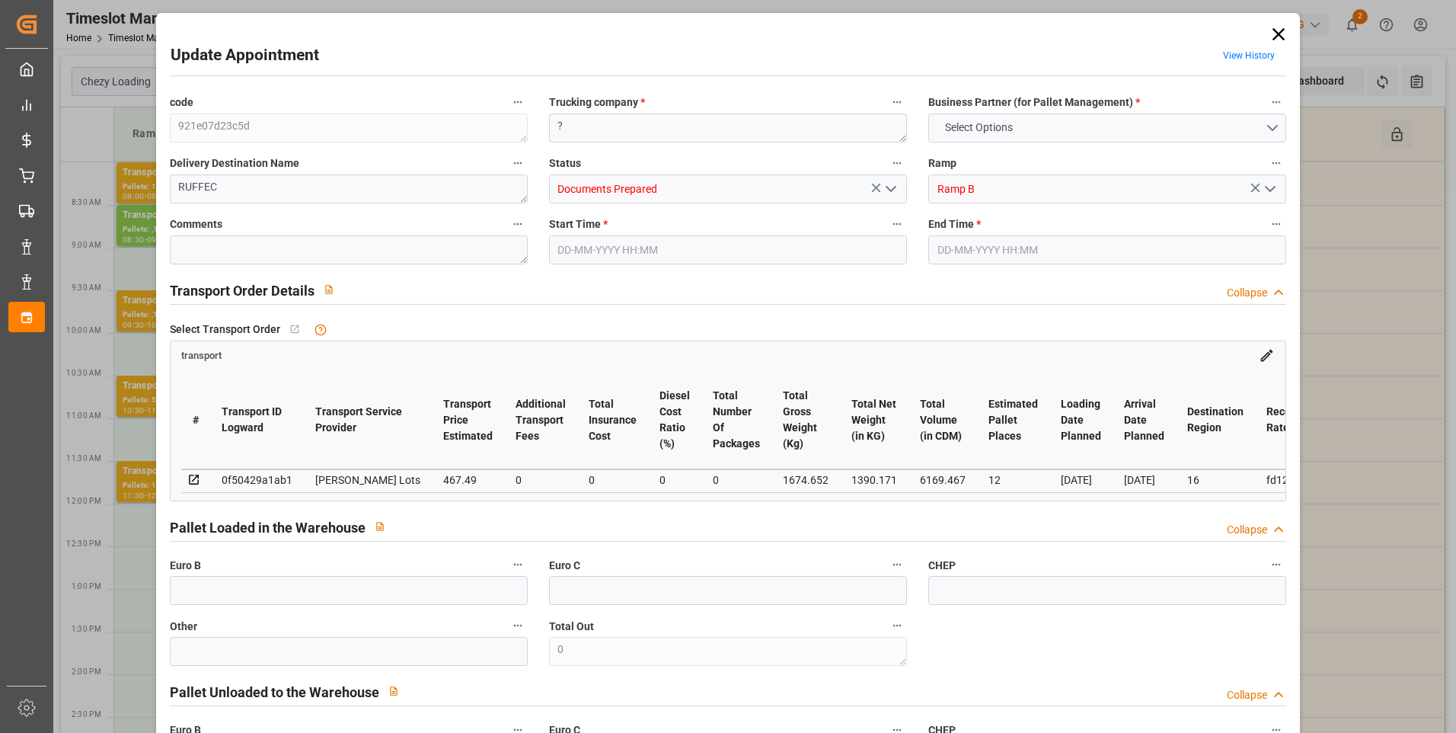
type input "0"
type input "21"
type input "35"
type input "29-08-2025 12:15"
type input "29-08-2025 12:30"
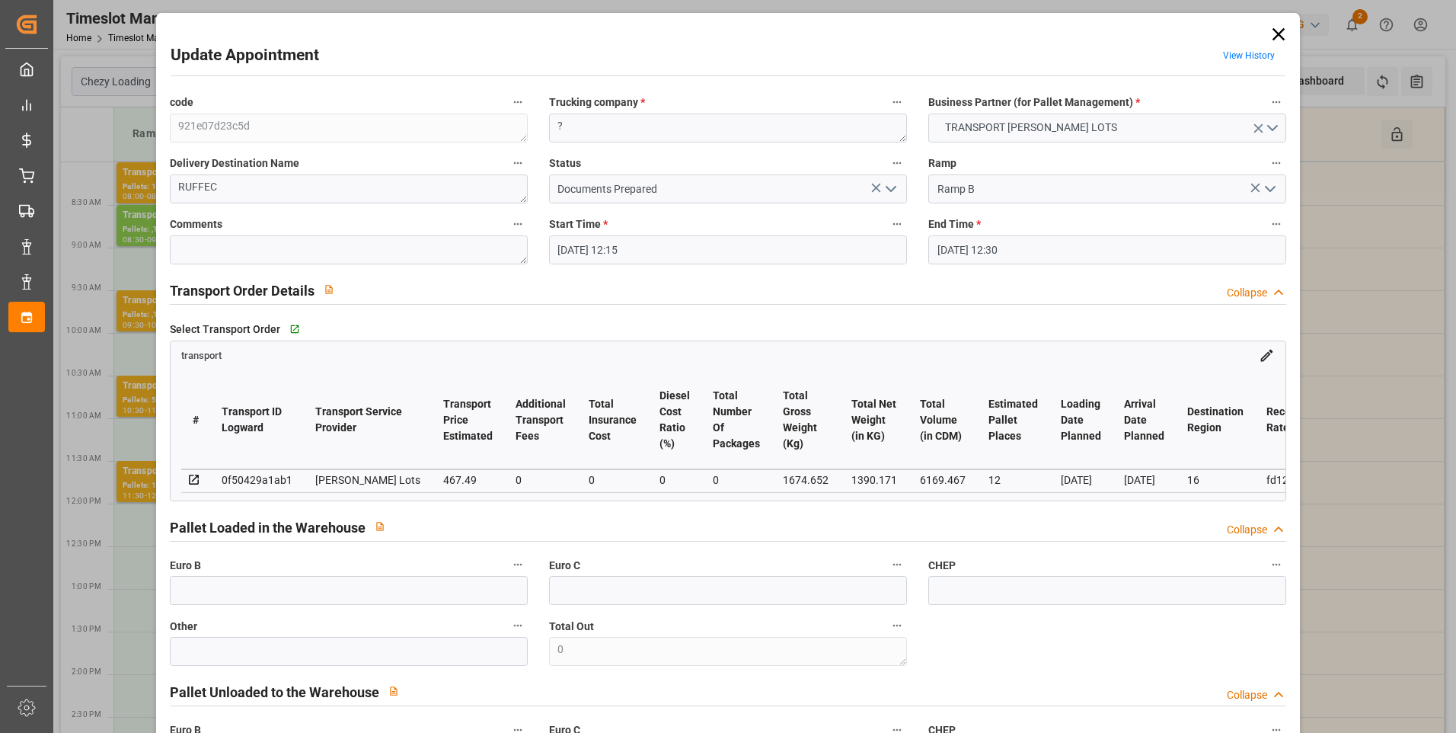
type input "27-08-2025 14:52"
type input "27-08-2025 11:27"
type input "02-09-2025"
type input "[DATE]"
click at [887, 187] on icon "open menu" at bounding box center [891, 189] width 18 height 18
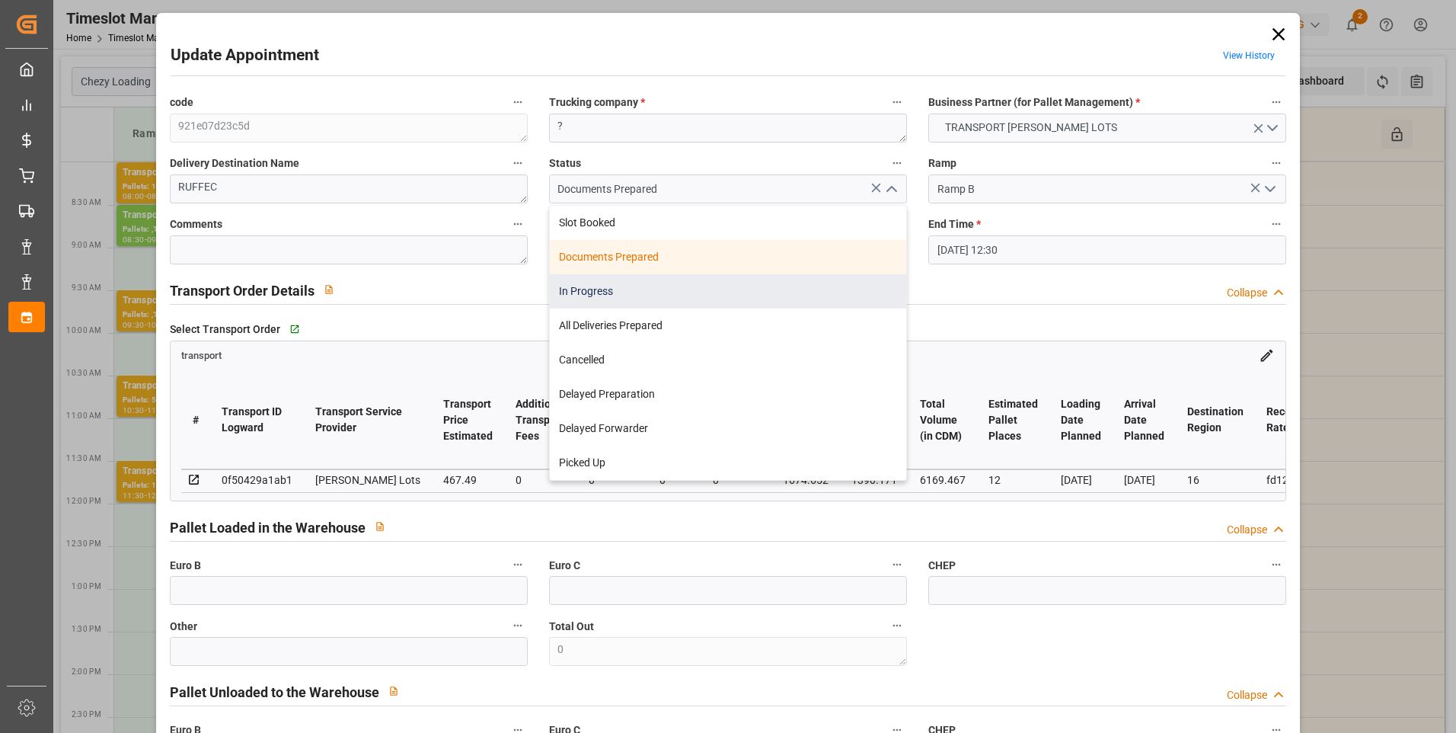
click at [591, 290] on div "In Progress" at bounding box center [728, 291] width 356 height 34
type input "In Progress"
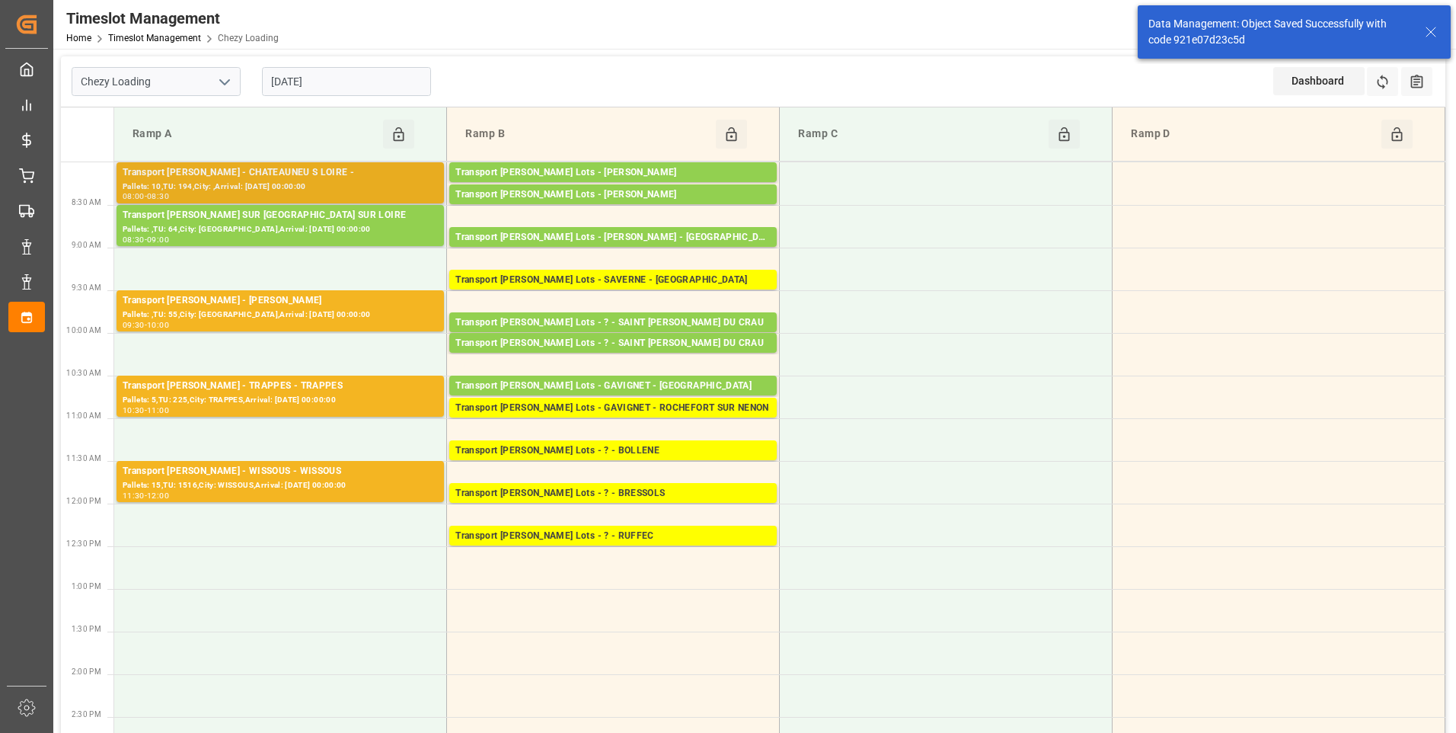
click at [280, 179] on div "Transport [PERSON_NAME] - CHATEAUNEU S LOIRE -" at bounding box center [280, 172] width 315 height 15
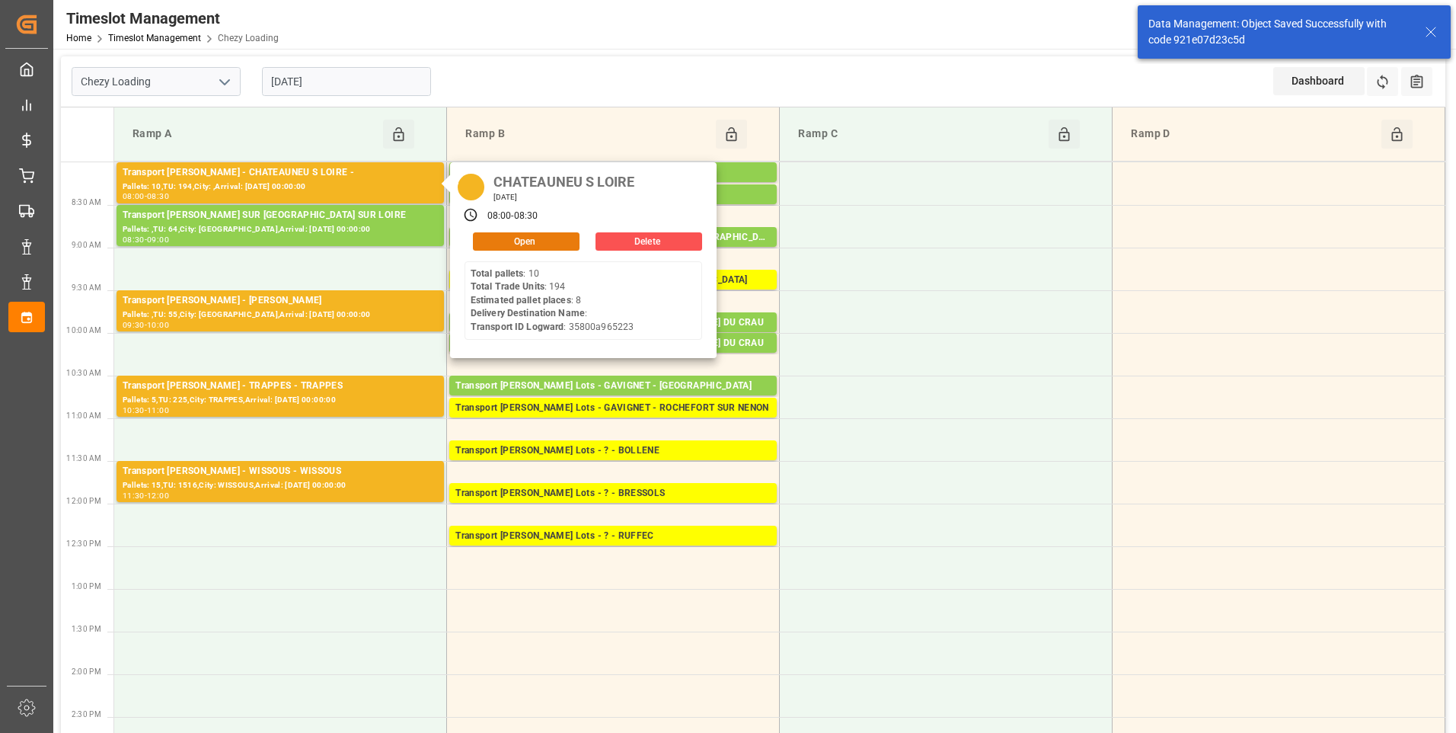
click at [507, 243] on button "Open" at bounding box center [526, 241] width 107 height 18
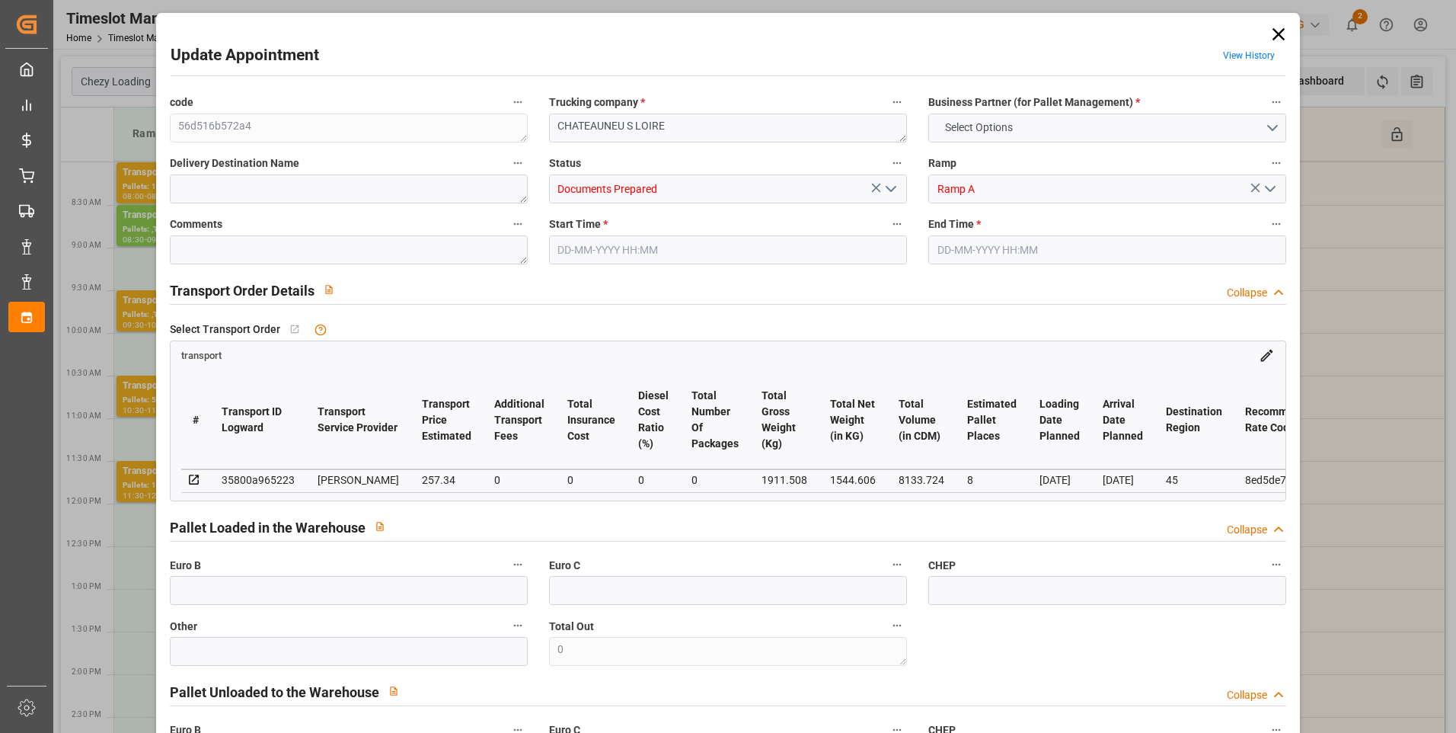
type input "8"
type input "257.34"
type input "0"
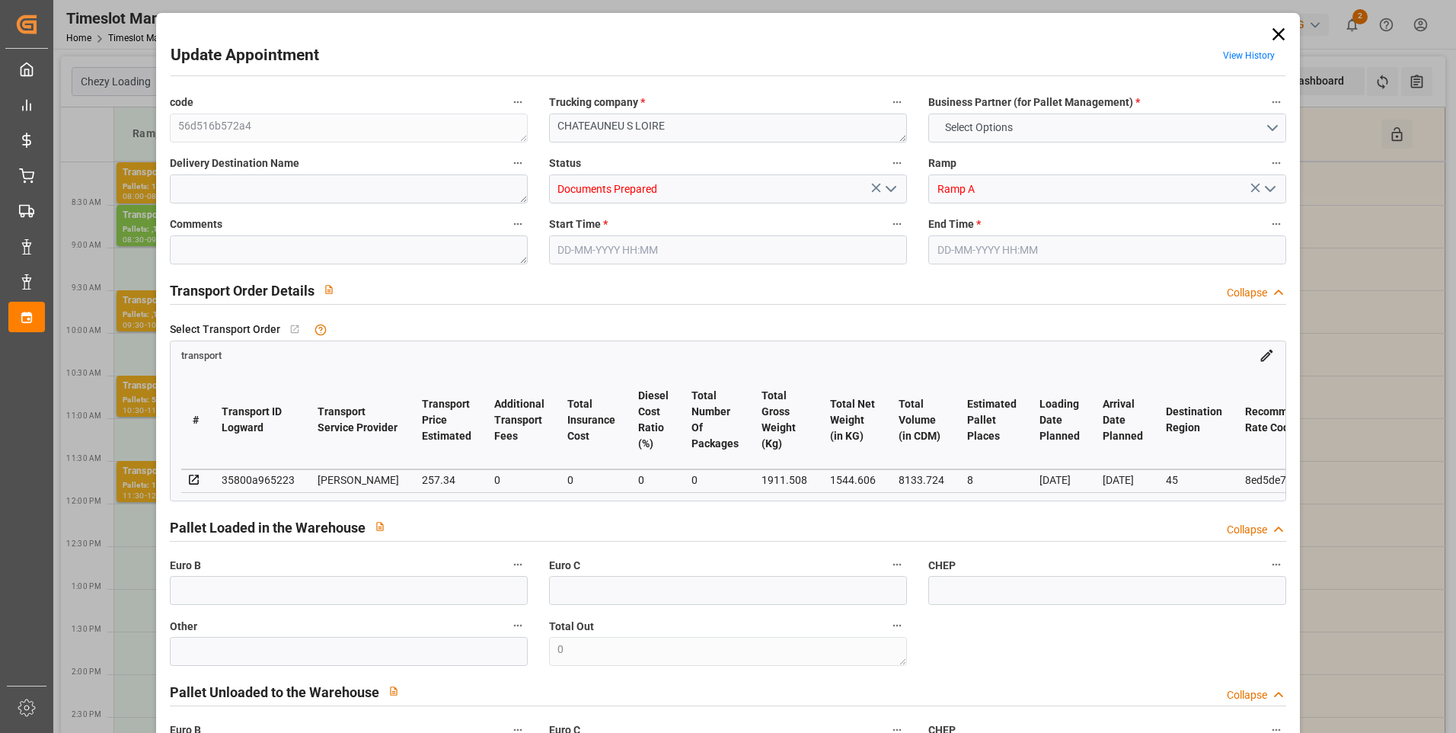
type input "246.9177"
type input "-10.4223"
type input "0"
type input "1544.606"
type input "2459.948"
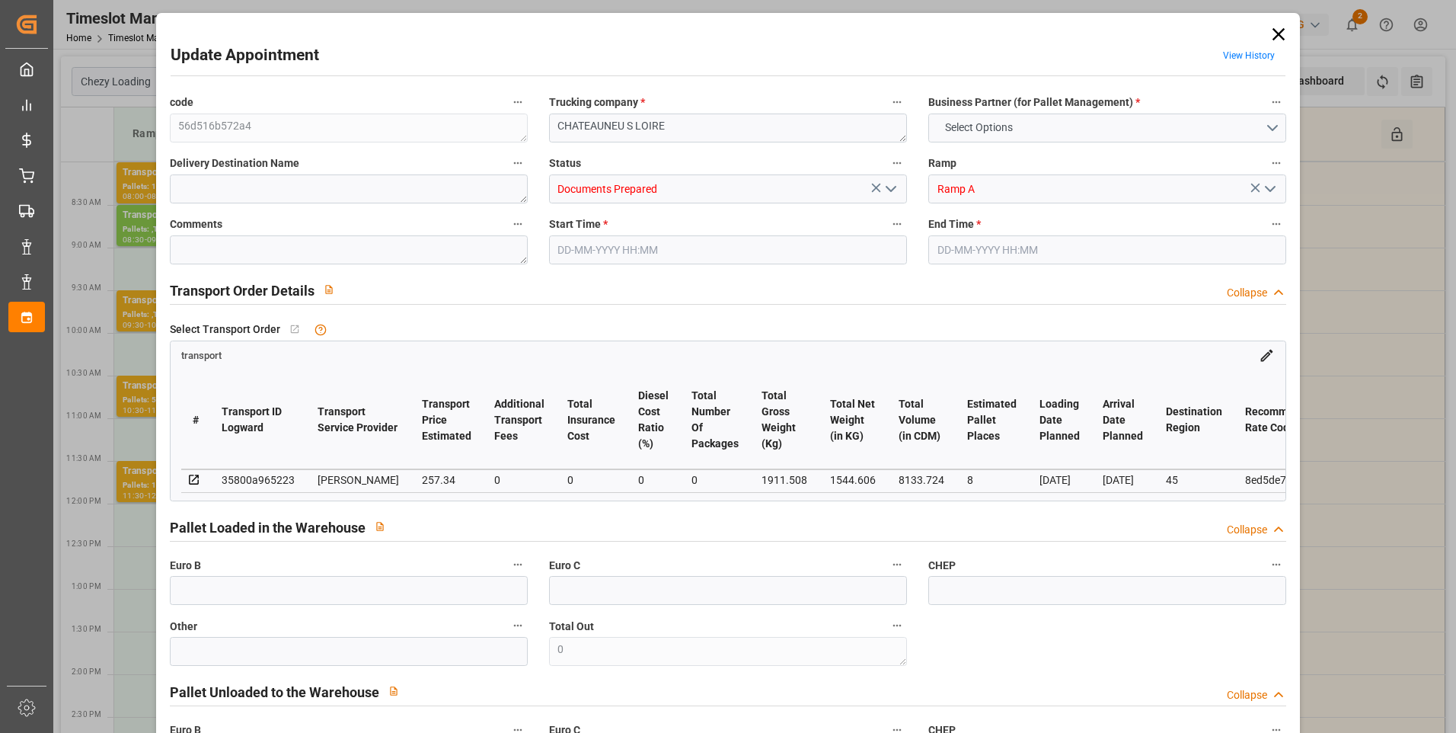
type input "8133.724"
type input "45"
type input "10"
type input "194"
type input "21"
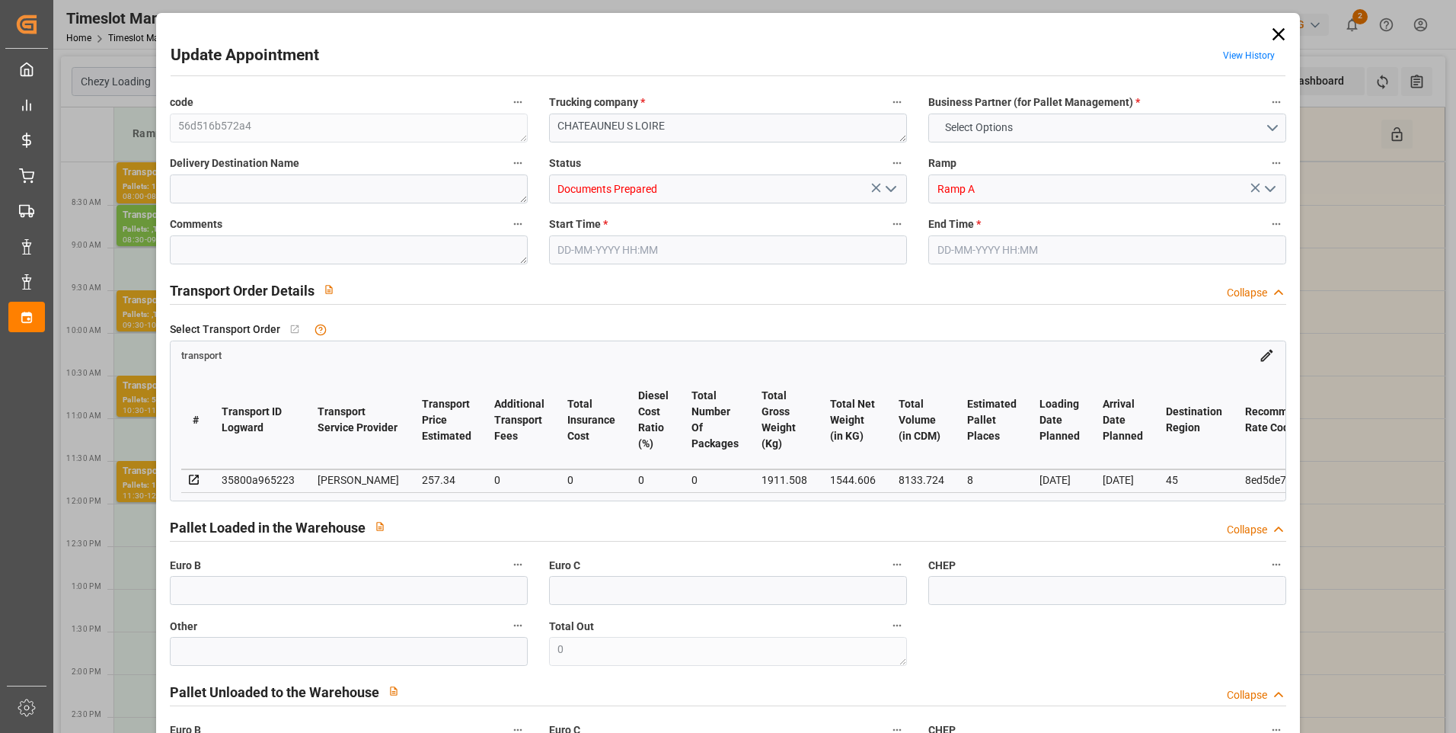
type input "101"
type input "1911.508"
type input "0"
type input "4710.8598"
type input "0"
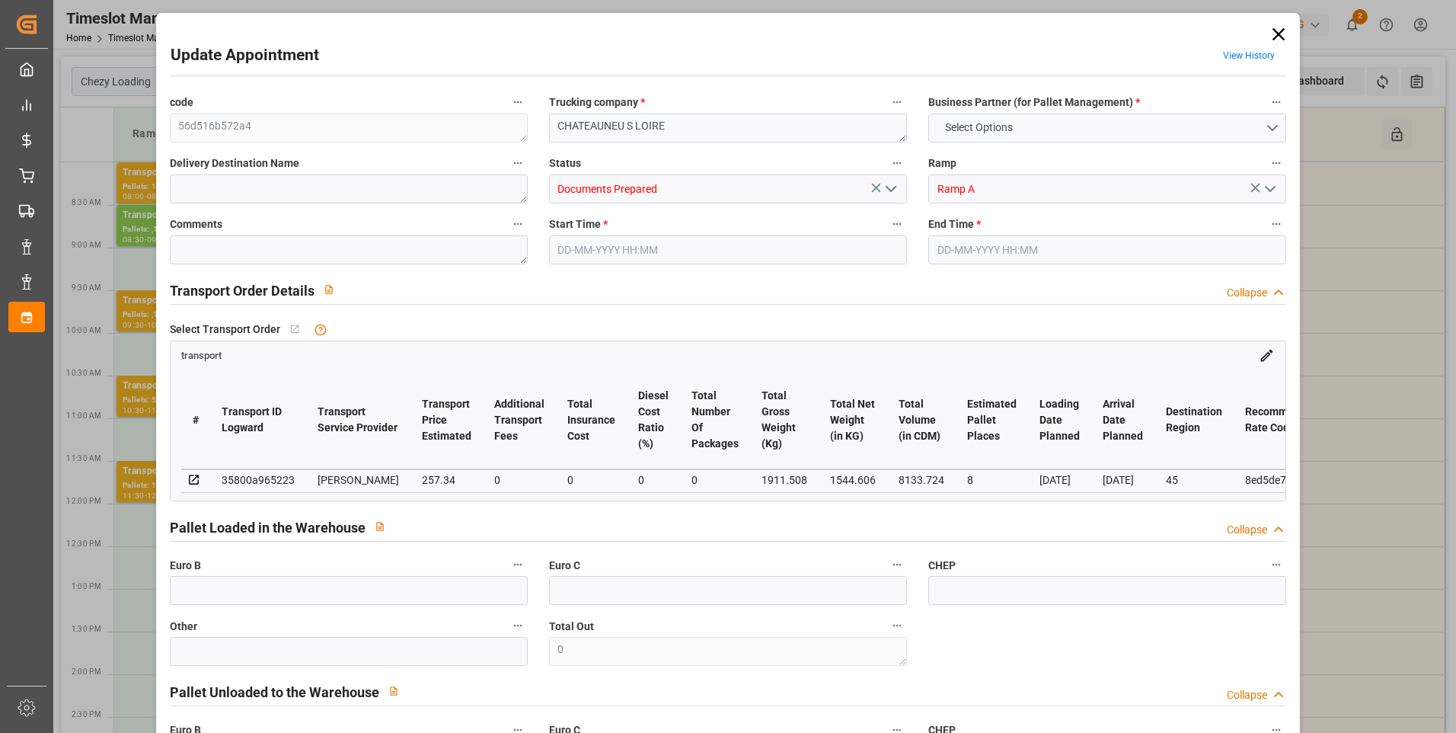
type input "0"
type input "21"
type input "35"
type input "29-08-2025 08:00"
type input "29-08-2025 08:30"
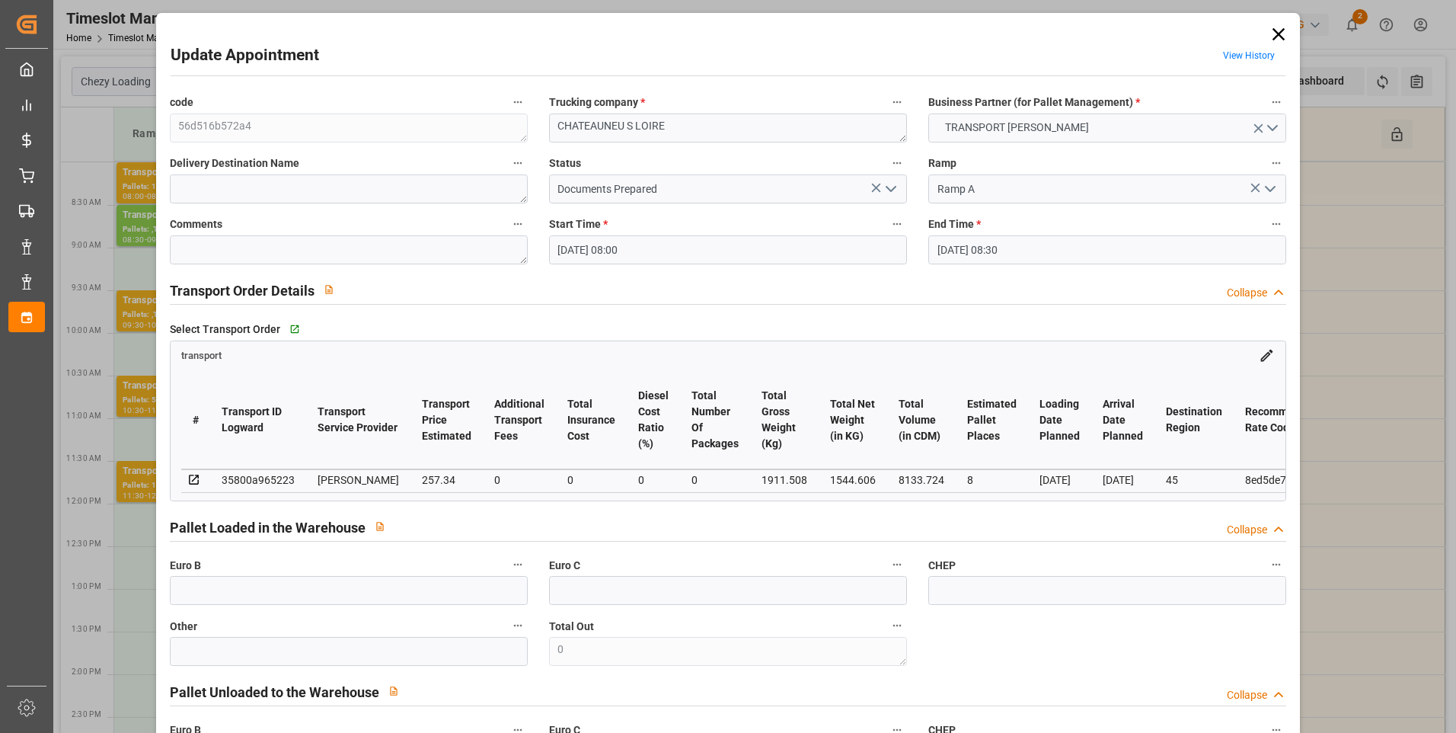
type input "27-08-2025 14:45"
type input "27-08-2025 11:34"
type input "01-09-2025"
type input "[DATE]"
click at [889, 187] on icon "open menu" at bounding box center [891, 189] width 18 height 18
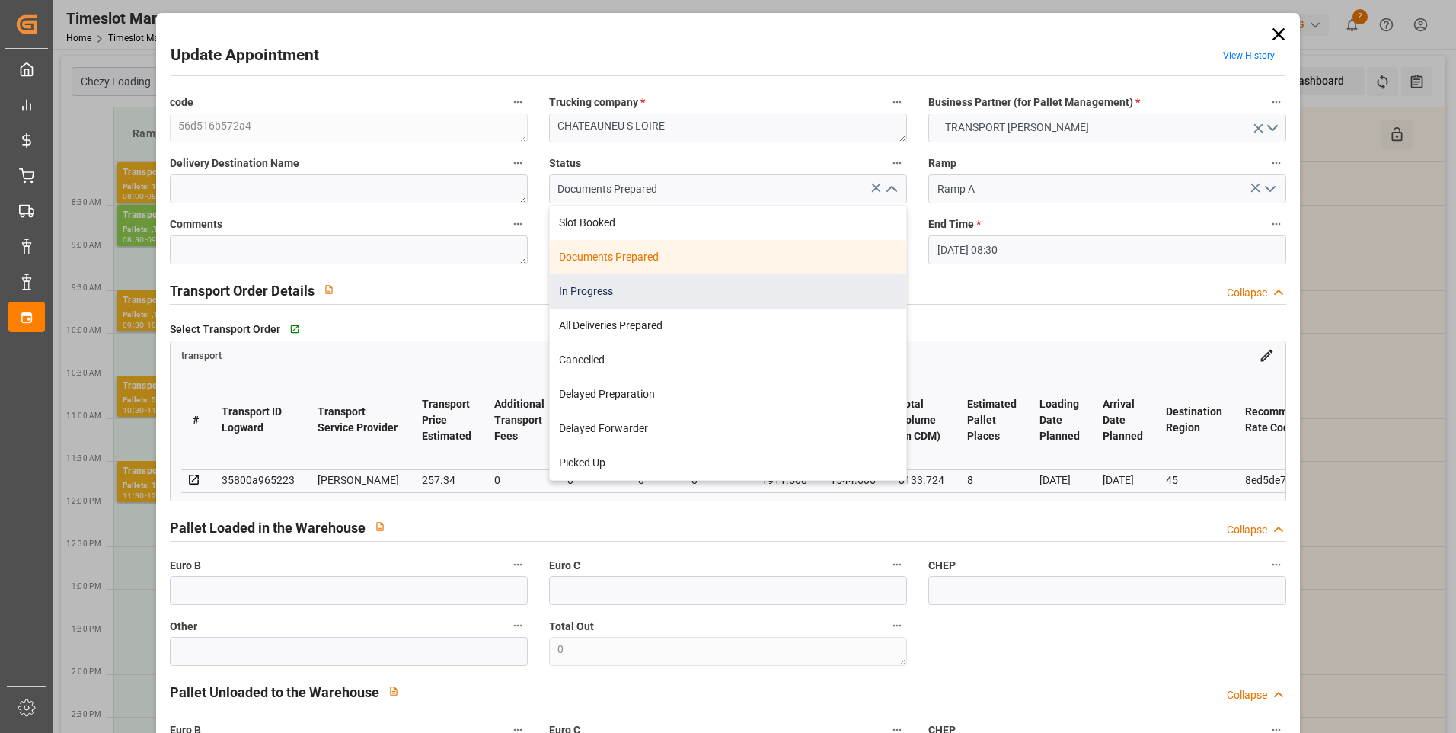
click at [598, 292] on div "In Progress" at bounding box center [728, 291] width 356 height 34
type input "In Progress"
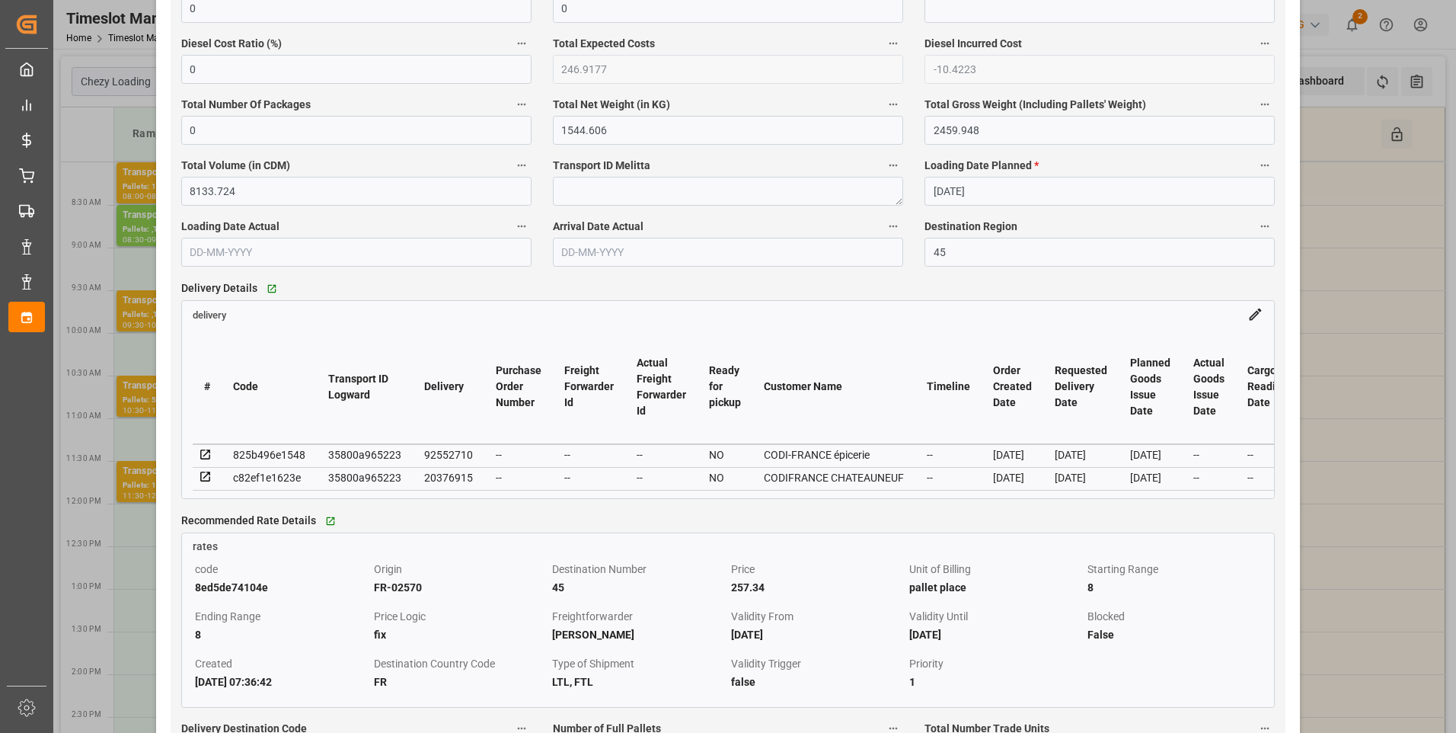
scroll to position [1066, 0]
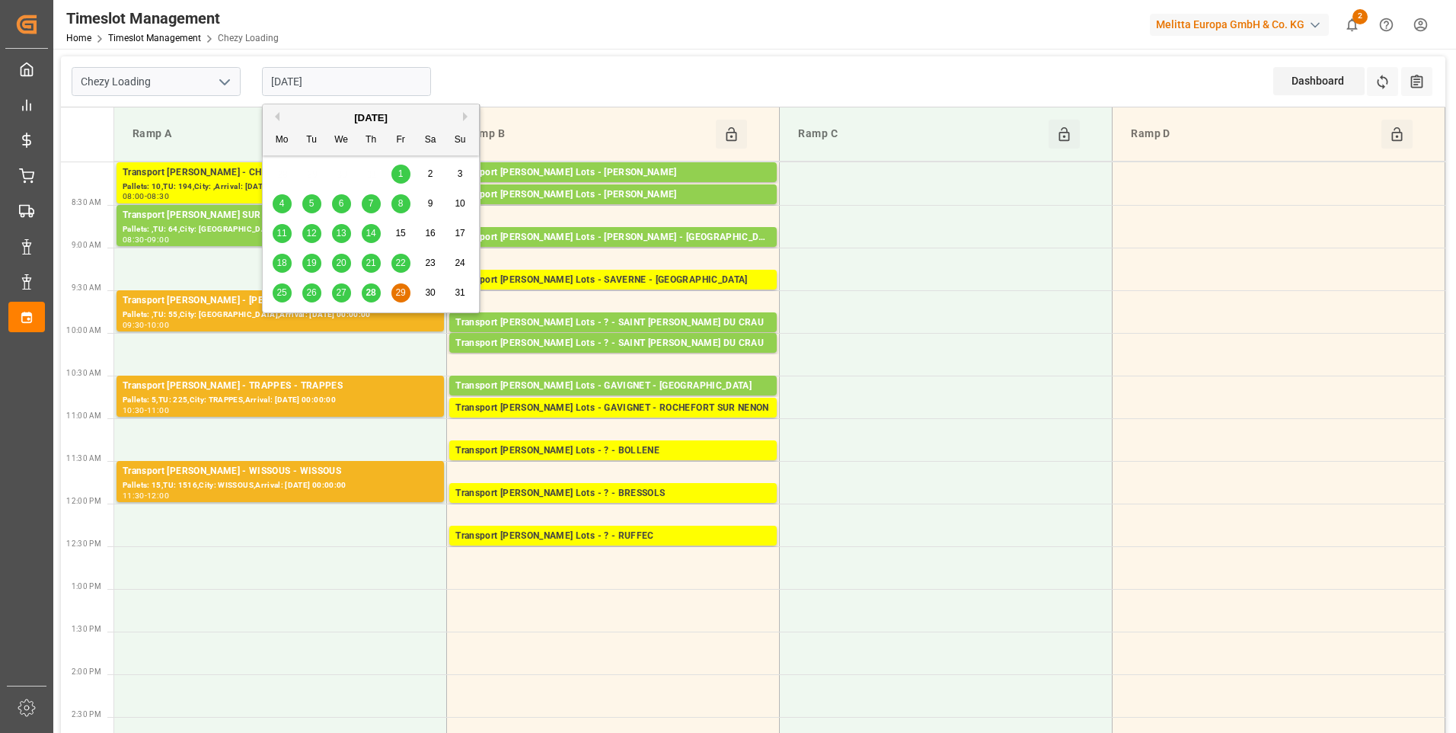
click at [360, 87] on input "[DATE]" at bounding box center [346, 81] width 169 height 29
click at [370, 296] on span "28" at bounding box center [371, 292] width 10 height 11
type input "[DATE]"
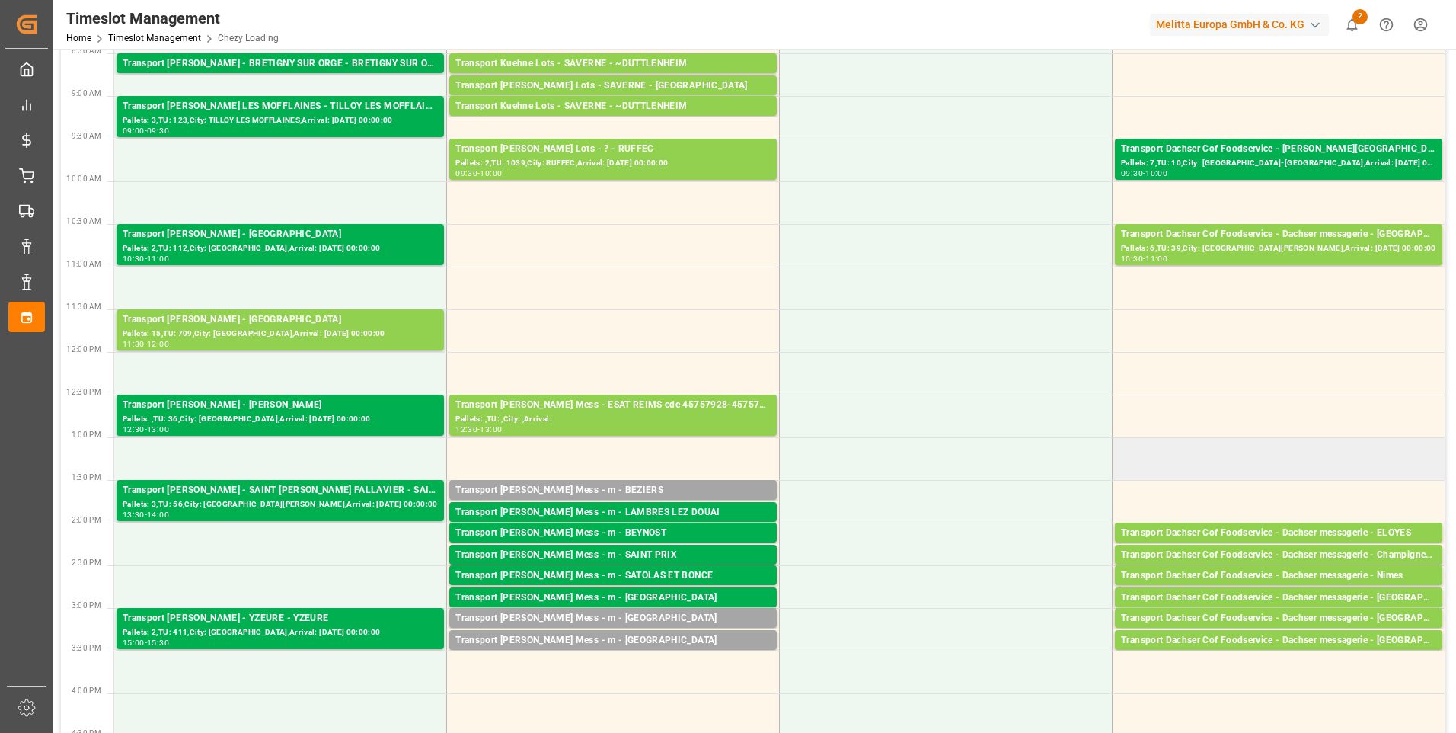
scroll to position [152, 0]
